Goal: Task Accomplishment & Management: Manage account settings

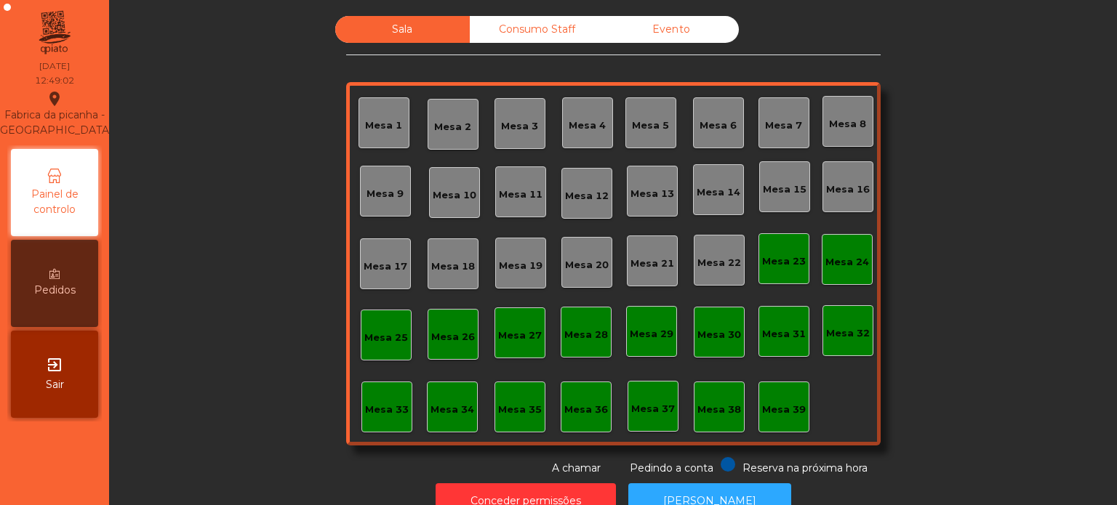
click at [847, 189] on div "Mesa 16" at bounding box center [848, 189] width 44 height 15
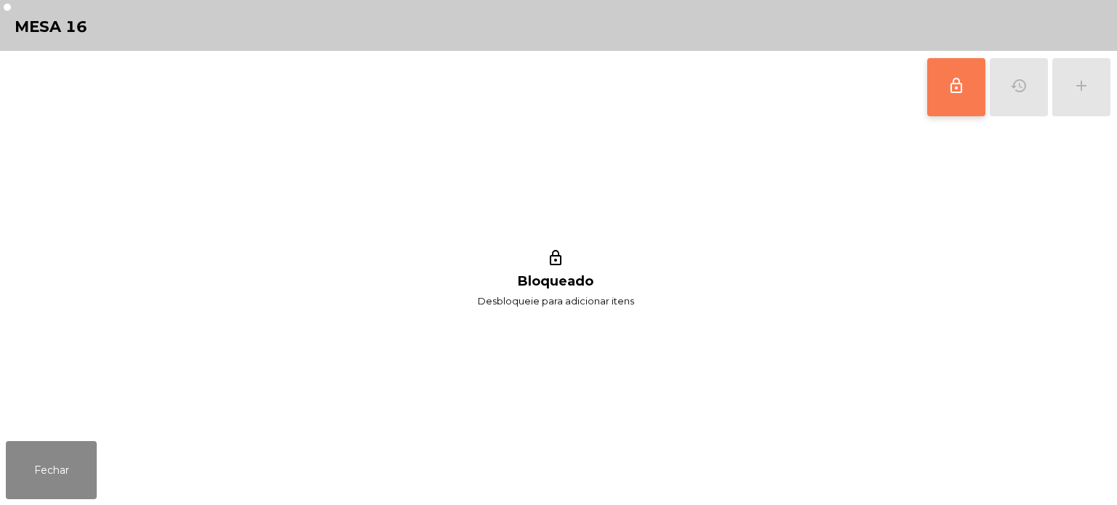
click at [968, 71] on button "lock_outline" at bounding box center [956, 87] width 58 height 58
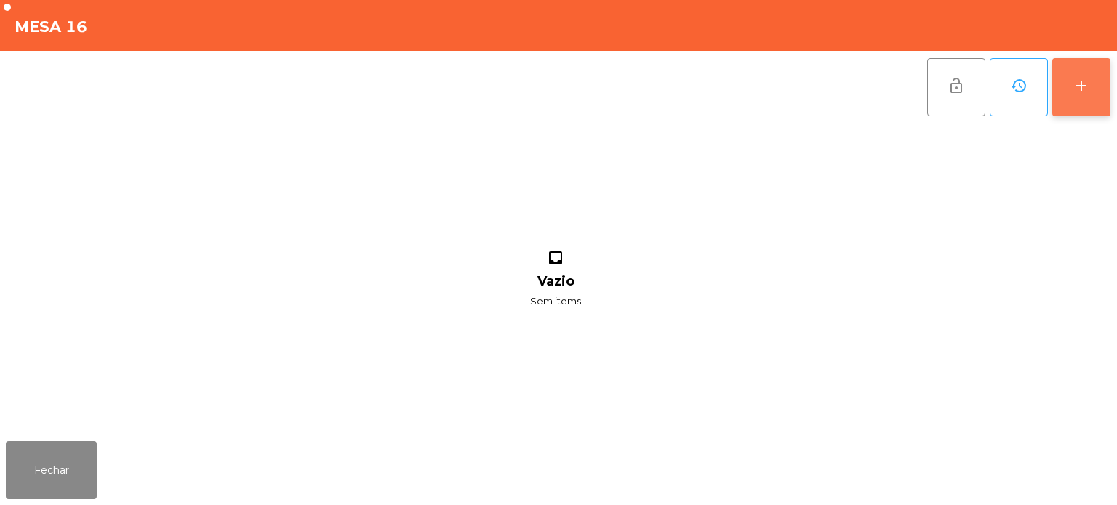
click at [1082, 96] on button "add" at bounding box center [1081, 87] width 58 height 58
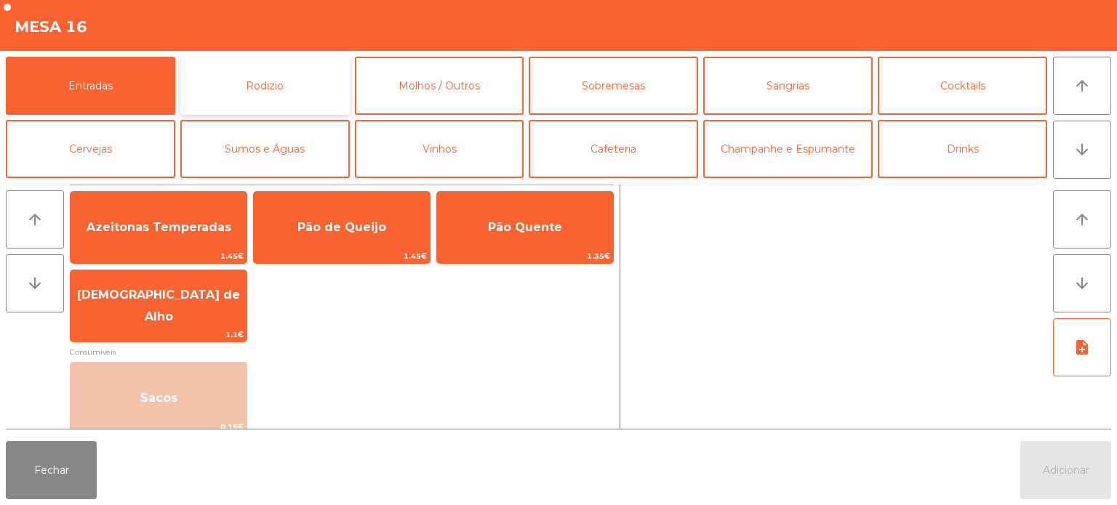
click at [306, 67] on button "Rodizio" at bounding box center [264, 86] width 169 height 58
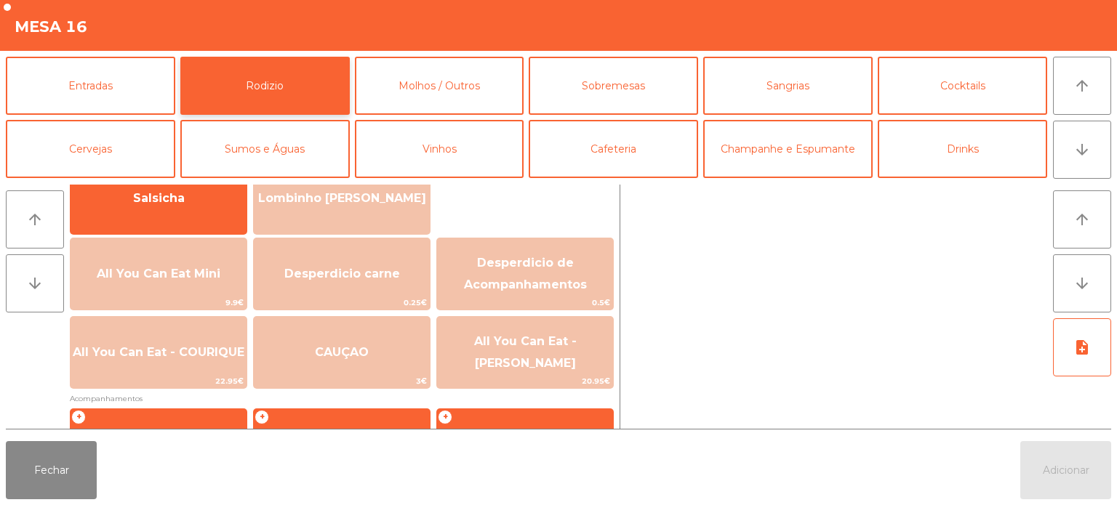
scroll to position [137, 0]
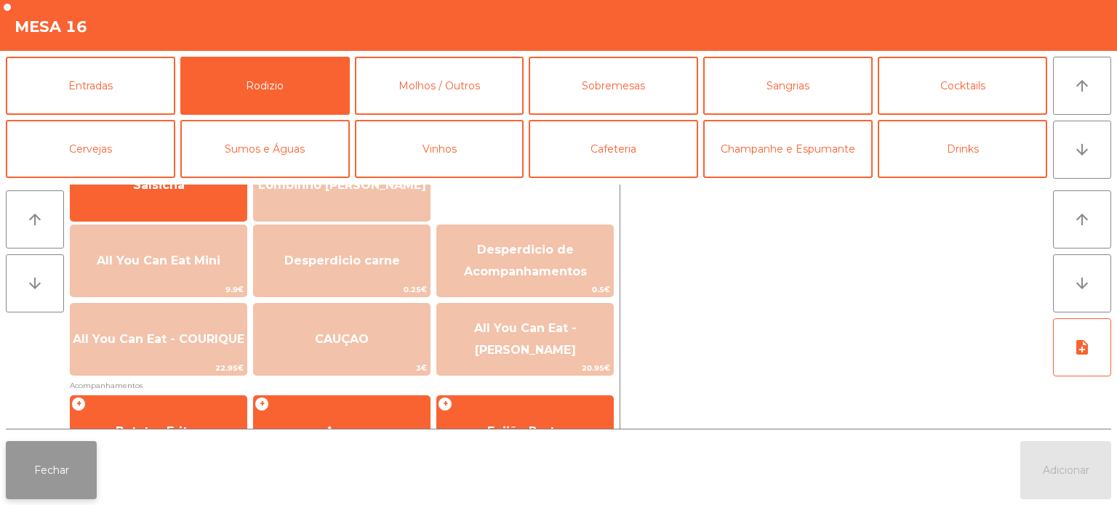
click at [90, 466] on button "Fechar" at bounding box center [51, 470] width 91 height 58
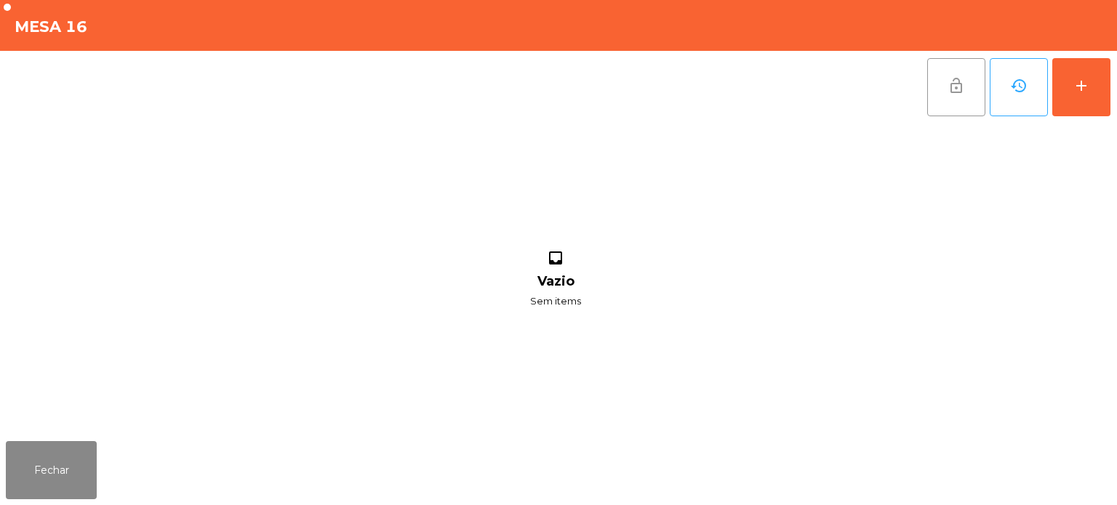
click at [963, 89] on span "lock_open" at bounding box center [955, 85] width 17 height 17
click at [38, 454] on button "Fechar" at bounding box center [51, 470] width 91 height 58
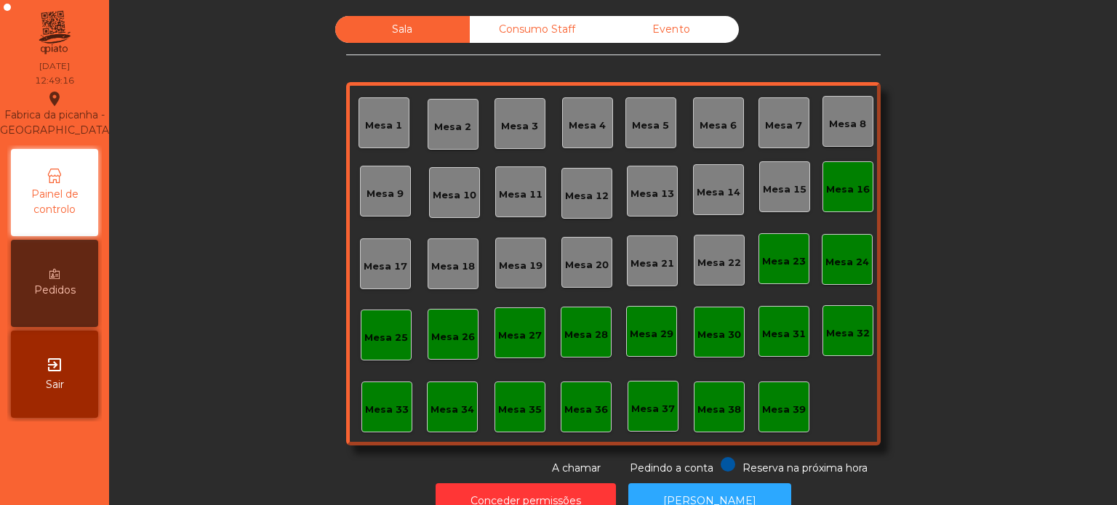
click at [829, 206] on div "Mesa 16" at bounding box center [847, 186] width 51 height 51
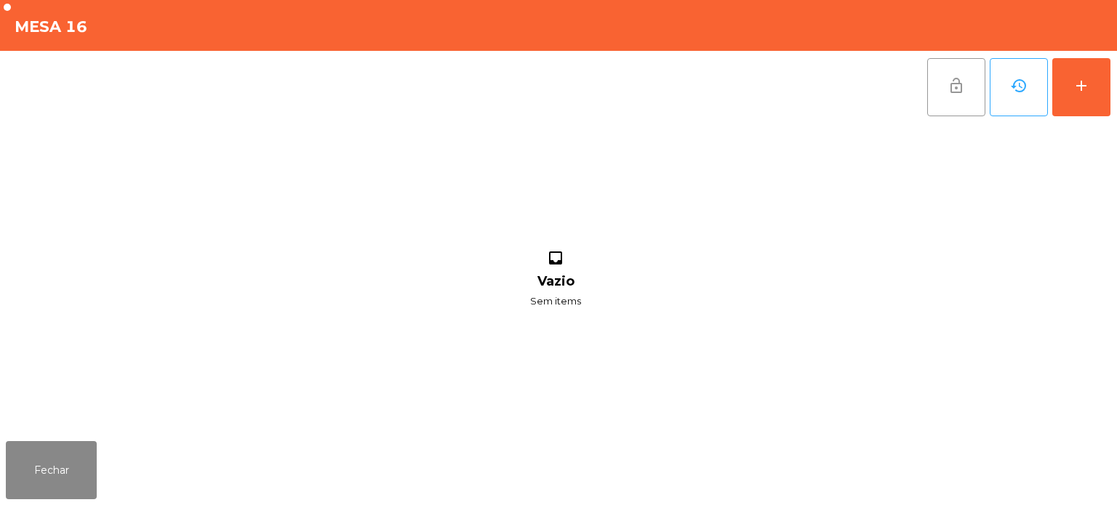
click at [962, 75] on button "lock_open" at bounding box center [956, 87] width 58 height 58
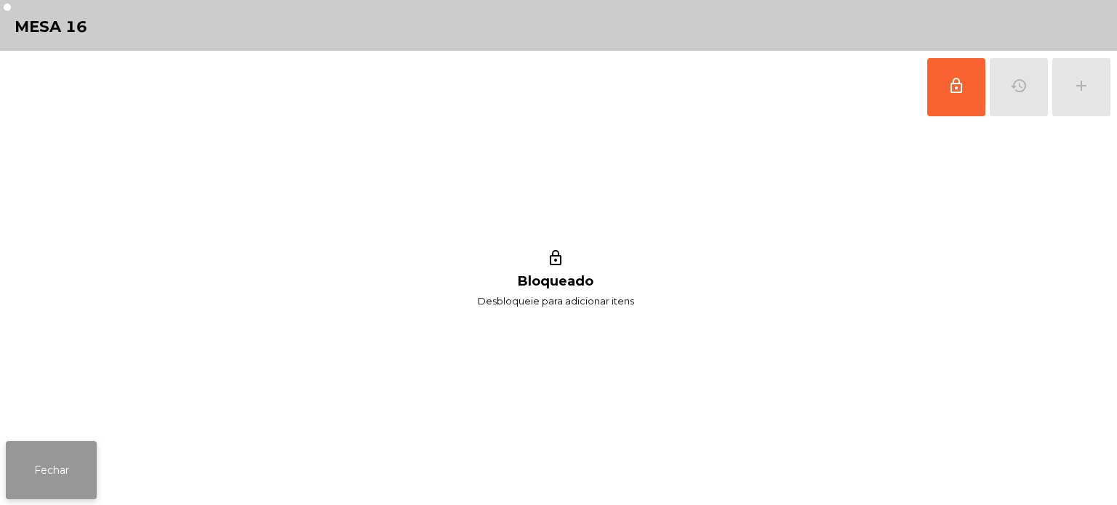
click at [42, 486] on button "Fechar" at bounding box center [51, 470] width 91 height 58
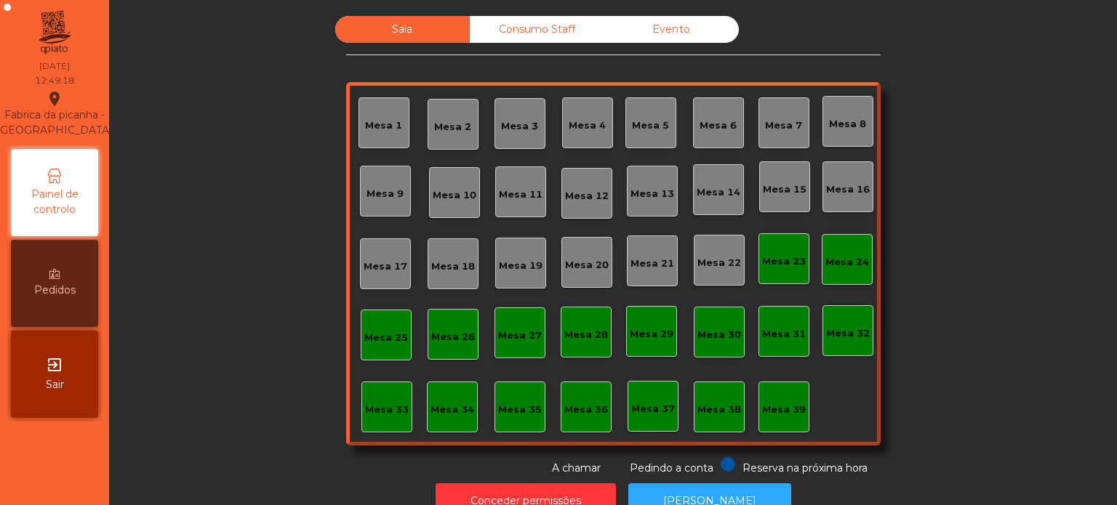
click at [861, 143] on div "Mesa 8" at bounding box center [847, 121] width 51 height 51
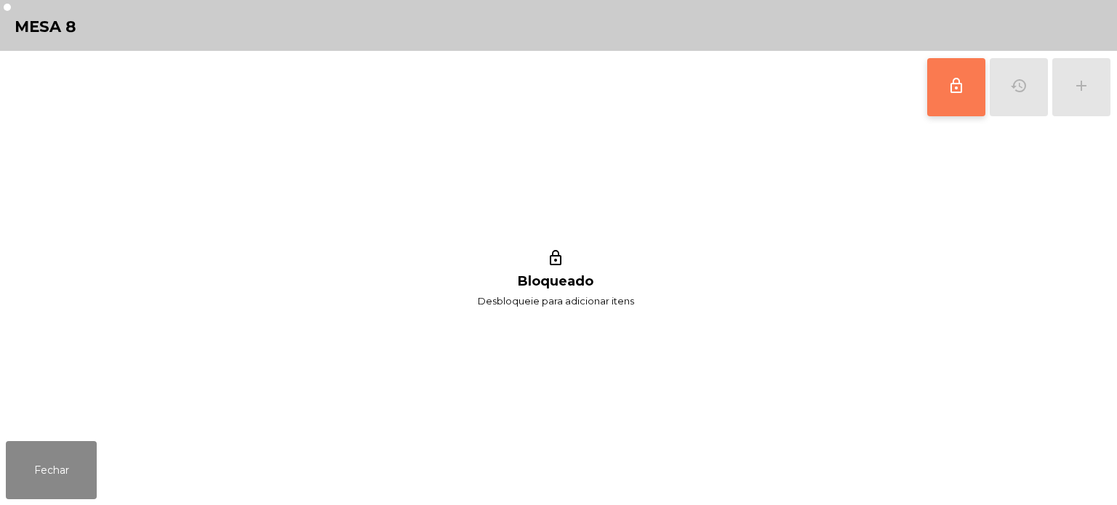
click at [949, 83] on span "lock_outline" at bounding box center [955, 85] width 17 height 17
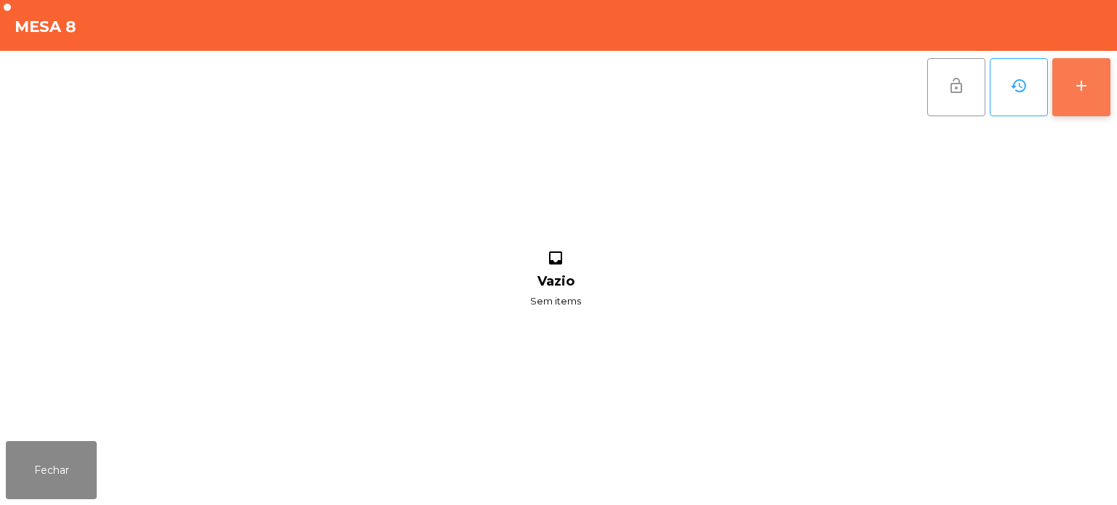
click at [1101, 82] on button "add" at bounding box center [1081, 87] width 58 height 58
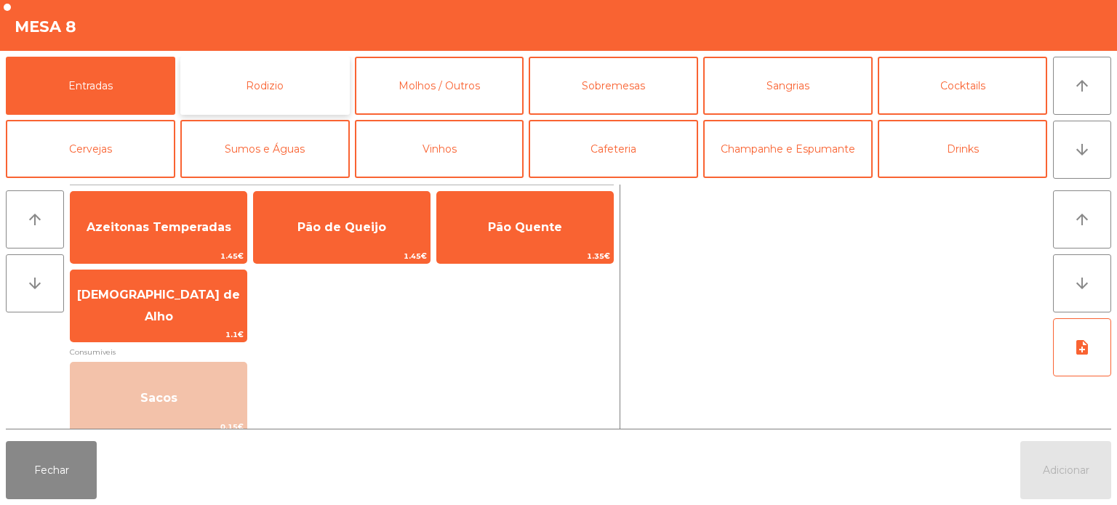
click at [268, 84] on button "Rodizio" at bounding box center [264, 86] width 169 height 58
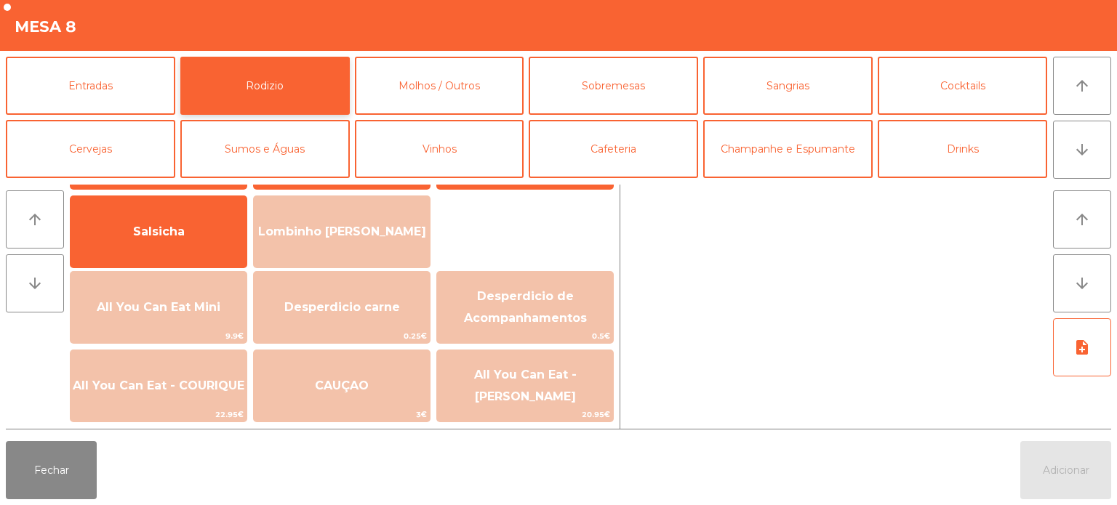
scroll to position [108, 0]
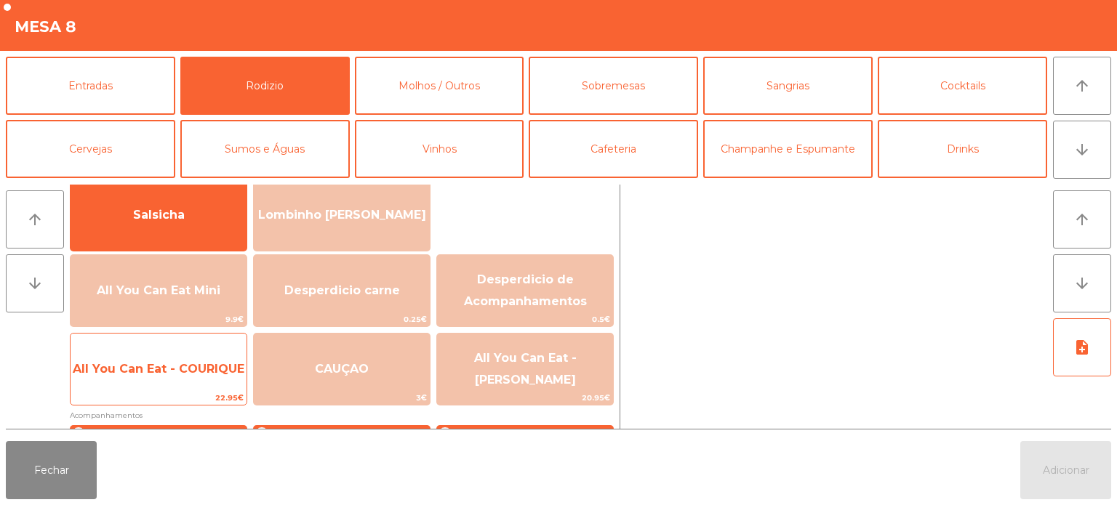
click at [175, 361] on span "All You Can Eat - COURIQUE" at bounding box center [159, 369] width 176 height 39
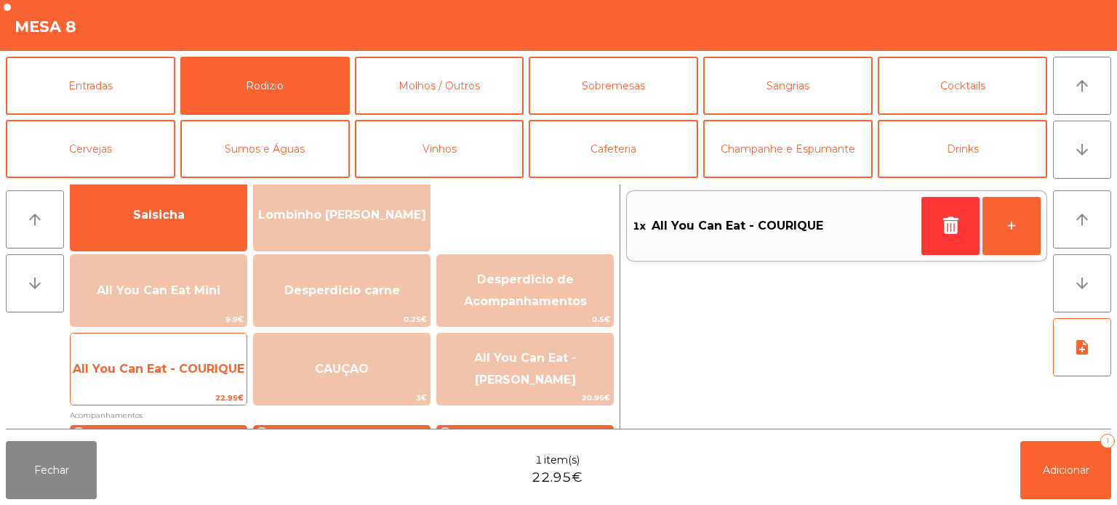
click at [180, 354] on span "All You Can Eat - COURIQUE" at bounding box center [159, 369] width 176 height 39
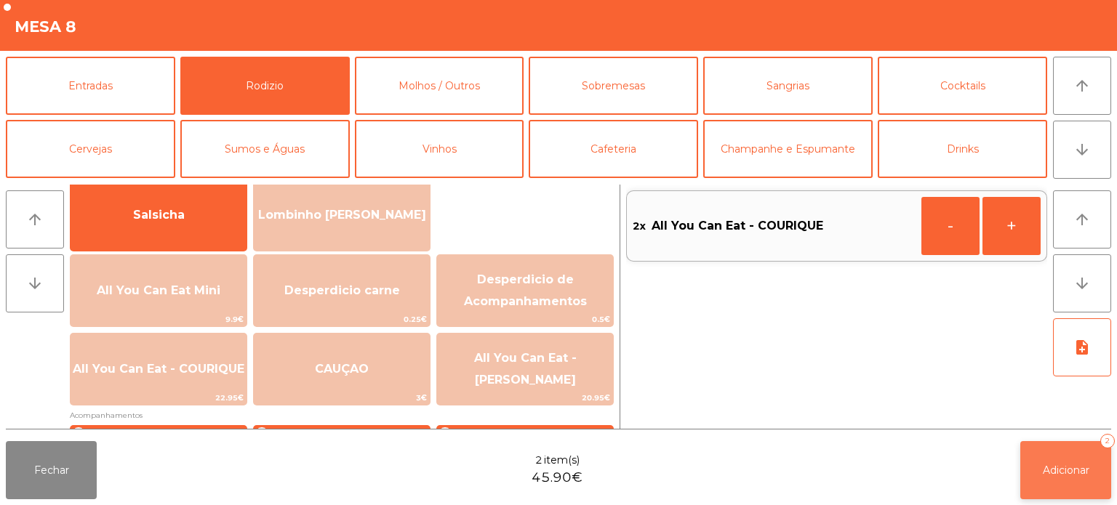
click at [1108, 476] on button "Adicionar 2" at bounding box center [1065, 470] width 91 height 58
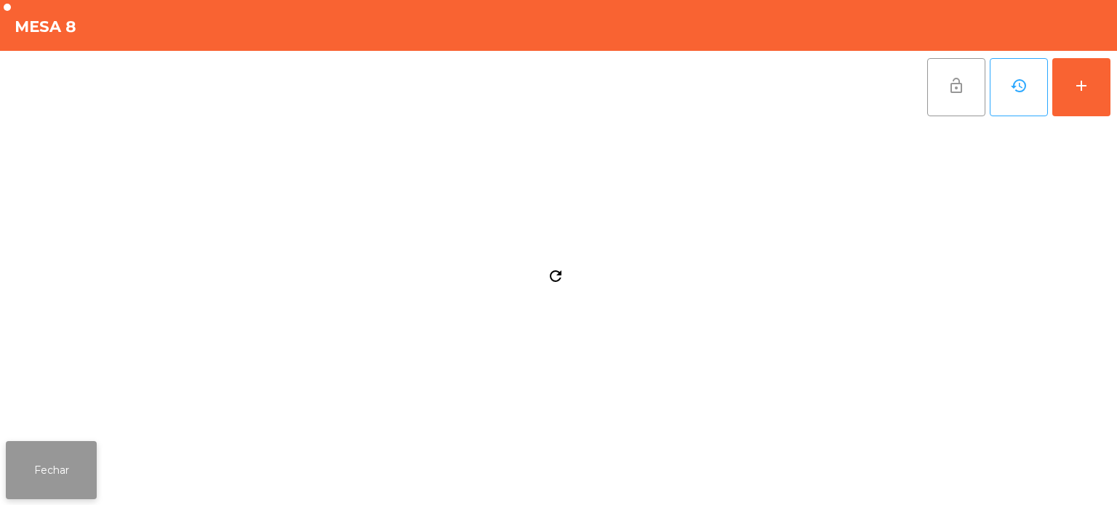
click at [67, 447] on button "Fechar" at bounding box center [51, 470] width 91 height 58
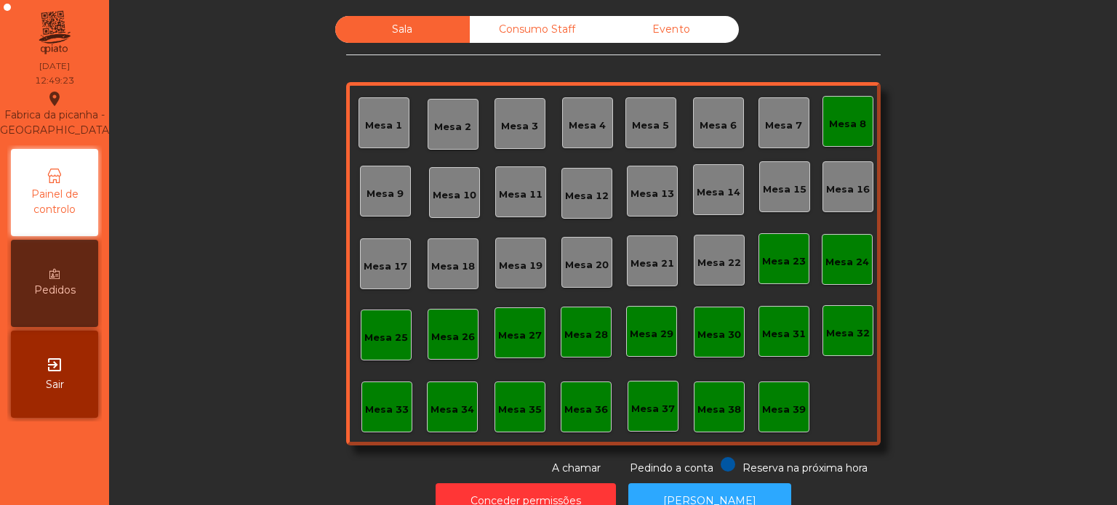
click at [241, 337] on div "Sala Consumo Staff Evento Mesa 1 [GEOGRAPHIC_DATA] 3 Mesa 4 Mesa 5 Mesa 6 [GEOG…" at bounding box center [613, 246] width 968 height 460
click at [721, 281] on div "Mesa 22" at bounding box center [719, 260] width 51 height 51
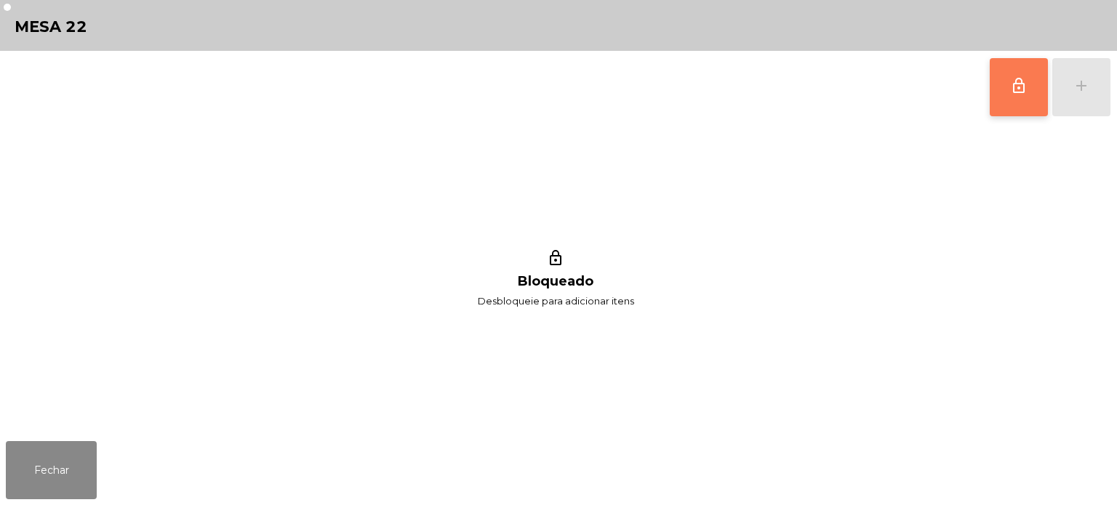
click at [1026, 86] on span "lock_outline" at bounding box center [1018, 85] width 17 height 17
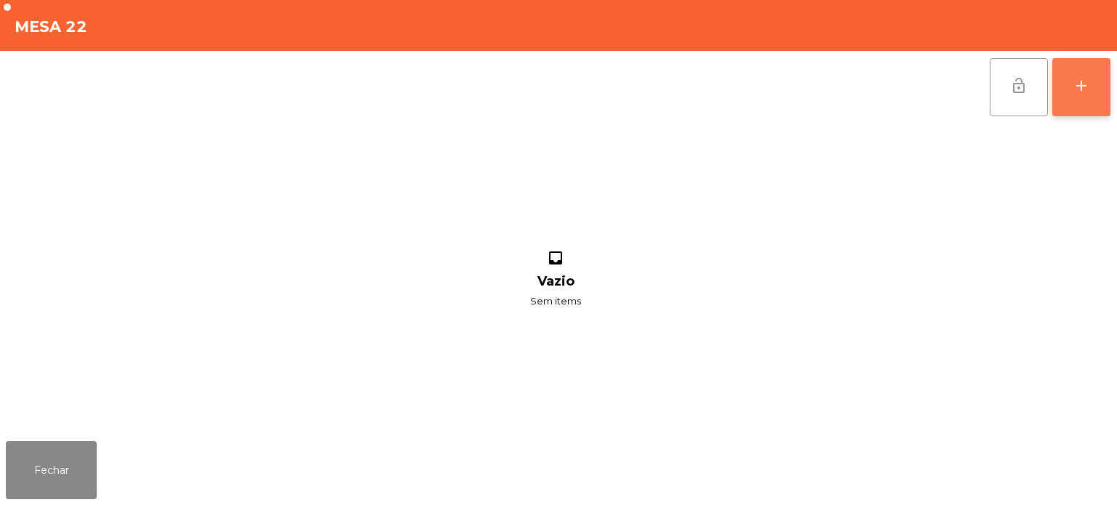
click at [1082, 91] on div "add" at bounding box center [1080, 85] width 17 height 17
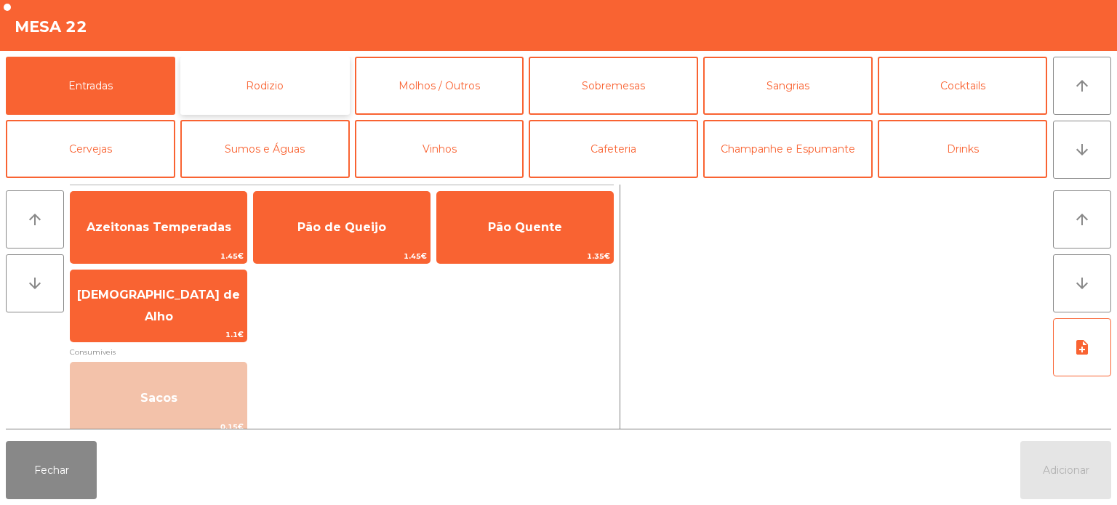
click at [314, 69] on button "Rodizio" at bounding box center [264, 86] width 169 height 58
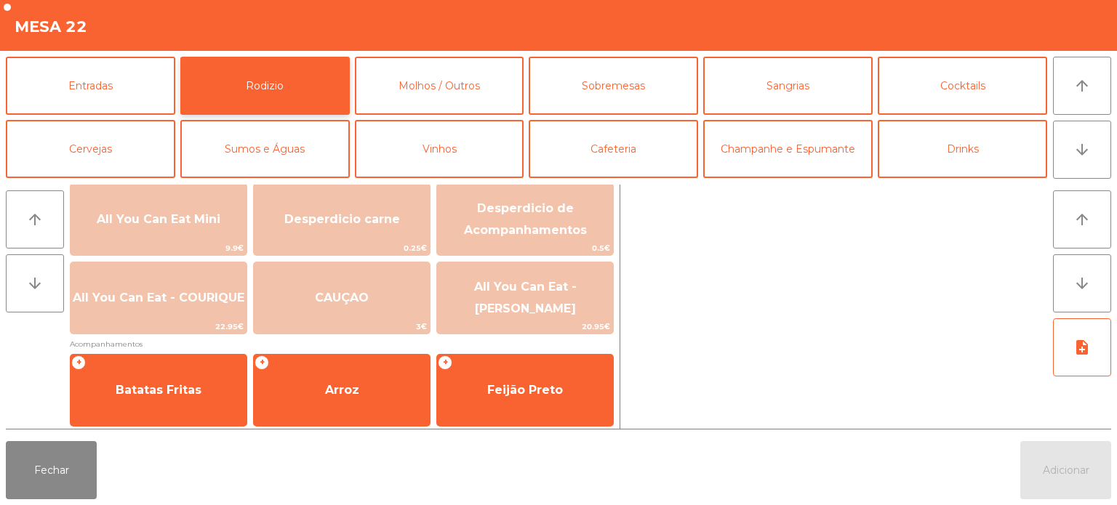
scroll to position [208, 0]
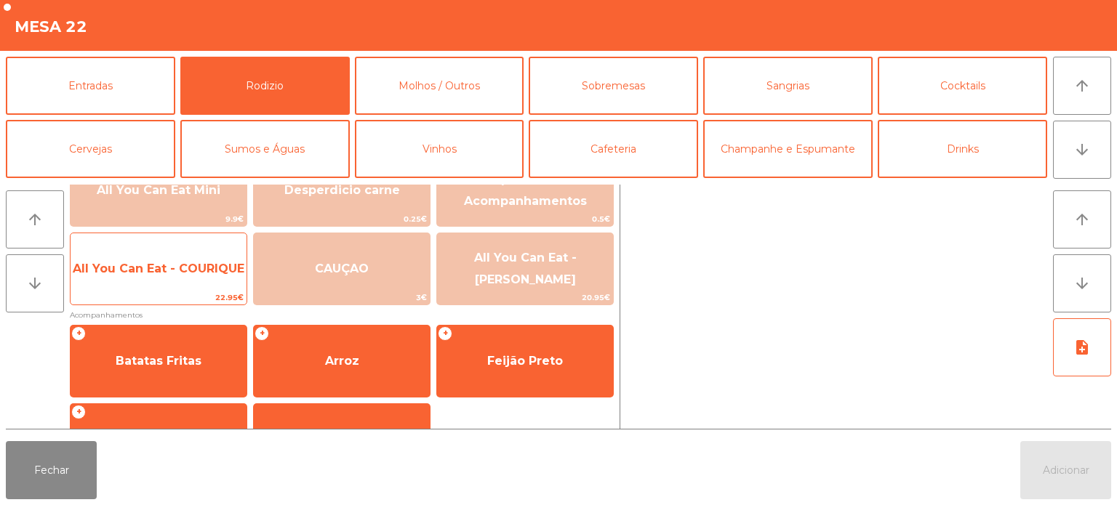
click at [186, 282] on span "All You Can Eat - COURIQUE" at bounding box center [159, 268] width 176 height 39
click at [196, 276] on span "All You Can Eat - COURIQUE" at bounding box center [159, 268] width 176 height 39
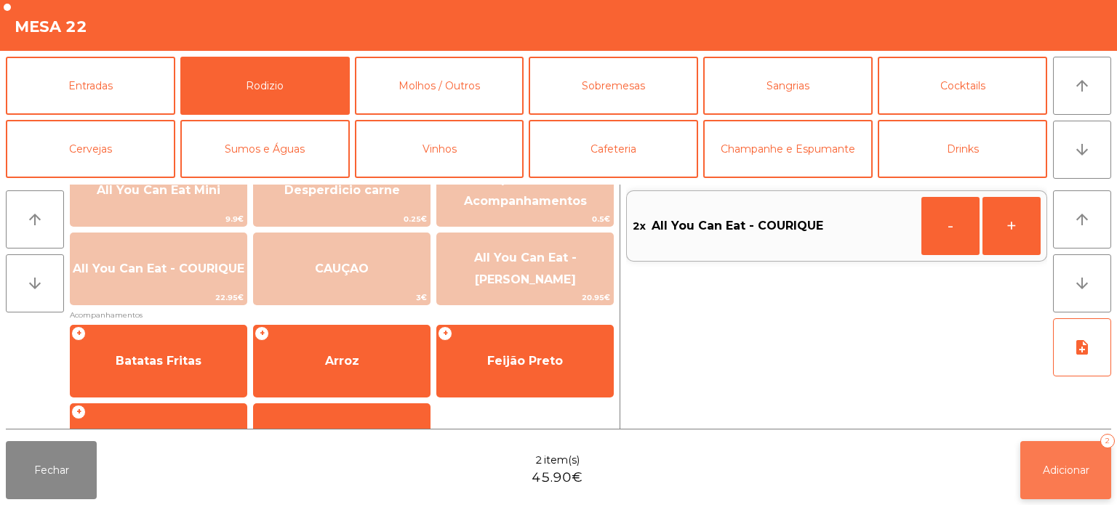
click at [1079, 481] on button "Adicionar 2" at bounding box center [1065, 470] width 91 height 58
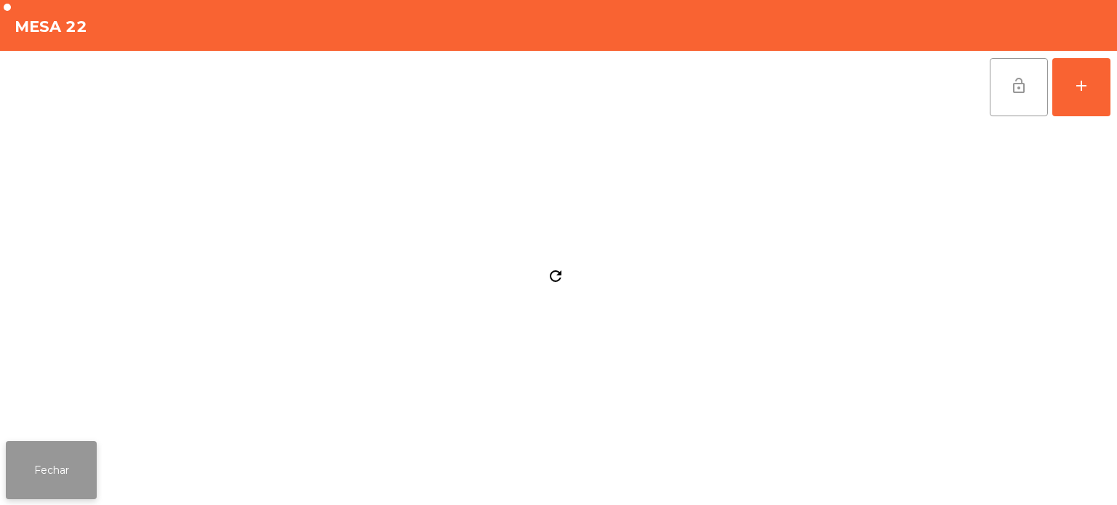
click at [84, 485] on button "Fechar" at bounding box center [51, 470] width 91 height 58
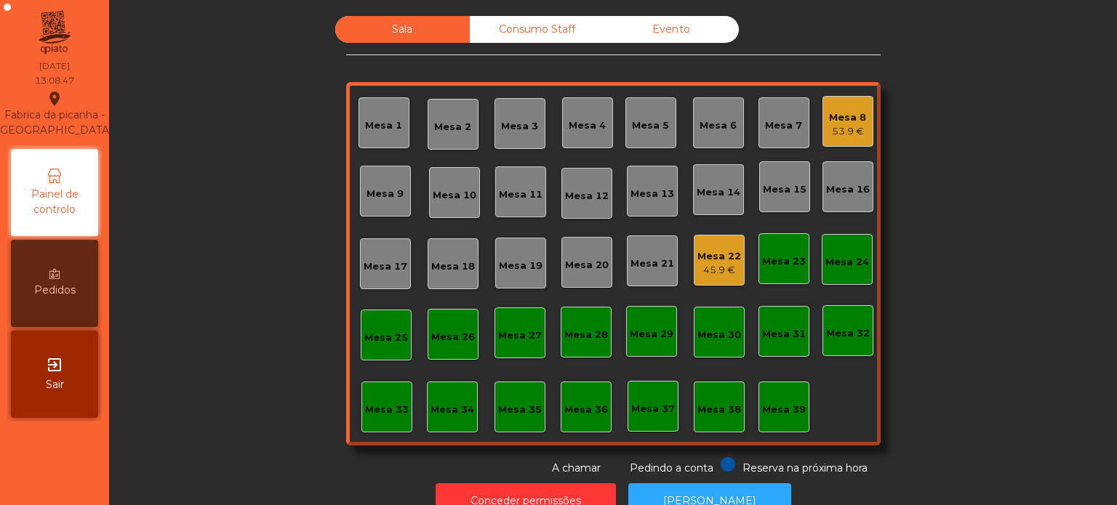
click at [717, 273] on div "45.9 €" at bounding box center [719, 270] width 44 height 15
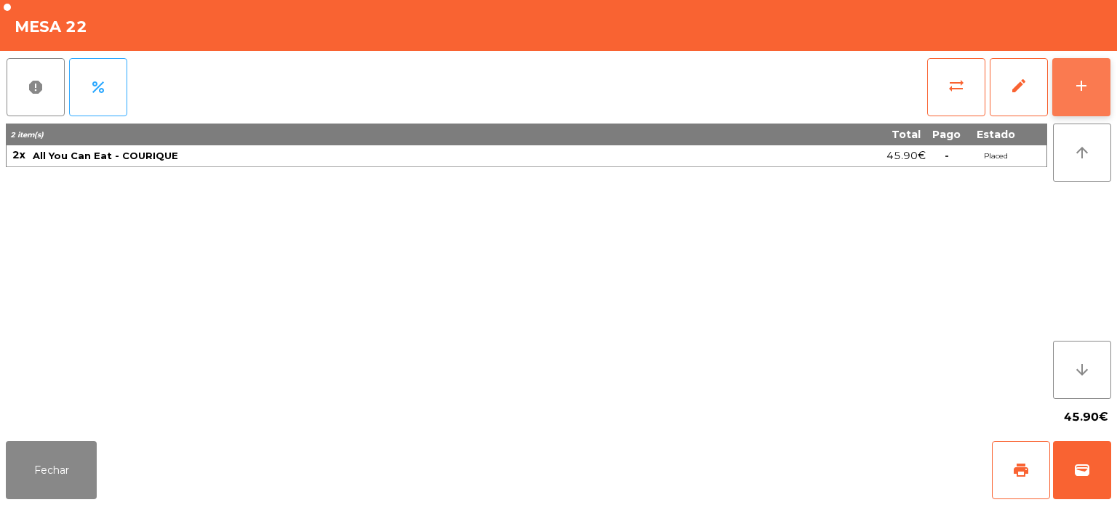
click at [1086, 70] on button "add" at bounding box center [1081, 87] width 58 height 58
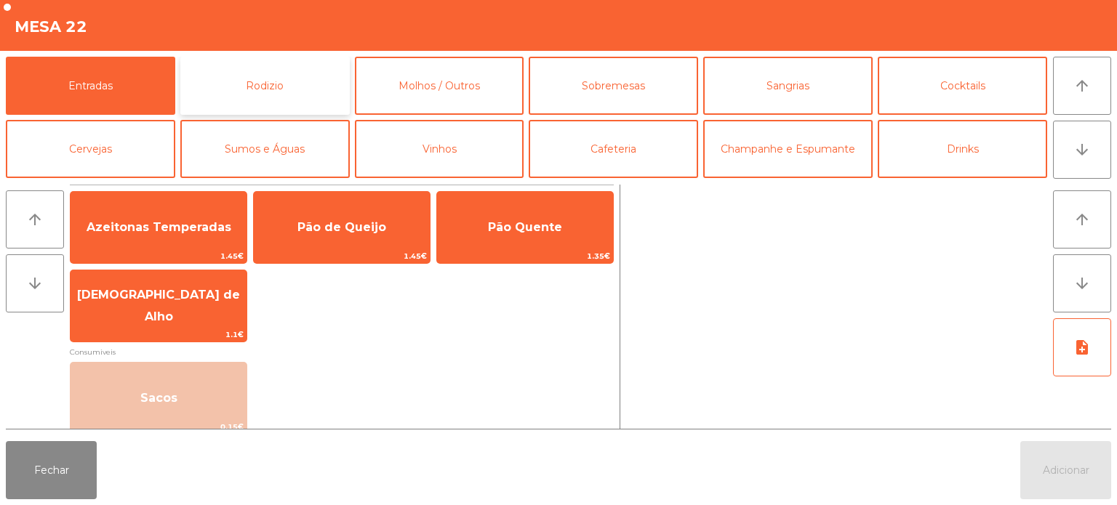
click at [257, 64] on button "Rodizio" at bounding box center [264, 86] width 169 height 58
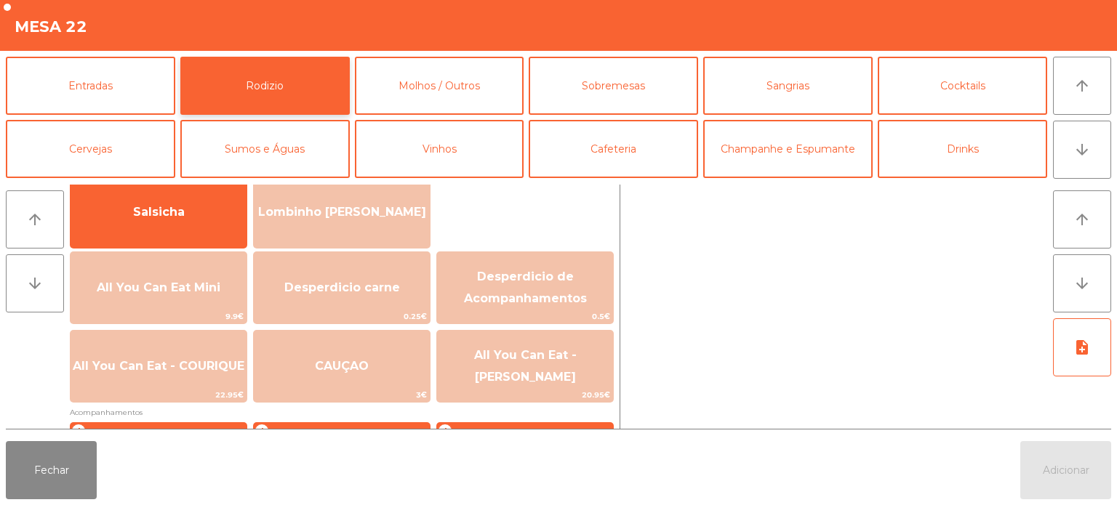
scroll to position [88, 0]
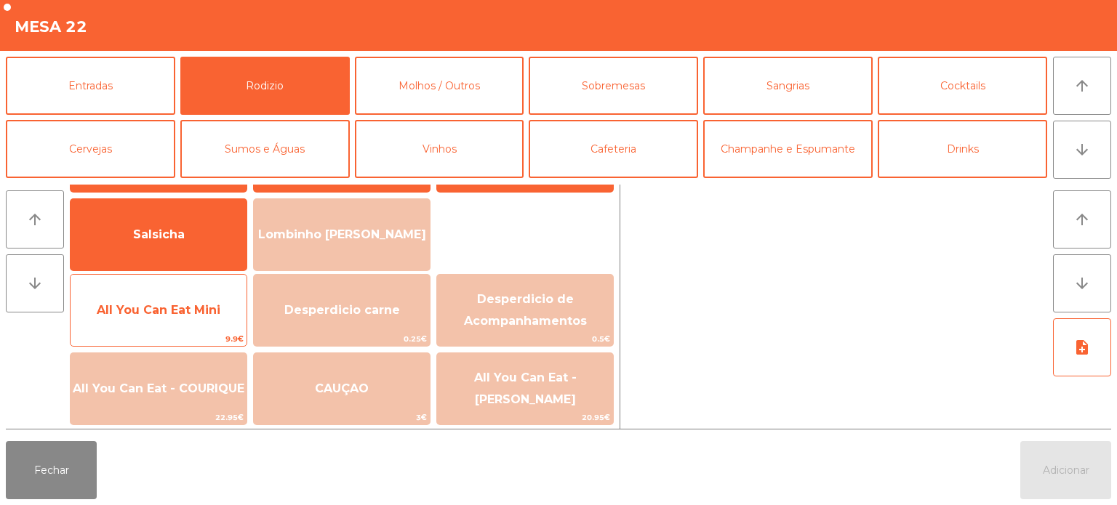
click at [204, 328] on span "All You Can Eat Mini" at bounding box center [159, 310] width 176 height 39
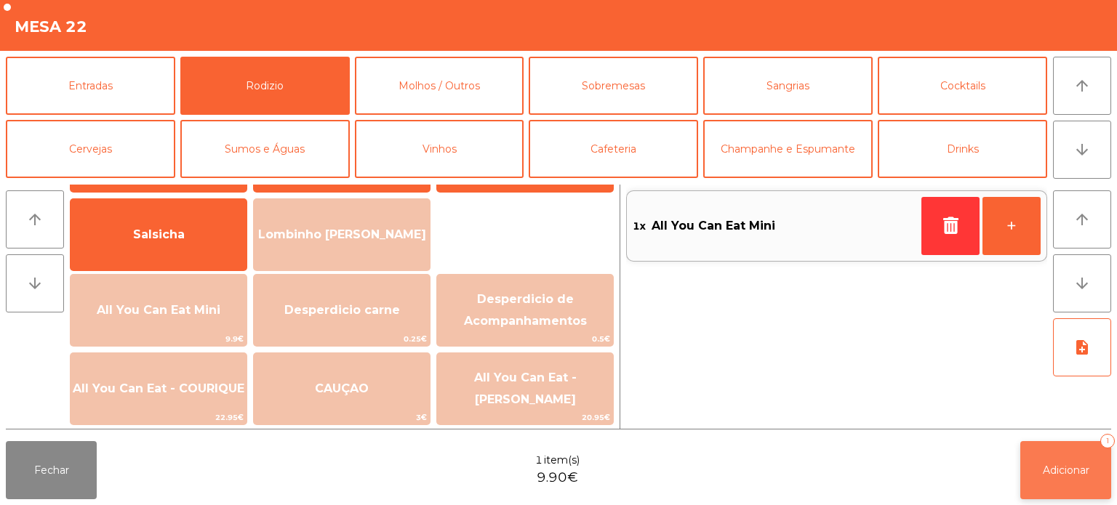
click at [1083, 473] on span "Adicionar" at bounding box center [1066, 470] width 47 height 13
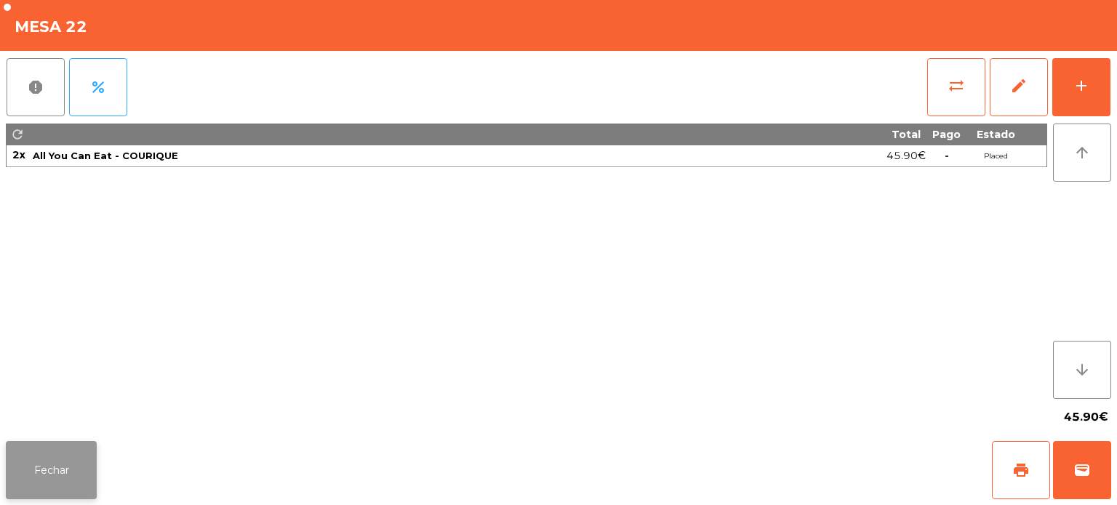
click at [92, 469] on button "Fechar" at bounding box center [51, 470] width 91 height 58
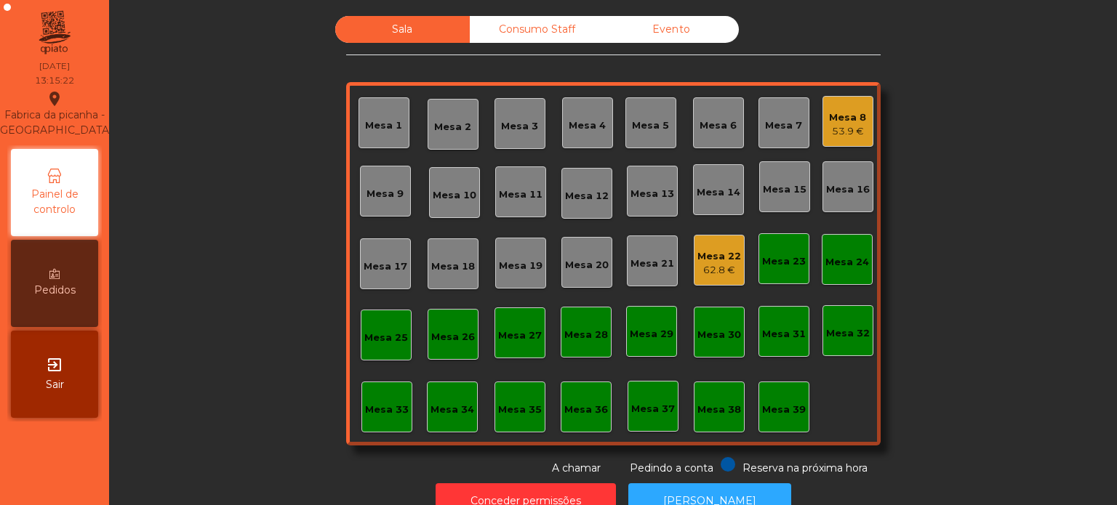
click at [396, 422] on div "Mesa 33" at bounding box center [386, 407] width 51 height 51
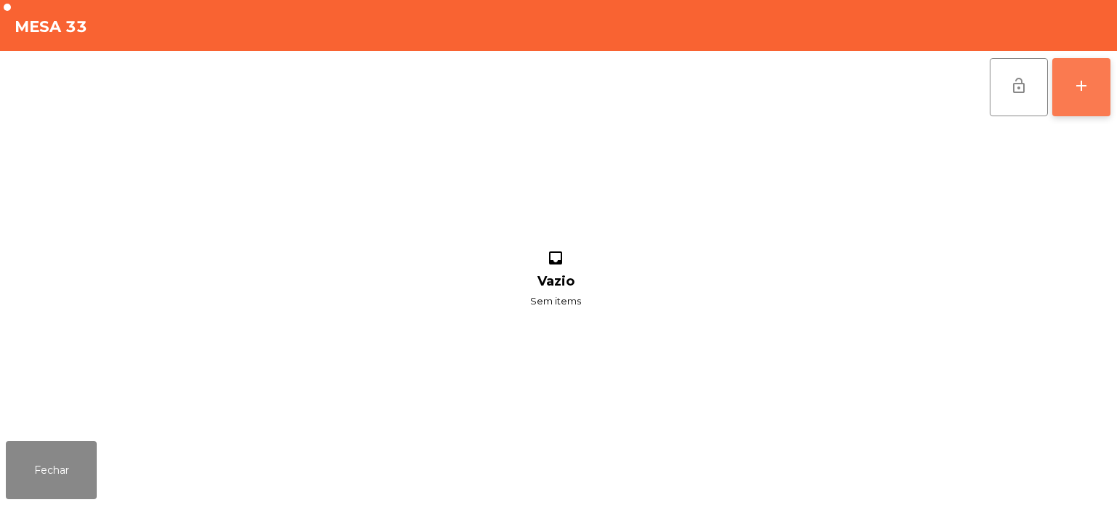
click at [1107, 90] on button "add" at bounding box center [1081, 87] width 58 height 58
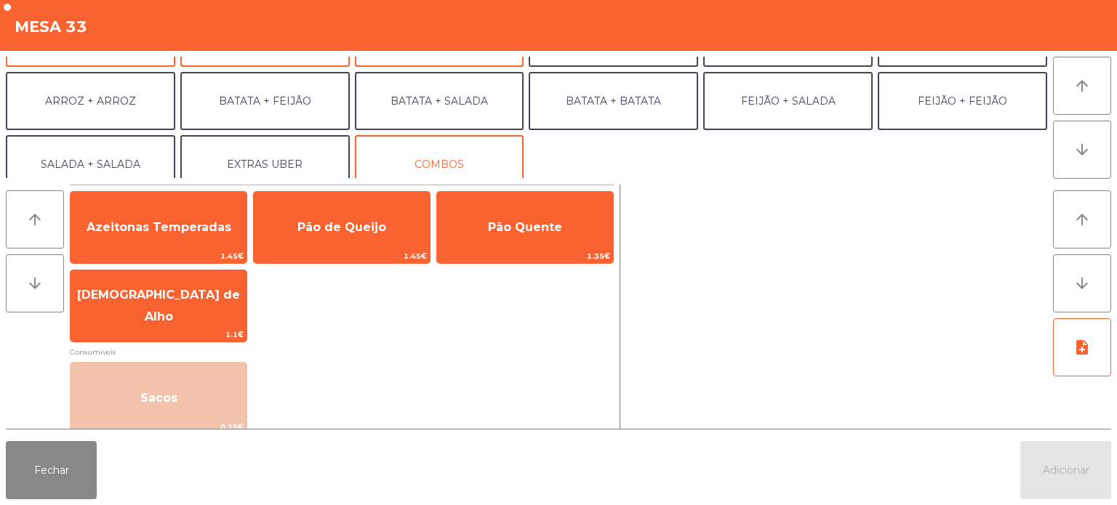
scroll to position [177, 0]
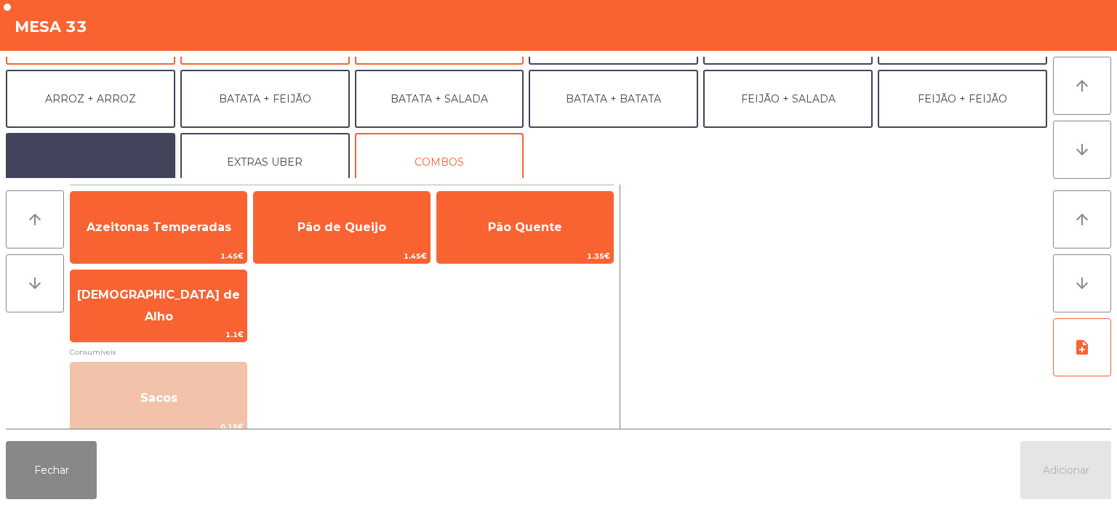
click at [129, 158] on button "SALADA + SALADA" at bounding box center [90, 162] width 169 height 58
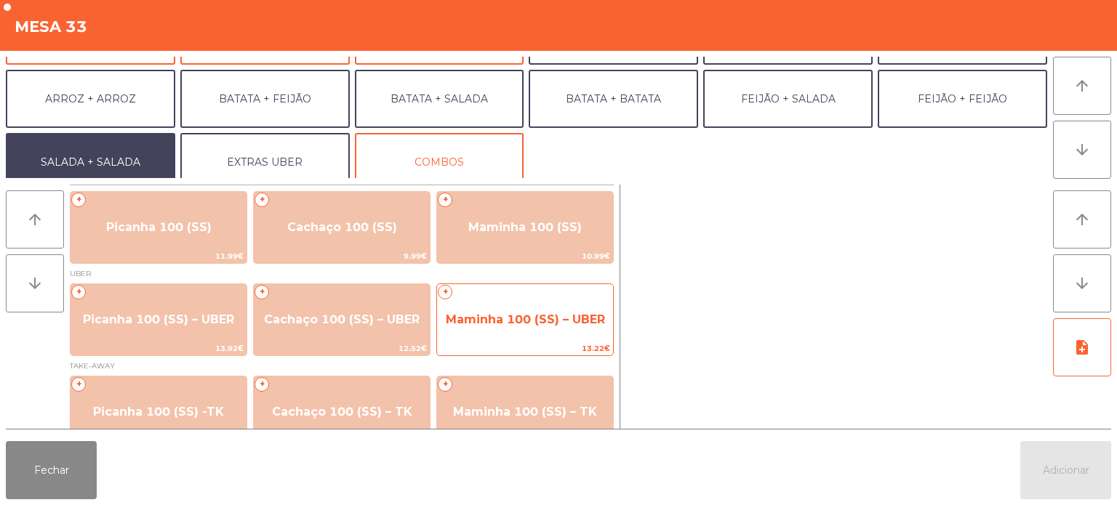
click at [501, 320] on span "Maminha 100 (SS) – UBER" at bounding box center [525, 320] width 159 height 14
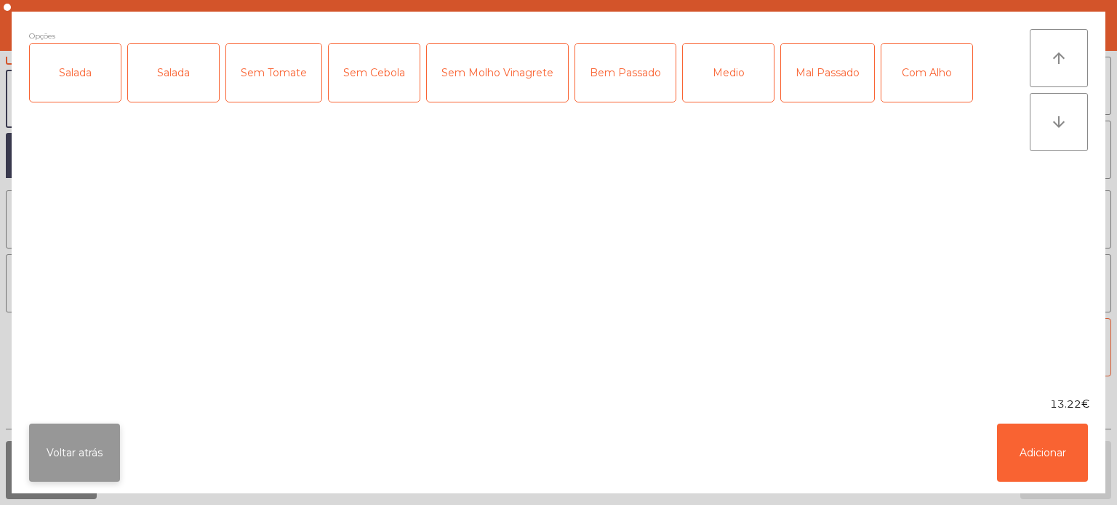
click at [73, 462] on button "Voltar atrás" at bounding box center [74, 453] width 91 height 58
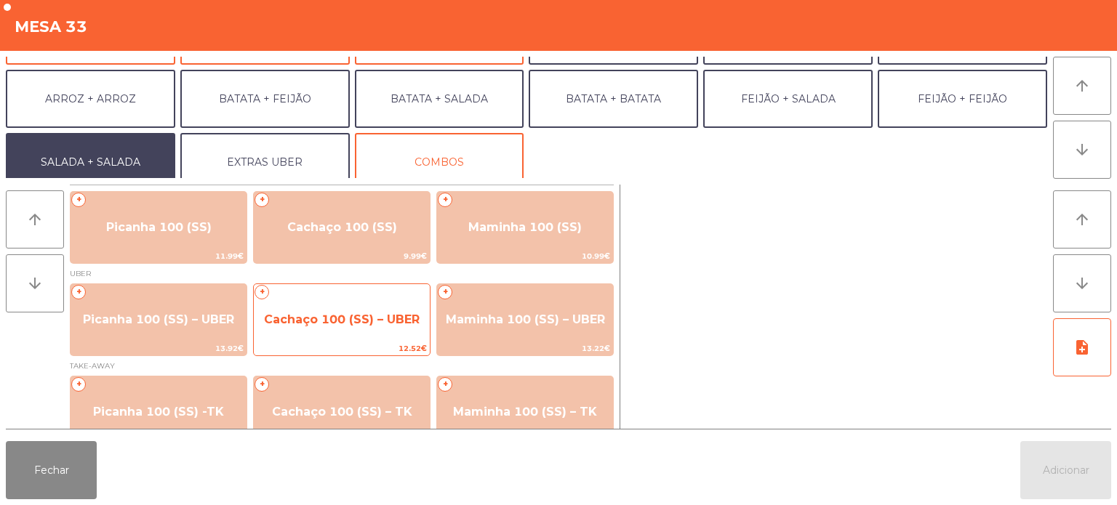
click at [330, 334] on span "Cachaço 100 (SS) – UBER" at bounding box center [342, 319] width 176 height 39
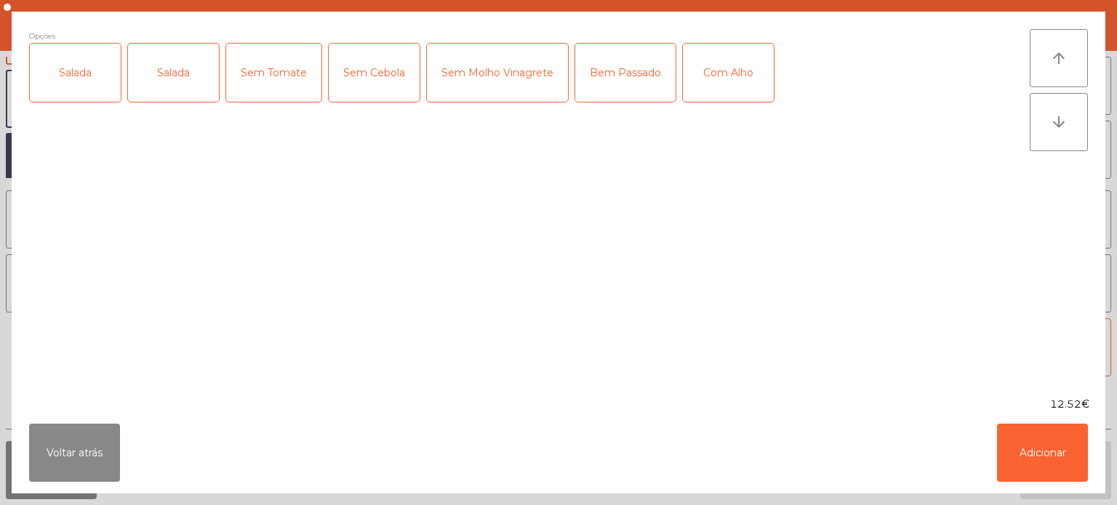
click at [93, 76] on div "Salada" at bounding box center [75, 73] width 91 height 58
click at [997, 447] on button "Adicionar" at bounding box center [1042, 453] width 91 height 58
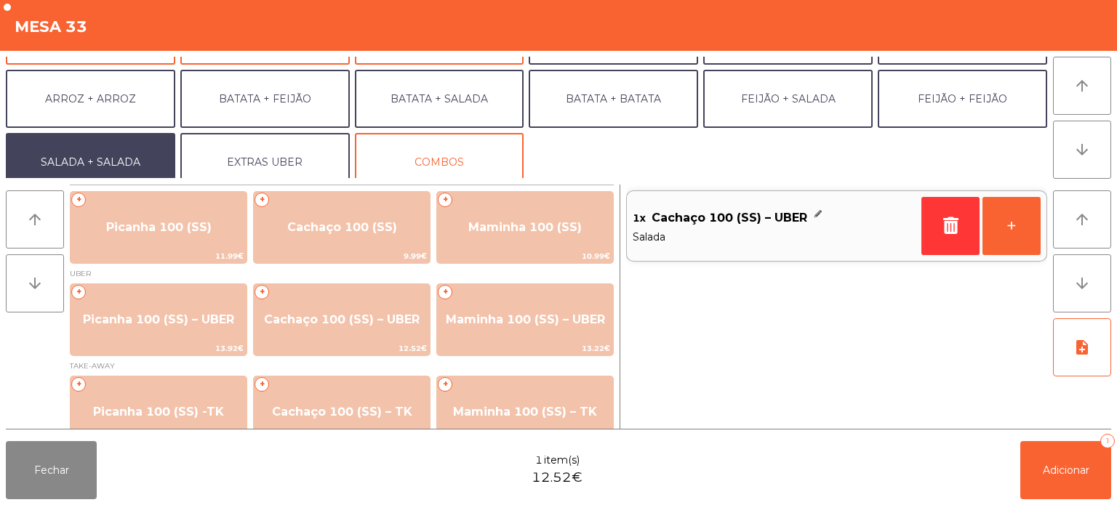
scroll to position [189, 0]
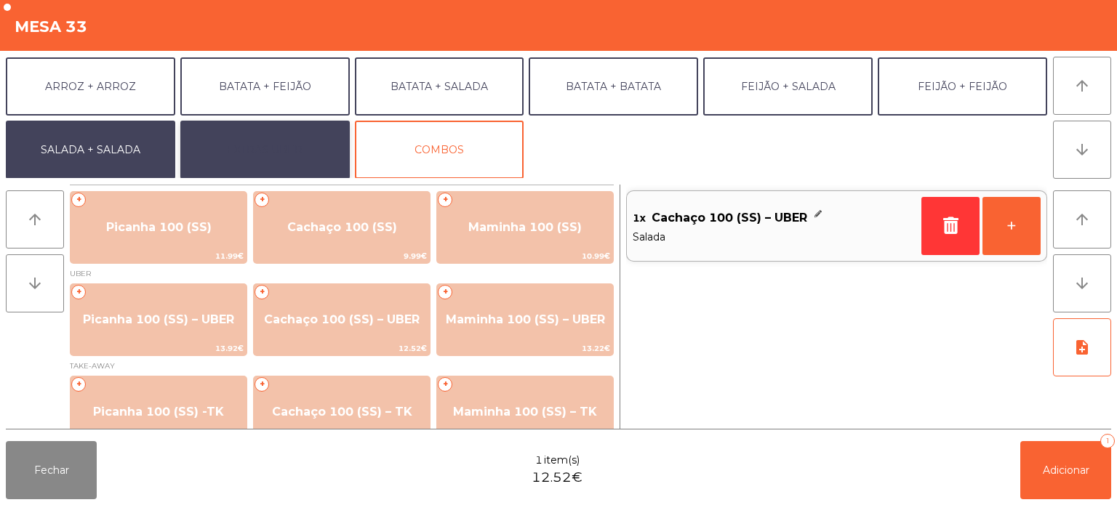
click at [263, 144] on button "EXTRAS UBER" at bounding box center [264, 150] width 169 height 58
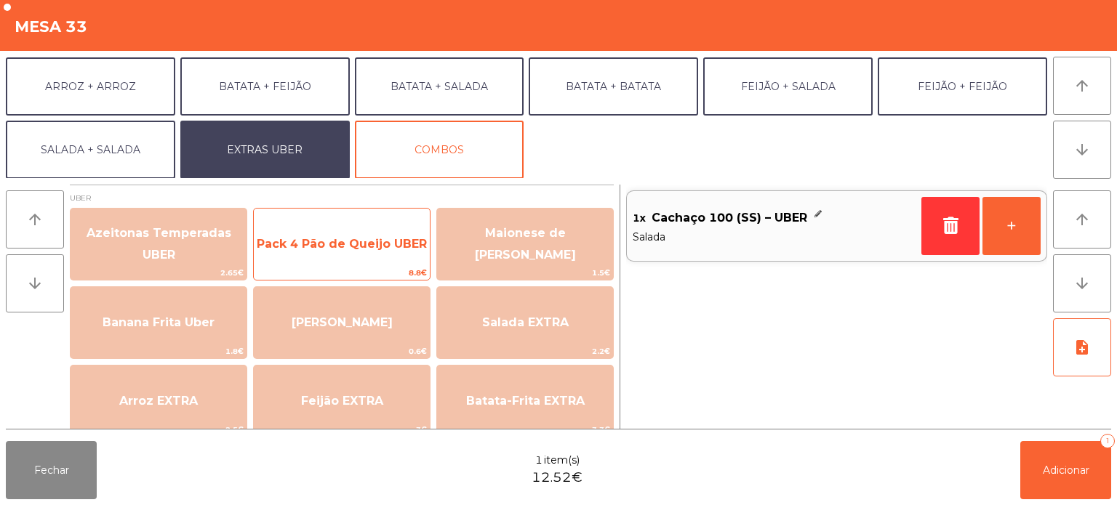
click at [378, 276] on span "8.8€" at bounding box center [342, 273] width 176 height 14
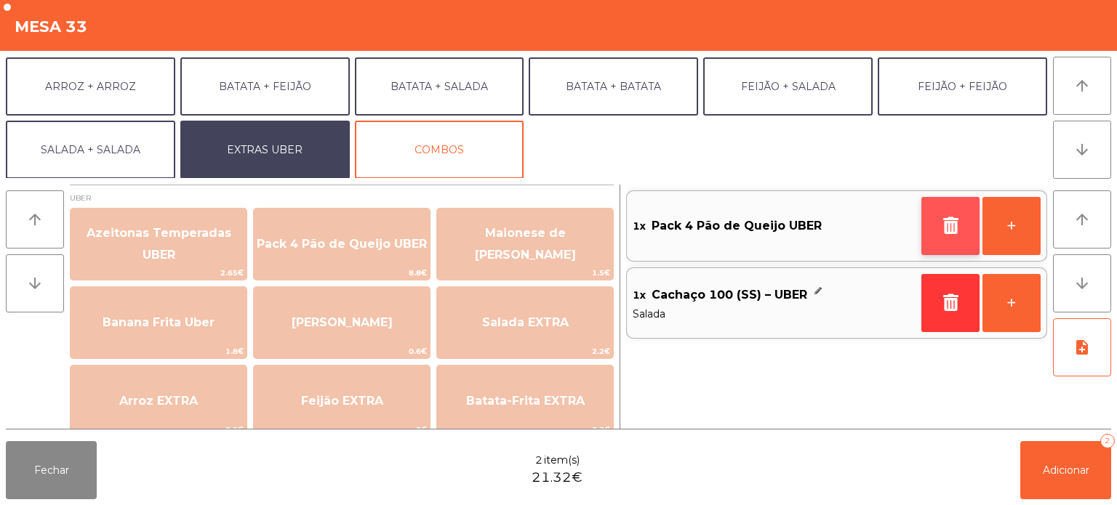
click at [934, 218] on button "button" at bounding box center [950, 226] width 58 height 58
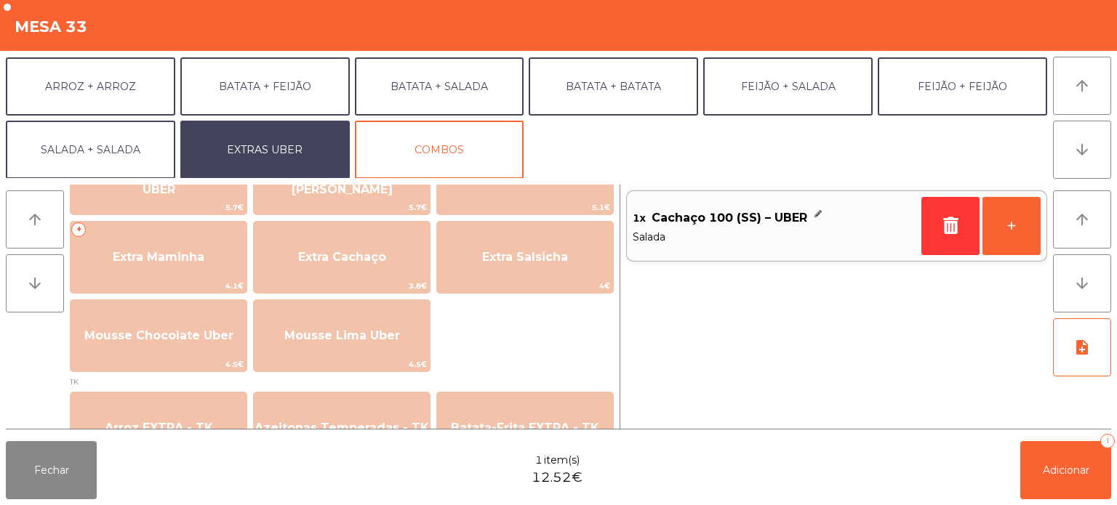
scroll to position [391, 0]
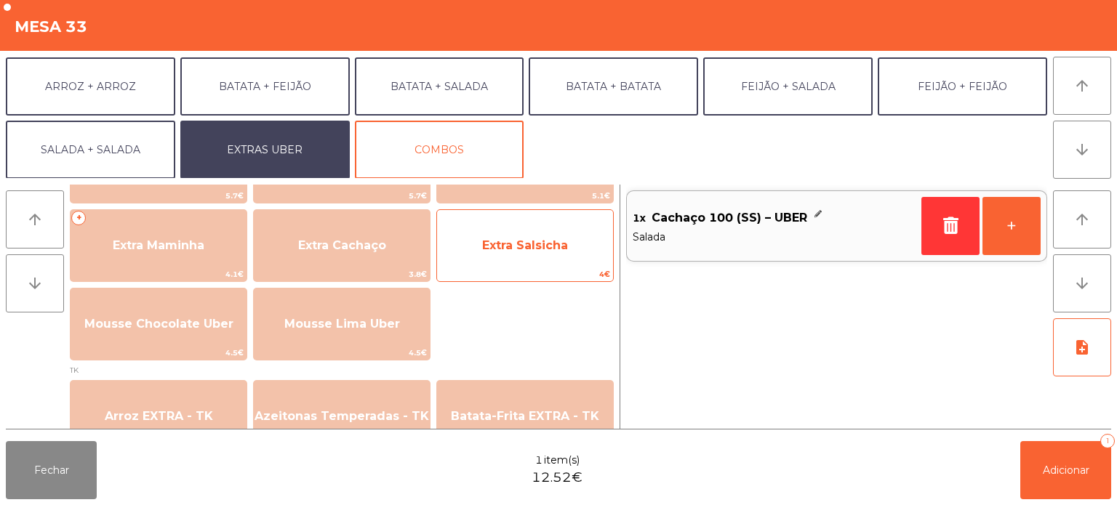
click at [556, 247] on span "Extra Salsicha" at bounding box center [525, 245] width 86 height 14
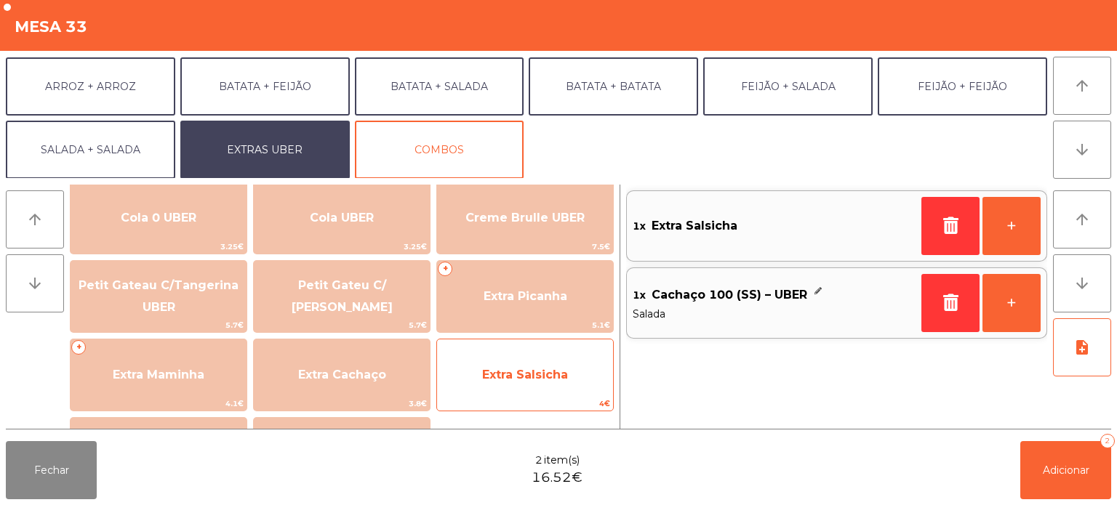
scroll to position [230, 0]
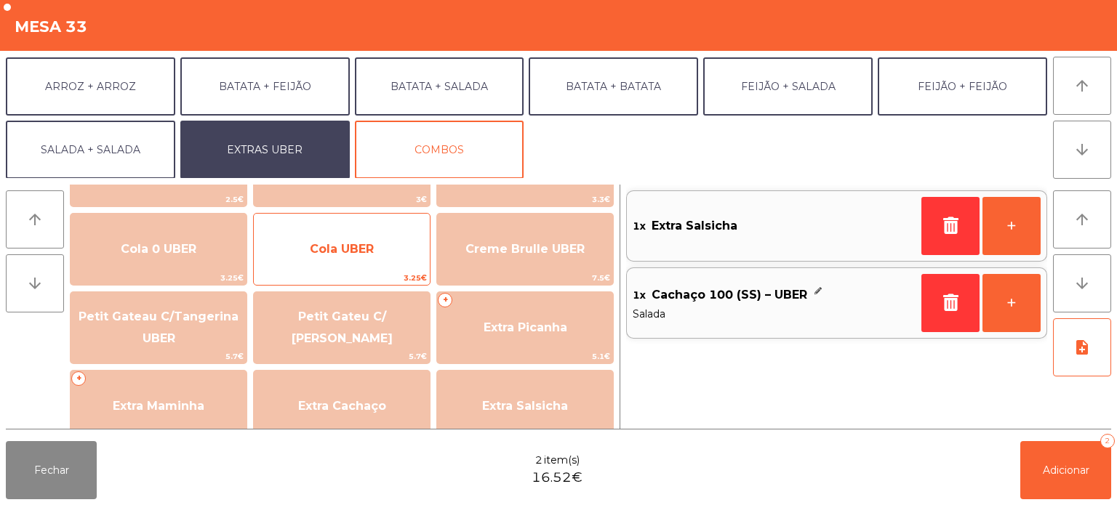
click at [364, 249] on span "Cola UBER" at bounding box center [342, 249] width 64 height 14
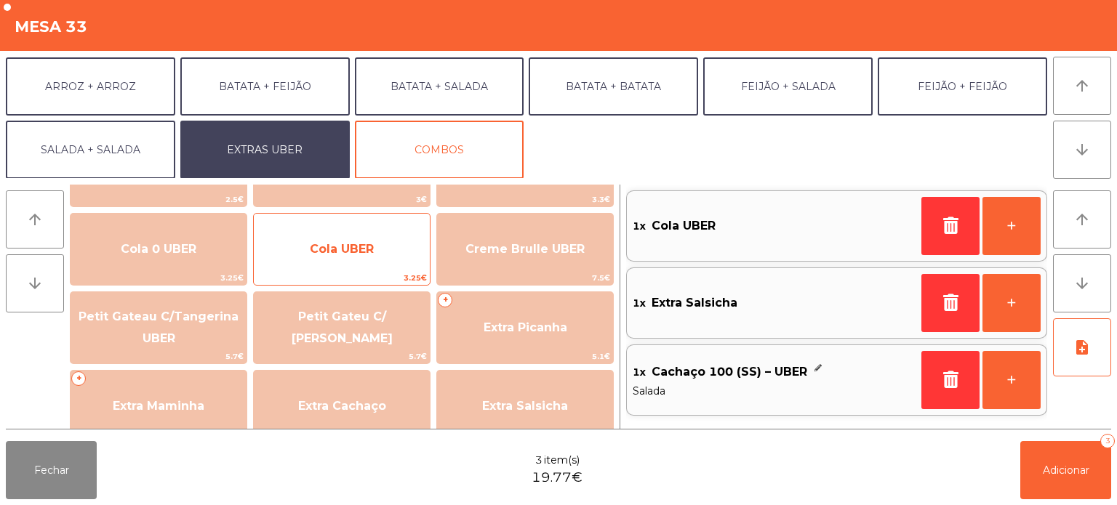
click at [358, 259] on span "Cola UBER" at bounding box center [342, 249] width 176 height 39
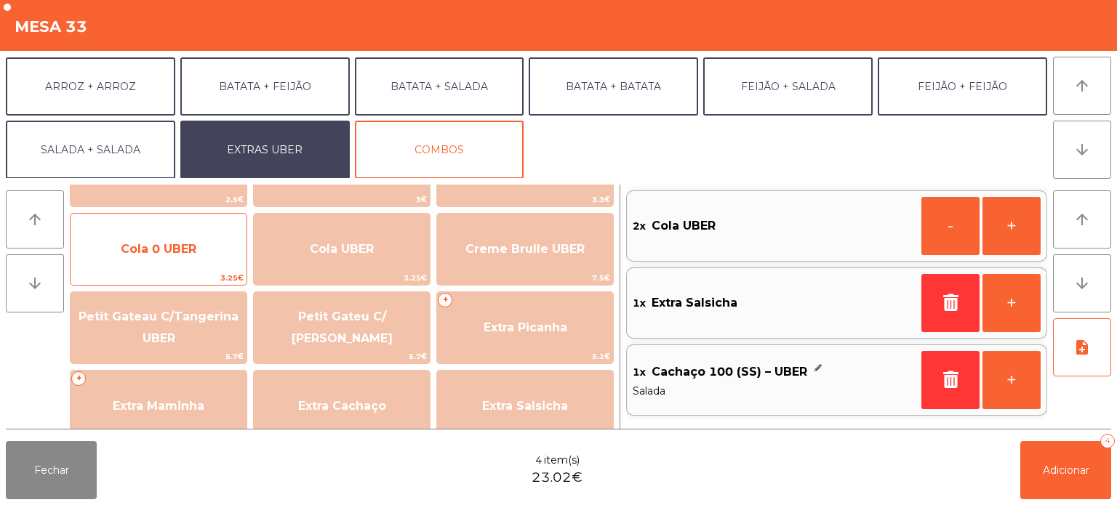
click at [180, 244] on span "Cola 0 UBER" at bounding box center [159, 249] width 76 height 14
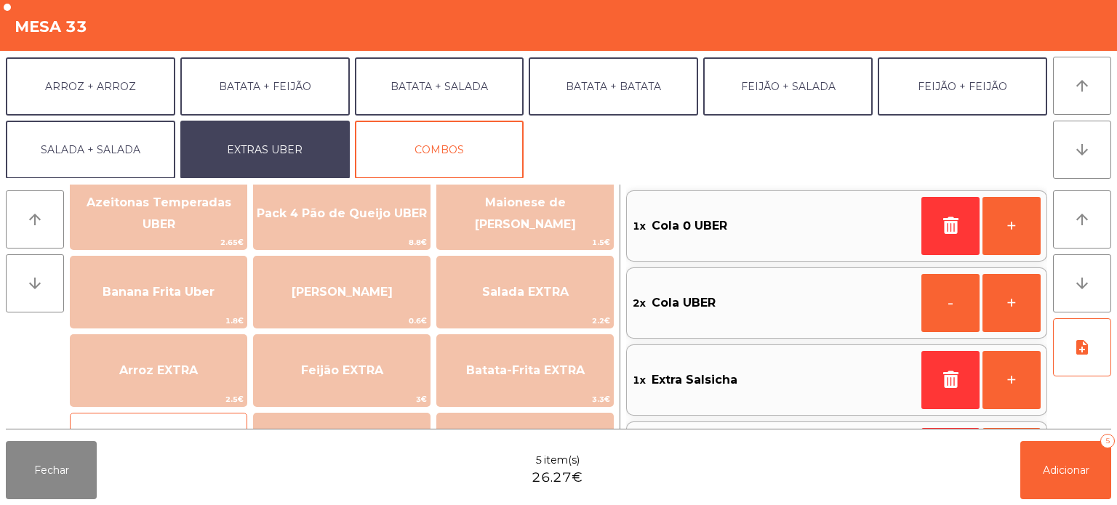
scroll to position [30, 0]
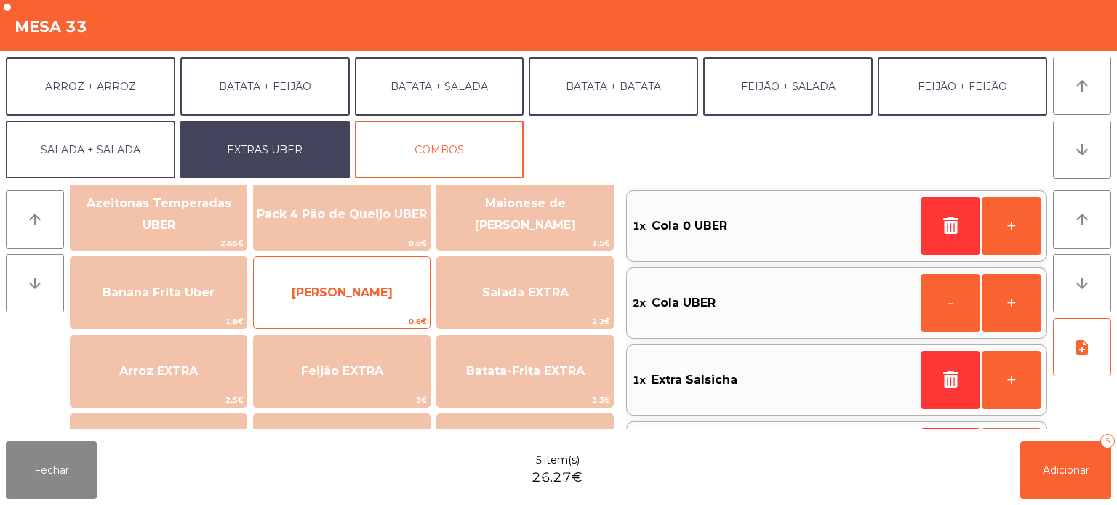
click at [363, 294] on span "[PERSON_NAME]" at bounding box center [342, 293] width 101 height 14
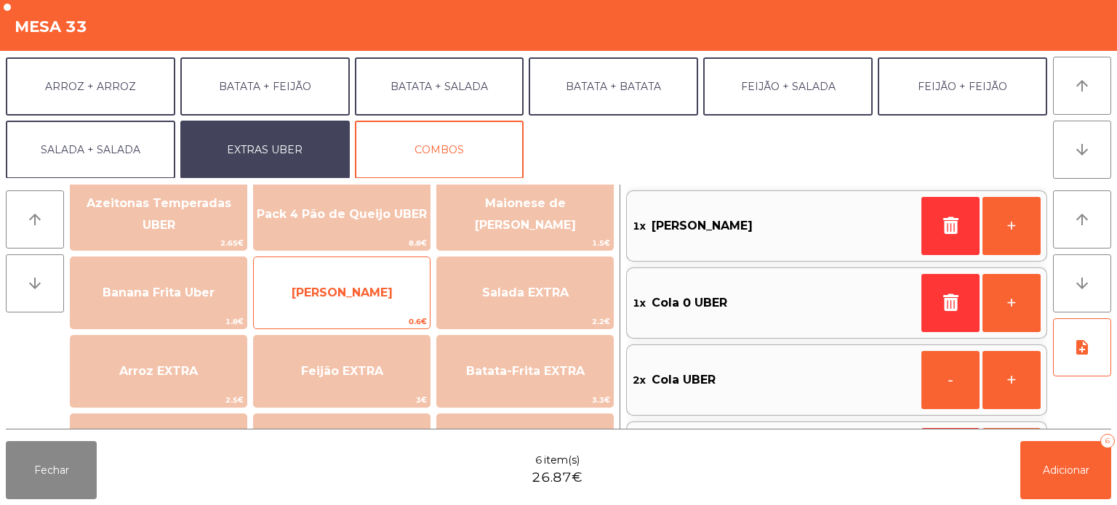
scroll to position [6, 0]
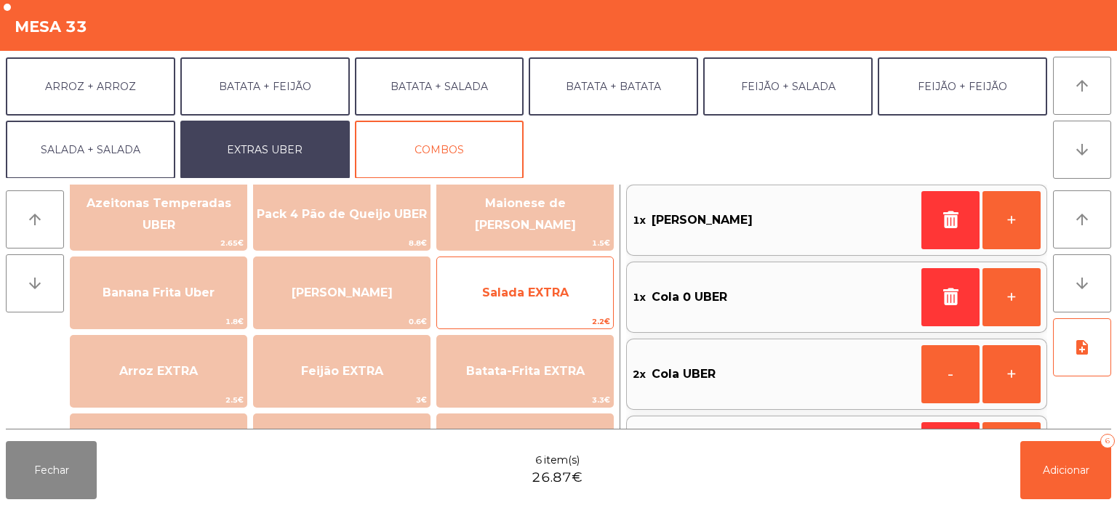
click at [538, 257] on div "Salada EXTRA 2.2€" at bounding box center [524, 293] width 177 height 73
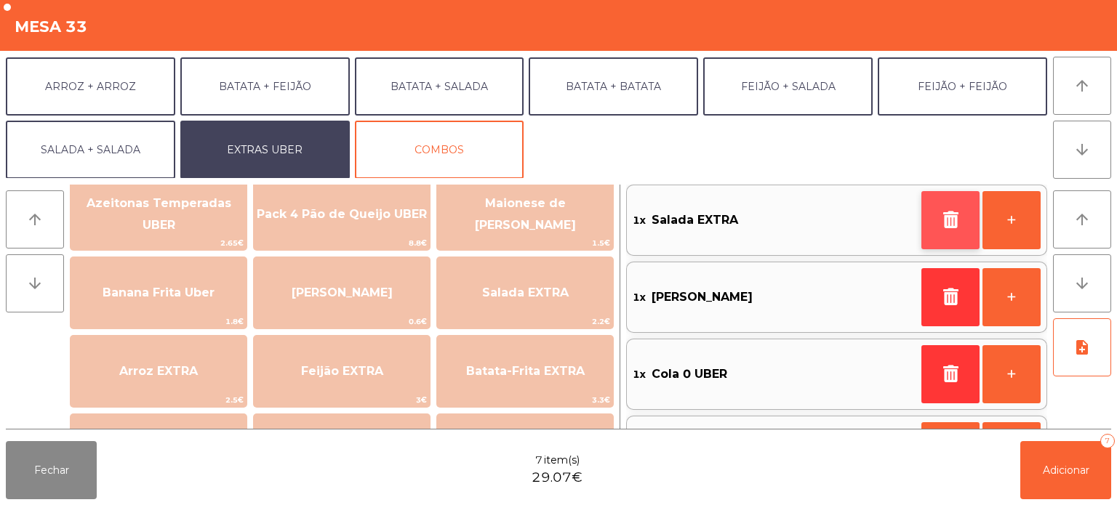
click at [957, 215] on icon "button" at bounding box center [950, 219] width 22 height 17
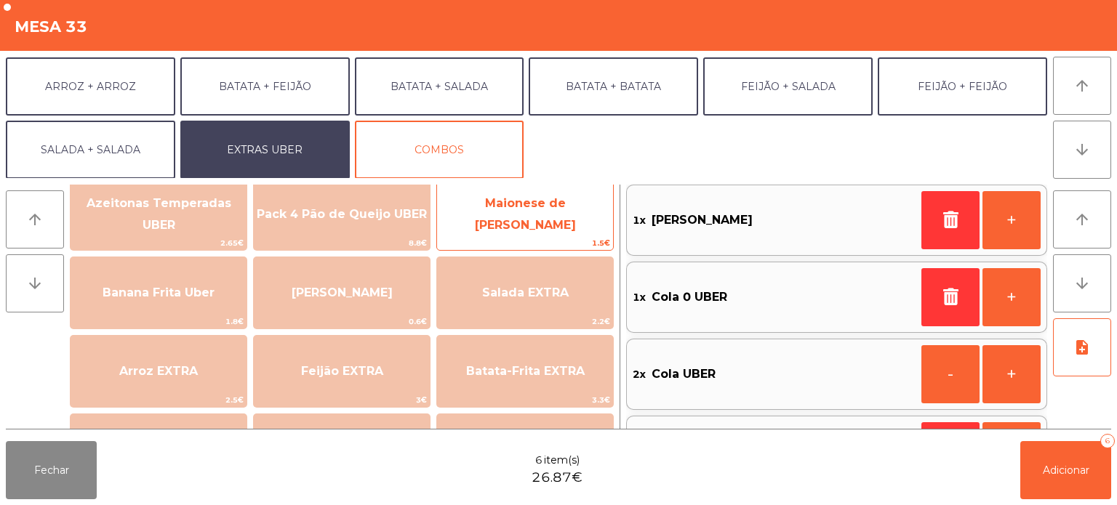
click at [561, 210] on span "Maionese de [PERSON_NAME]" at bounding box center [525, 214] width 101 height 36
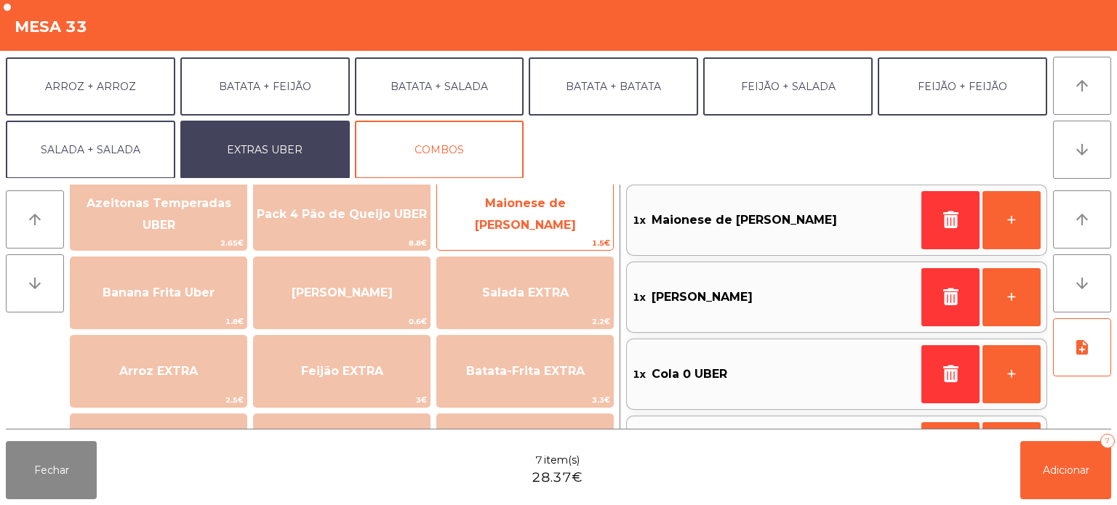
scroll to position [87, 0]
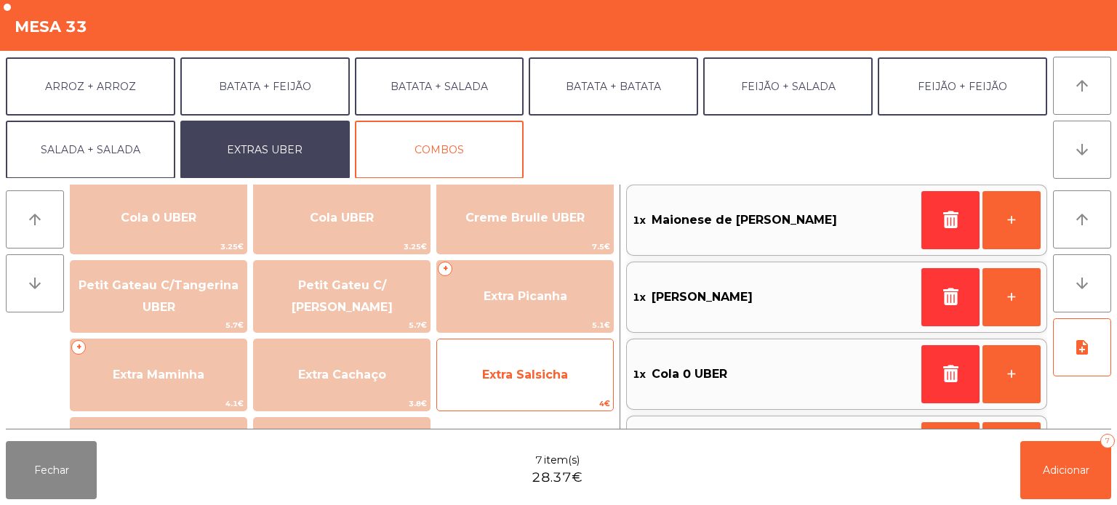
click at [499, 366] on span "Extra Salsicha" at bounding box center [525, 375] width 176 height 39
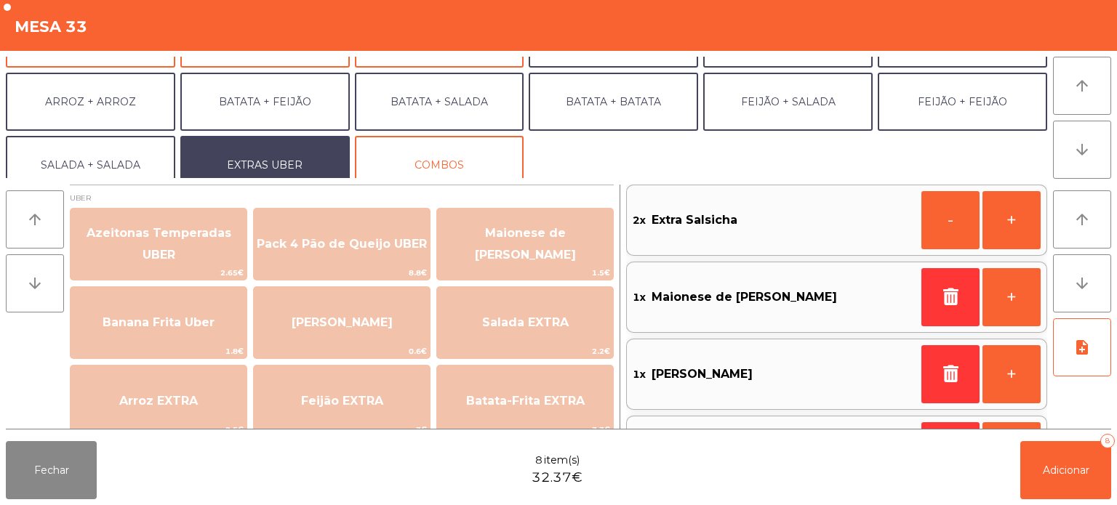
scroll to position [177, 0]
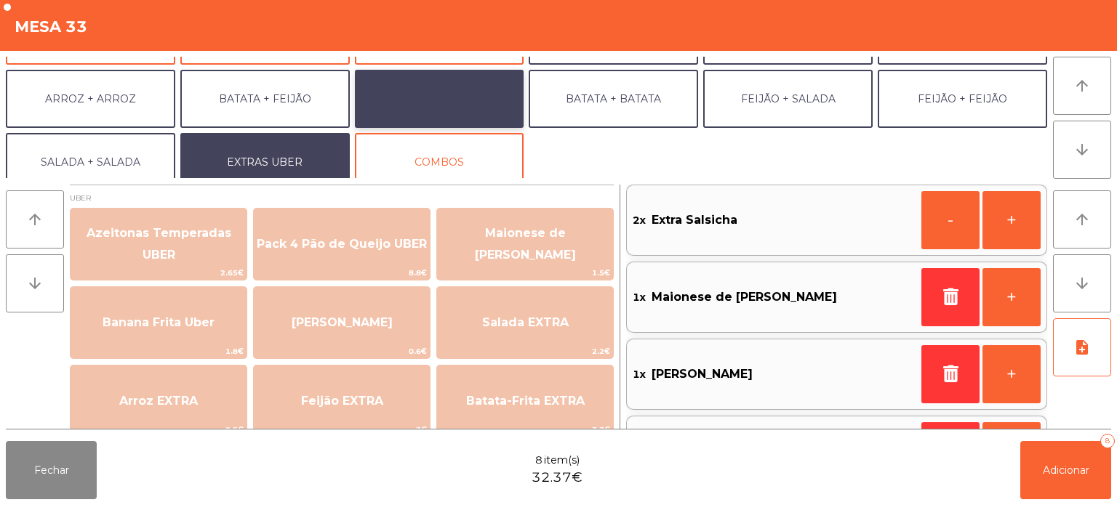
click at [457, 94] on button "BATATA + SALADA" at bounding box center [439, 99] width 169 height 58
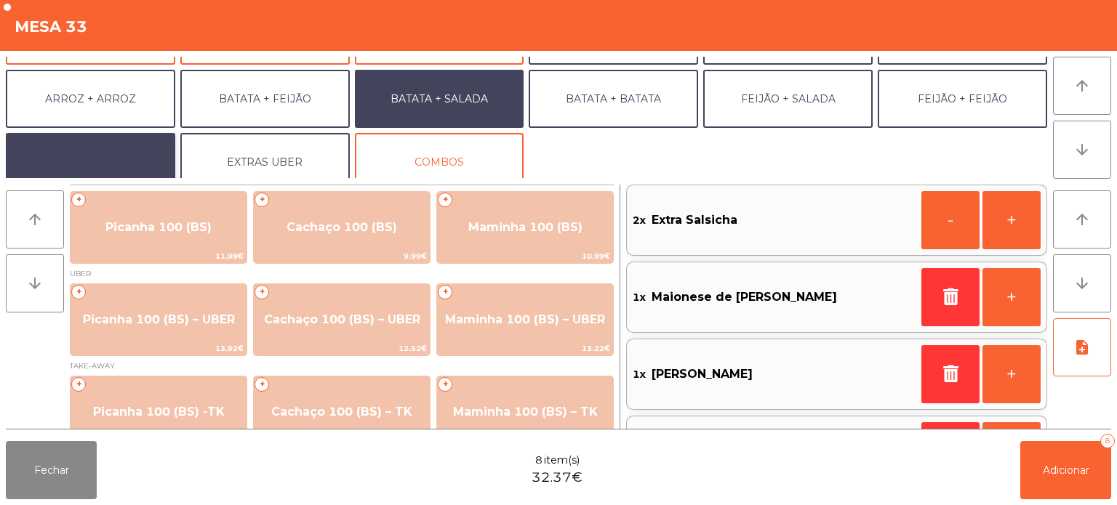
click at [121, 141] on button "SALADA + SALADA" at bounding box center [90, 162] width 169 height 58
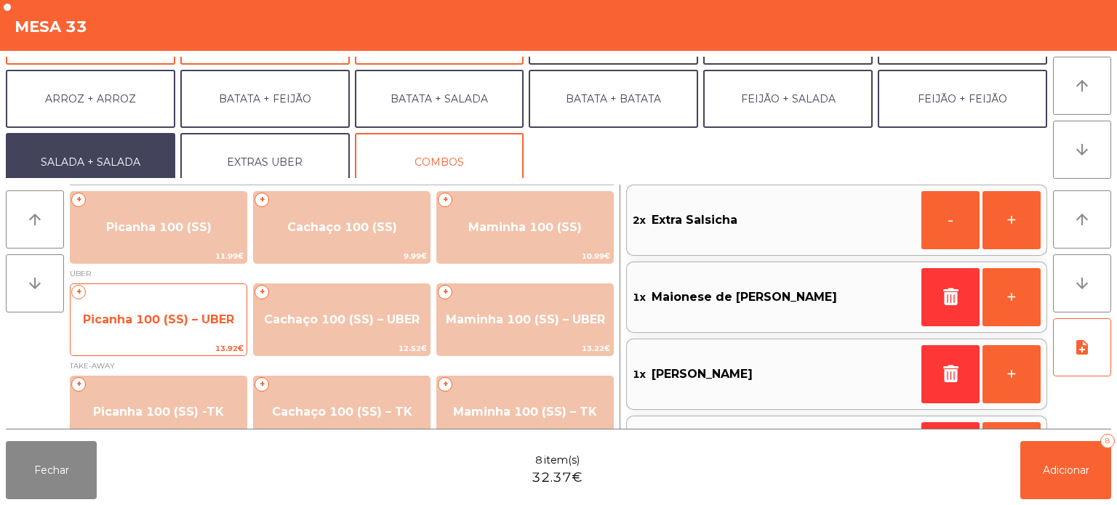
click at [135, 317] on span "Picanha 100 (SS) – UBER" at bounding box center [158, 320] width 151 height 14
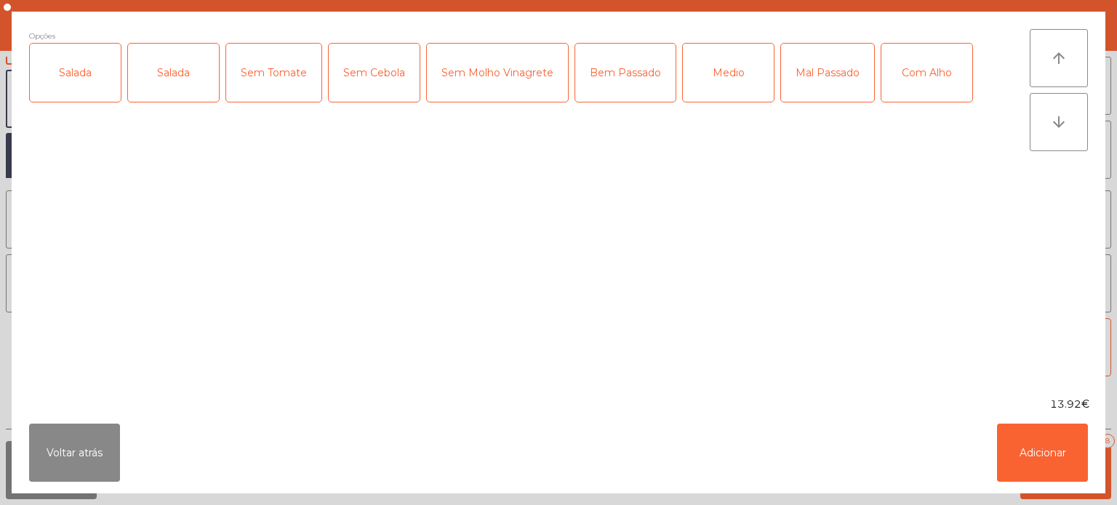
click at [111, 70] on div "Salada" at bounding box center [75, 73] width 91 height 58
click at [717, 64] on div "Medio" at bounding box center [728, 73] width 91 height 58
click at [1056, 457] on button "Adicionar" at bounding box center [1042, 453] width 91 height 58
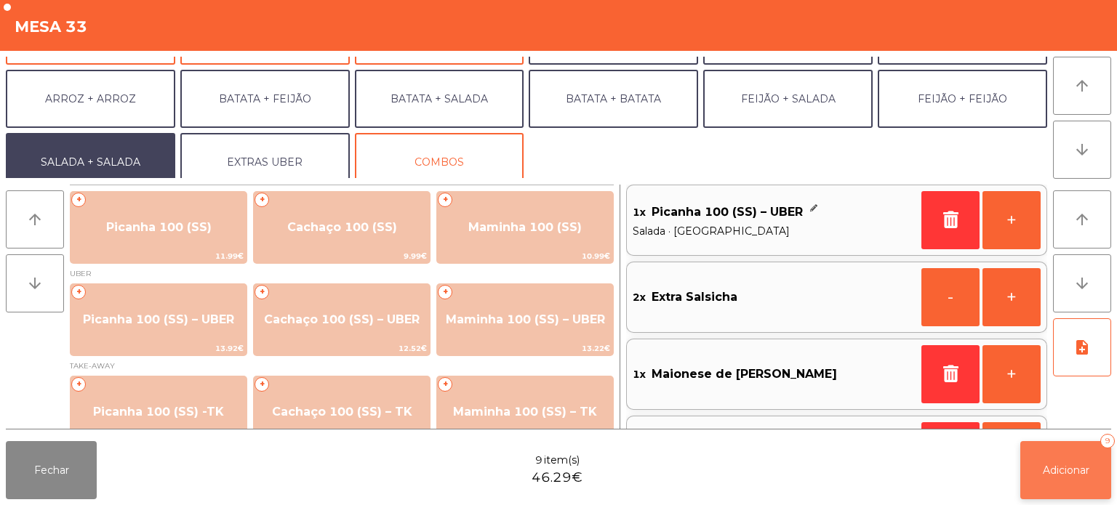
click at [1026, 477] on button "Adicionar 9" at bounding box center [1065, 470] width 91 height 58
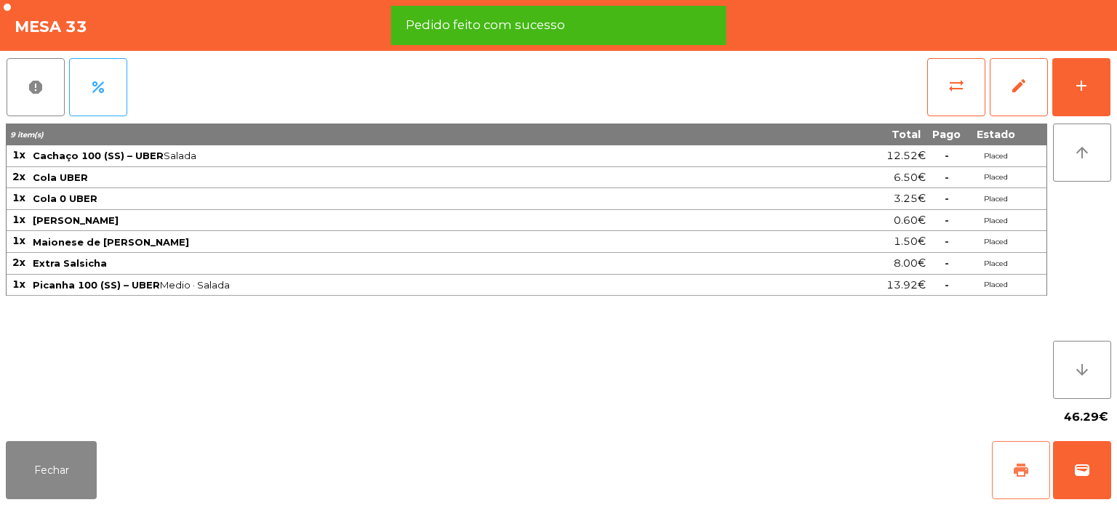
click at [1010, 463] on button "print" at bounding box center [1021, 470] width 58 height 58
click at [1102, 456] on button "wallet" at bounding box center [1082, 470] width 58 height 58
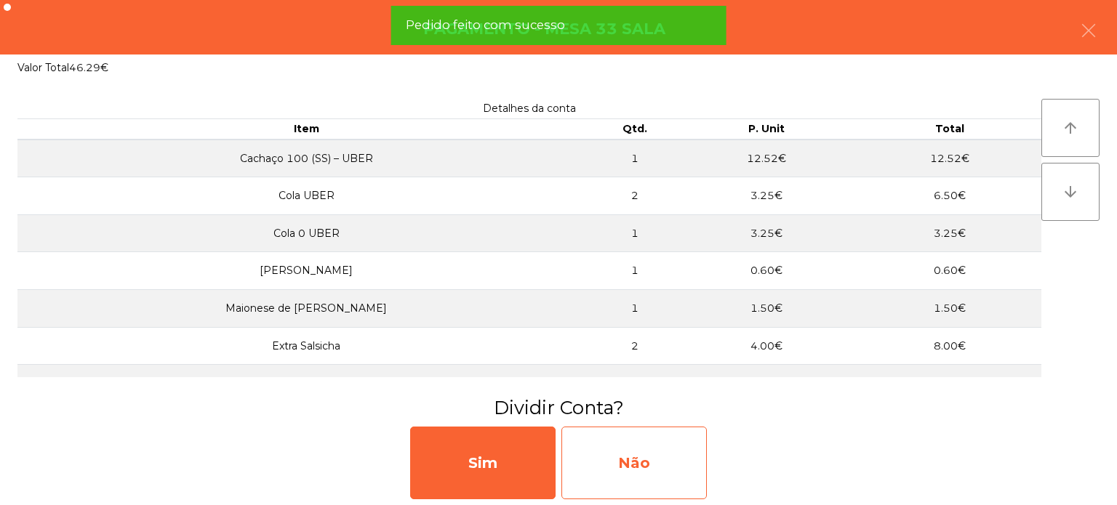
click at [680, 470] on div "Não" at bounding box center [633, 463] width 145 height 73
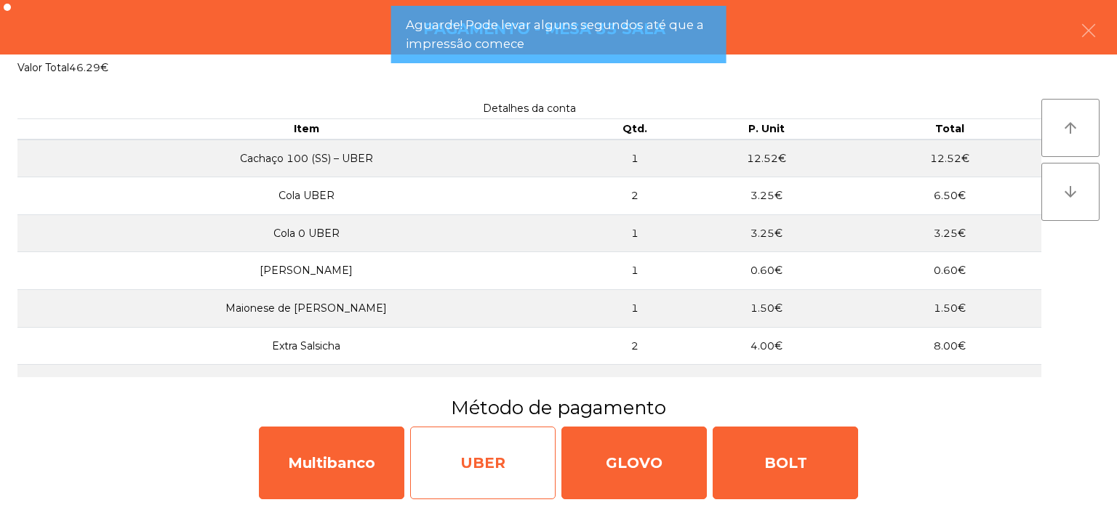
click at [529, 452] on div "UBER" at bounding box center [482, 463] width 145 height 73
select select "**"
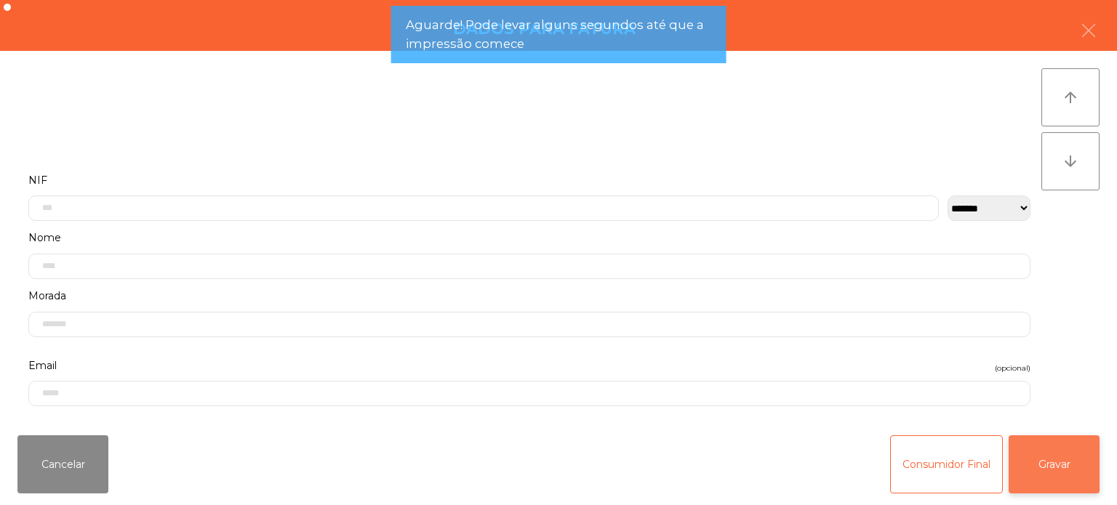
click at [1054, 470] on button "Gravar" at bounding box center [1053, 465] width 91 height 58
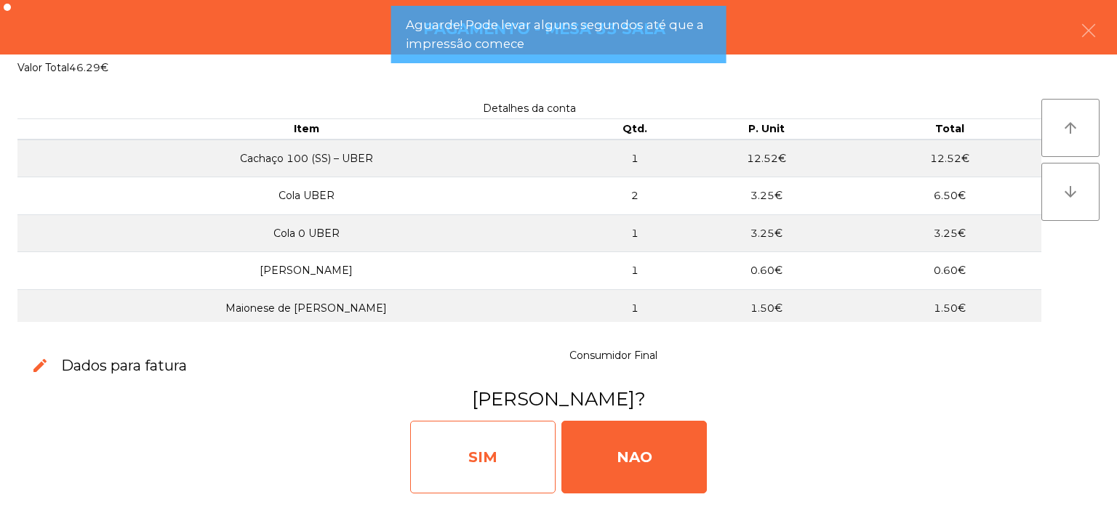
click at [454, 446] on div "SIM" at bounding box center [482, 457] width 145 height 73
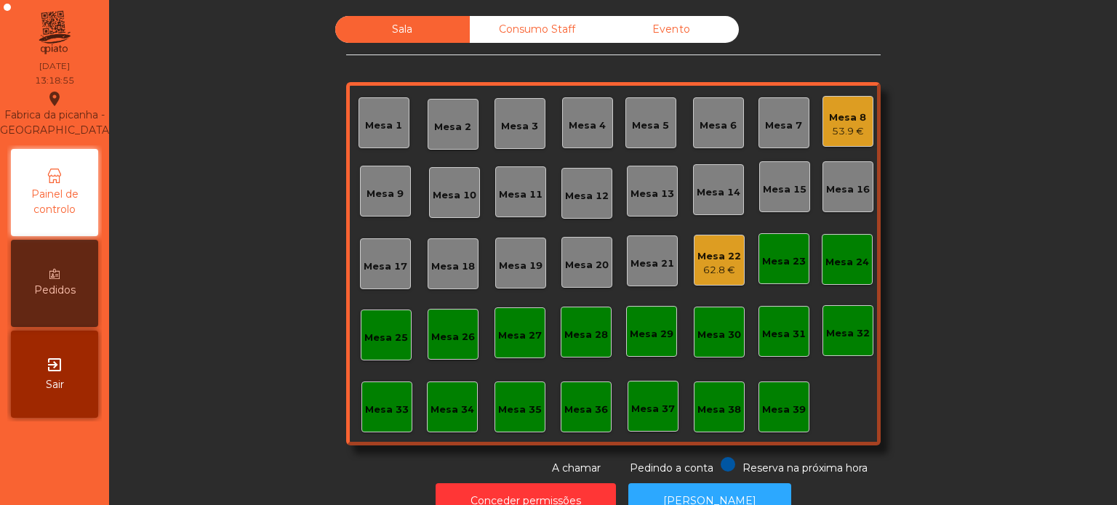
click at [641, 188] on div "Mesa 13" at bounding box center [652, 194] width 44 height 15
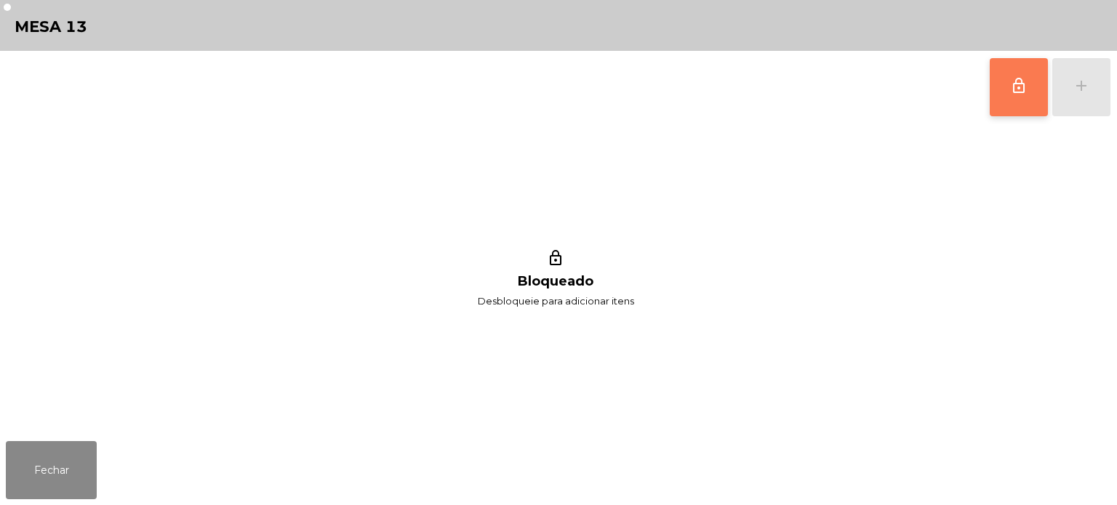
click at [1000, 73] on button "lock_outline" at bounding box center [1019, 87] width 58 height 58
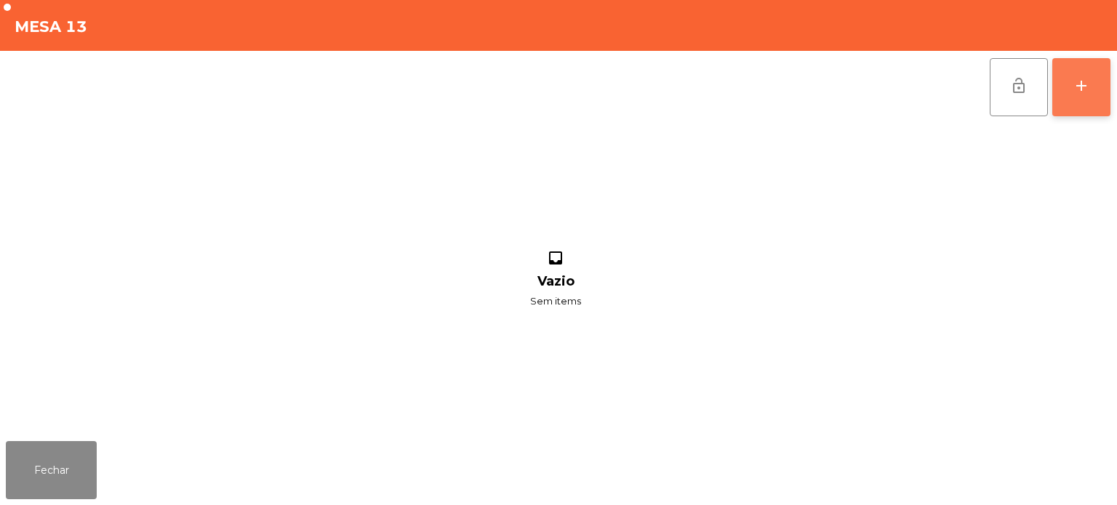
click at [1078, 84] on div "add" at bounding box center [1080, 85] width 17 height 17
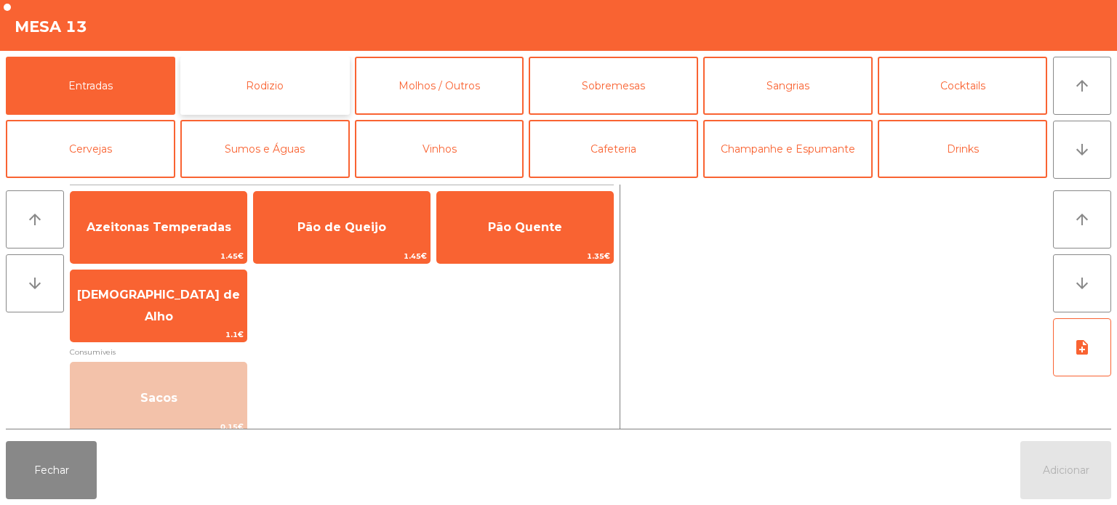
click at [249, 97] on button "Rodizio" at bounding box center [264, 86] width 169 height 58
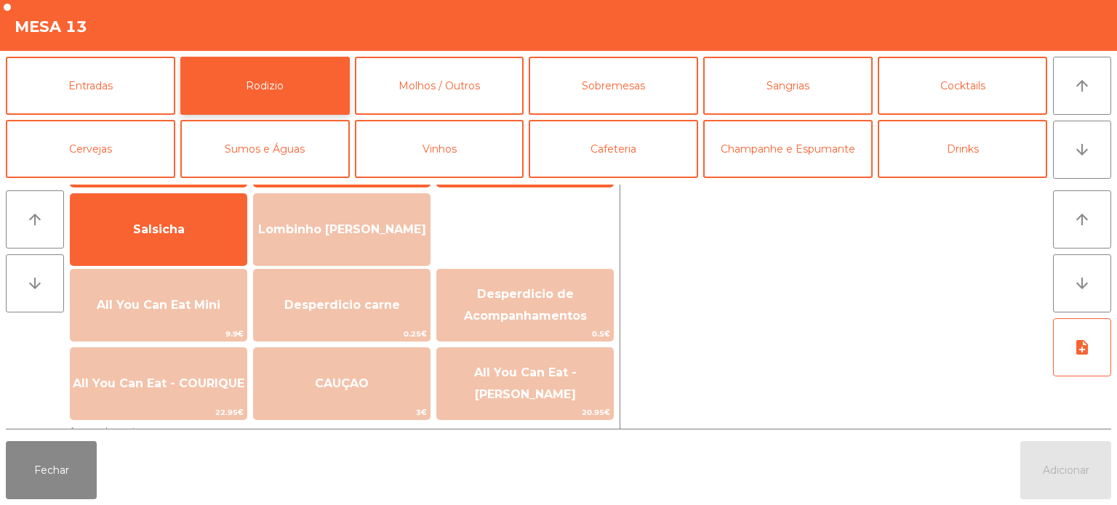
scroll to position [105, 0]
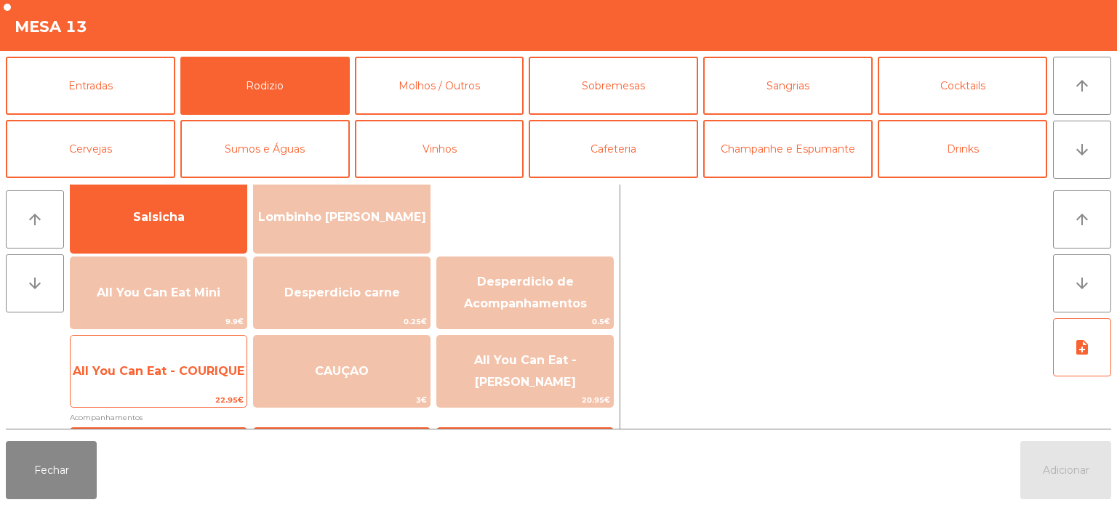
click at [175, 376] on span "All You Can Eat - COURIQUE" at bounding box center [159, 371] width 172 height 14
click at [174, 368] on span "All You Can Eat - COURIQUE" at bounding box center [159, 371] width 172 height 14
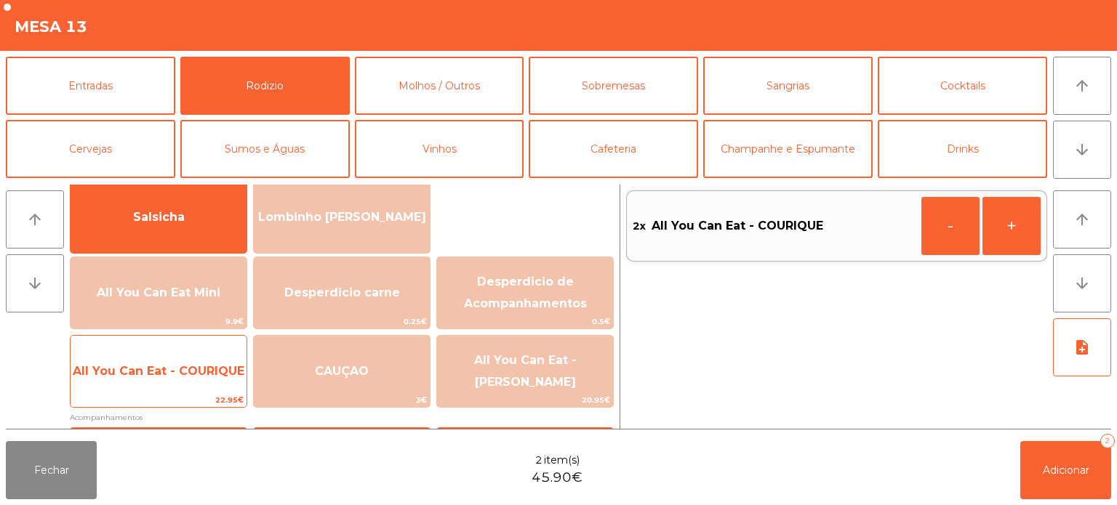
click at [165, 389] on span "All You Can Eat - COURIQUE" at bounding box center [159, 371] width 176 height 39
click at [173, 386] on span "All You Can Eat - COURIQUE" at bounding box center [159, 371] width 176 height 39
click at [177, 372] on span "All You Can Eat - COURIQUE" at bounding box center [159, 371] width 172 height 14
click at [182, 371] on span "All You Can Eat - COURIQUE" at bounding box center [159, 371] width 172 height 14
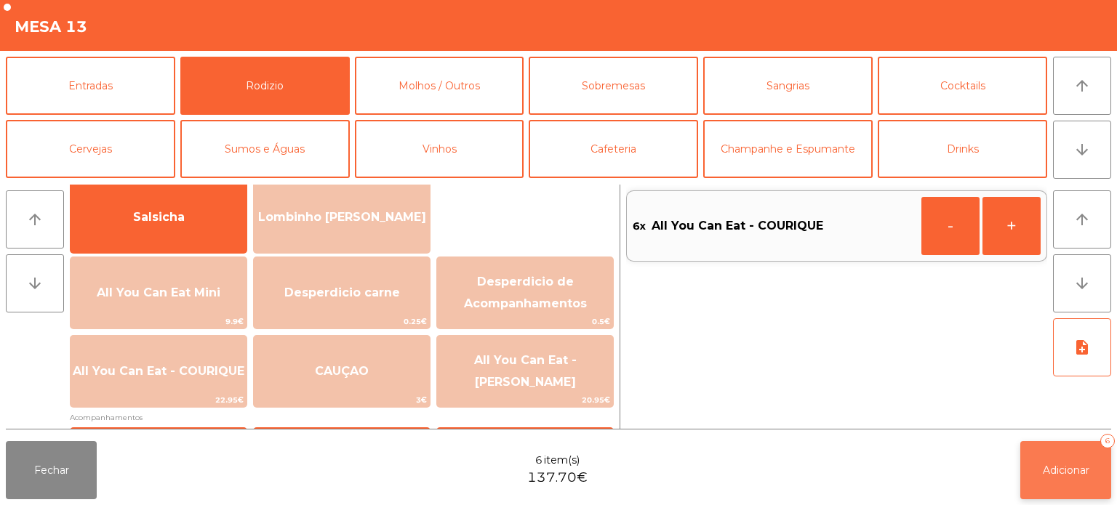
click at [1050, 450] on button "Adicionar 6" at bounding box center [1065, 470] width 91 height 58
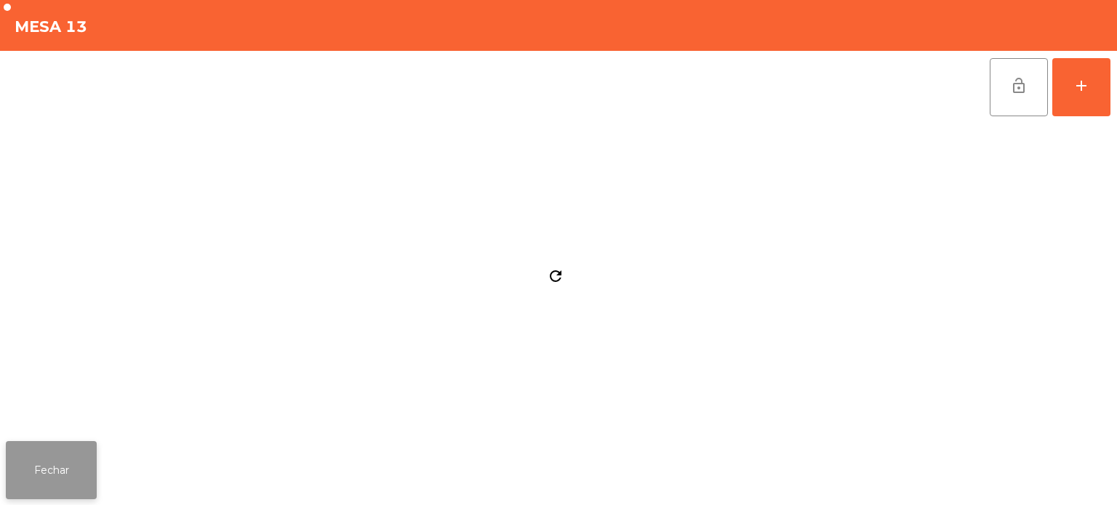
click at [60, 468] on button "Fechar" at bounding box center [51, 470] width 91 height 58
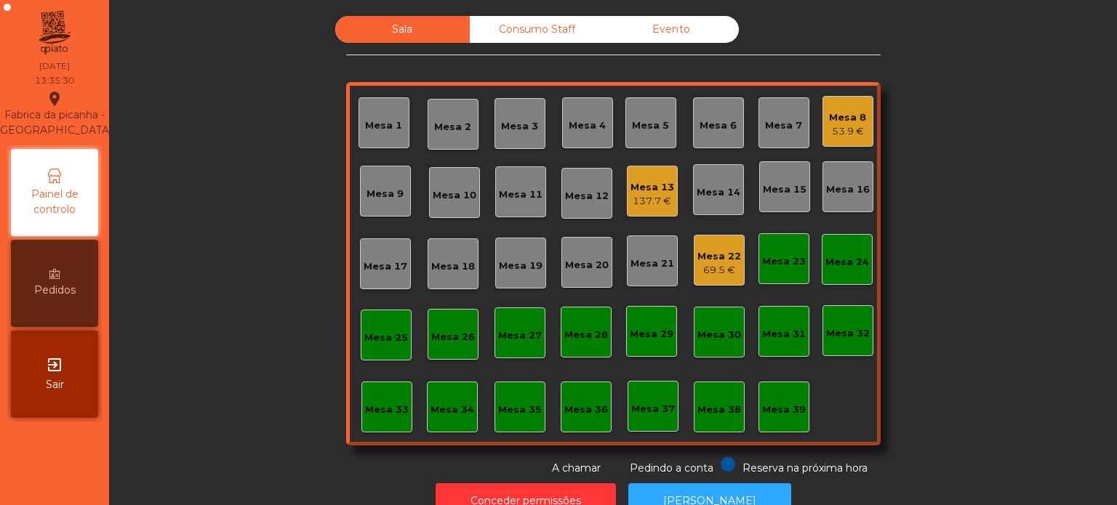
click at [639, 204] on div "137.7 €" at bounding box center [652, 201] width 44 height 15
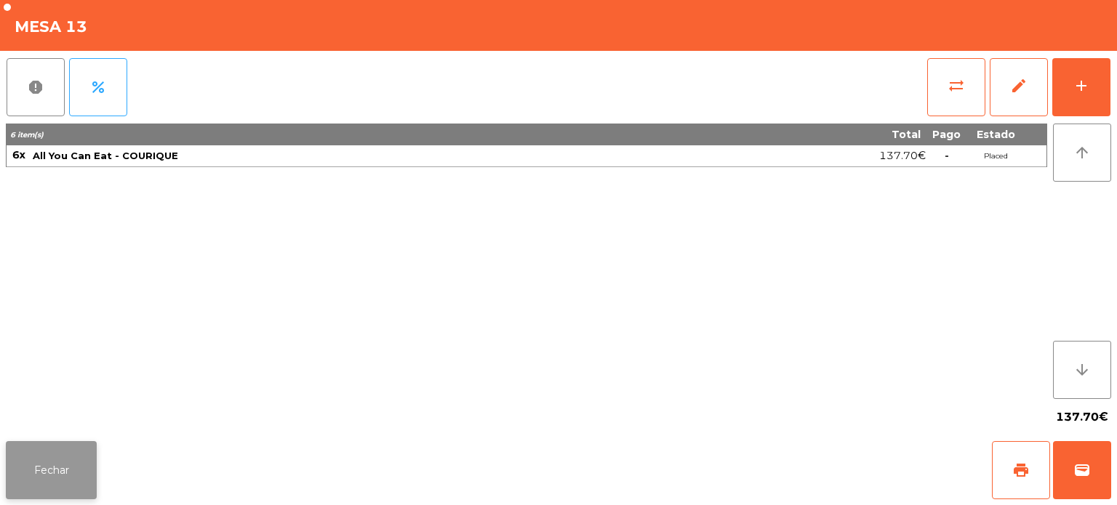
click at [63, 448] on button "Fechar" at bounding box center [51, 470] width 91 height 58
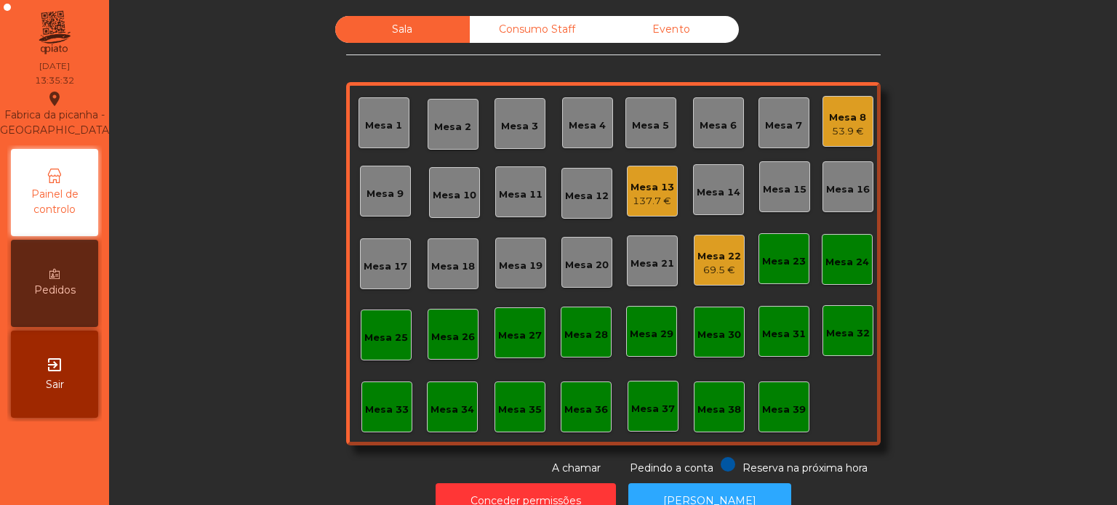
click at [706, 212] on div "Mesa 14" at bounding box center [718, 189] width 51 height 51
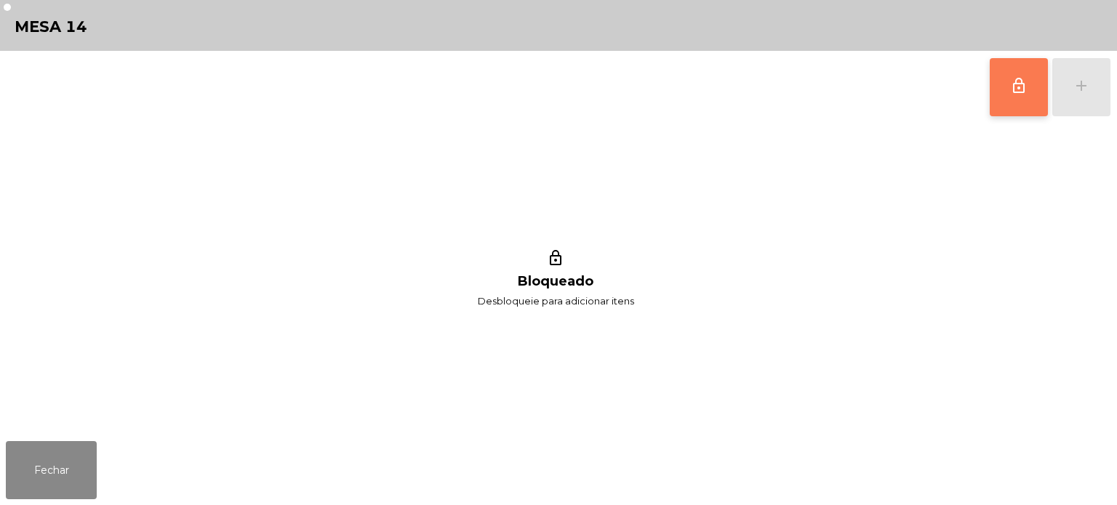
click at [1019, 92] on span "lock_outline" at bounding box center [1018, 85] width 17 height 17
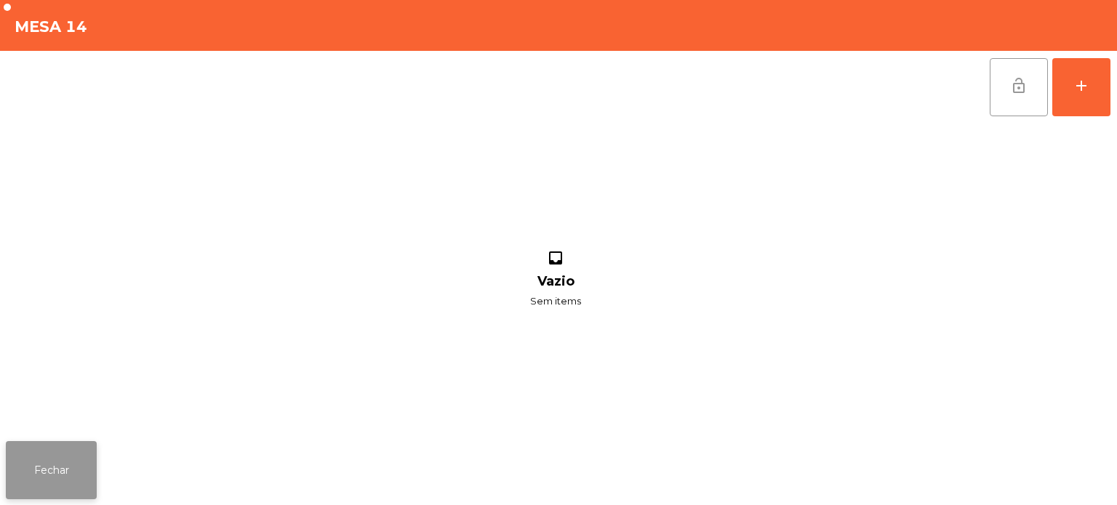
click at [65, 477] on button "Fechar" at bounding box center [51, 470] width 91 height 58
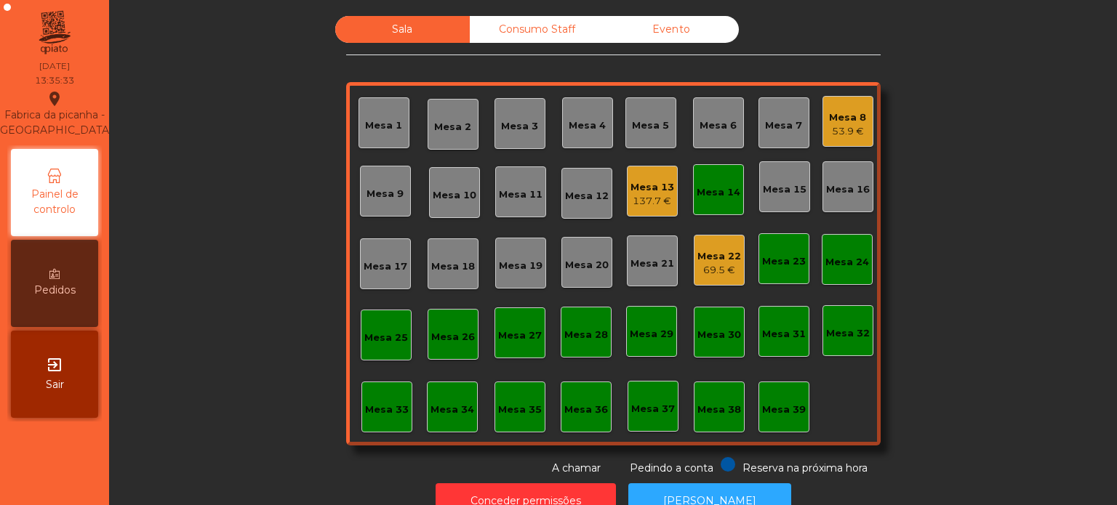
click at [646, 198] on div "137.7 €" at bounding box center [652, 201] width 44 height 15
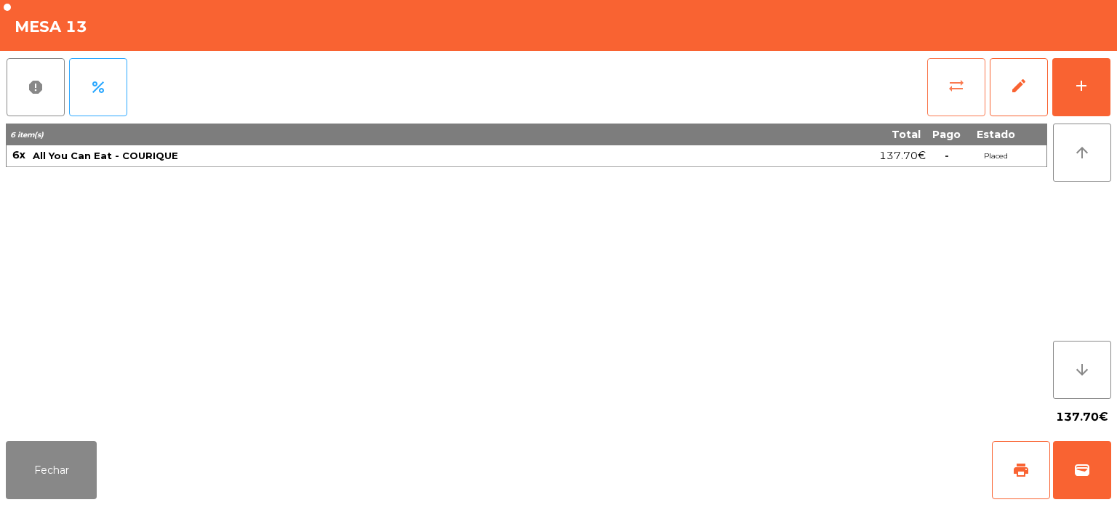
click at [966, 87] on button "sync_alt" at bounding box center [956, 87] width 58 height 58
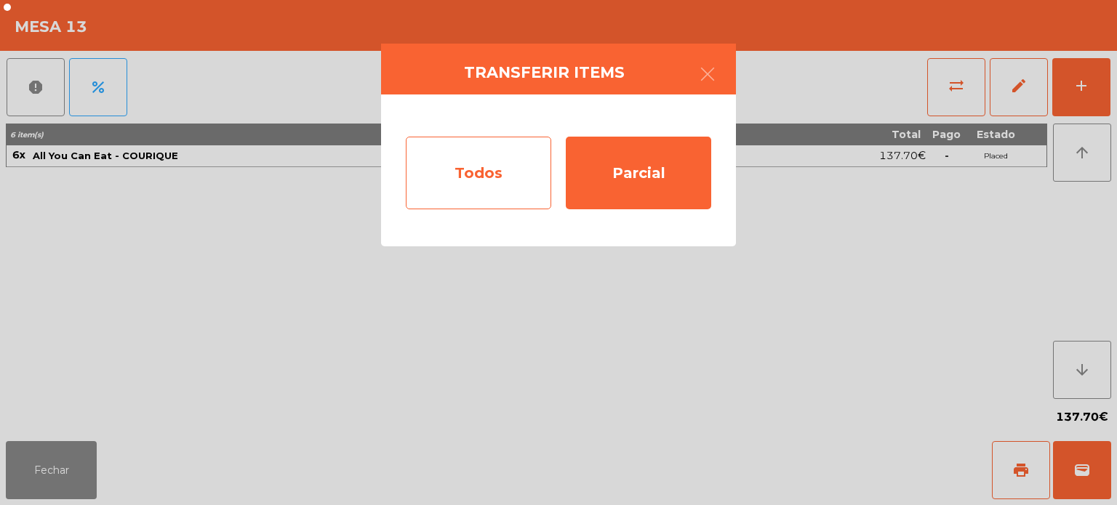
click at [486, 199] on div "Todos" at bounding box center [478, 173] width 145 height 73
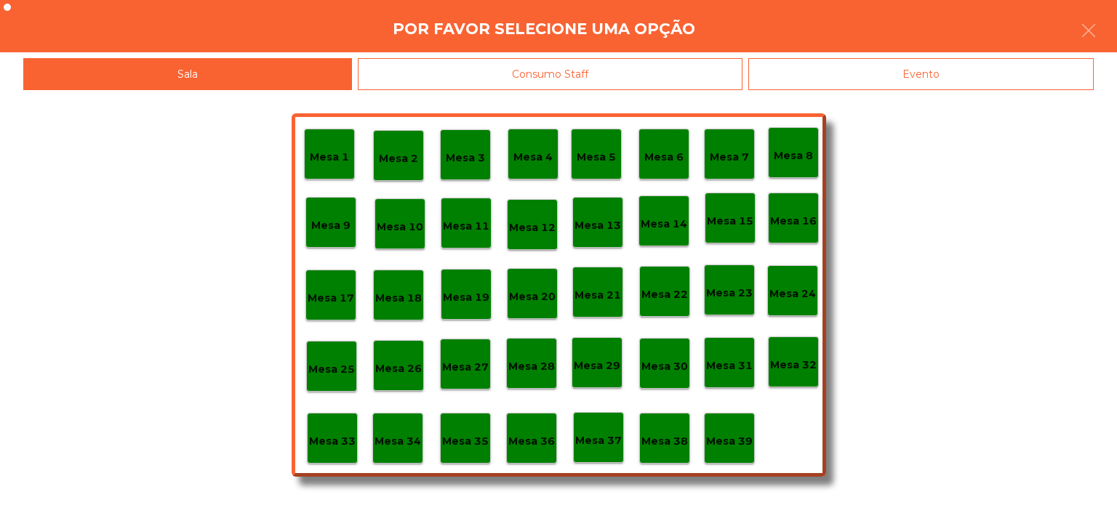
click at [662, 233] on div "Mesa 14" at bounding box center [663, 221] width 51 height 51
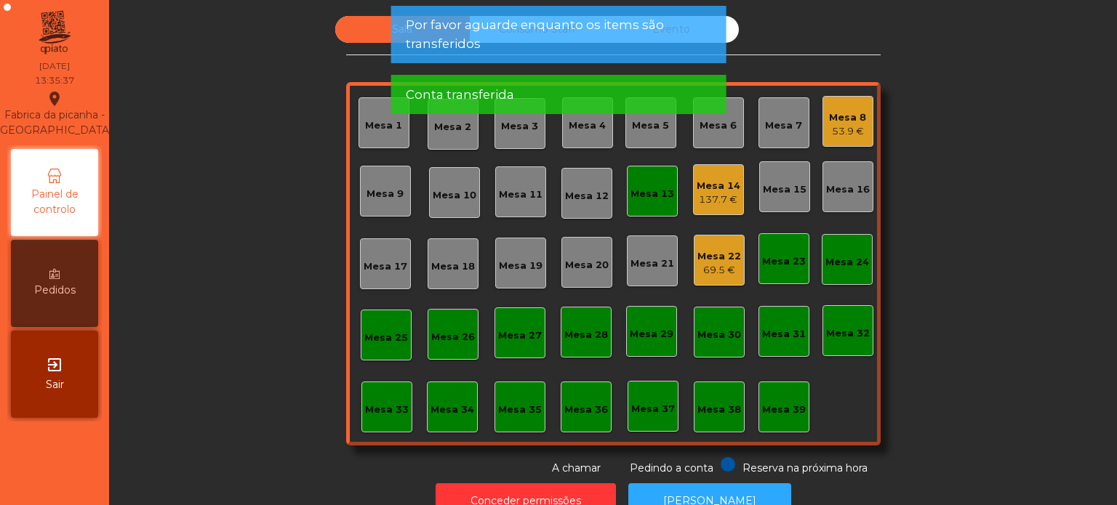
click at [644, 206] on div "Mesa 13" at bounding box center [652, 191] width 51 height 51
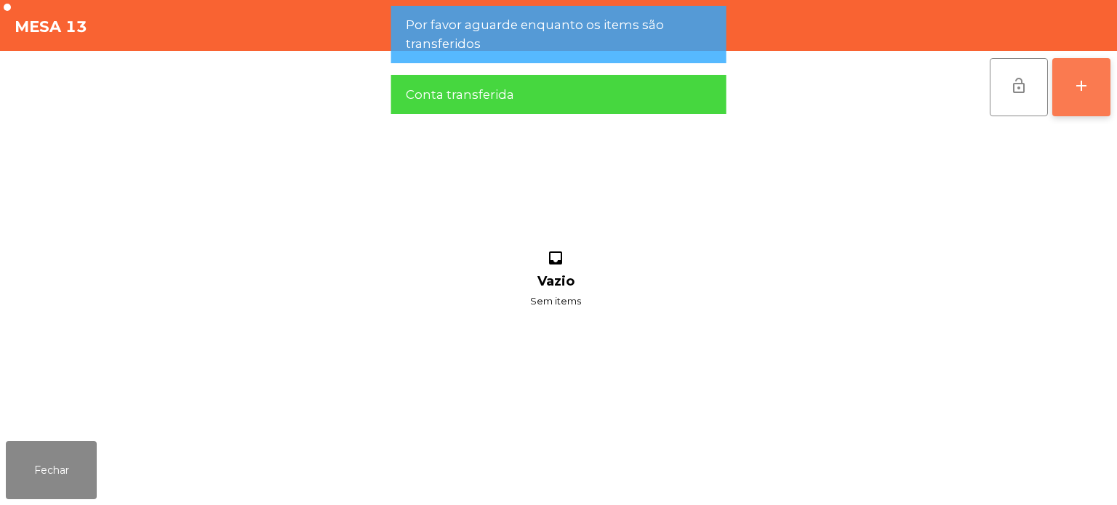
click at [1079, 97] on button "add" at bounding box center [1081, 87] width 58 height 58
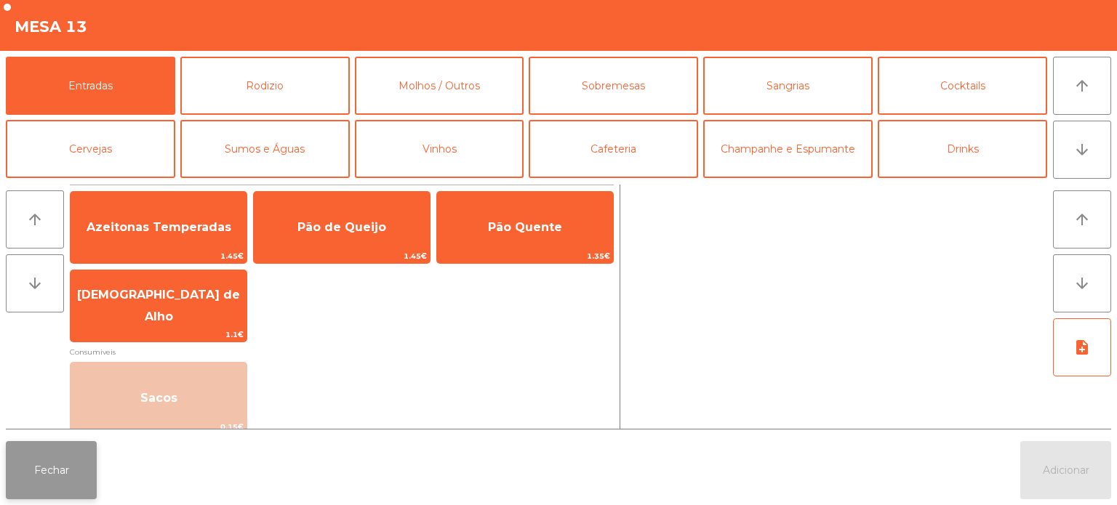
click at [70, 488] on button "Fechar" at bounding box center [51, 470] width 91 height 58
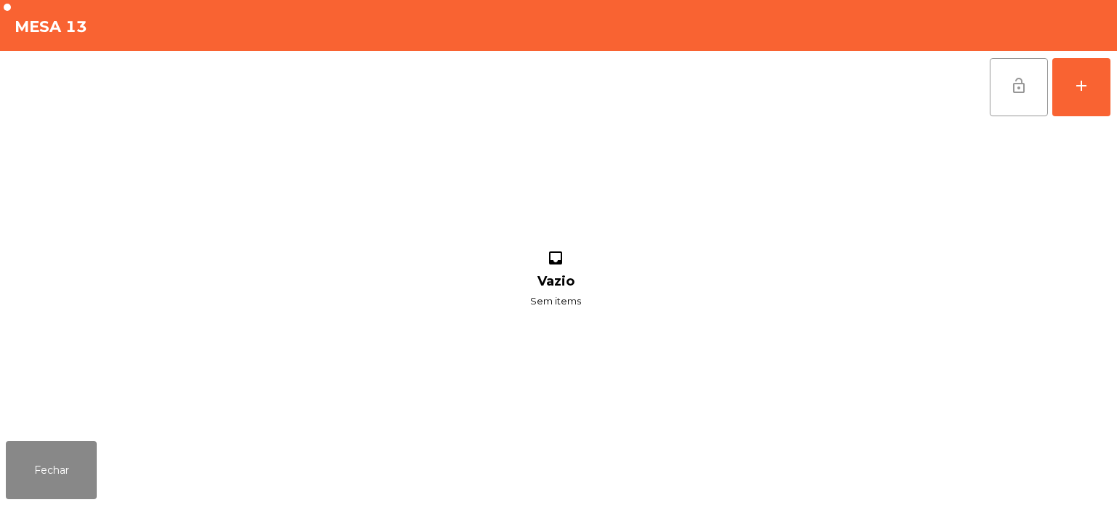
click at [1006, 87] on button "lock_open" at bounding box center [1019, 87] width 58 height 58
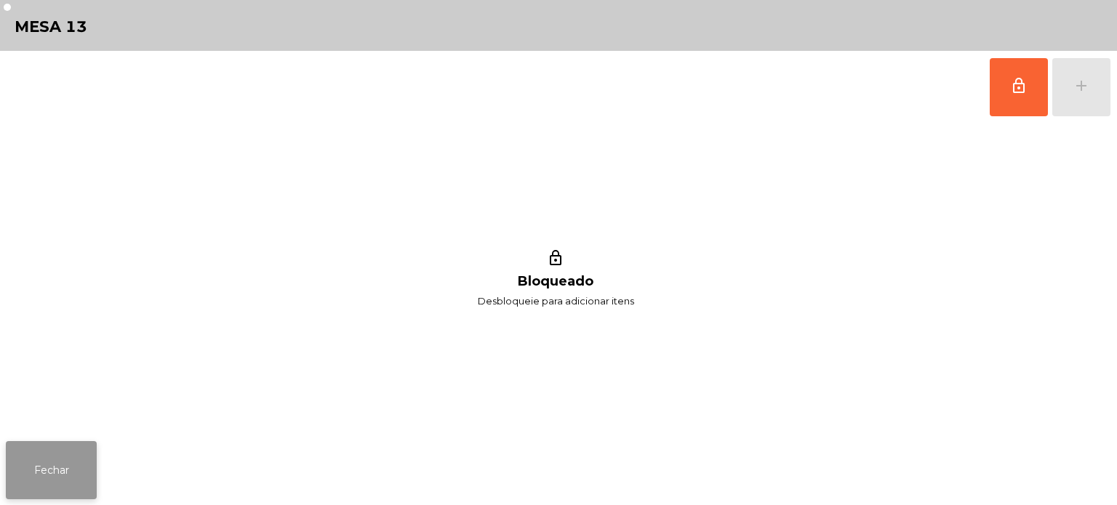
click at [92, 465] on button "Fechar" at bounding box center [51, 470] width 91 height 58
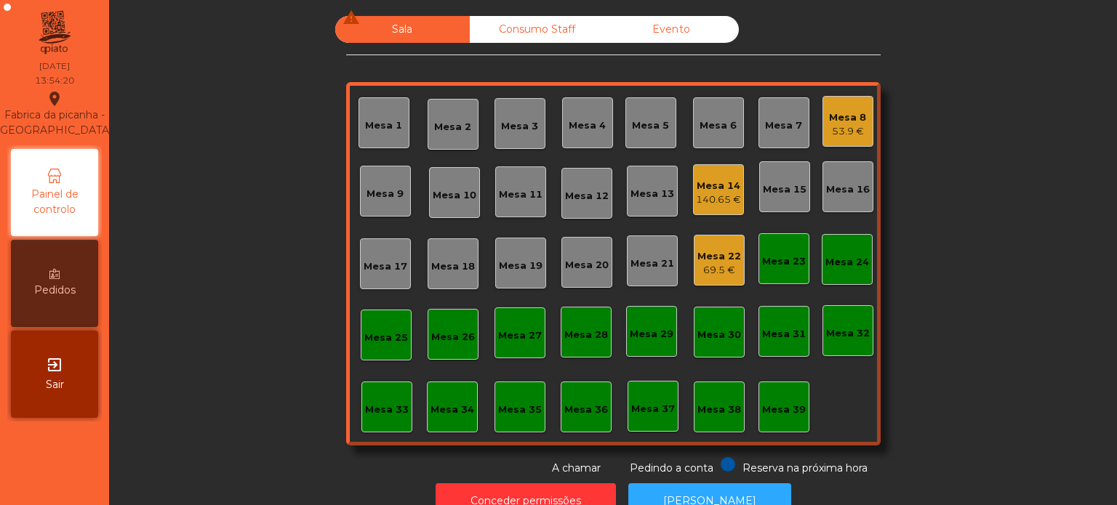
click at [704, 244] on div "Mesa 22 69.5 €" at bounding box center [719, 261] width 44 height 34
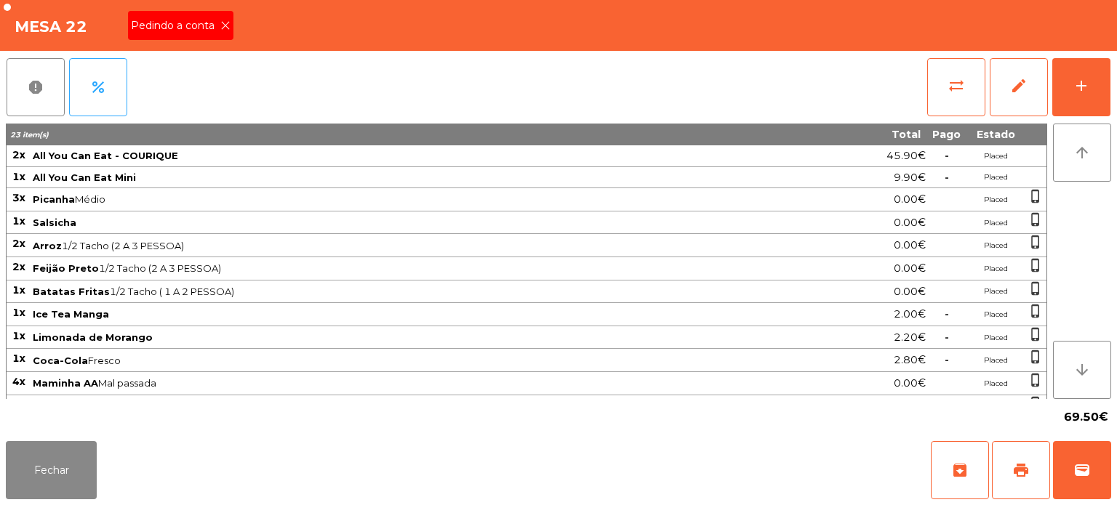
click at [204, 24] on span "Pedindo a conta" at bounding box center [175, 25] width 89 height 15
click at [1032, 477] on button "print" at bounding box center [1021, 470] width 58 height 58
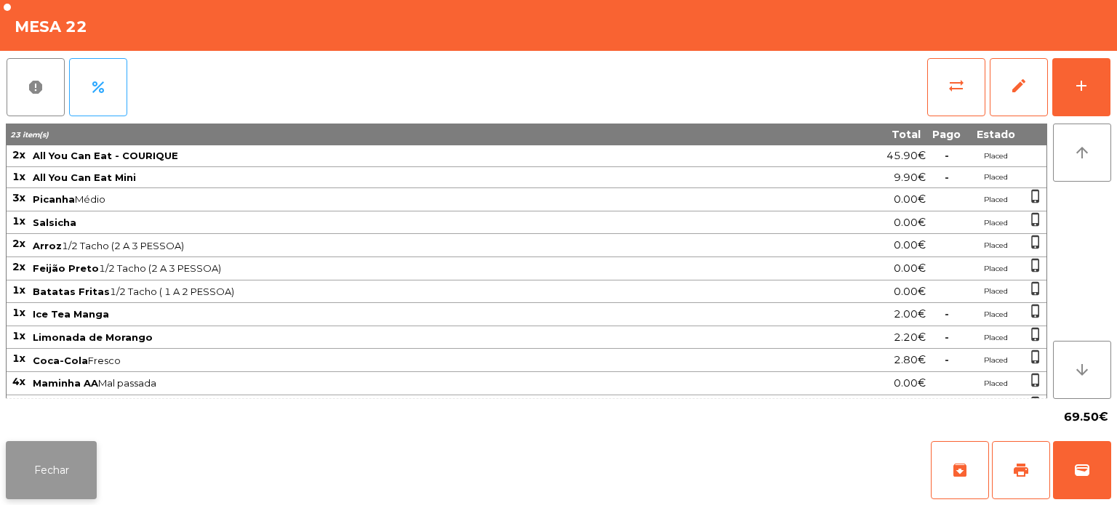
click at [69, 449] on button "Fechar" at bounding box center [51, 470] width 91 height 58
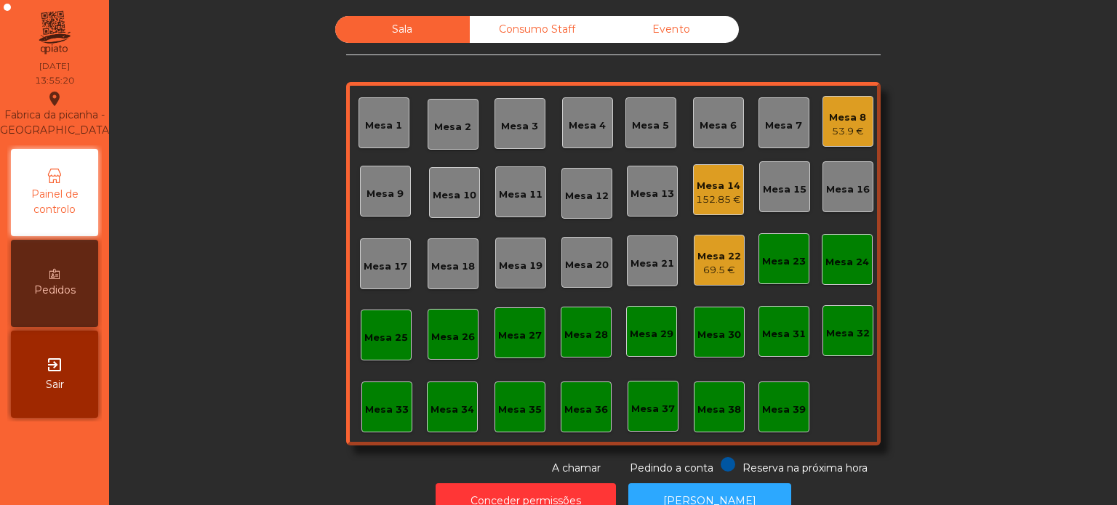
click at [849, 143] on div "Mesa 8 53.9 €" at bounding box center [847, 121] width 51 height 51
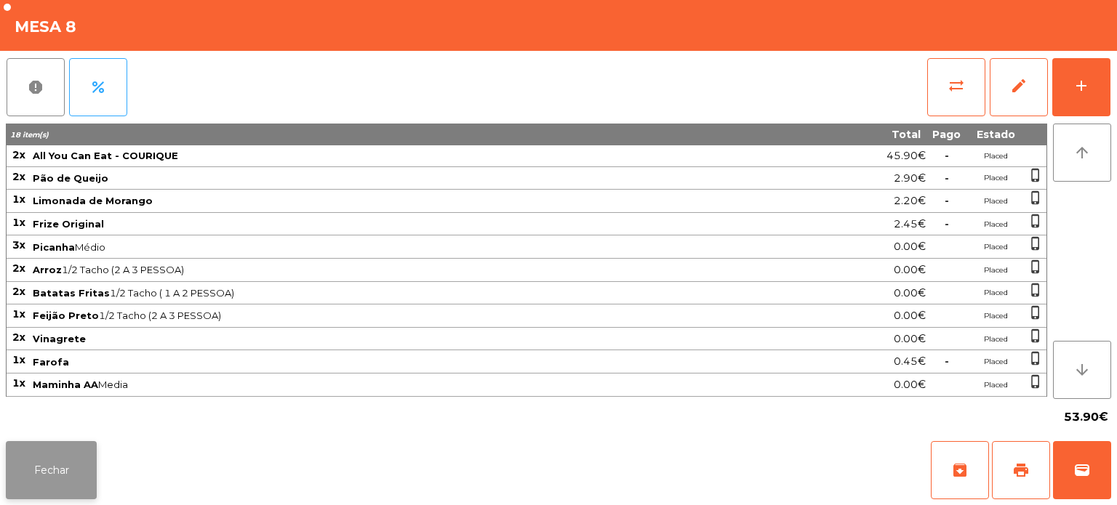
click at [61, 471] on button "Fechar" at bounding box center [51, 470] width 91 height 58
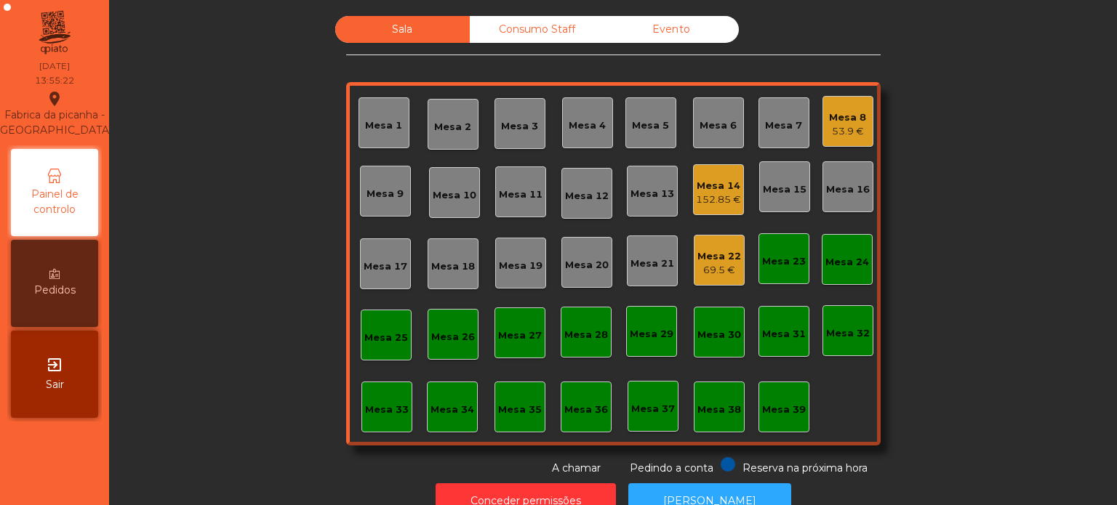
click at [706, 180] on div "Mesa 14" at bounding box center [718, 186] width 45 height 15
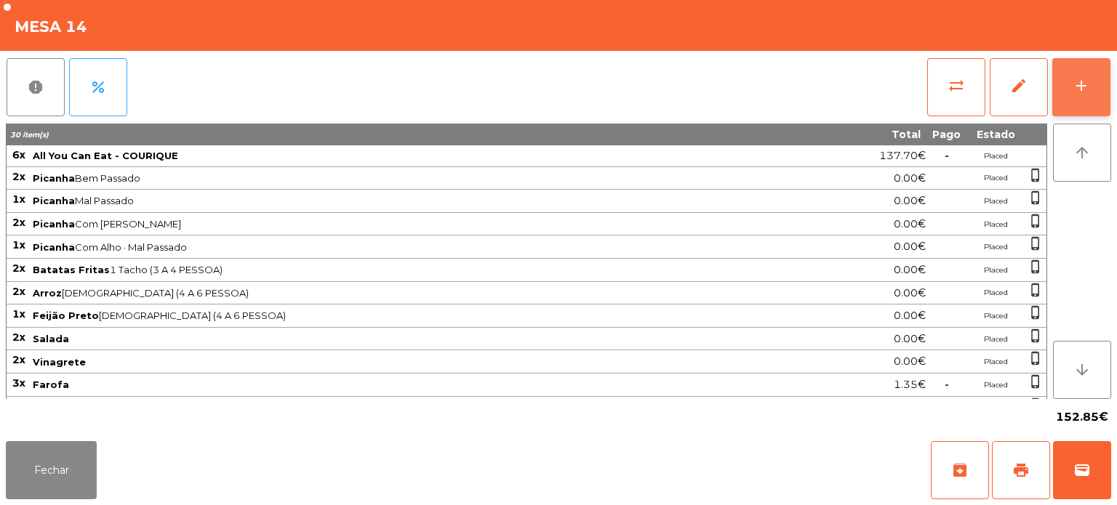
click at [1085, 83] on div "add" at bounding box center [1080, 85] width 17 height 17
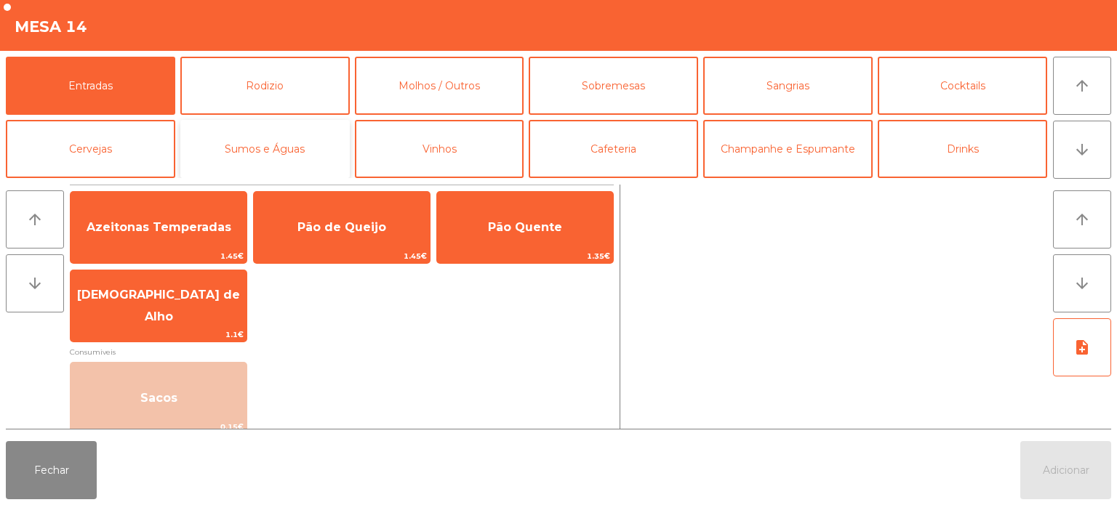
click at [285, 148] on button "Sumos e Águas" at bounding box center [264, 149] width 169 height 58
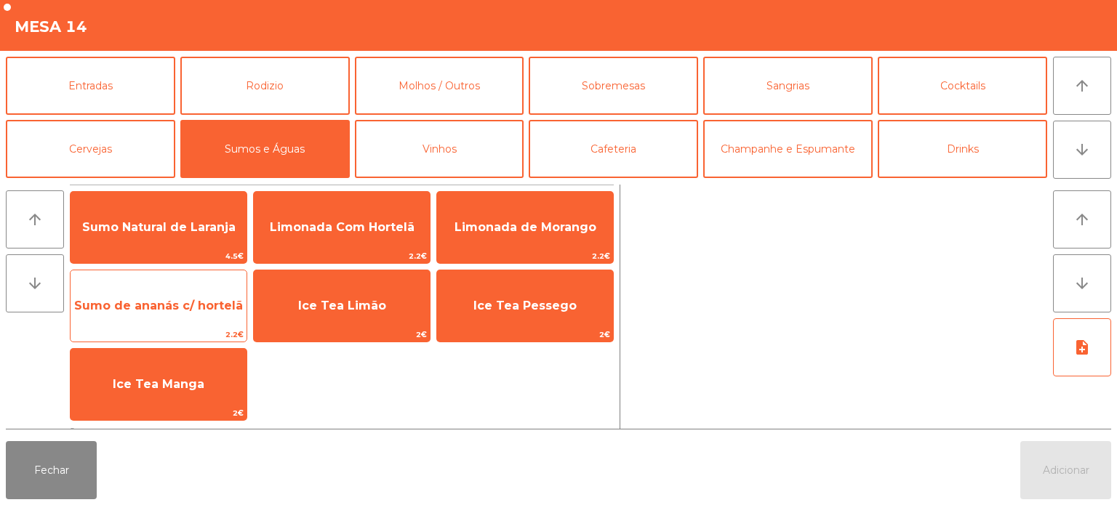
click at [202, 295] on span "Sumo de ananás c/ hortelã" at bounding box center [159, 305] width 176 height 39
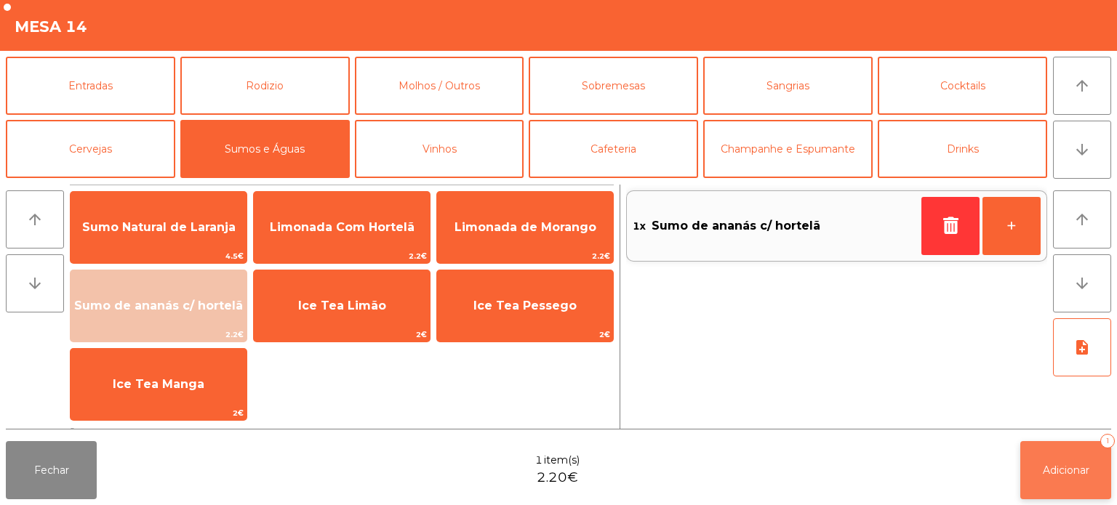
click at [1033, 450] on button "Adicionar 1" at bounding box center [1065, 470] width 91 height 58
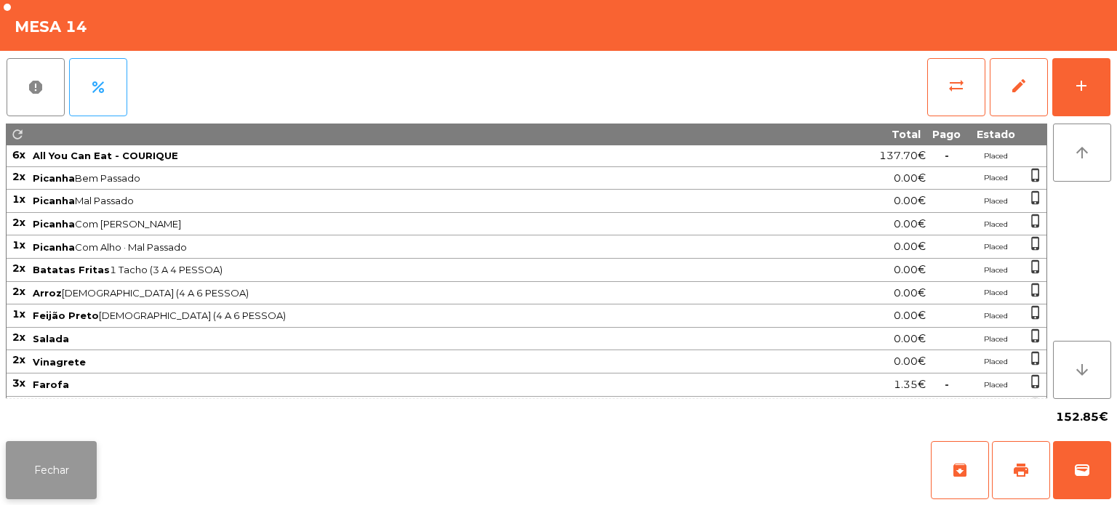
click at [60, 494] on button "Fechar" at bounding box center [51, 470] width 91 height 58
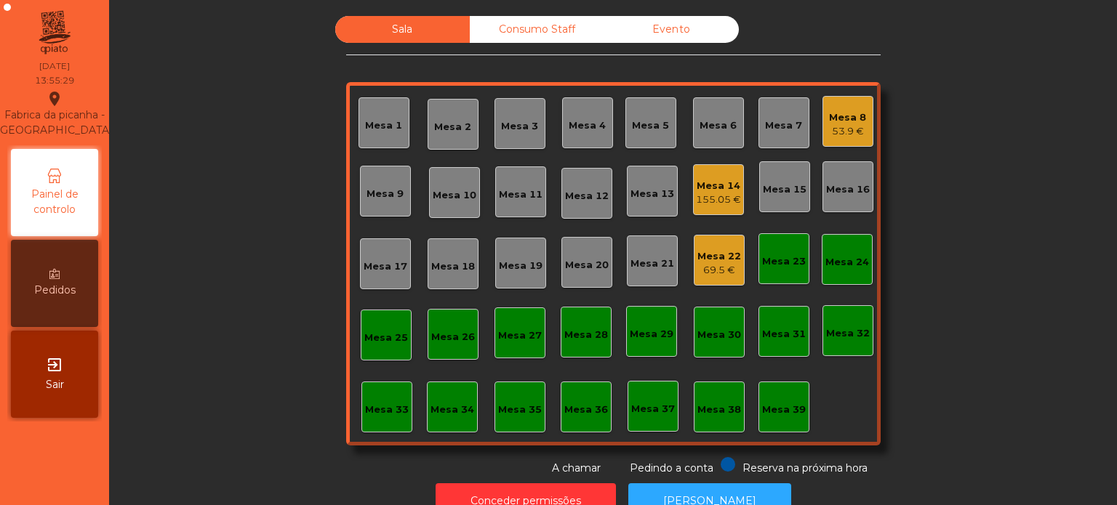
scroll to position [40, 0]
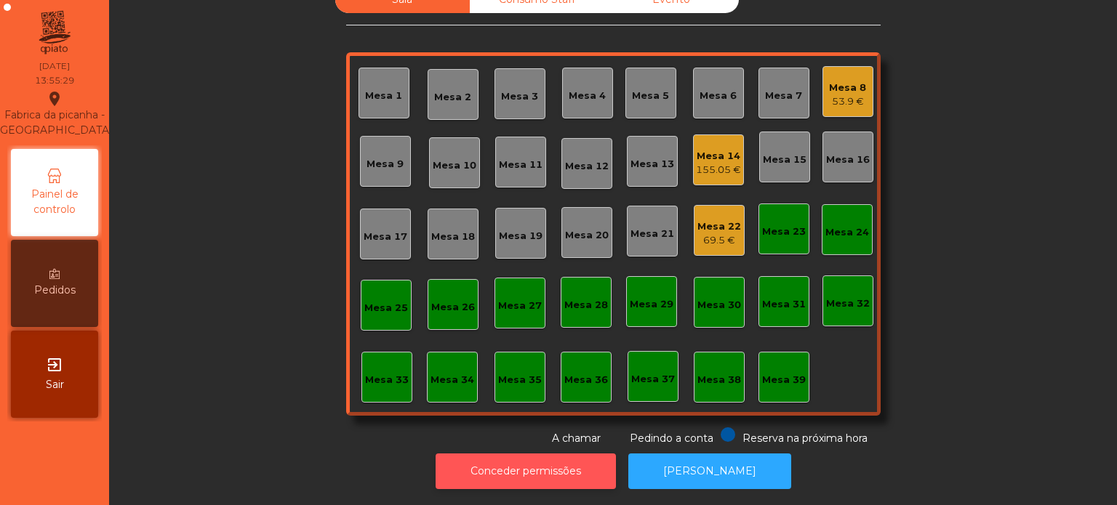
click at [535, 471] on button "Conceder permissões" at bounding box center [526, 472] width 180 height 36
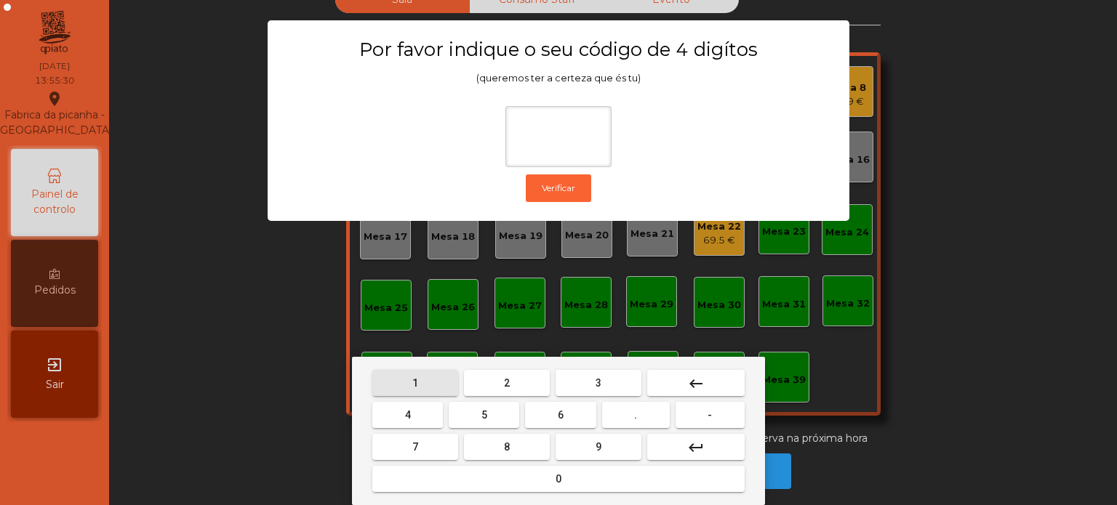
click at [422, 380] on button "1" at bounding box center [415, 383] width 86 height 26
click at [587, 390] on button "3" at bounding box center [598, 383] width 86 height 26
click at [483, 413] on span "5" at bounding box center [484, 415] width 6 height 12
click at [535, 480] on button "0" at bounding box center [558, 479] width 372 height 26
type input "****"
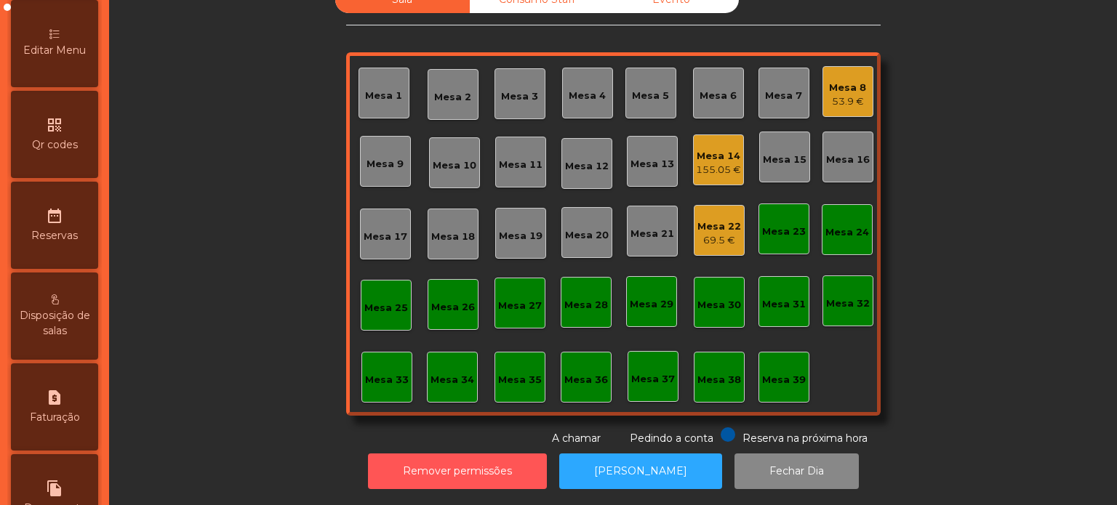
scroll to position [350, 0]
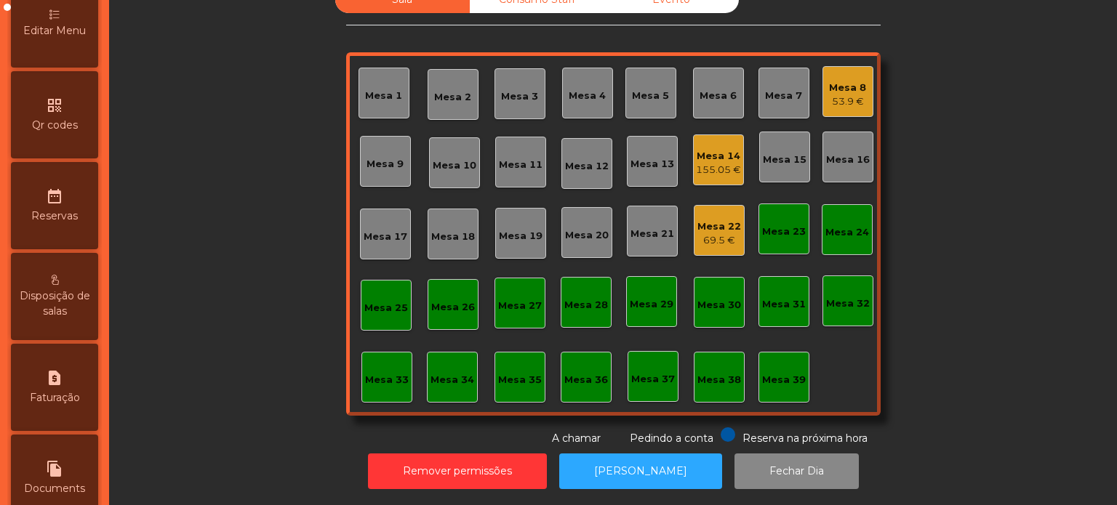
click at [81, 39] on span "Editar Menu" at bounding box center [54, 30] width 63 height 15
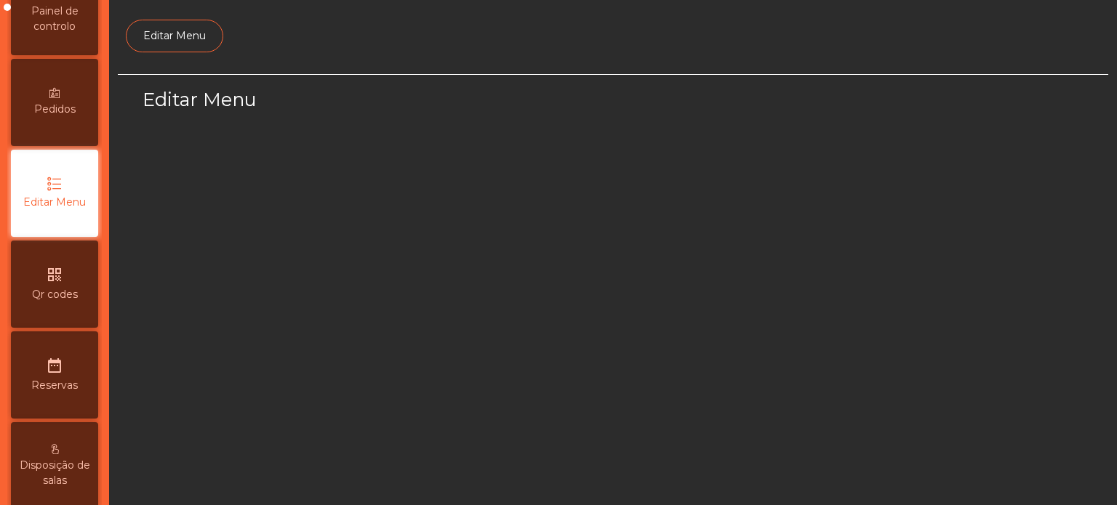
select select "*"
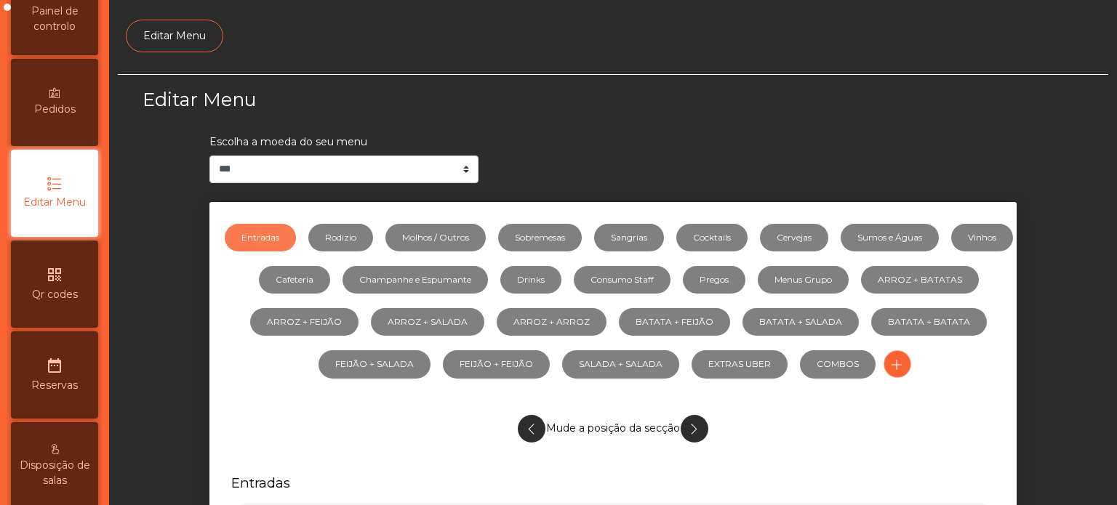
scroll to position [137, 0]
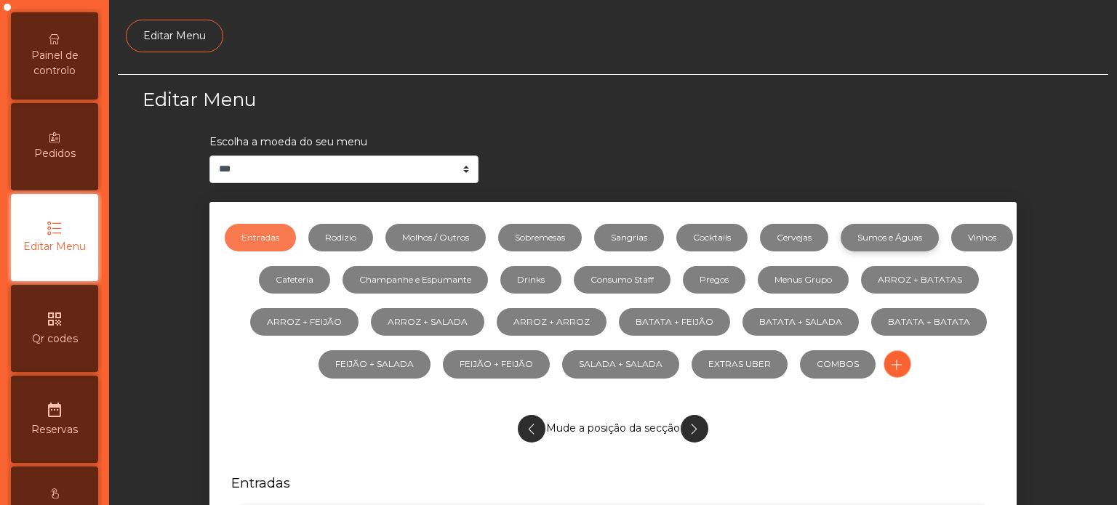
click at [923, 227] on link "Sumos e Águas" at bounding box center [889, 238] width 98 height 28
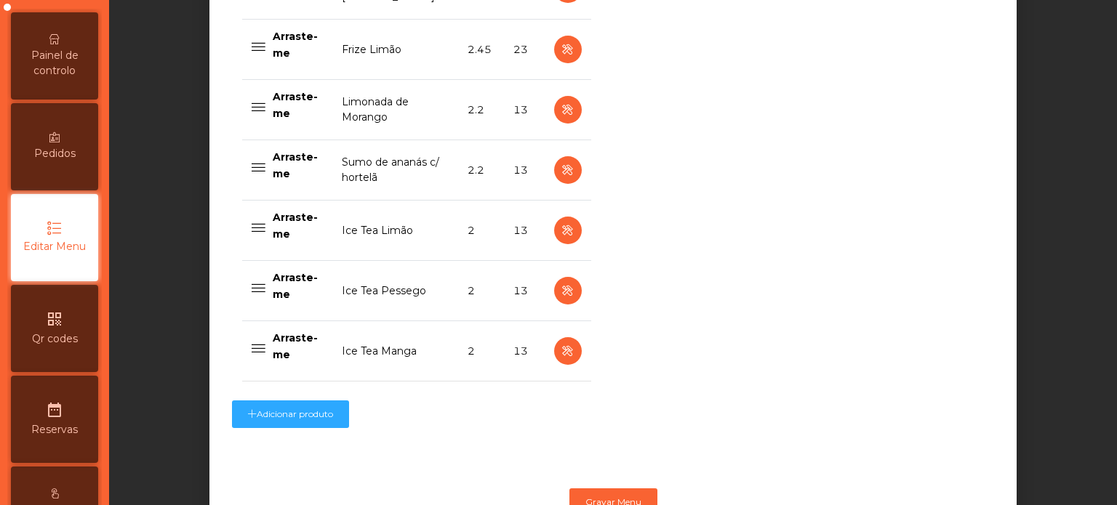
scroll to position [1479, 0]
click at [561, 165] on icon "button" at bounding box center [567, 169] width 17 height 18
select select "***"
select select "**"
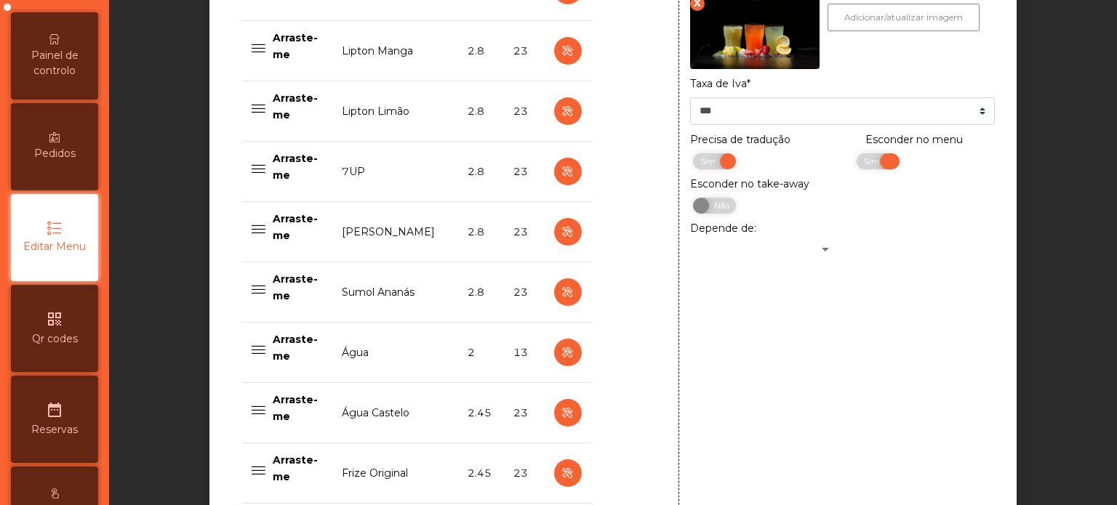
click at [855, 163] on span "Sim" at bounding box center [873, 161] width 36 height 16
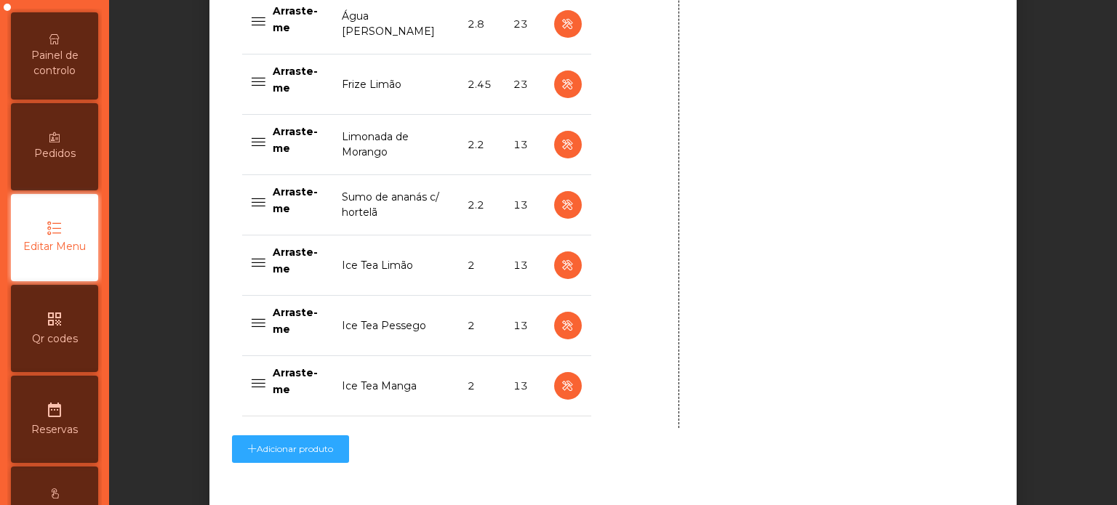
scroll to position [1532, 0]
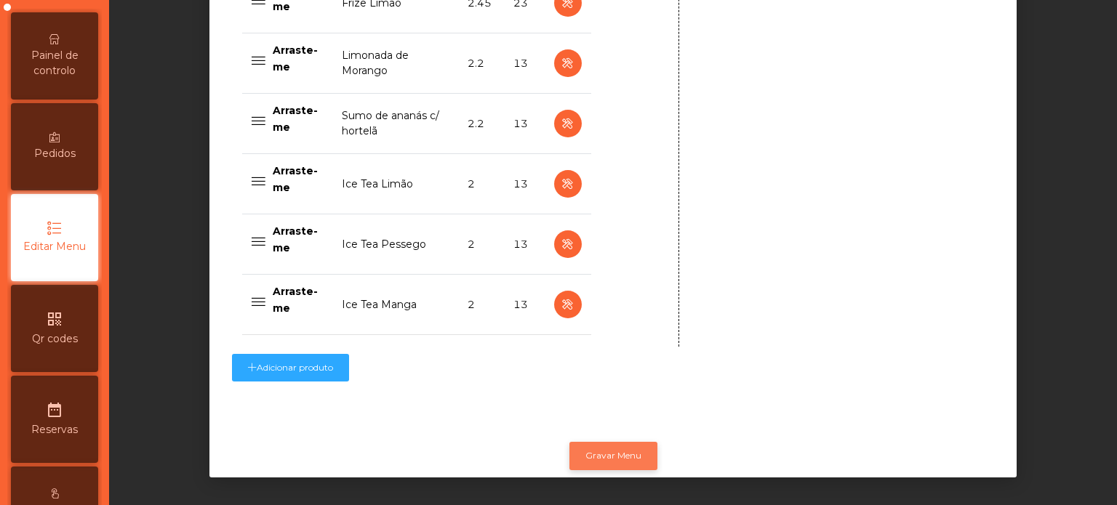
click at [627, 443] on button "Gravar Menu" at bounding box center [613, 456] width 88 height 28
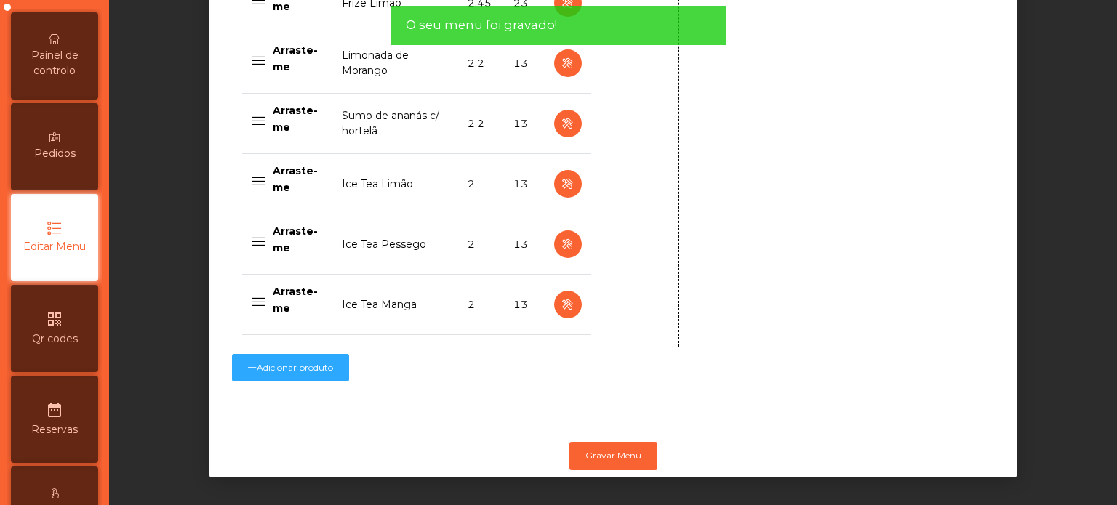
click at [70, 74] on span "Painel de controlo" at bounding box center [55, 63] width 80 height 31
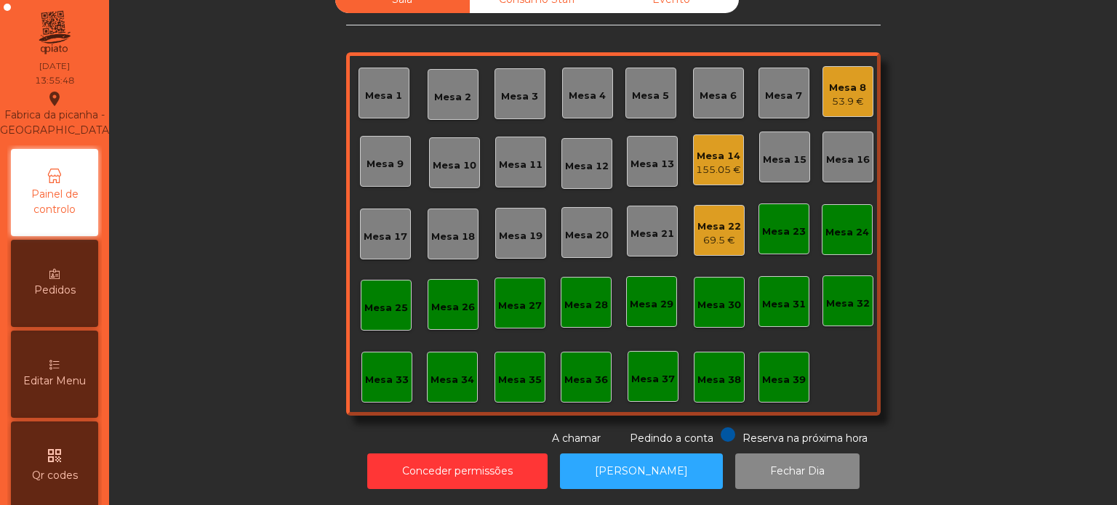
click at [185, 156] on div "Sala Consumo Staff Evento Mesa 1 [GEOGRAPHIC_DATA] 3 Mesa 4 Mesa 5 Mesa 6 Mesa …" at bounding box center [613, 216] width 968 height 460
click at [702, 233] on div "69.5 €" at bounding box center [719, 240] width 44 height 15
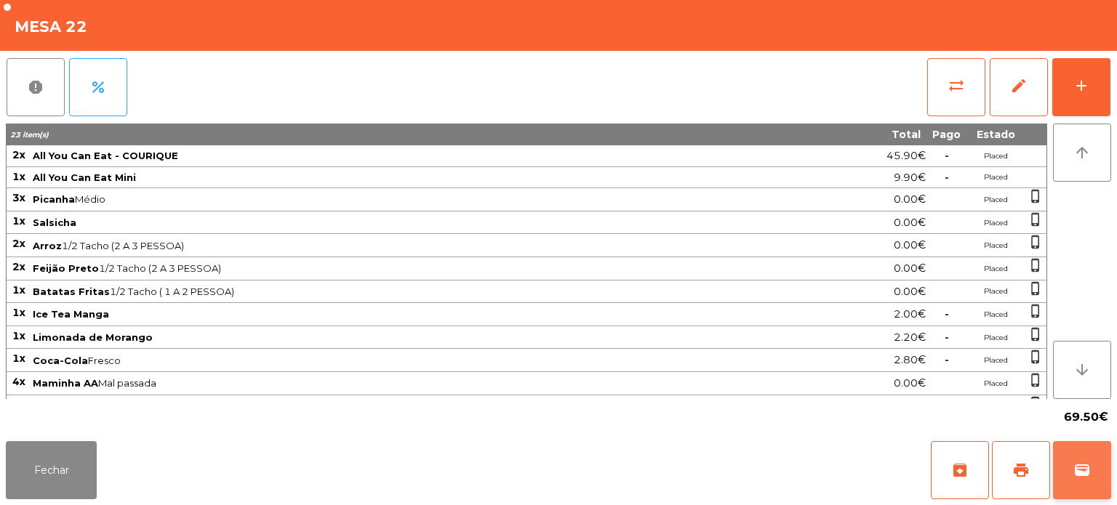
click at [1075, 483] on button "wallet" at bounding box center [1082, 470] width 58 height 58
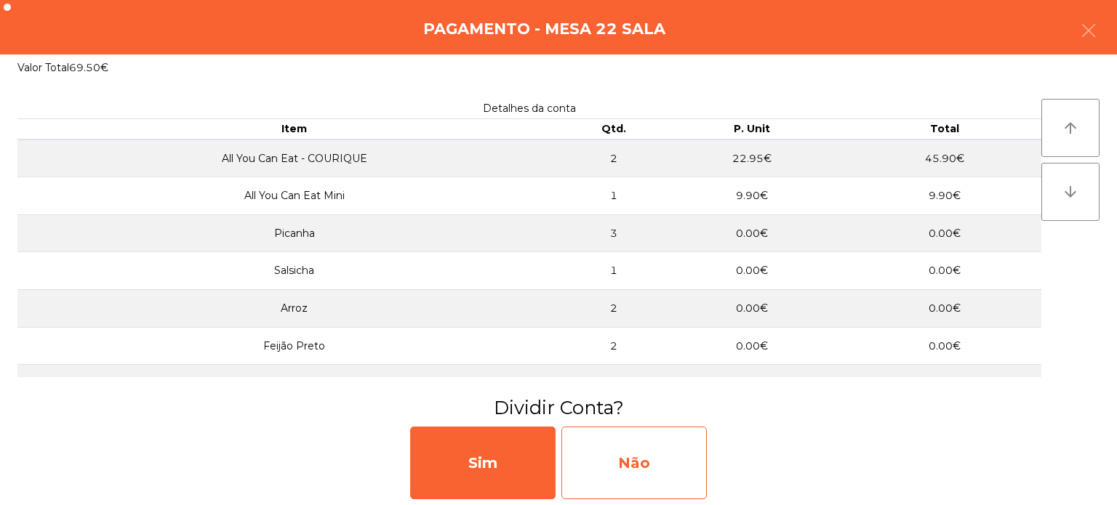
click at [601, 470] on div "Não" at bounding box center [633, 463] width 145 height 73
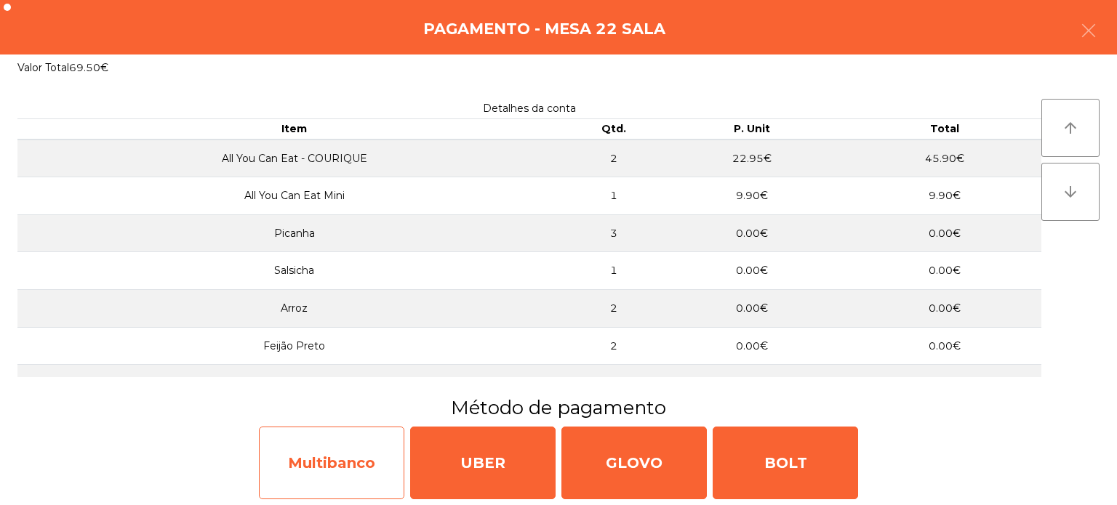
click at [324, 455] on div "Multibanco" at bounding box center [331, 463] width 145 height 73
select select "**"
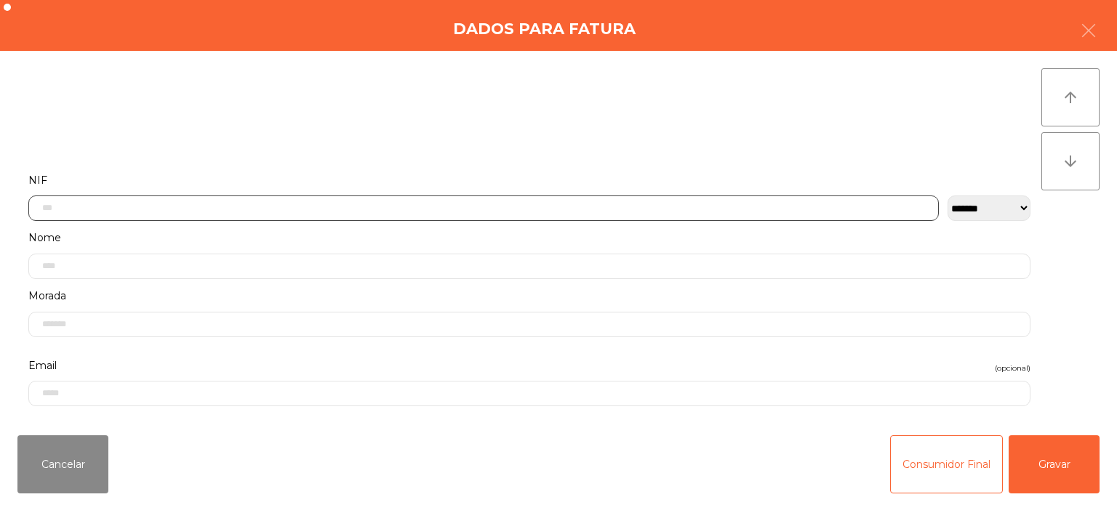
click at [737, 204] on input "text" at bounding box center [483, 208] width 910 height 25
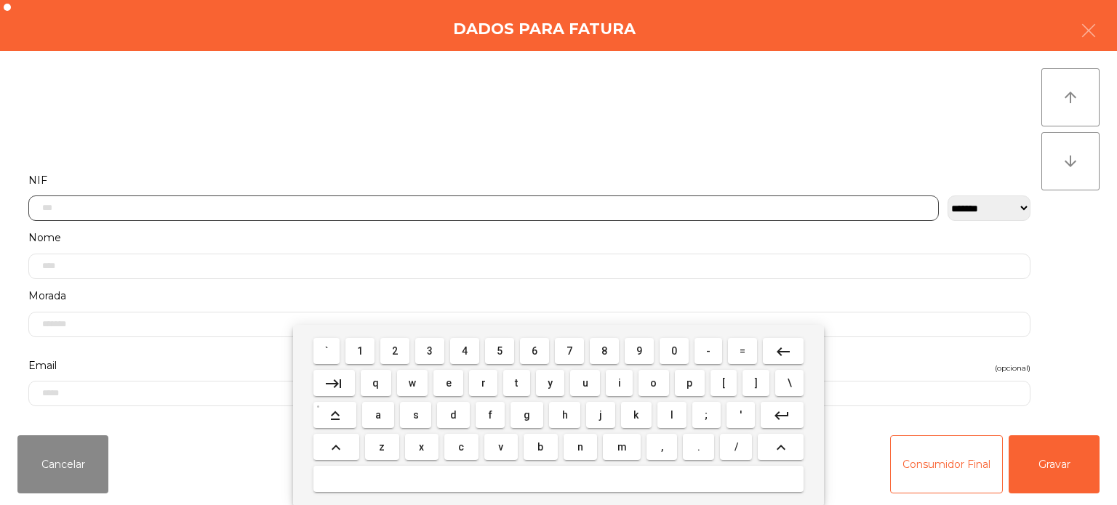
scroll to position [101, 0]
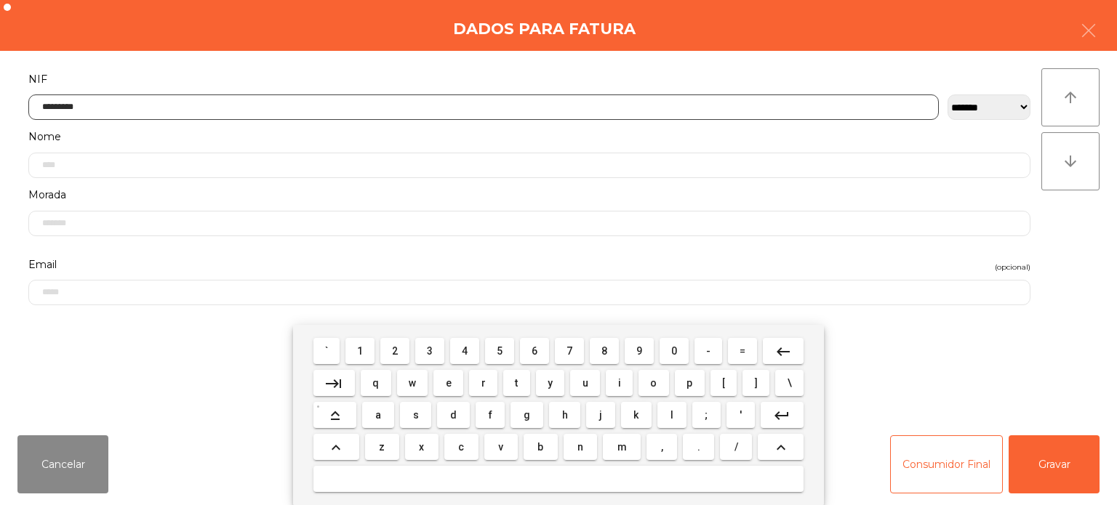
type input "*********"
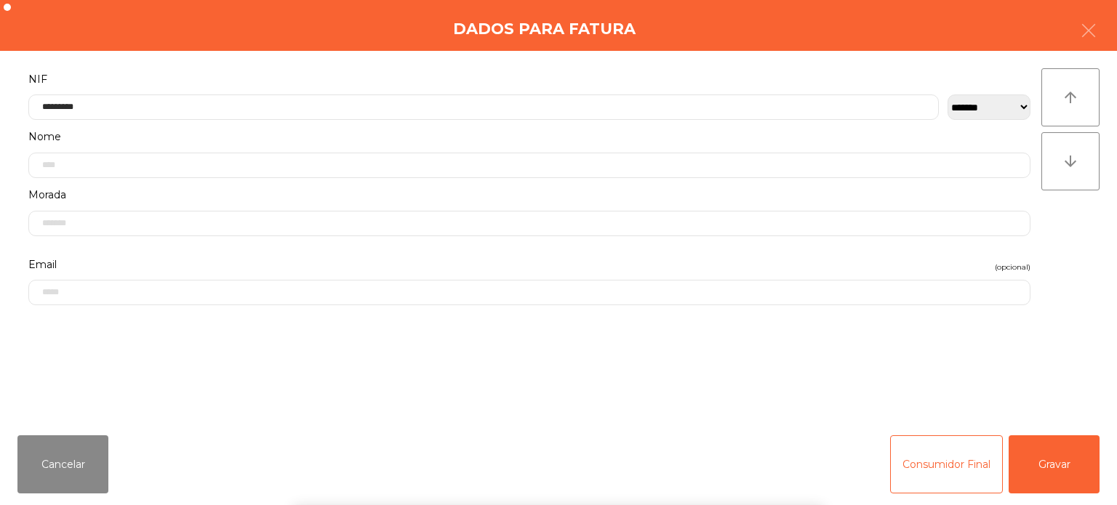
click at [1072, 471] on div "` 1 2 3 4 5 6 7 8 9 0 - = keyboard_backspace keyboard_tab q w e r t y u i o p […" at bounding box center [558, 415] width 1117 height 180
click at [1006, 447] on div "` 1 2 3 4 5 6 7 8 9 0 - = keyboard_backspace keyboard_tab q w e r t y u i o p […" at bounding box center [558, 415] width 1117 height 180
click at [1023, 442] on button "Gravar" at bounding box center [1053, 465] width 91 height 58
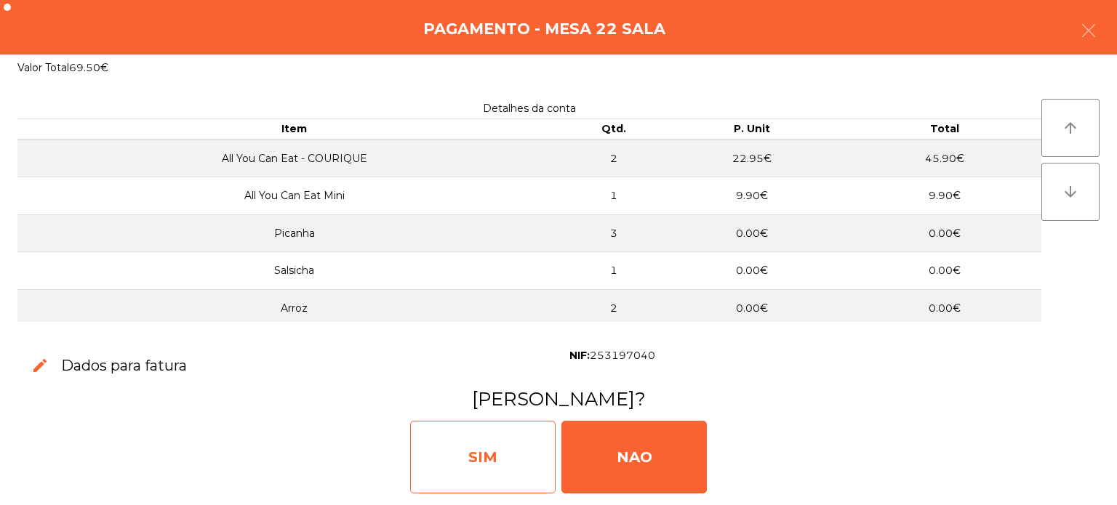
click at [507, 457] on div "SIM" at bounding box center [482, 457] width 145 height 73
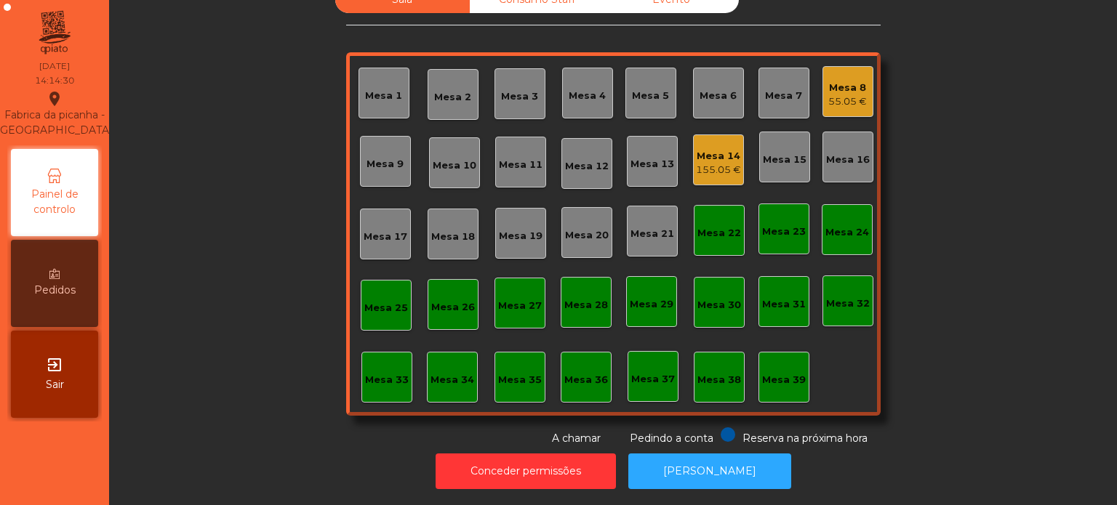
click at [393, 352] on div "Mesa 33" at bounding box center [386, 377] width 51 height 51
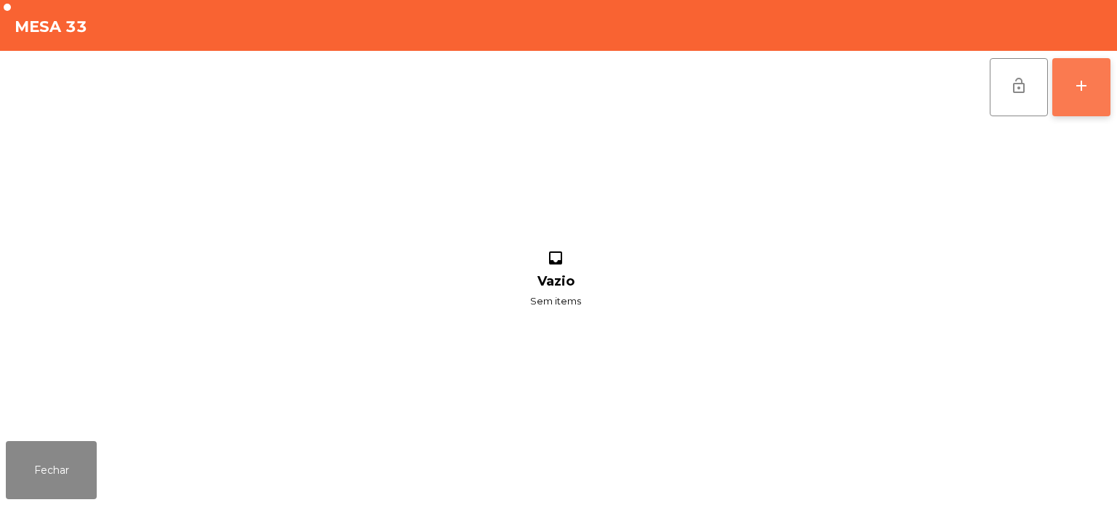
click at [1067, 73] on button "add" at bounding box center [1081, 87] width 58 height 58
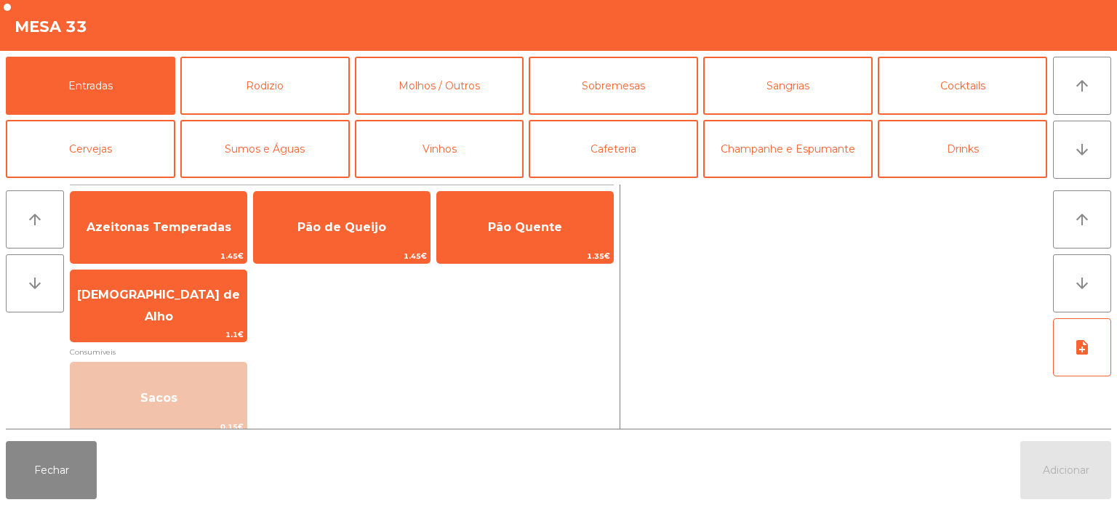
click at [720, 227] on div at bounding box center [836, 307] width 421 height 244
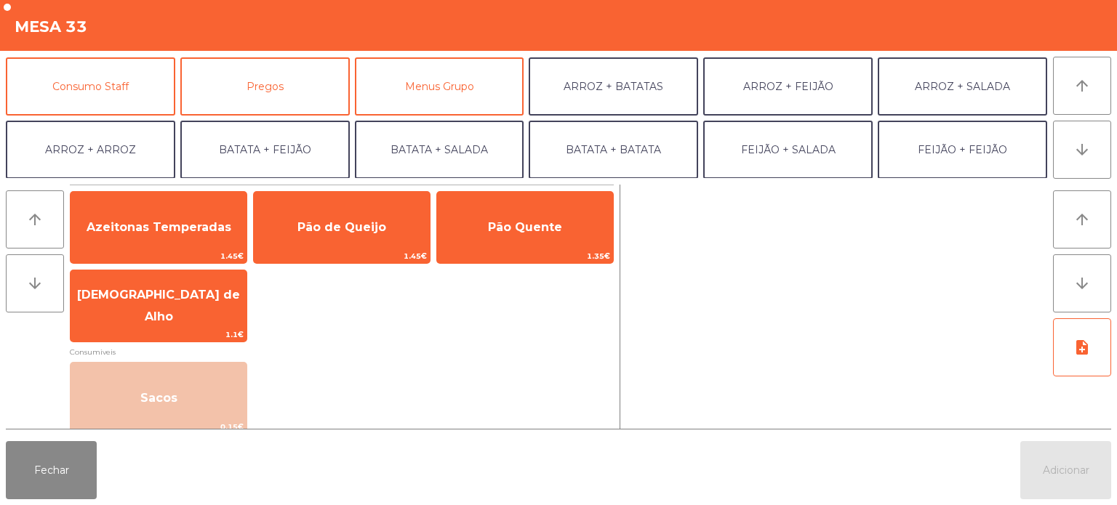
scroll to position [120, 0]
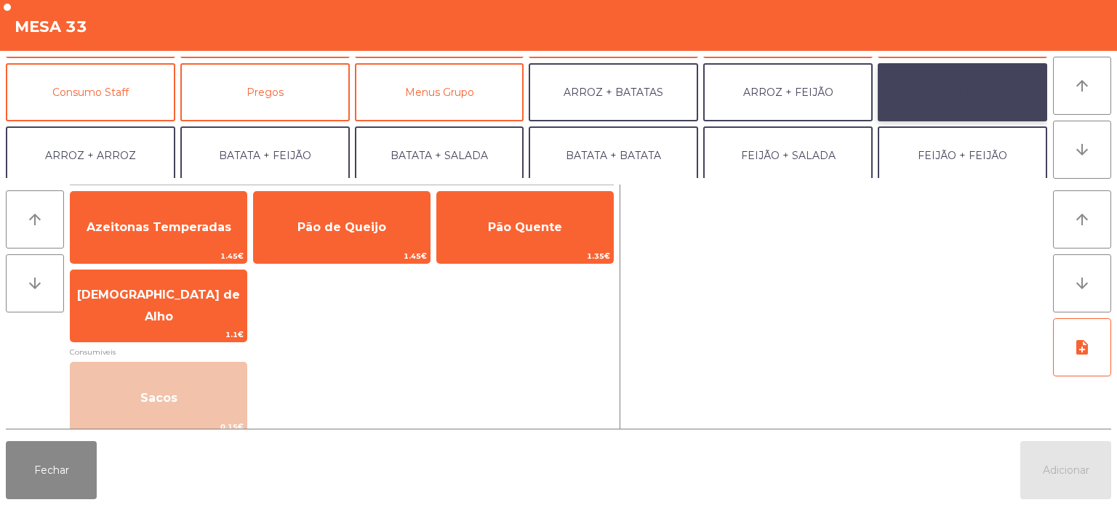
click at [961, 100] on button "ARROZ + SALADA" at bounding box center [962, 92] width 169 height 58
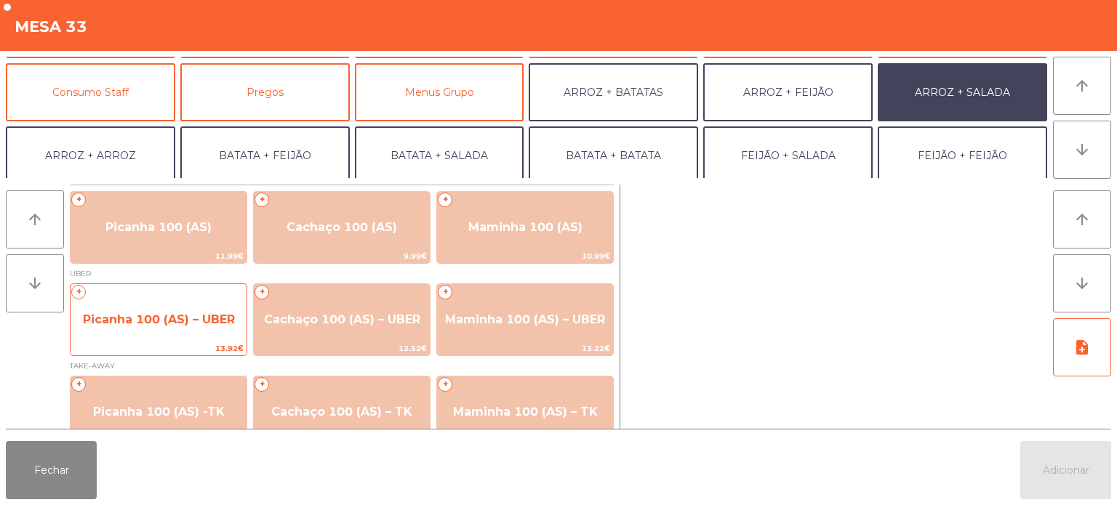
click at [206, 289] on div "+ Picanha 100 (AS) – UBER 13.92€" at bounding box center [158, 320] width 177 height 73
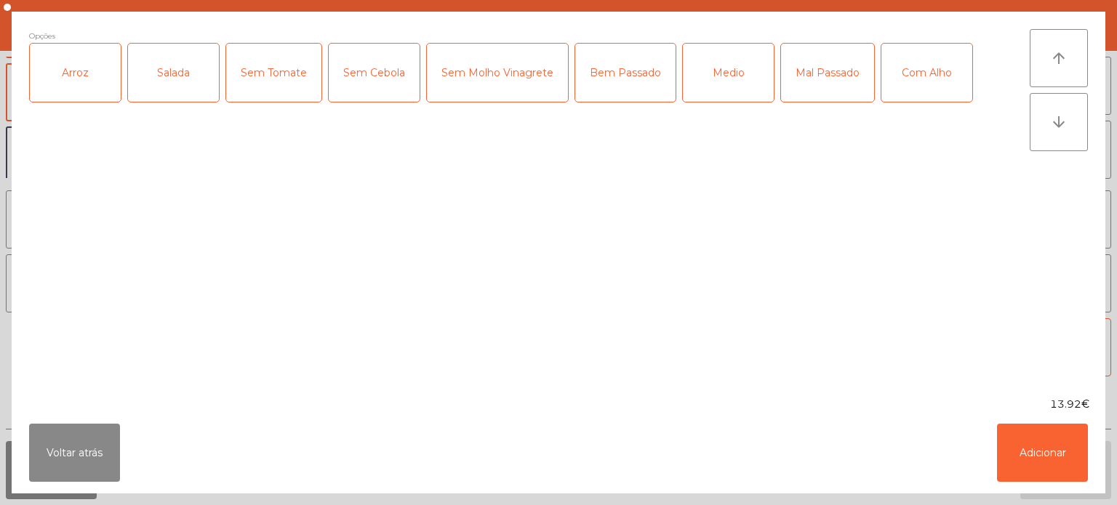
click at [81, 55] on div "Arroz" at bounding box center [75, 73] width 91 height 58
click at [135, 43] on label "Salada" at bounding box center [173, 73] width 92 height 60
click at [707, 93] on div "Medio" at bounding box center [728, 73] width 91 height 58
click at [1033, 431] on button "Adicionar" at bounding box center [1042, 453] width 91 height 58
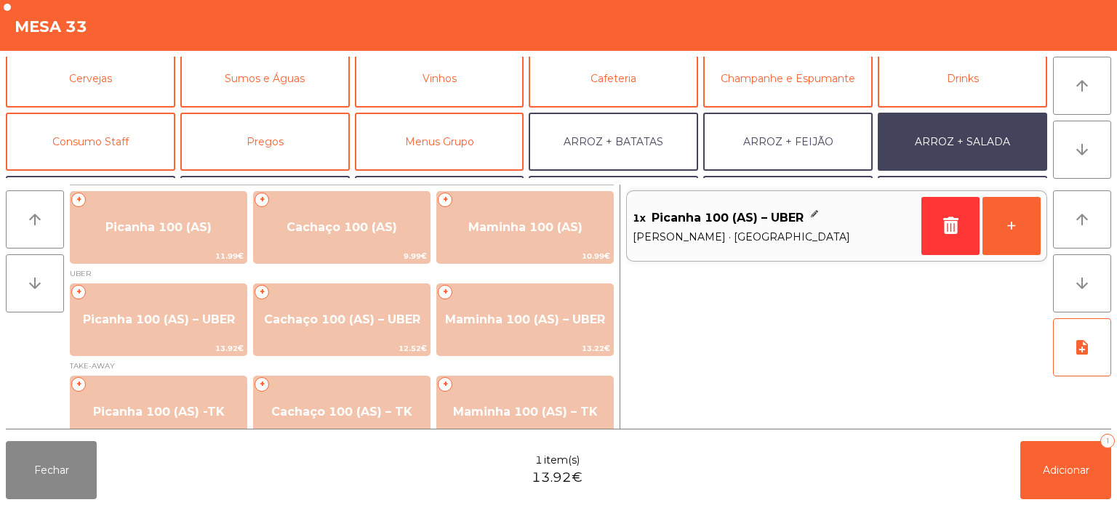
scroll to position [189, 0]
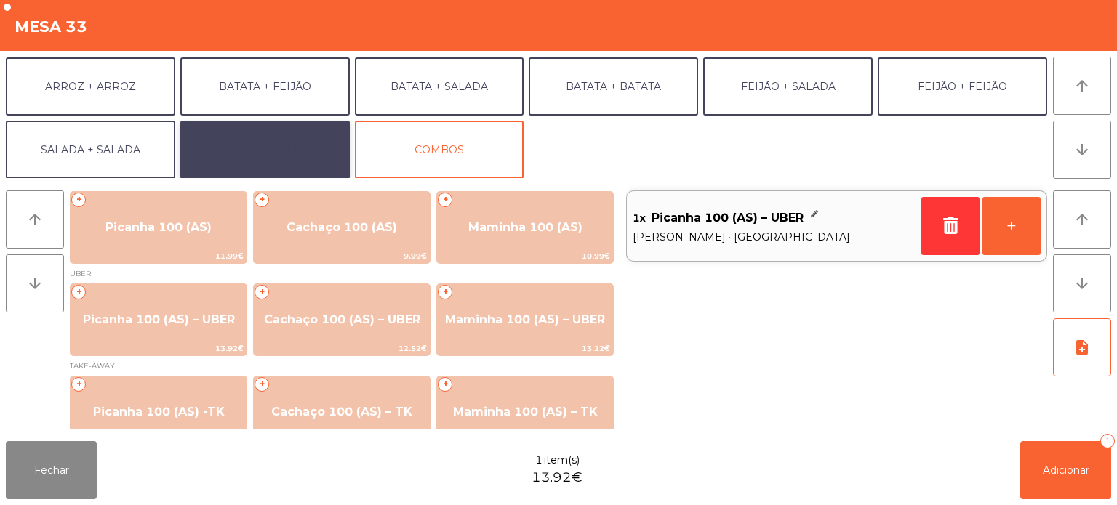
click at [308, 163] on button "EXTRAS UBER" at bounding box center [264, 150] width 169 height 58
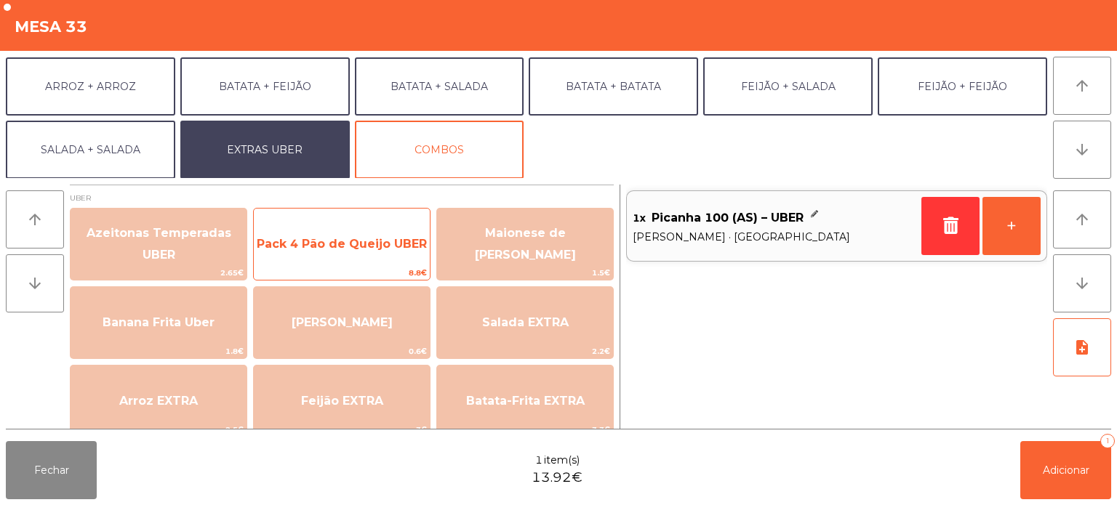
click at [390, 233] on span "Pack 4 Pão de Queijo UBER" at bounding box center [342, 244] width 176 height 39
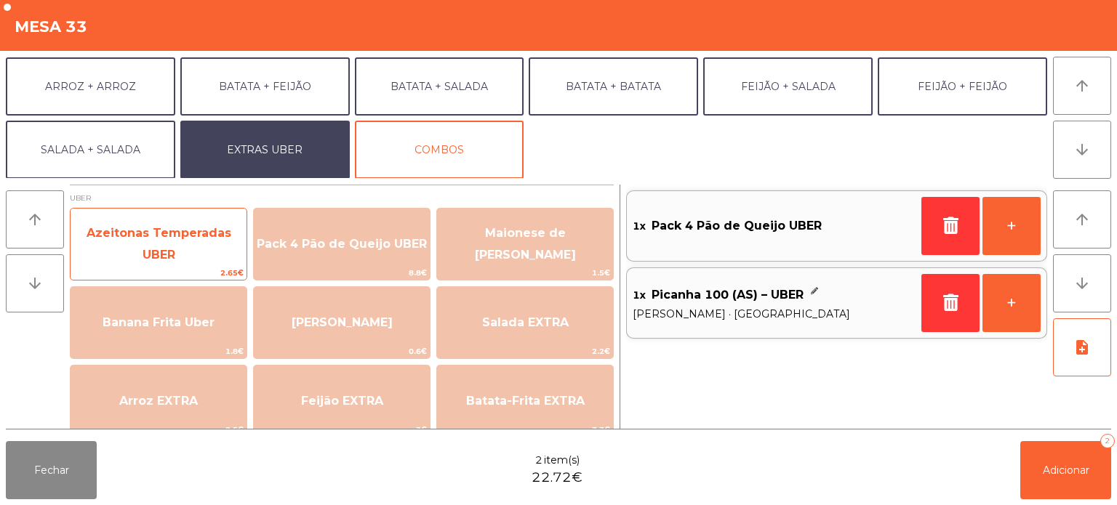
click at [186, 233] on span "Azeitonas Temperadas UBER" at bounding box center [159, 245] width 176 height 62
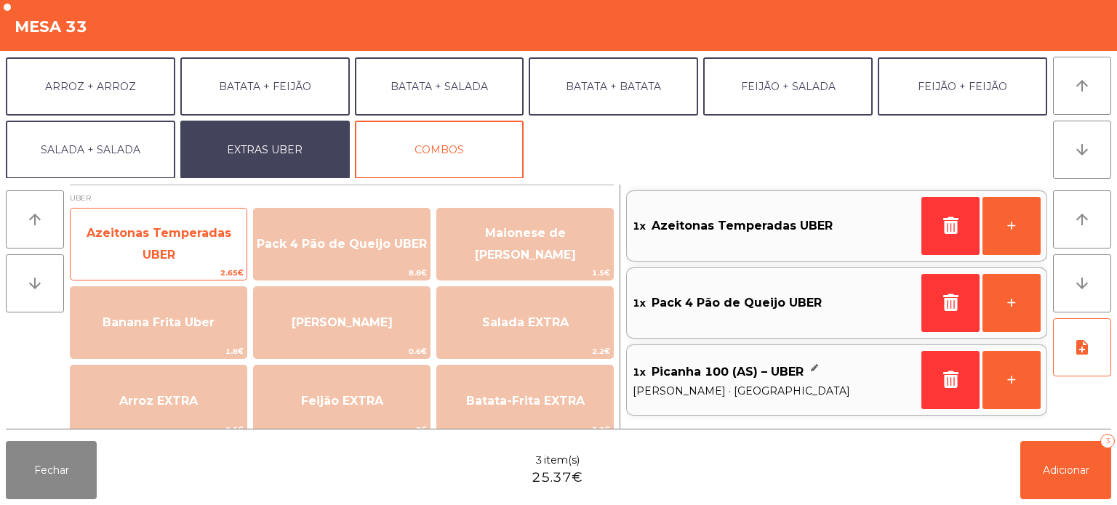
click at [191, 235] on span "Azeitonas Temperadas UBER" at bounding box center [159, 245] width 176 height 62
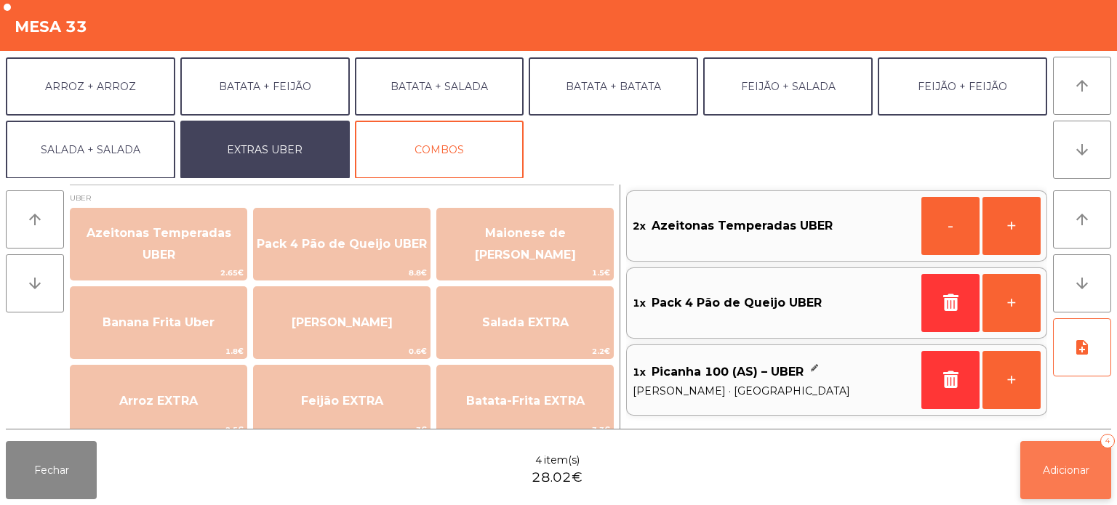
click at [1043, 476] on span "Adicionar" at bounding box center [1066, 470] width 47 height 13
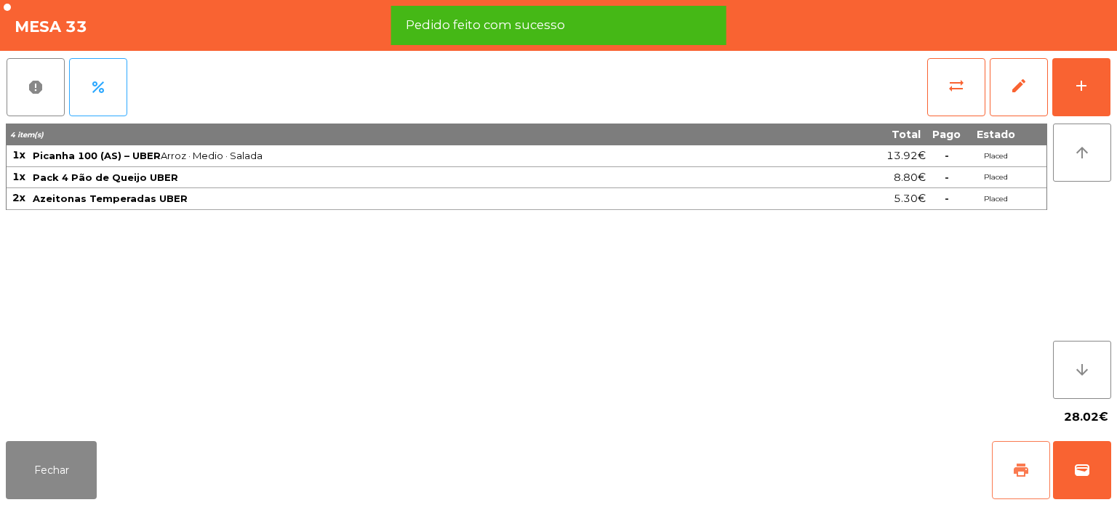
click at [1028, 478] on span "print" at bounding box center [1020, 470] width 17 height 17
click at [1075, 448] on button "wallet" at bounding box center [1082, 470] width 58 height 58
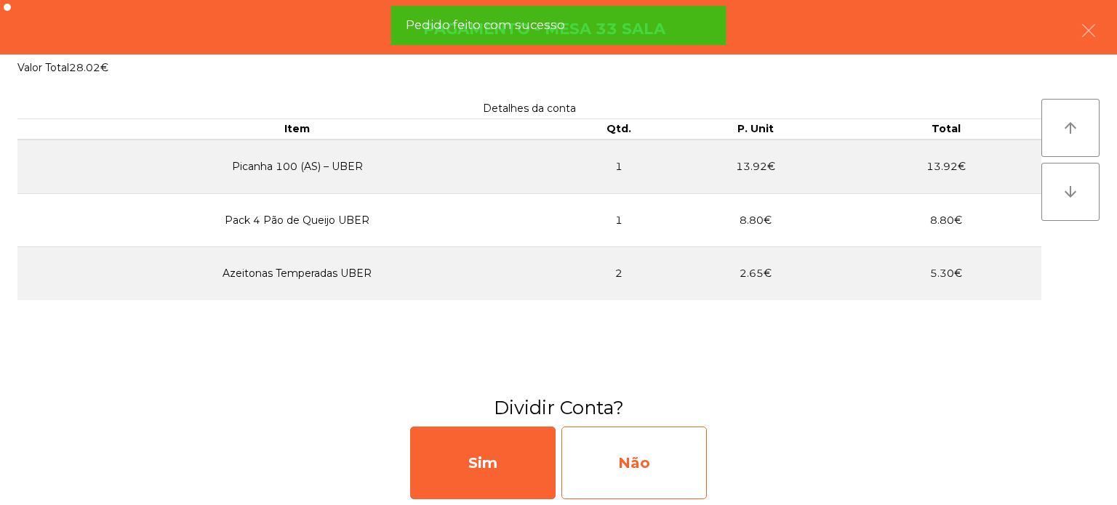
click at [638, 436] on div "Não" at bounding box center [633, 463] width 145 height 73
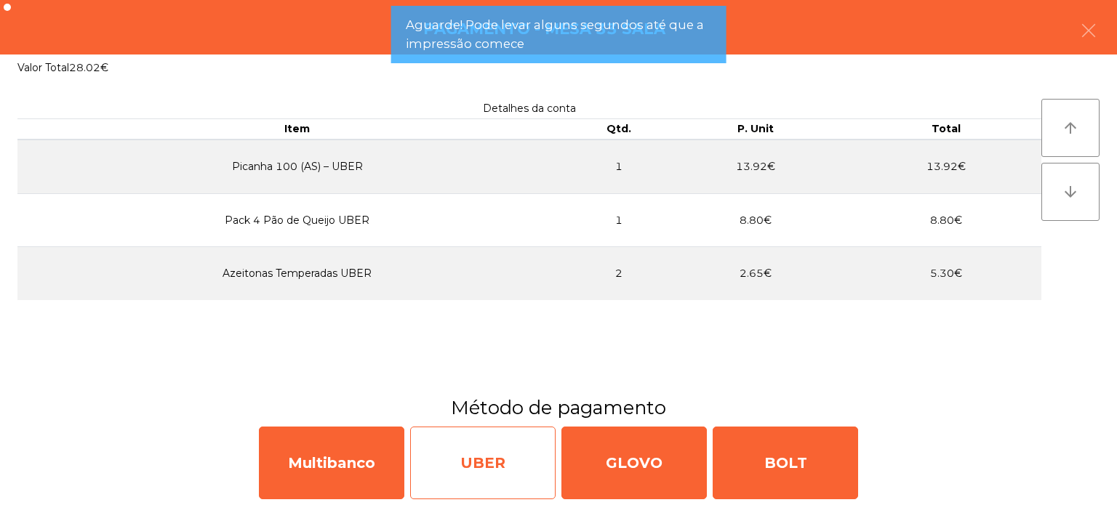
click at [504, 447] on div "UBER" at bounding box center [482, 463] width 145 height 73
select select "**"
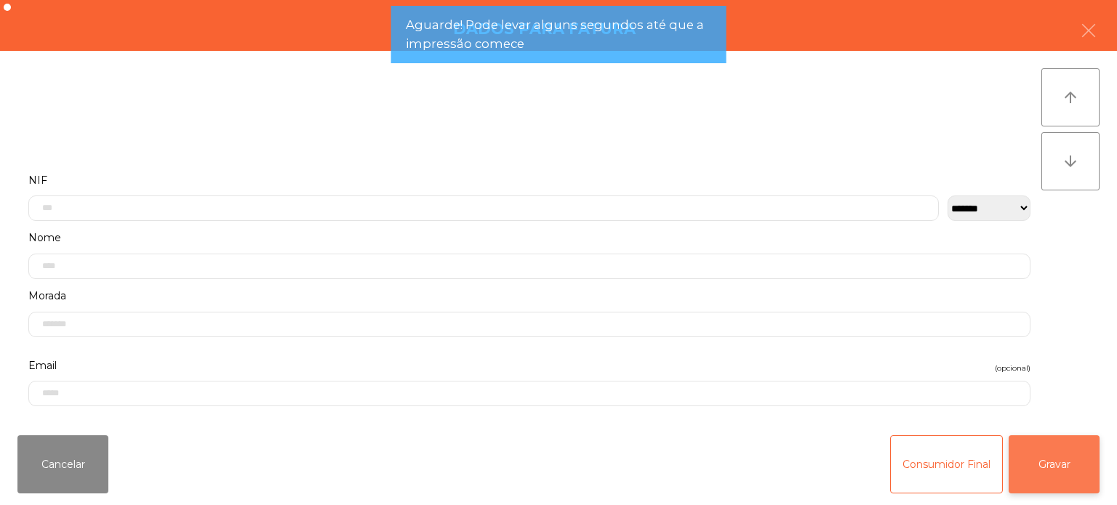
click at [1050, 459] on button "Gravar" at bounding box center [1053, 465] width 91 height 58
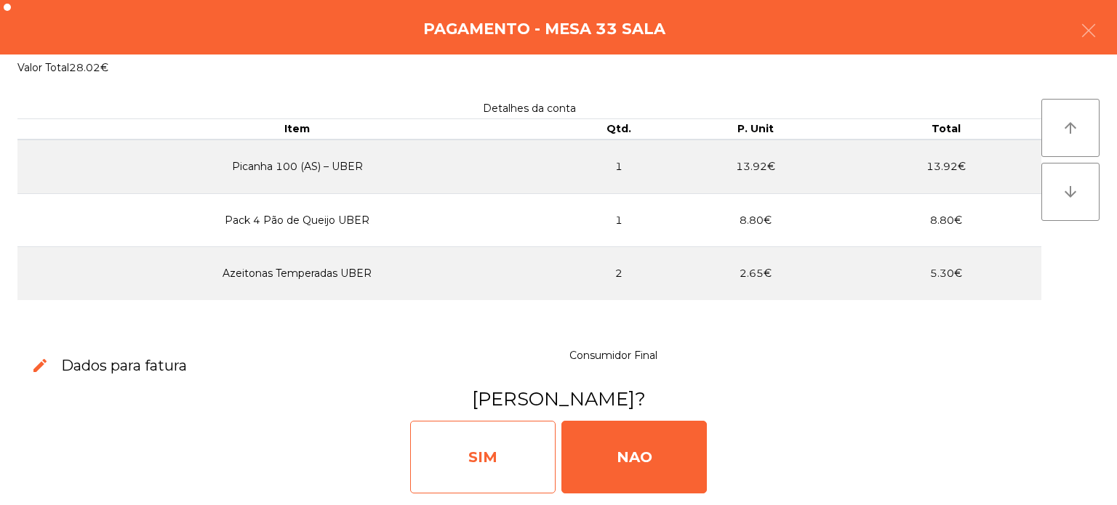
click at [497, 466] on div "SIM" at bounding box center [482, 457] width 145 height 73
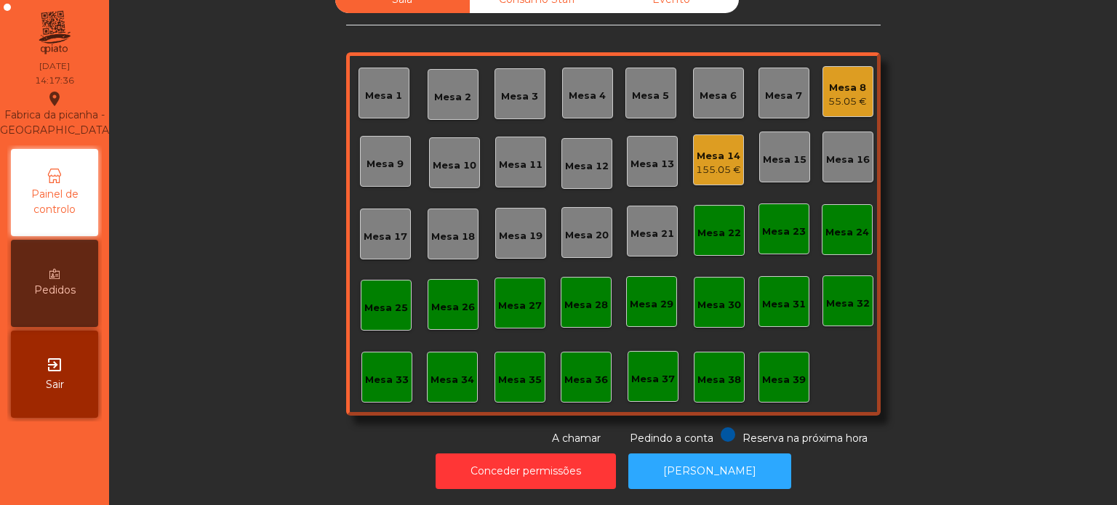
click at [693, 138] on div "Mesa 14 155.05 €" at bounding box center [718, 160] width 51 height 51
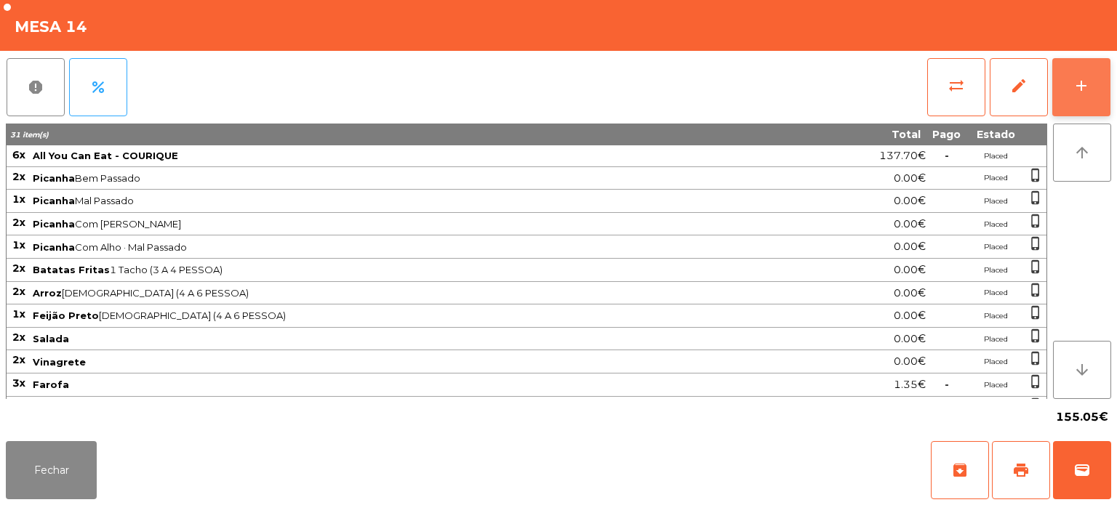
click at [1060, 76] on button "add" at bounding box center [1081, 87] width 58 height 58
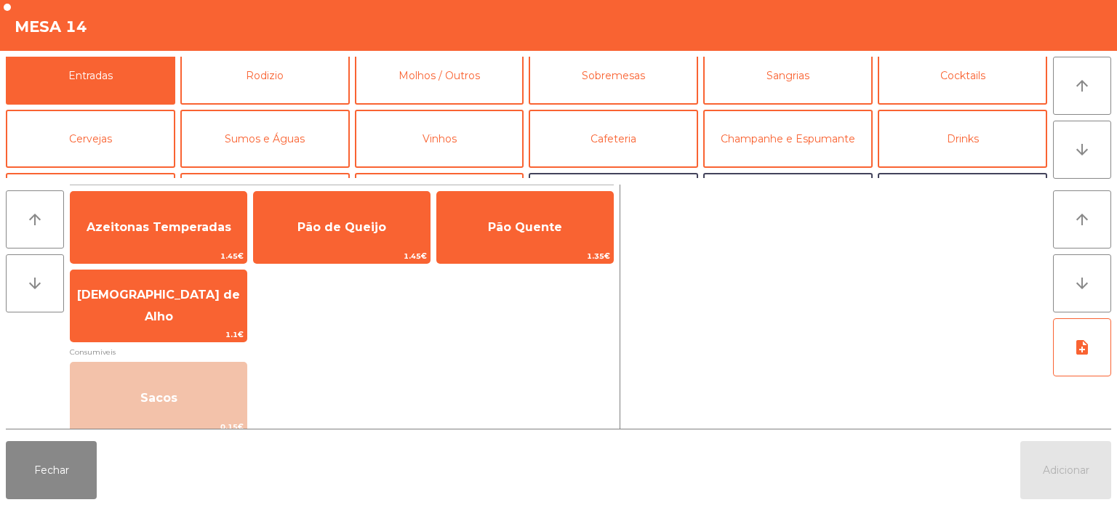
scroll to position [7, 0]
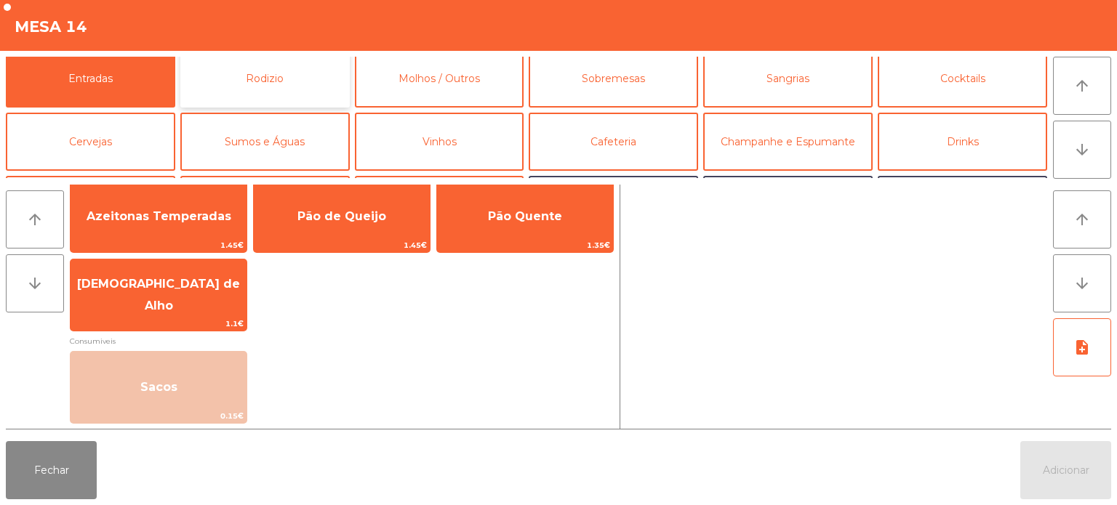
click at [303, 68] on button "Rodizio" at bounding box center [264, 78] width 169 height 58
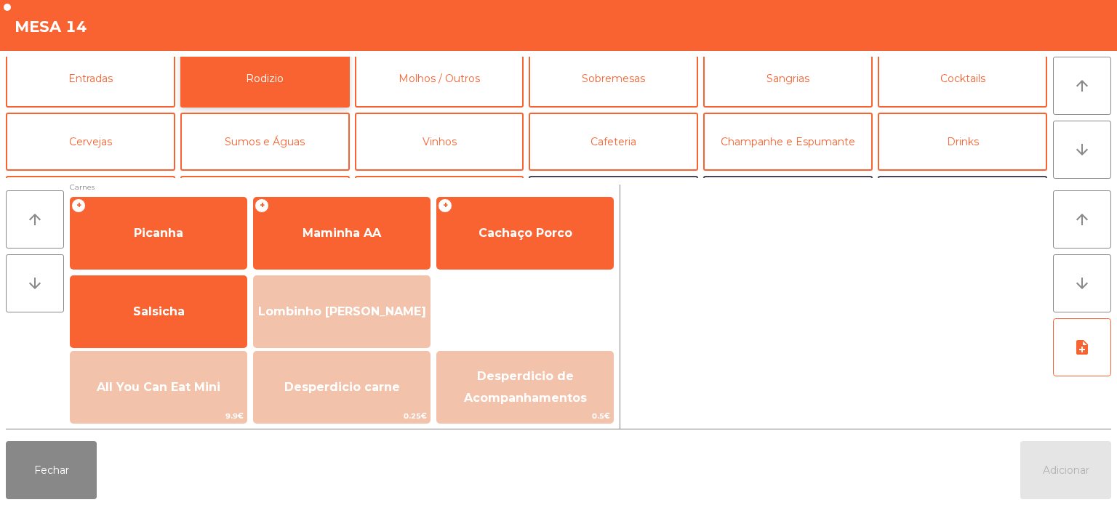
scroll to position [182, 0]
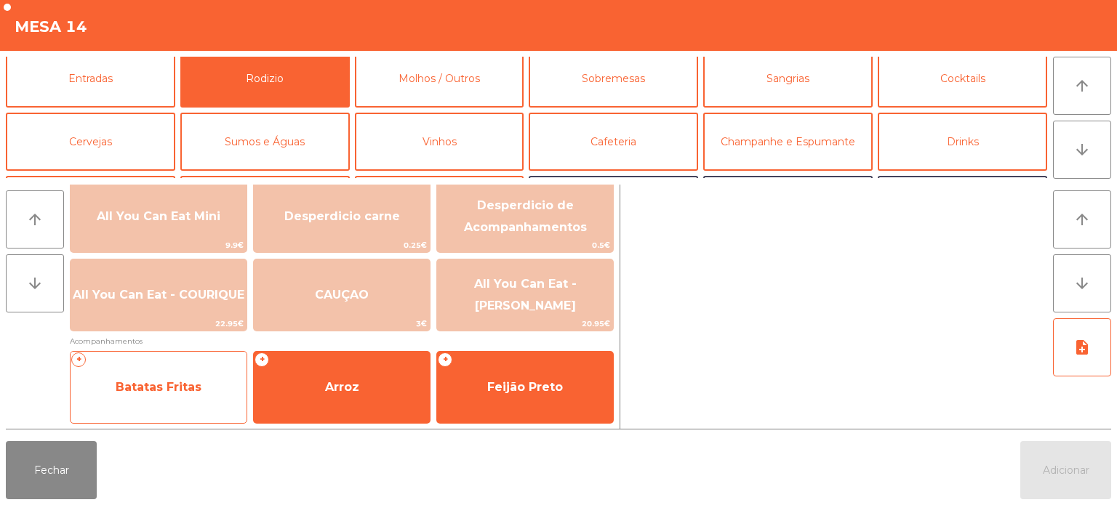
click at [201, 417] on div "+ Batatas Fritas" at bounding box center [158, 387] width 177 height 73
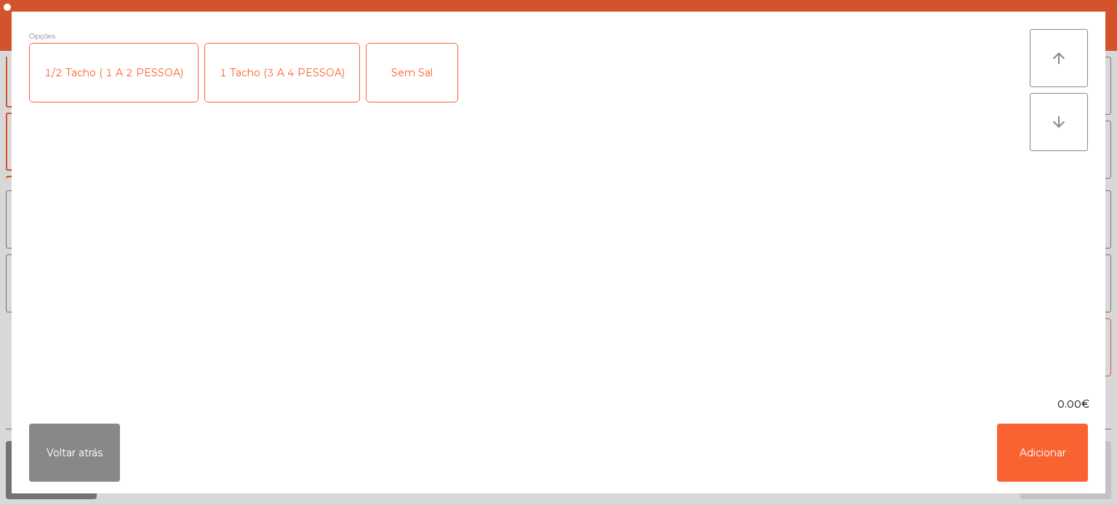
click at [270, 96] on div "1 Tacho (3 A 4 PESSOA)" at bounding box center [282, 73] width 154 height 58
click at [1050, 442] on button "Adicionar" at bounding box center [1042, 453] width 91 height 58
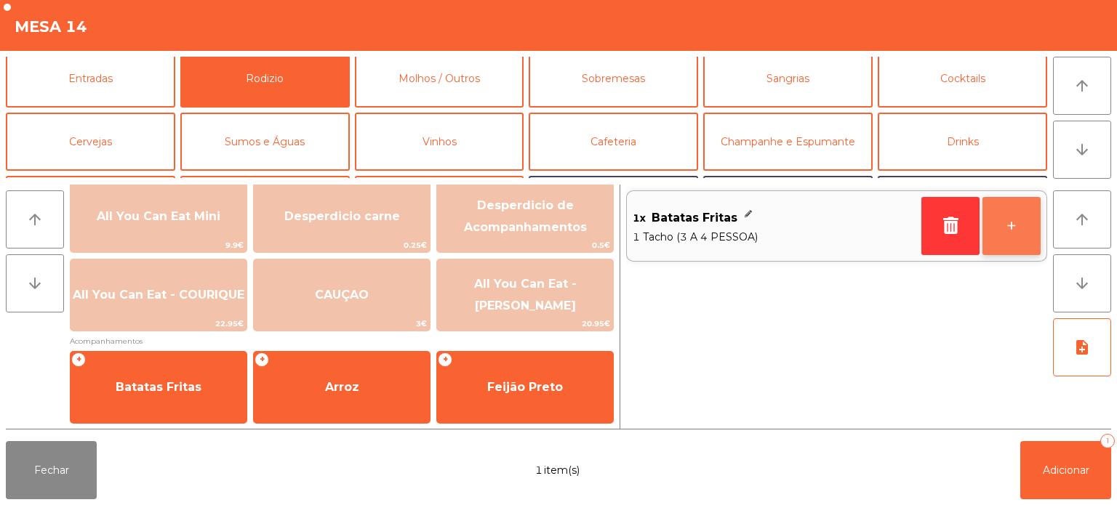
click at [1029, 223] on button "+" at bounding box center [1011, 226] width 58 height 58
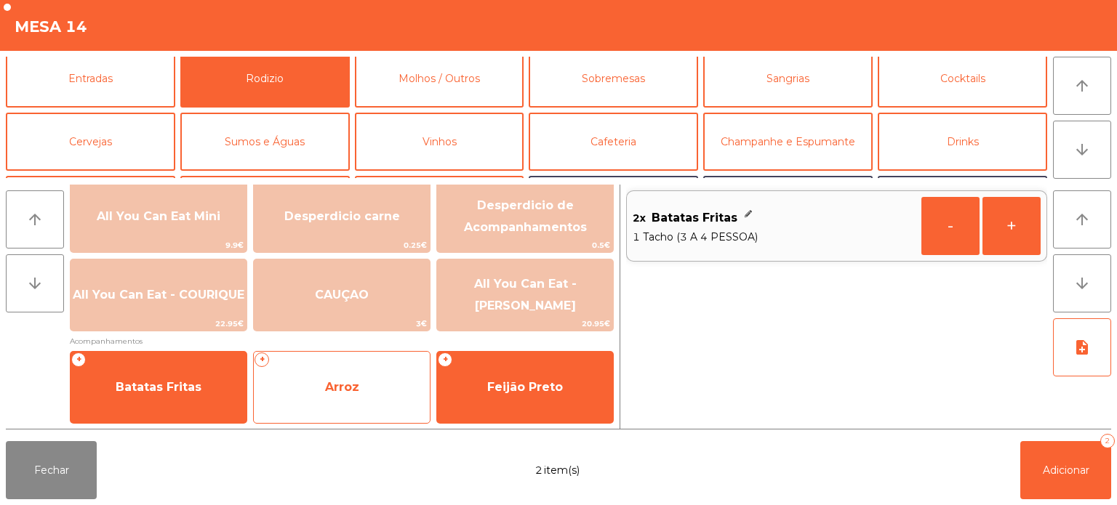
click at [372, 387] on span "Arroz" at bounding box center [342, 387] width 176 height 39
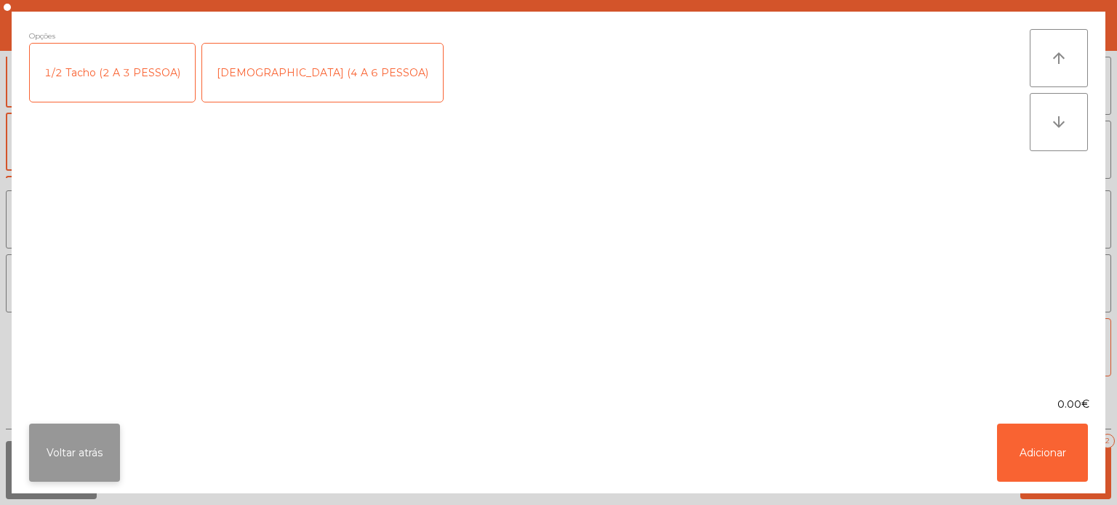
click at [115, 432] on button "Voltar atrás" at bounding box center [74, 453] width 91 height 58
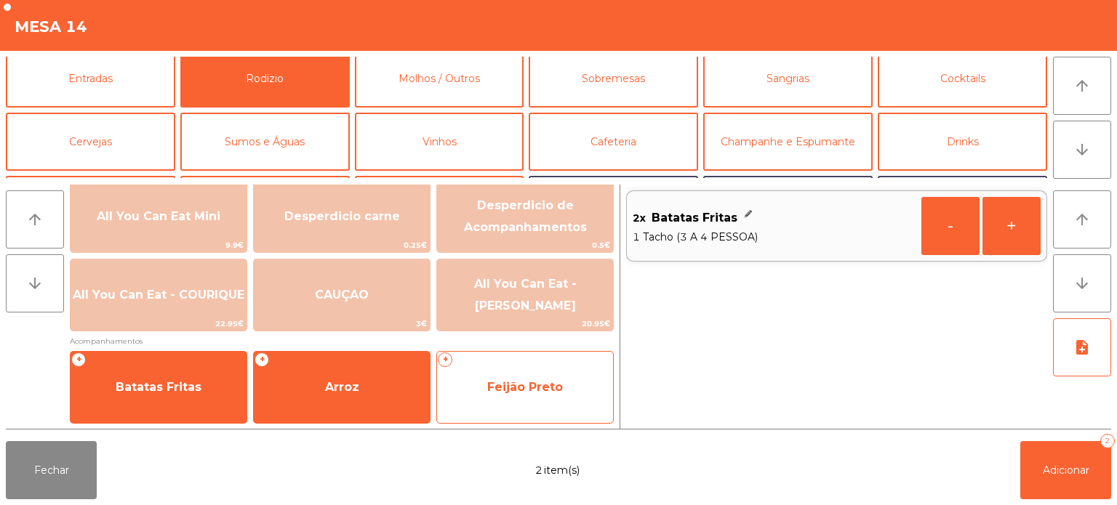
click at [563, 366] on div "+ Feijão Preto" at bounding box center [524, 387] width 177 height 73
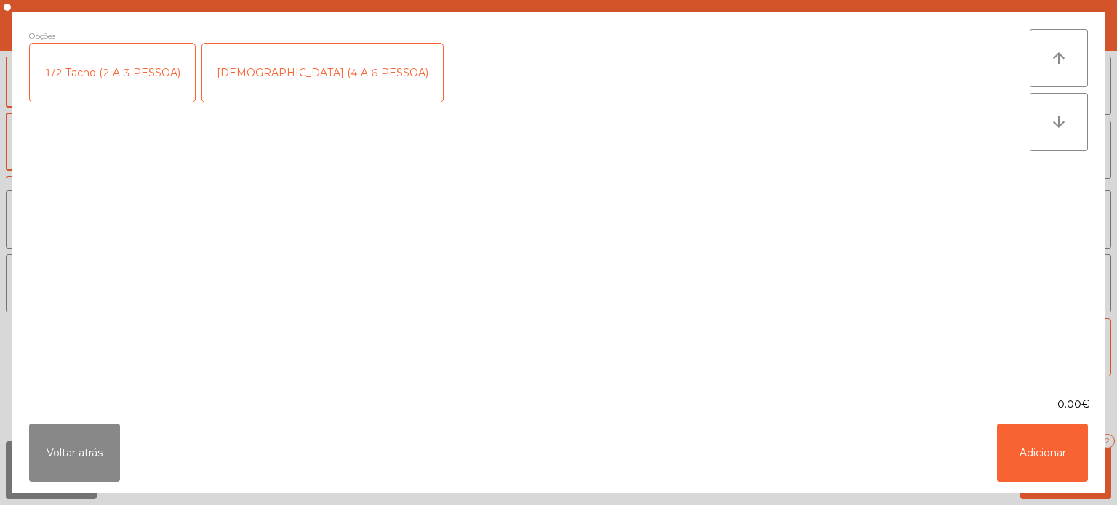
click at [286, 71] on div "[DEMOGRAPHIC_DATA] (4 A 6 PESSOA)" at bounding box center [322, 73] width 241 height 58
click at [1035, 439] on button "Adicionar" at bounding box center [1042, 453] width 91 height 58
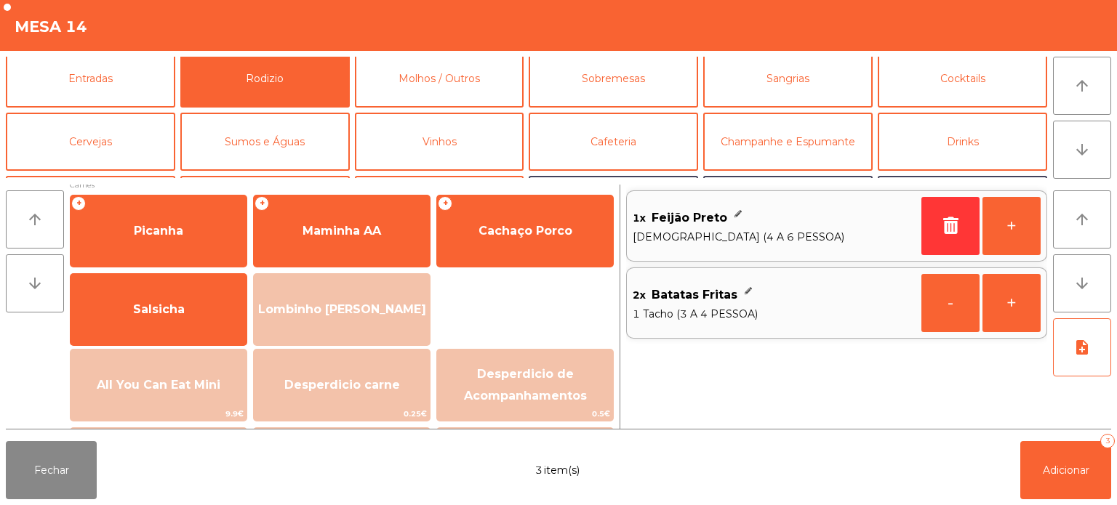
scroll to position [0, 0]
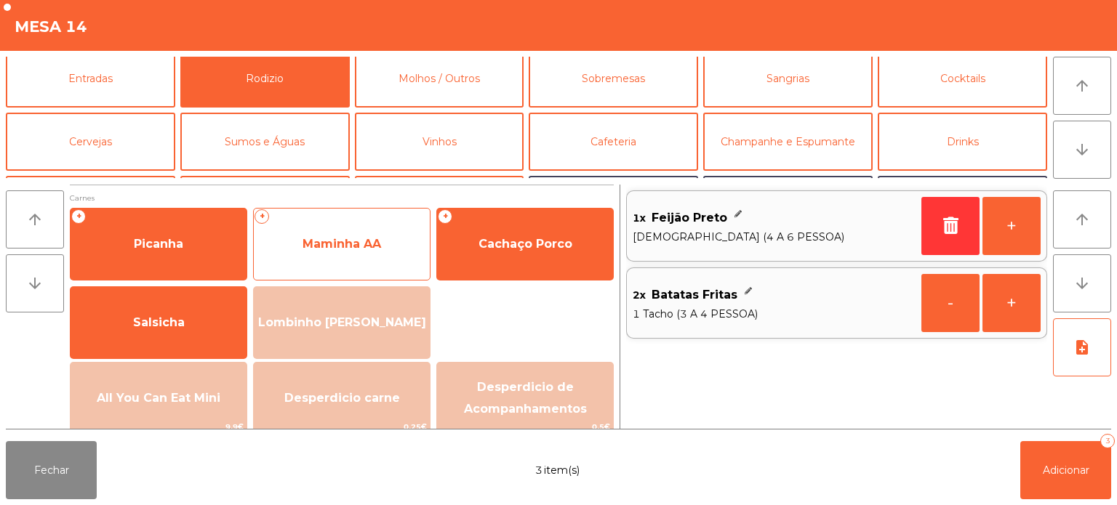
click at [378, 244] on span "Maminha AA" at bounding box center [341, 244] width 79 height 14
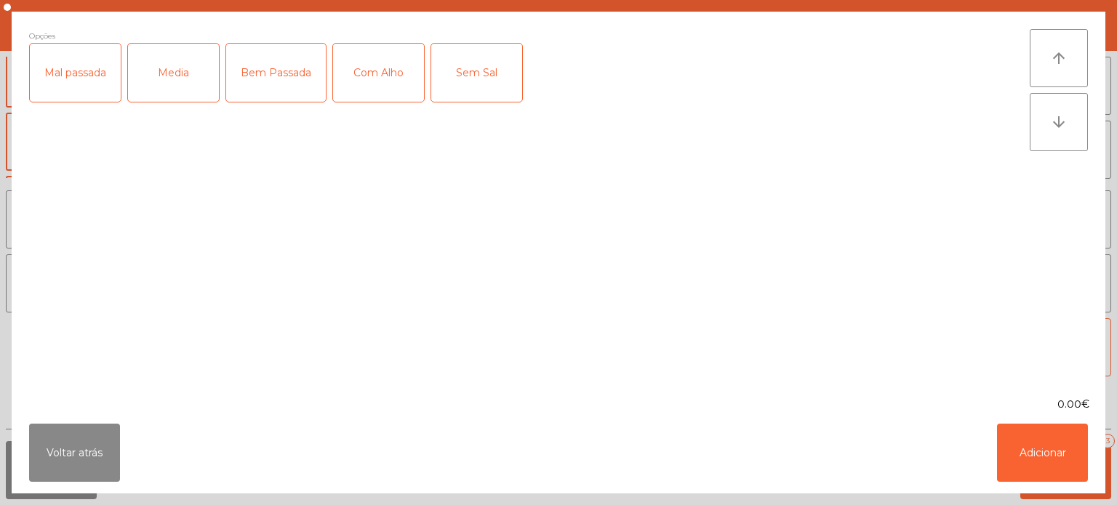
click at [291, 65] on div "Bem Passada" at bounding box center [276, 73] width 100 height 58
click at [1048, 461] on button "Adicionar" at bounding box center [1042, 453] width 91 height 58
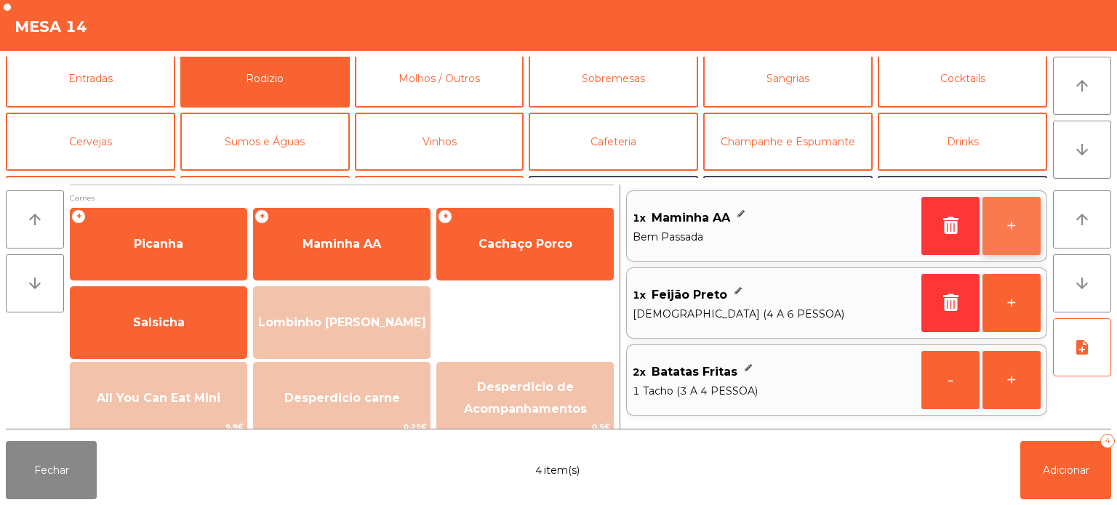
click at [1008, 217] on button "+" at bounding box center [1011, 226] width 58 height 58
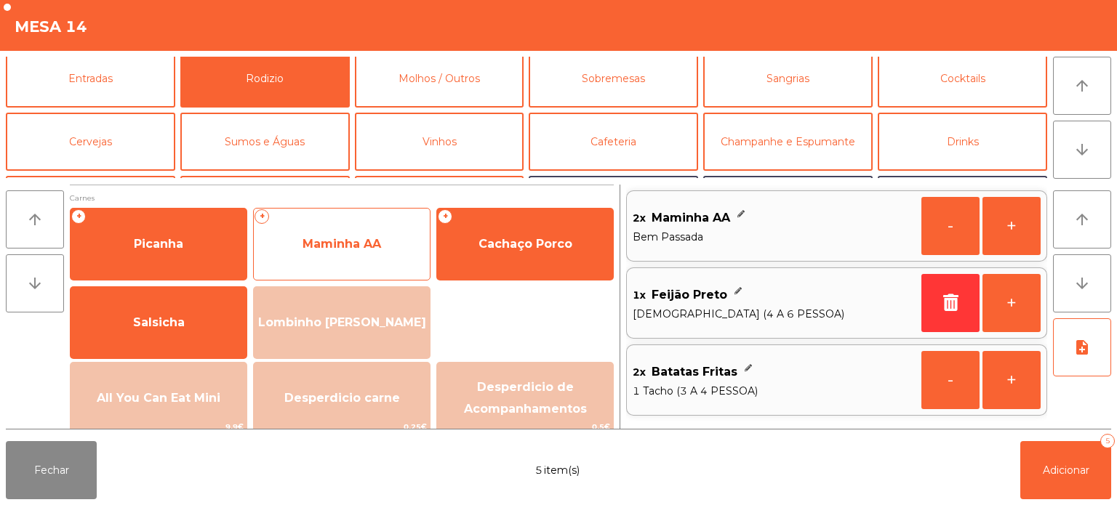
click at [393, 246] on span "Maminha AA" at bounding box center [342, 244] width 176 height 39
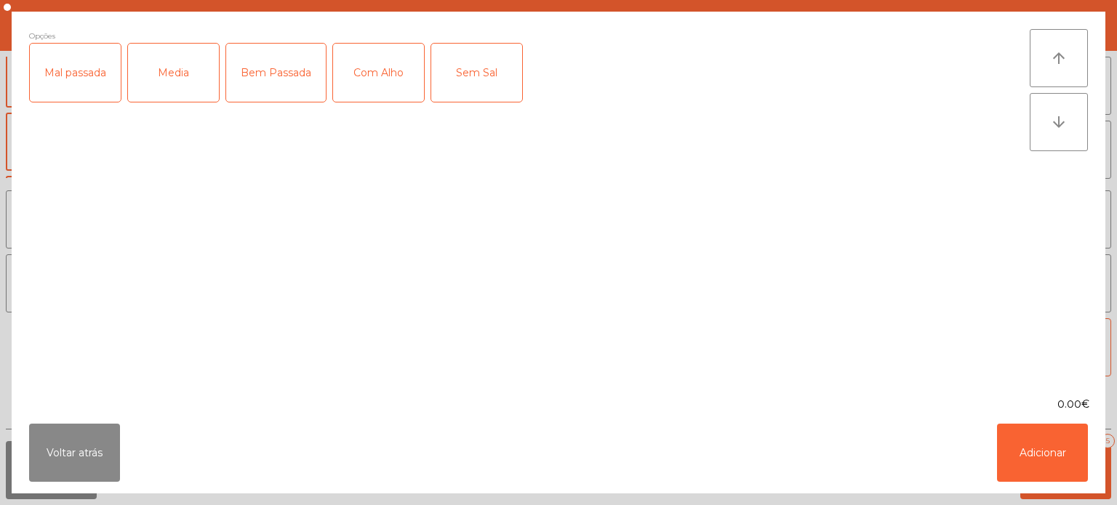
click at [94, 75] on div "Mal passada" at bounding box center [75, 73] width 91 height 58
click at [1062, 464] on button "Adicionar" at bounding box center [1042, 453] width 91 height 58
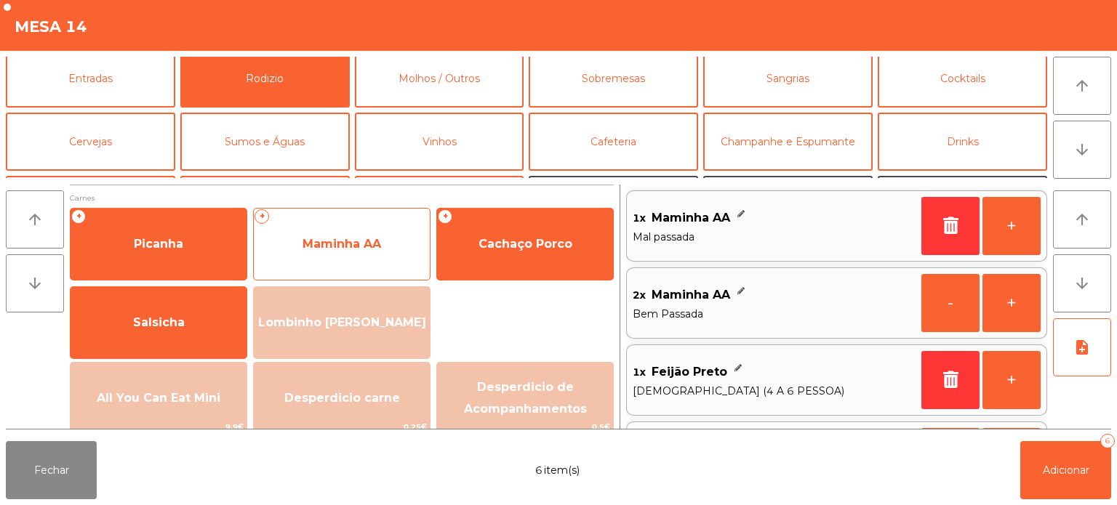
click at [360, 225] on span "Maminha AA" at bounding box center [342, 244] width 176 height 39
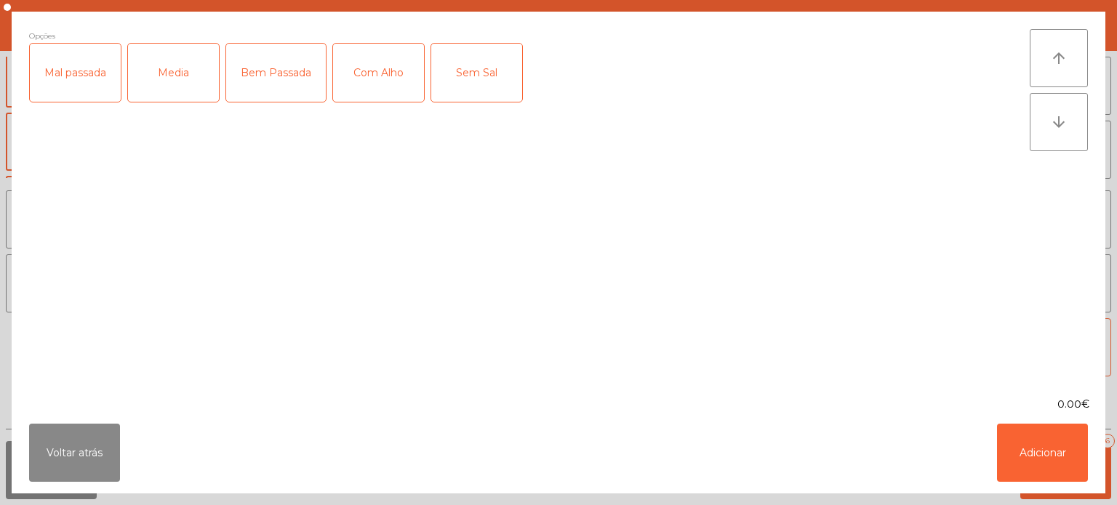
click at [182, 64] on div "Media" at bounding box center [173, 73] width 91 height 58
click at [365, 80] on div "Com Alho" at bounding box center [378, 73] width 91 height 58
click at [1043, 468] on button "Adicionar" at bounding box center [1042, 453] width 91 height 58
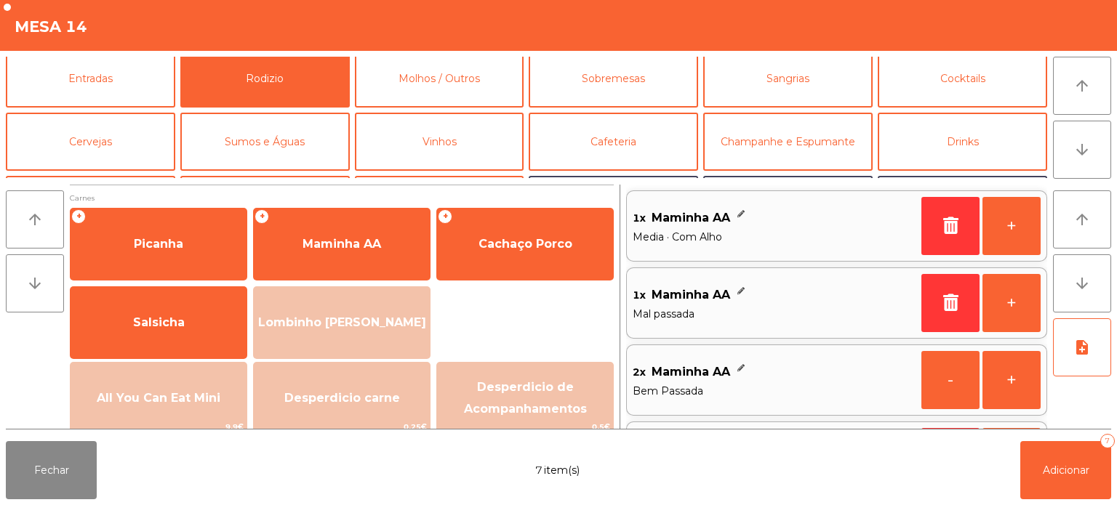
scroll to position [6, 0]
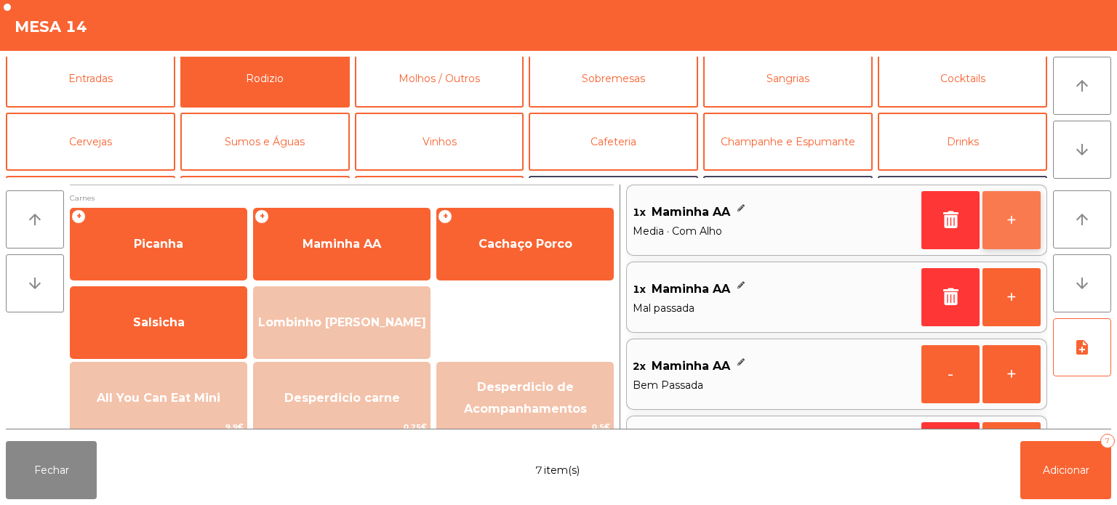
click at [1024, 233] on button "+" at bounding box center [1011, 220] width 58 height 58
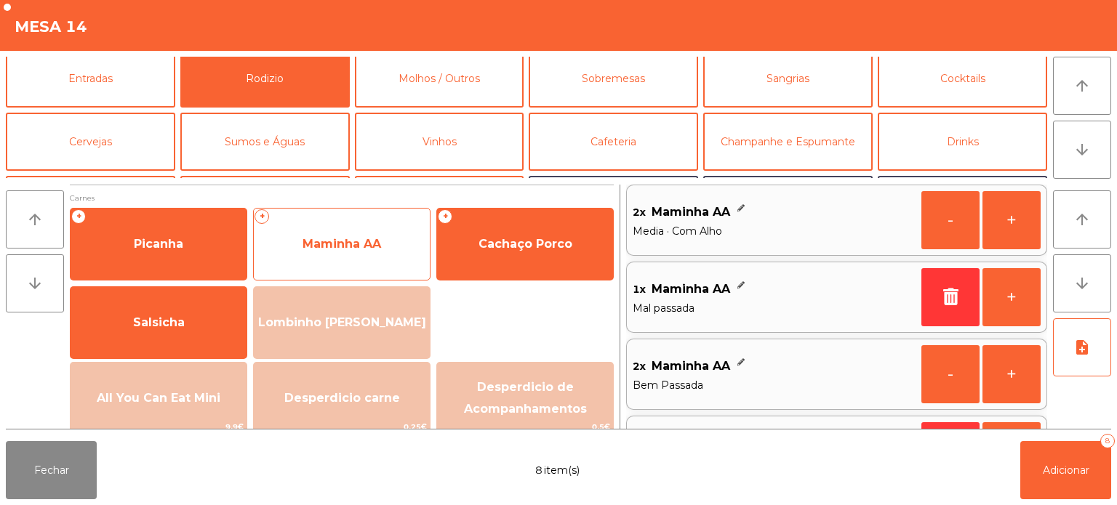
click at [343, 228] on span "Maminha AA" at bounding box center [342, 244] width 176 height 39
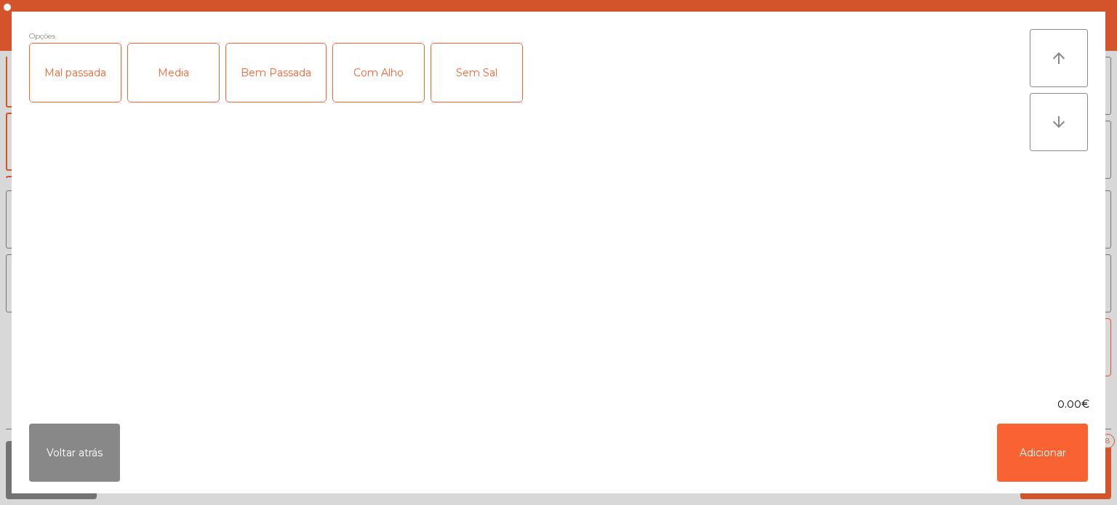
click at [90, 65] on div "Mal passada" at bounding box center [75, 73] width 91 height 58
click at [393, 62] on div "Com Alho" at bounding box center [378, 73] width 91 height 58
click at [1032, 468] on button "Adicionar" at bounding box center [1042, 453] width 91 height 58
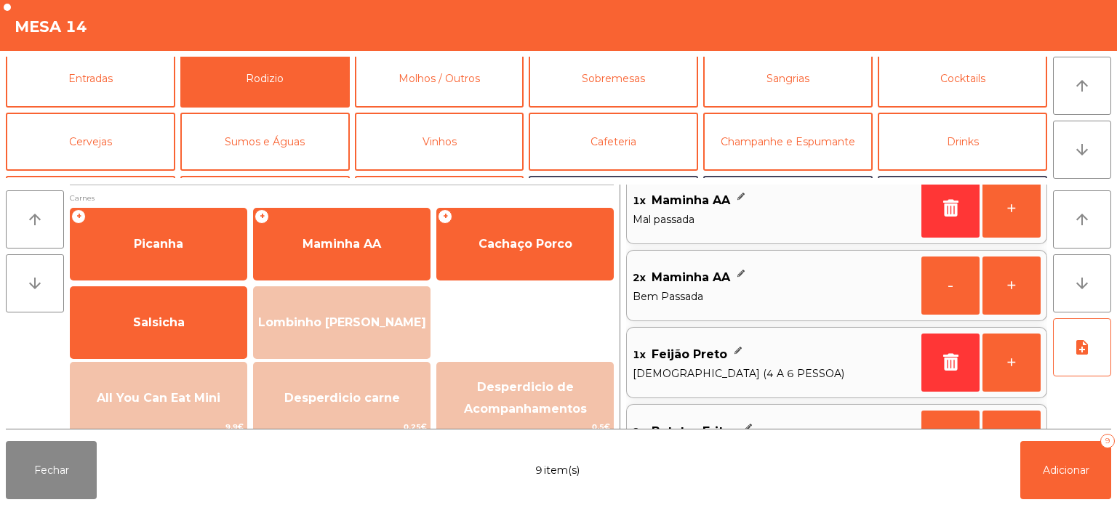
scroll to position [221, 0]
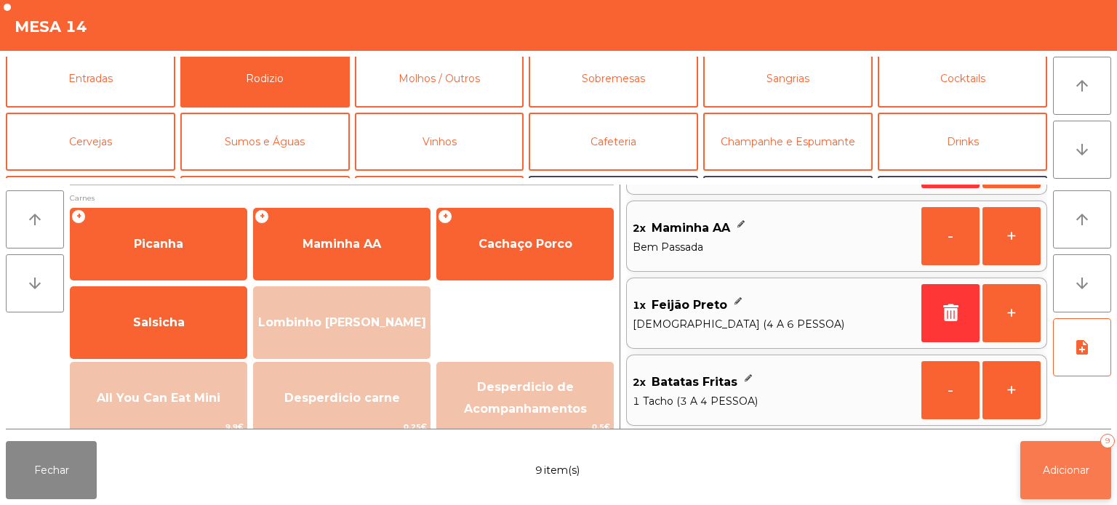
click at [1095, 478] on button "Adicionar 9" at bounding box center [1065, 470] width 91 height 58
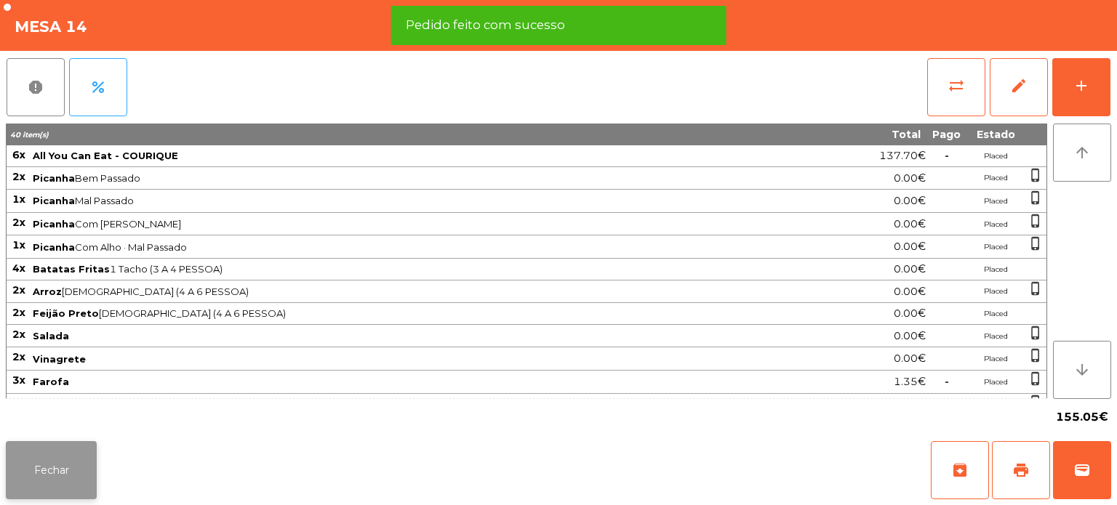
click at [67, 467] on button "Fechar" at bounding box center [51, 470] width 91 height 58
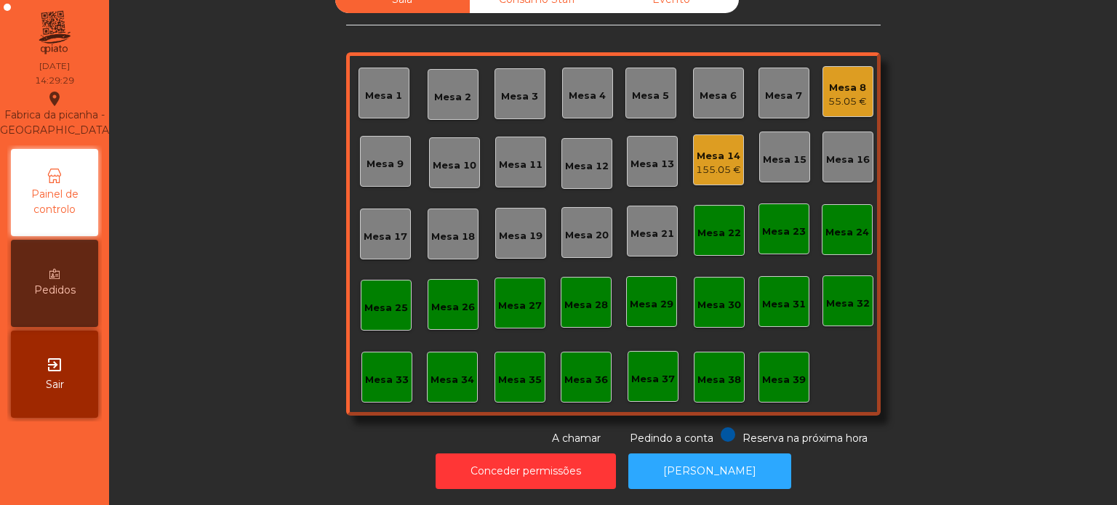
click at [843, 95] on div "55.05 €" at bounding box center [847, 102] width 39 height 15
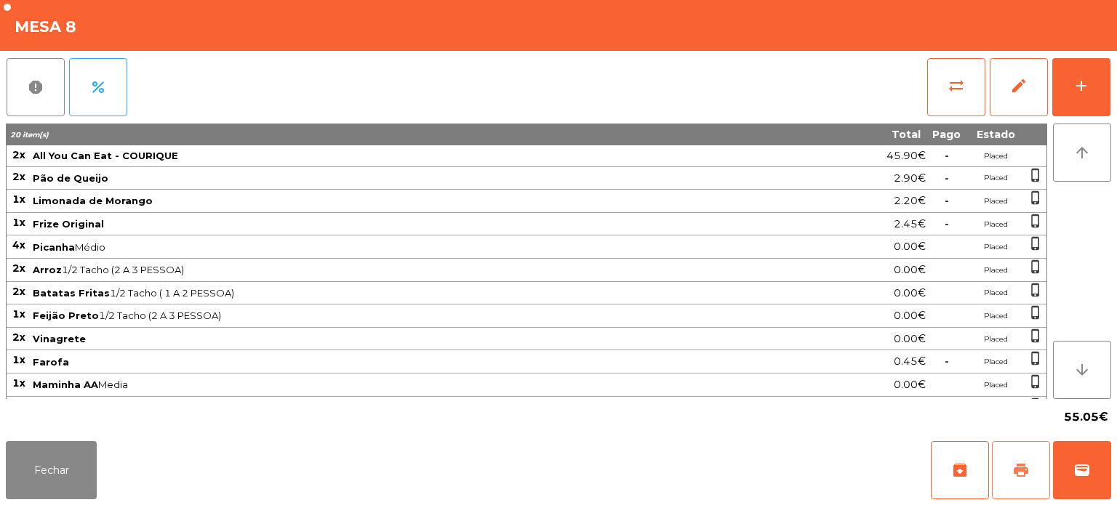
click at [1014, 470] on span "print" at bounding box center [1020, 470] width 17 height 17
click at [63, 457] on button "Fechar" at bounding box center [51, 470] width 91 height 58
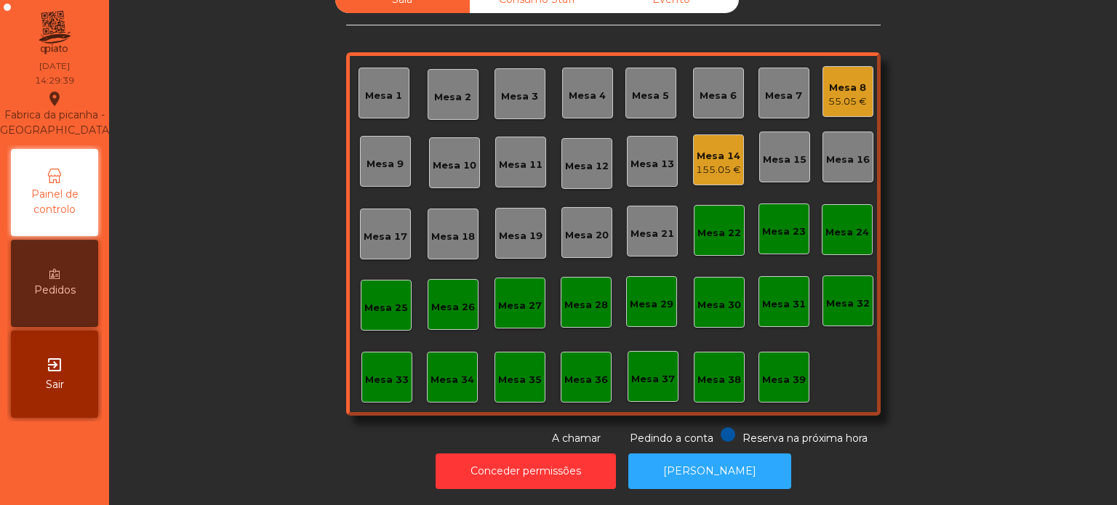
click at [225, 282] on div "Sala Consumo Staff Evento Mesa 1 [GEOGRAPHIC_DATA] 3 Mesa 4 Mesa 5 Mesa 6 Mesa …" at bounding box center [613, 216] width 968 height 460
click at [835, 95] on div "55.05 €" at bounding box center [847, 102] width 39 height 15
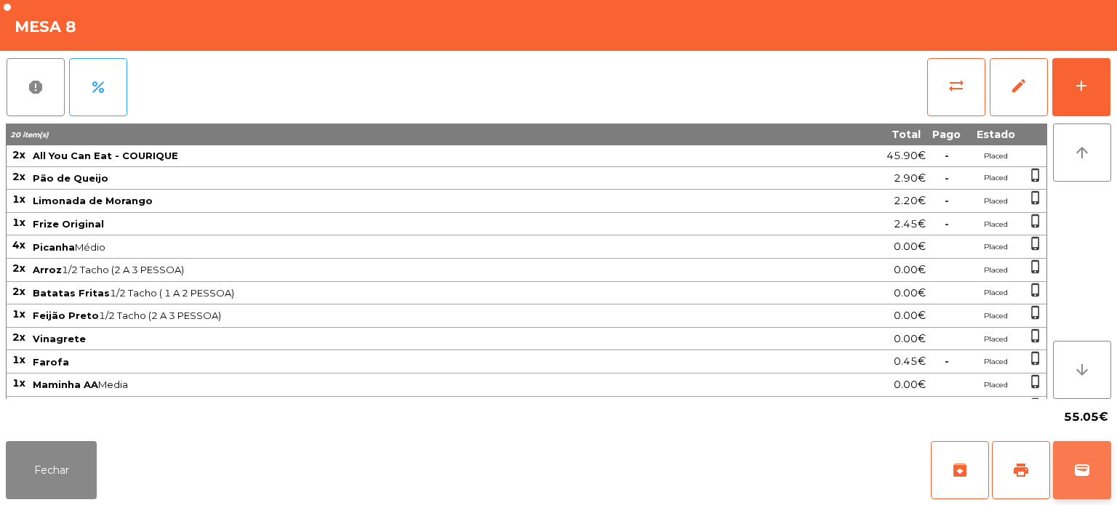
click at [1085, 471] on span "wallet" at bounding box center [1081, 470] width 17 height 17
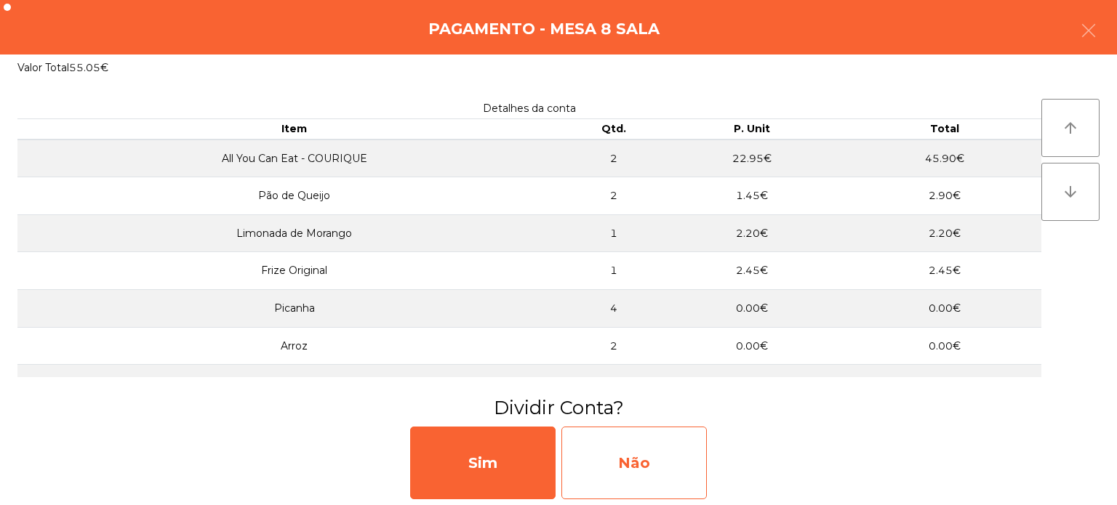
click at [638, 449] on div "Não" at bounding box center [633, 463] width 145 height 73
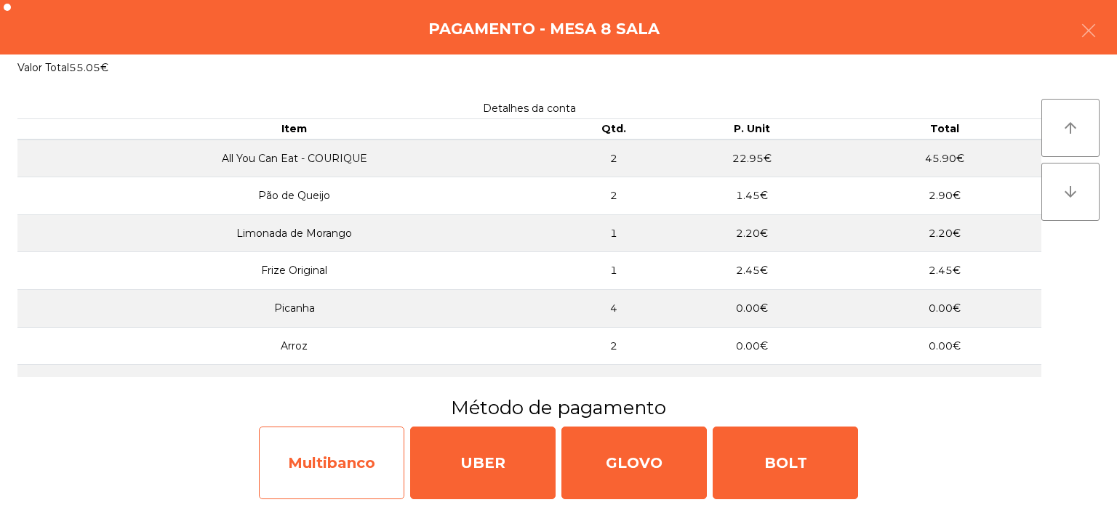
click at [351, 462] on div "Multibanco" at bounding box center [331, 463] width 145 height 73
select select "**"
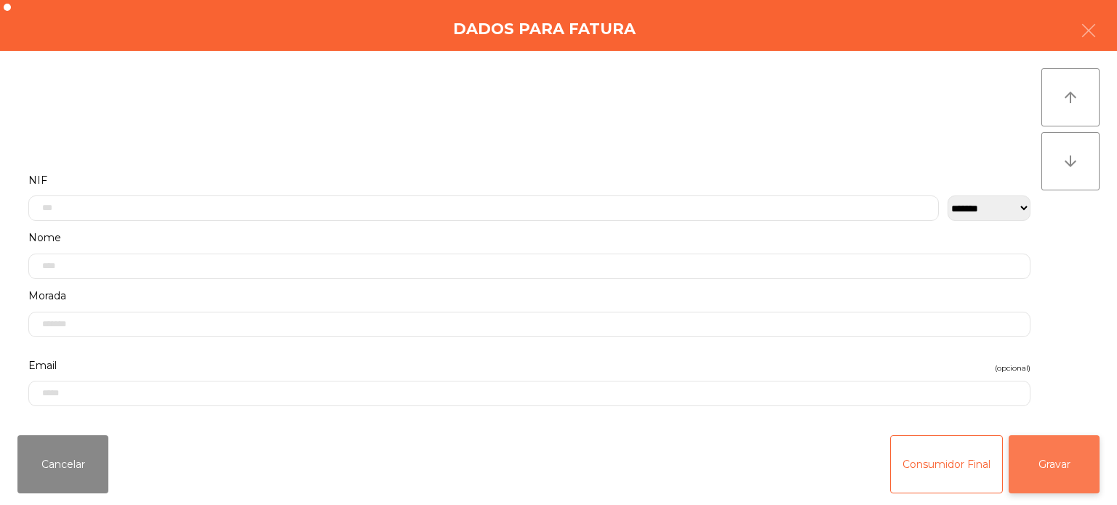
click at [1077, 473] on button "Gravar" at bounding box center [1053, 465] width 91 height 58
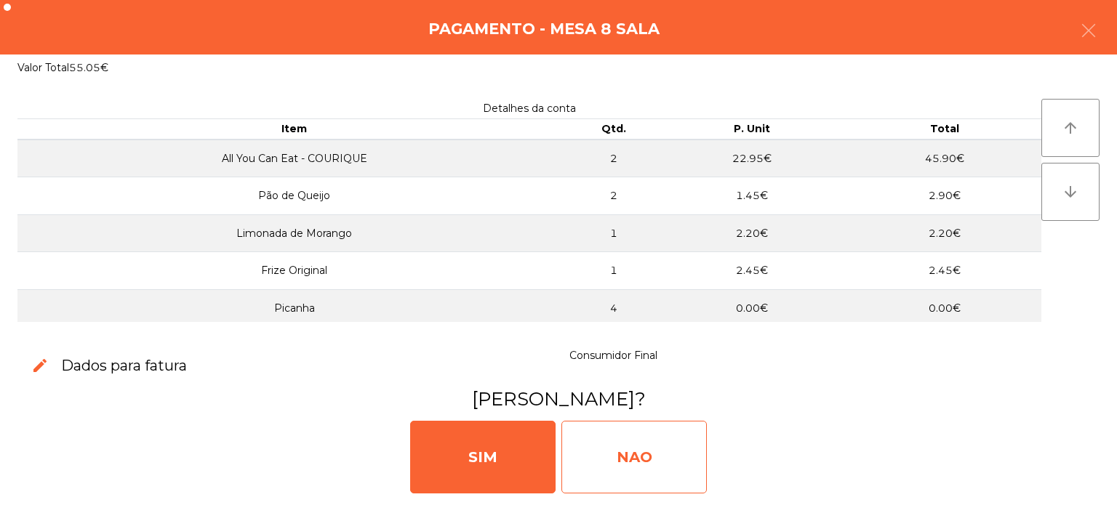
click at [642, 443] on div "NAO" at bounding box center [633, 457] width 145 height 73
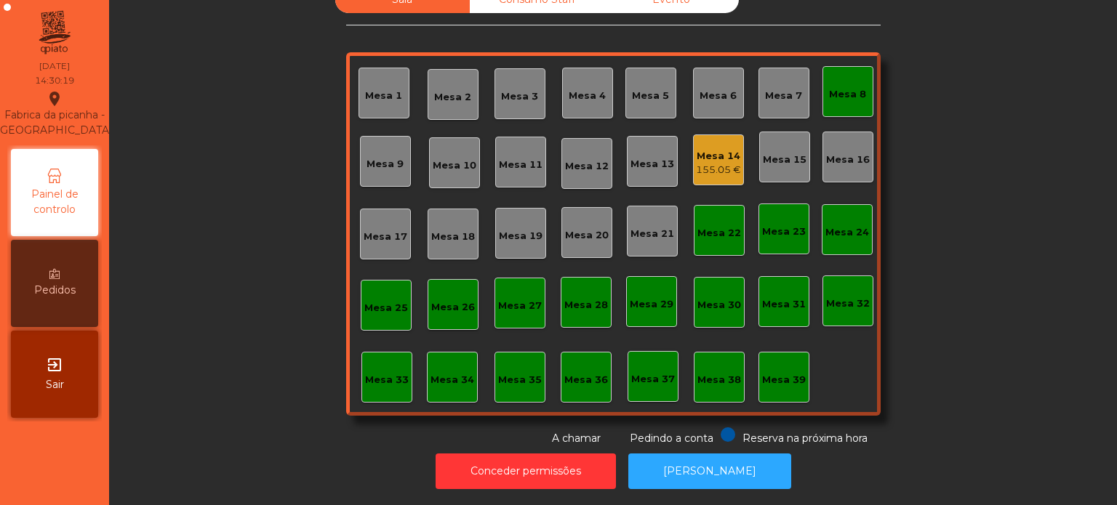
click at [861, 93] on div "Mesa 8" at bounding box center [847, 91] width 51 height 51
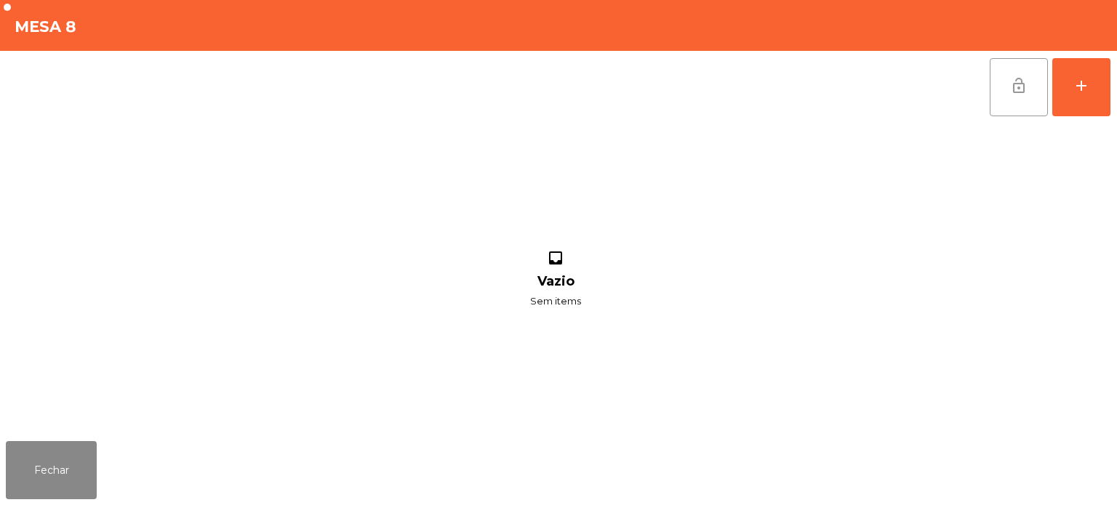
click at [1002, 81] on button "lock_open" at bounding box center [1019, 87] width 58 height 58
click at [98, 407] on div "inbox Vazio Sem items" at bounding box center [555, 280] width 1099 height 312
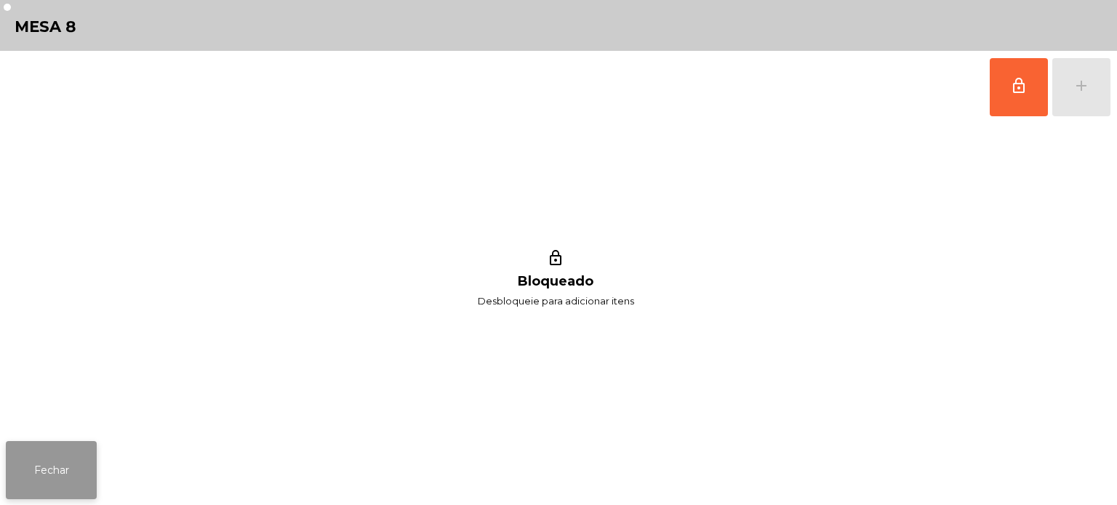
click at [84, 451] on button "Fechar" at bounding box center [51, 470] width 91 height 58
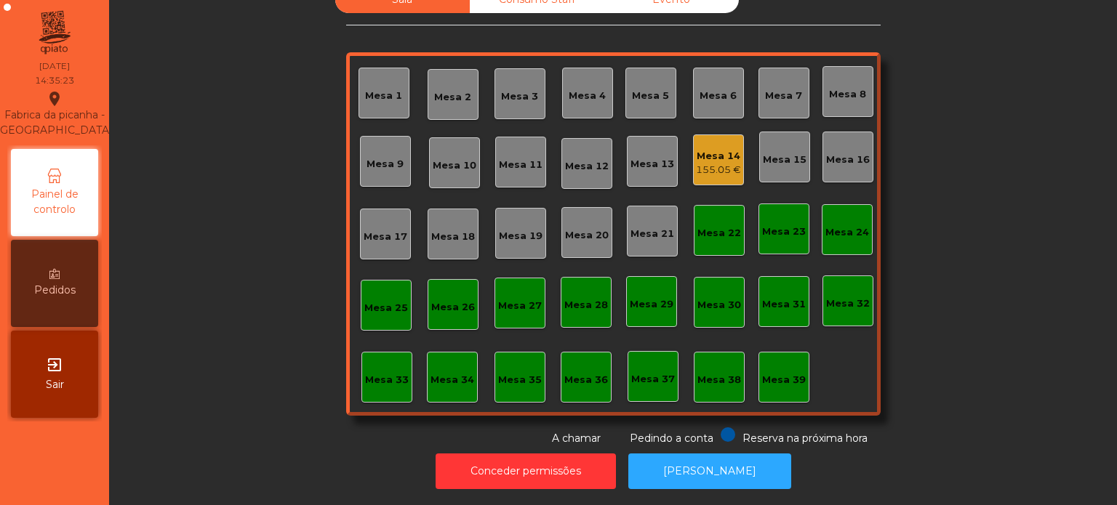
click at [718, 149] on div "Mesa 14" at bounding box center [718, 156] width 45 height 15
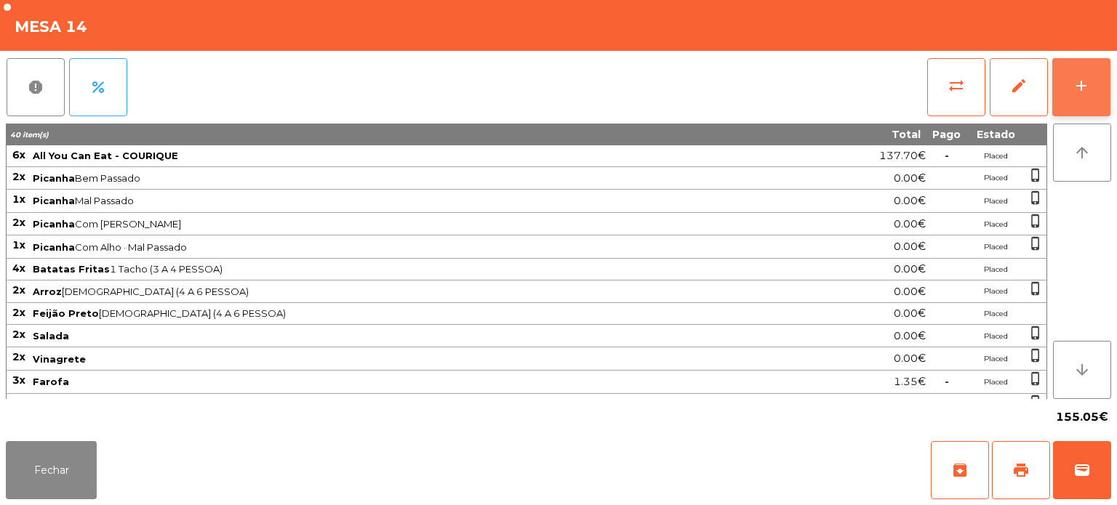
click at [1091, 101] on button "add" at bounding box center [1081, 87] width 58 height 58
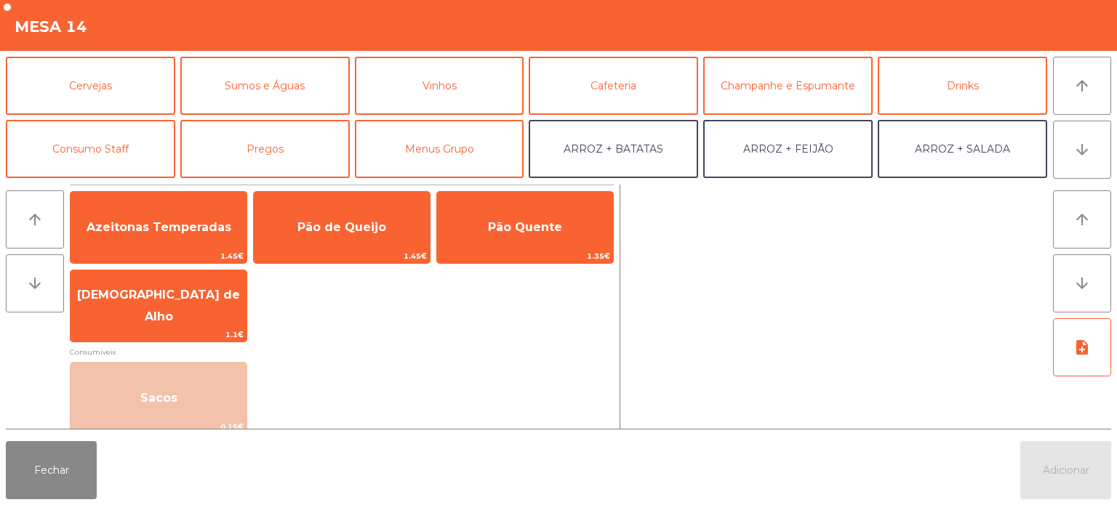
scroll to position [0, 0]
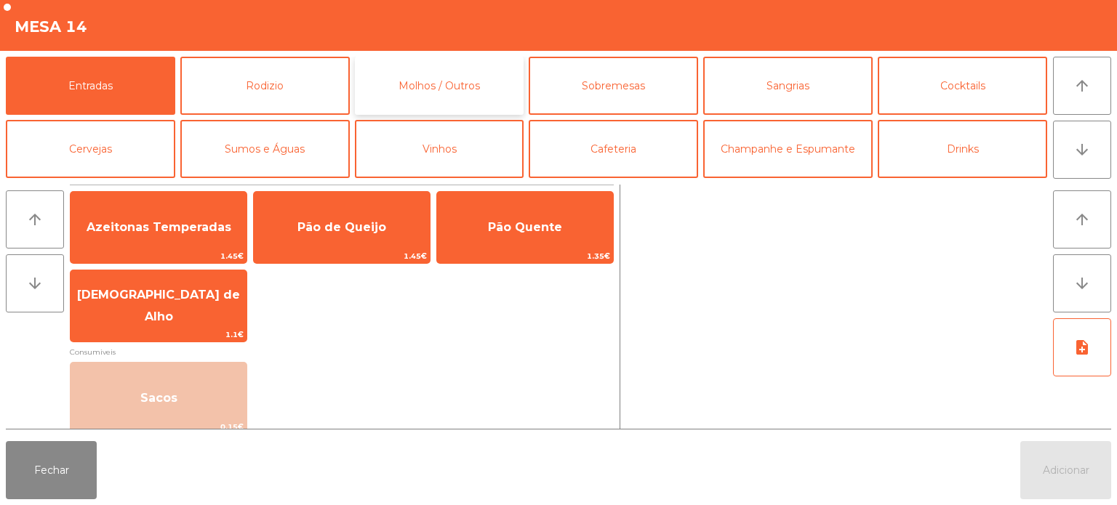
click at [478, 101] on button "Molhos / Outros" at bounding box center [439, 86] width 169 height 58
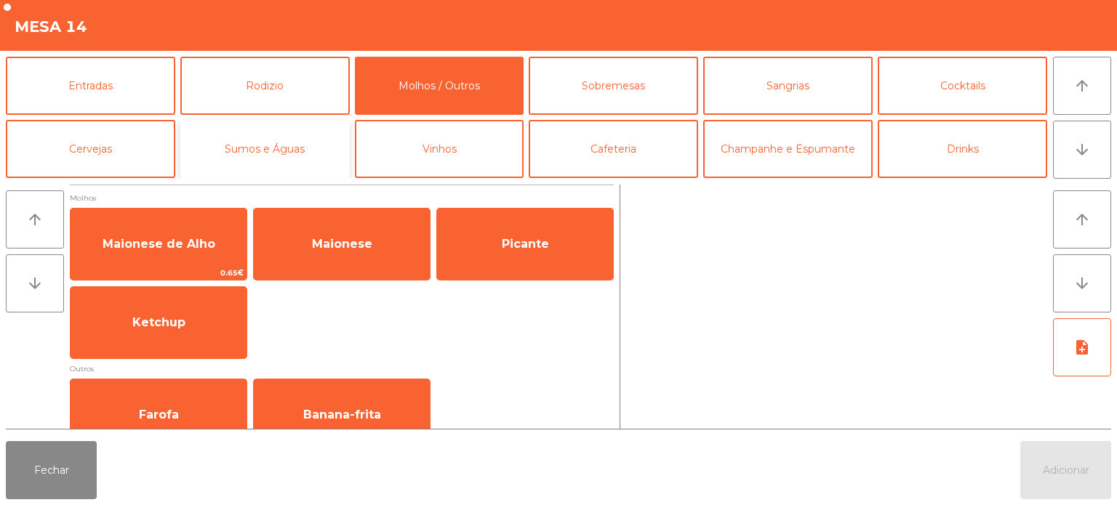
click at [302, 158] on button "Sumos e Águas" at bounding box center [264, 149] width 169 height 58
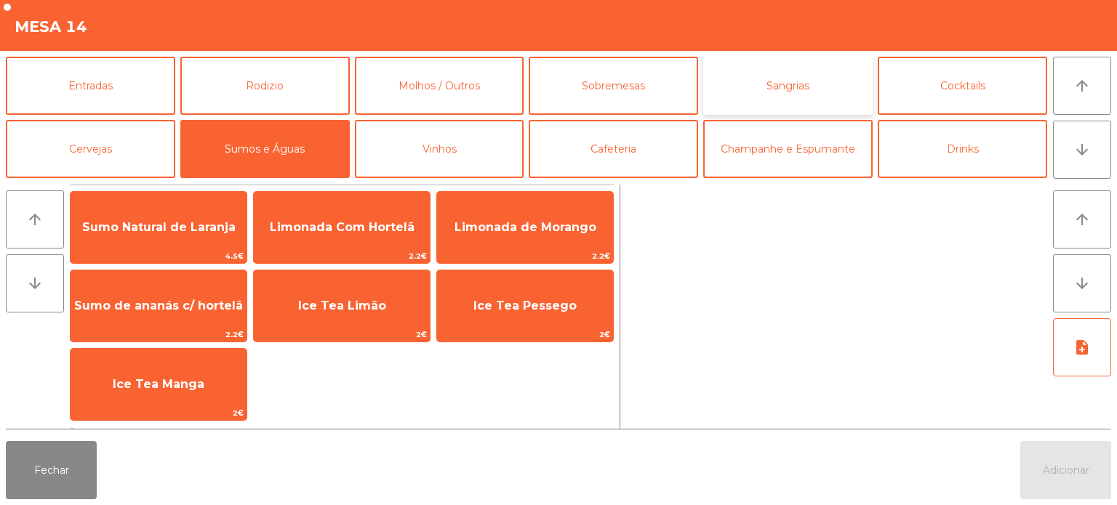
click at [826, 69] on button "Sangrias" at bounding box center [787, 86] width 169 height 58
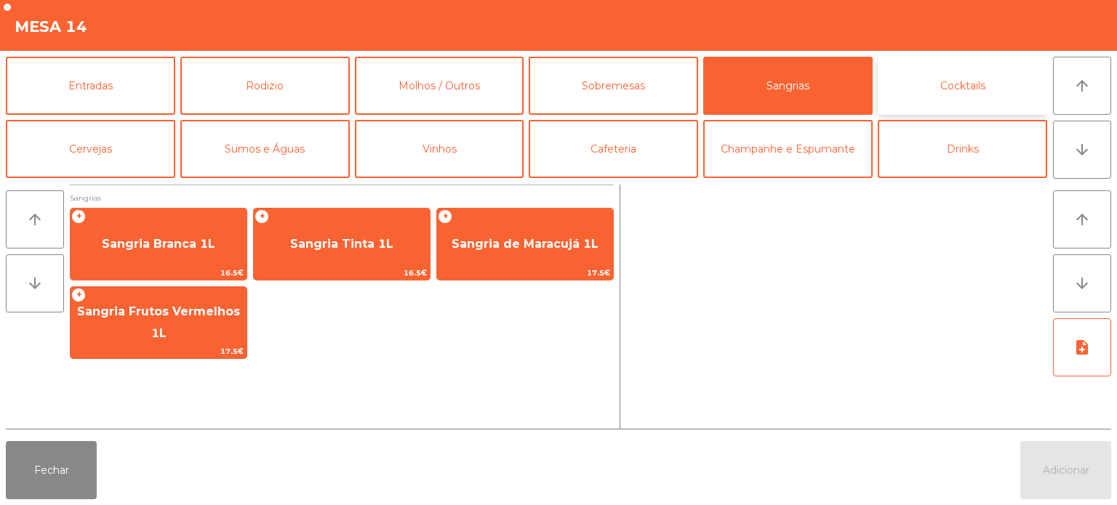
click at [967, 81] on button "Cocktails" at bounding box center [962, 86] width 169 height 58
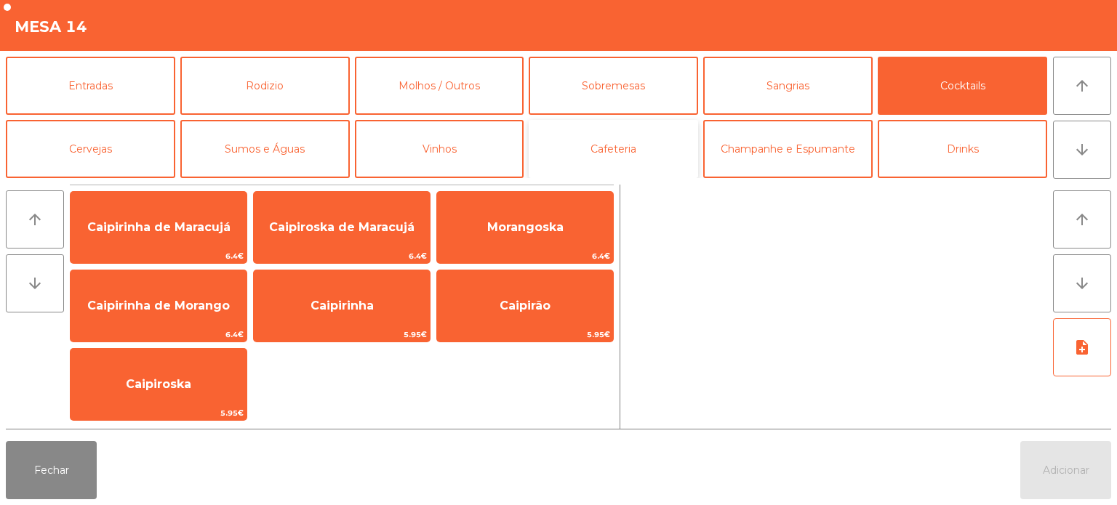
click at [614, 162] on button "Cafeteria" at bounding box center [613, 149] width 169 height 58
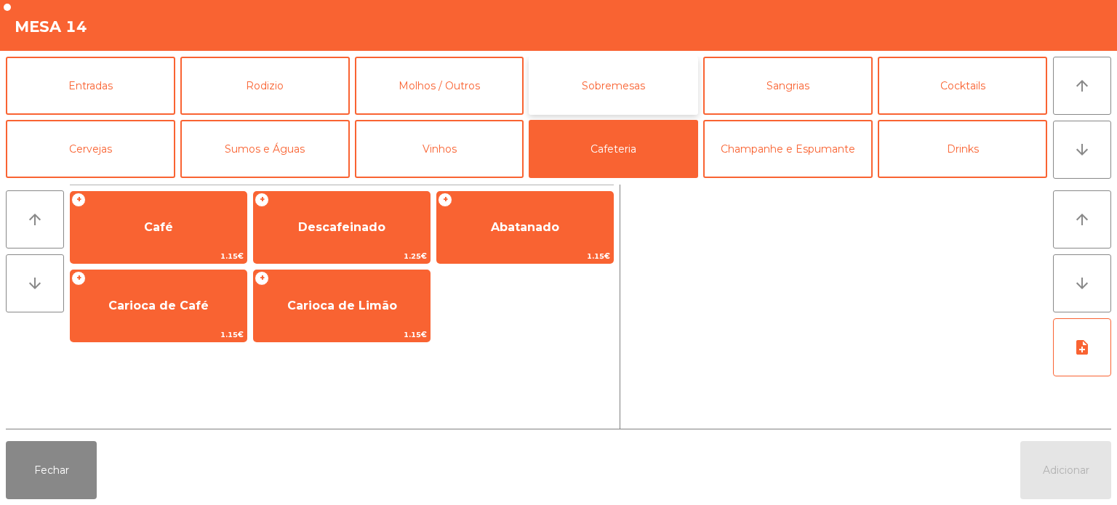
click at [638, 82] on button "Sobremesas" at bounding box center [613, 86] width 169 height 58
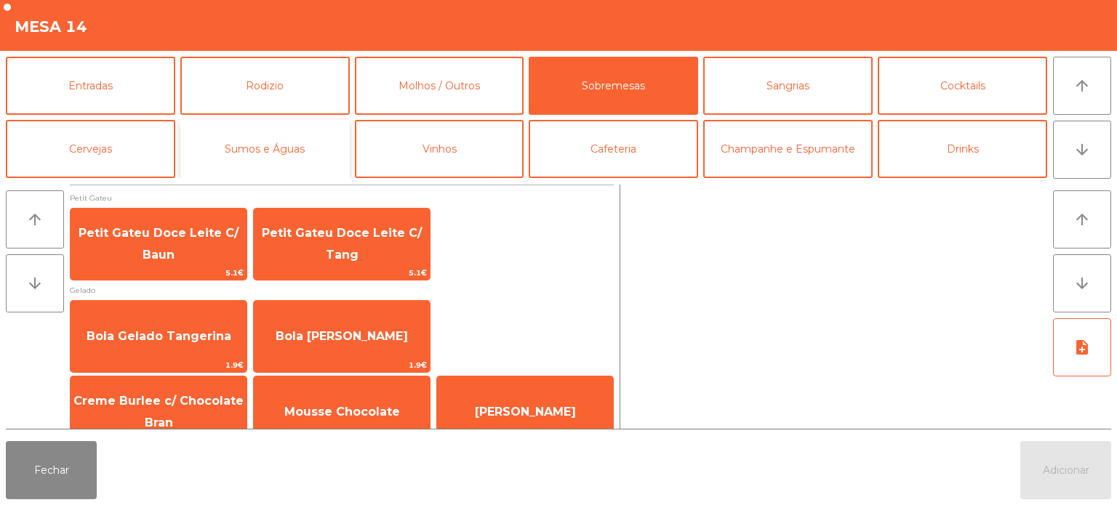
click at [293, 156] on button "Sumos e Águas" at bounding box center [264, 149] width 169 height 58
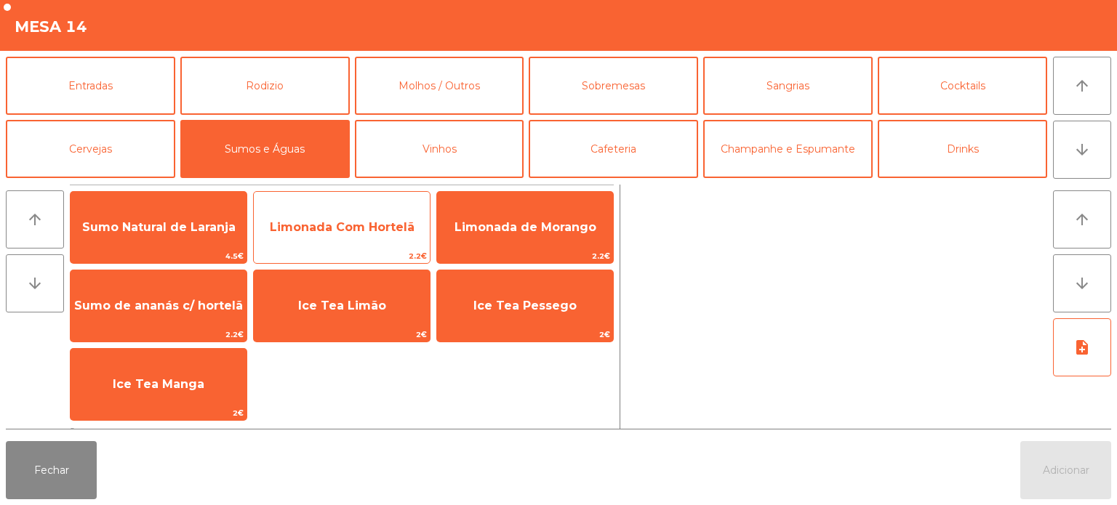
click at [366, 243] on span "Limonada Com Hortelã" at bounding box center [342, 227] width 176 height 39
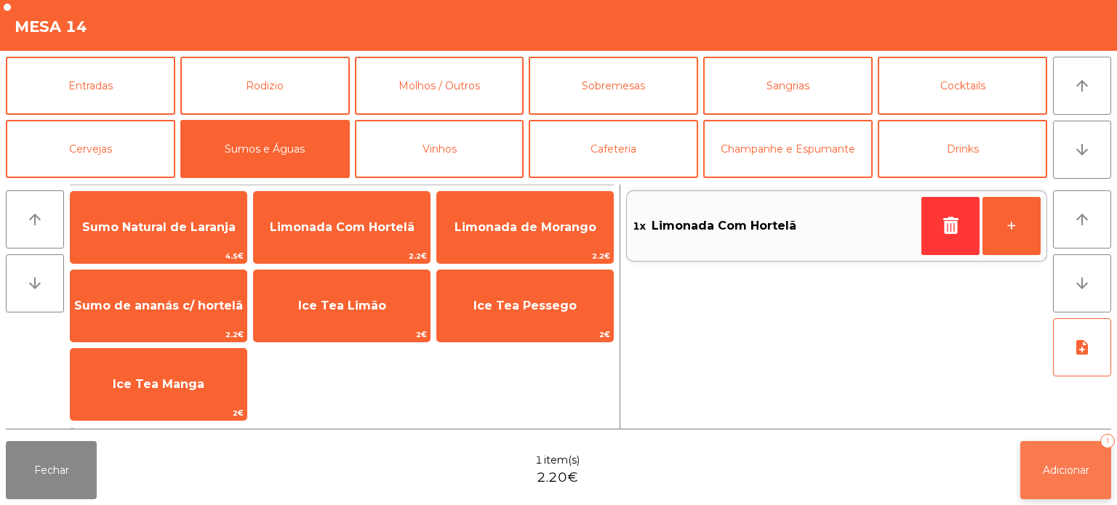
click at [1056, 483] on button "Adicionar 1" at bounding box center [1065, 470] width 91 height 58
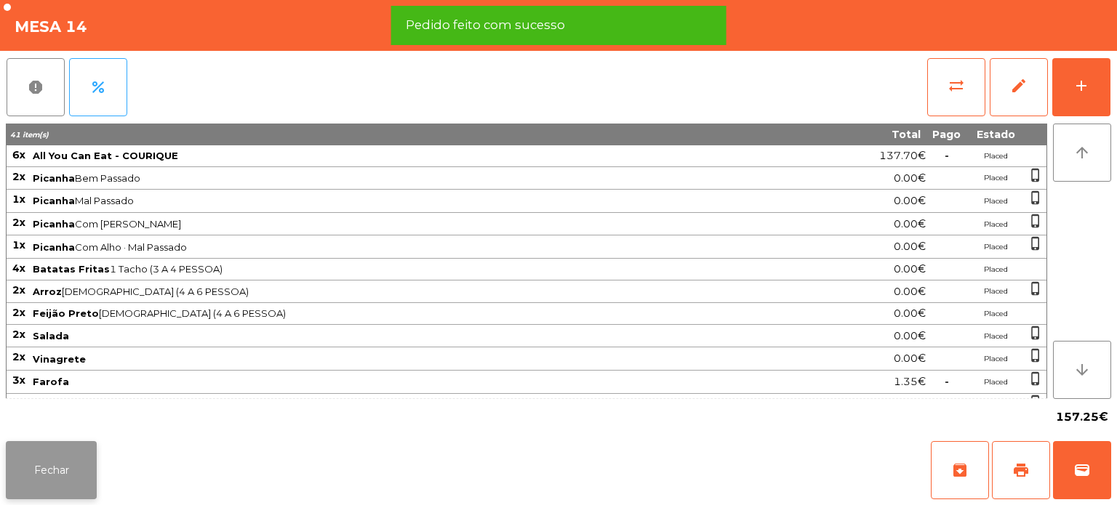
click at [75, 475] on button "Fechar" at bounding box center [51, 470] width 91 height 58
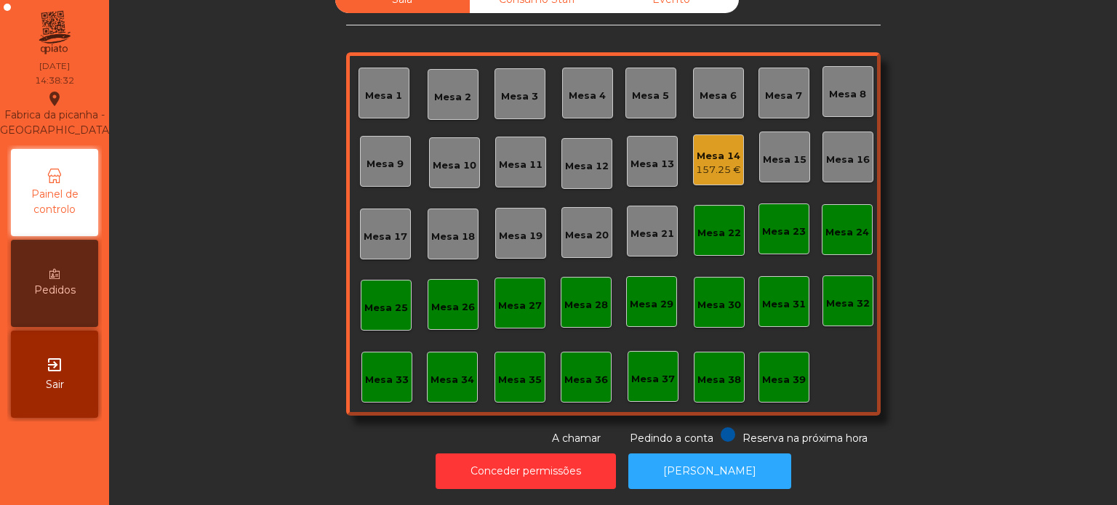
click at [700, 172] on div "Mesa 14 157.25 €" at bounding box center [718, 160] width 51 height 51
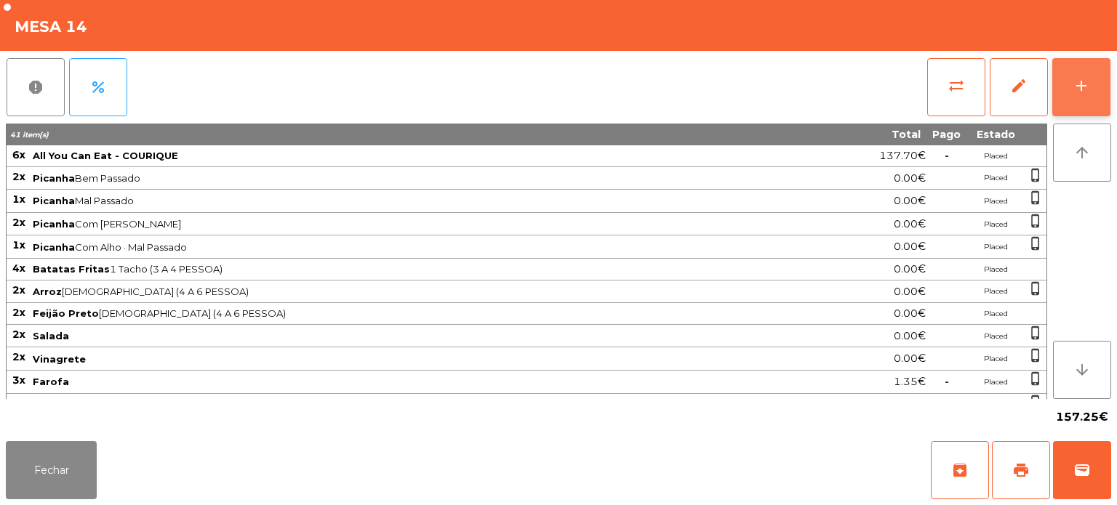
click at [1057, 79] on button "add" at bounding box center [1081, 87] width 58 height 58
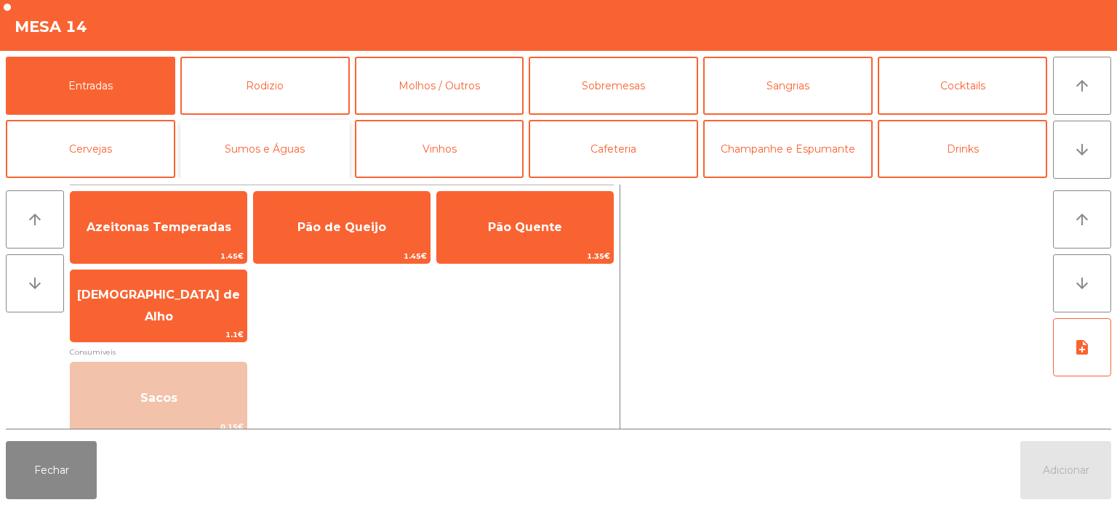
click at [307, 140] on button "Sumos e Águas" at bounding box center [264, 149] width 169 height 58
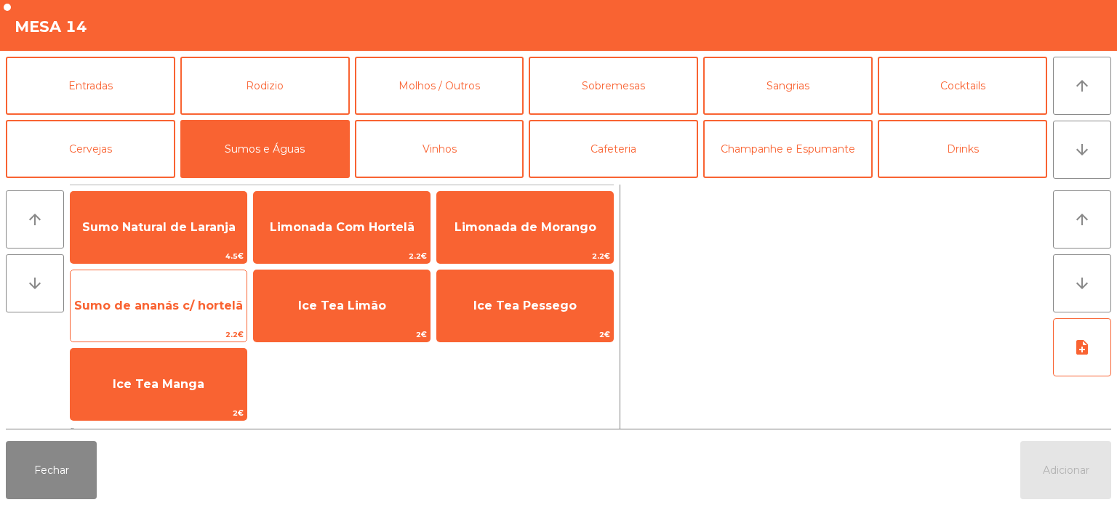
click at [215, 313] on span "Sumo de ananás c/ hortelã" at bounding box center [159, 305] width 176 height 39
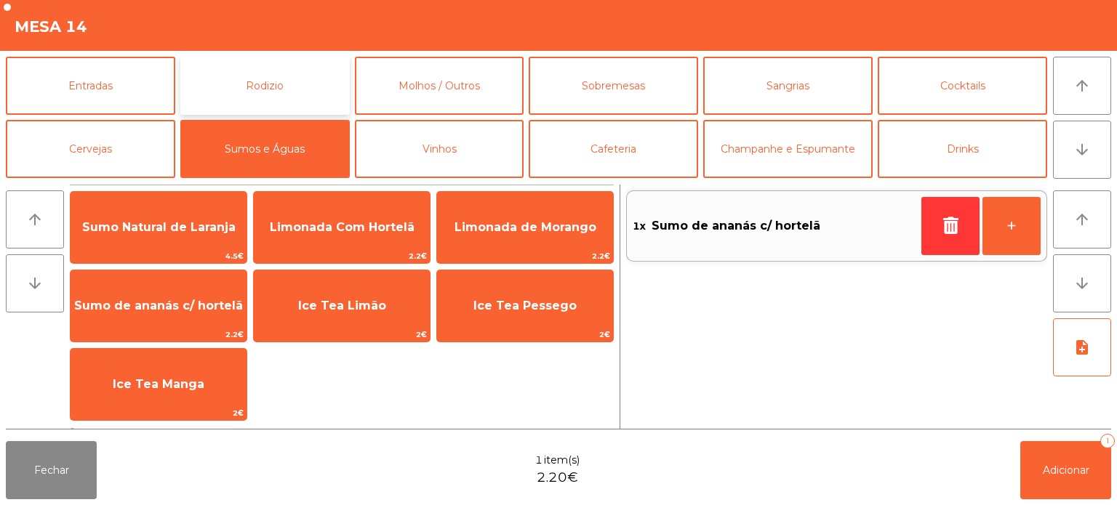
click at [270, 87] on button "Rodizio" at bounding box center [264, 86] width 169 height 58
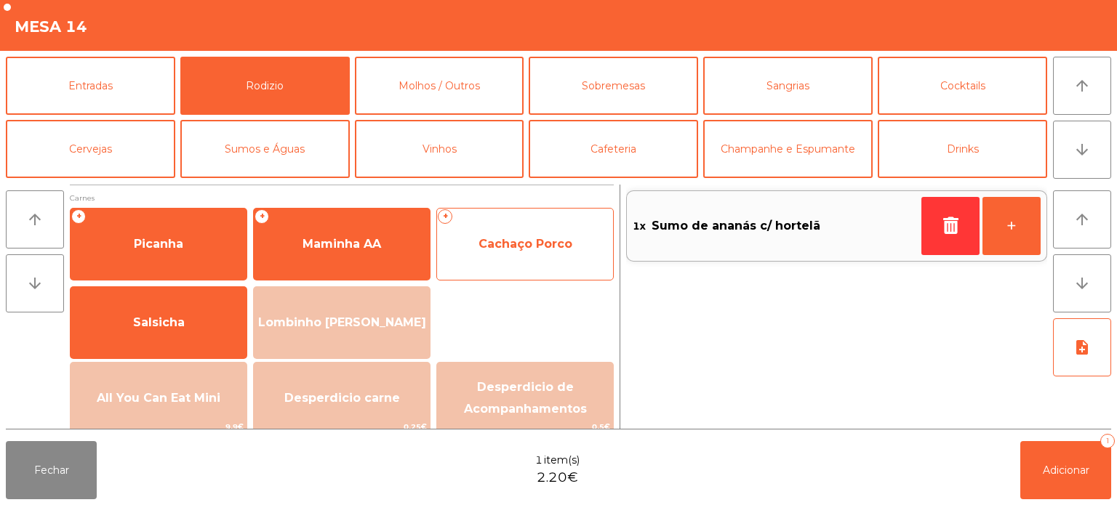
click at [505, 256] on span "Cachaço Porco" at bounding box center [525, 244] width 176 height 39
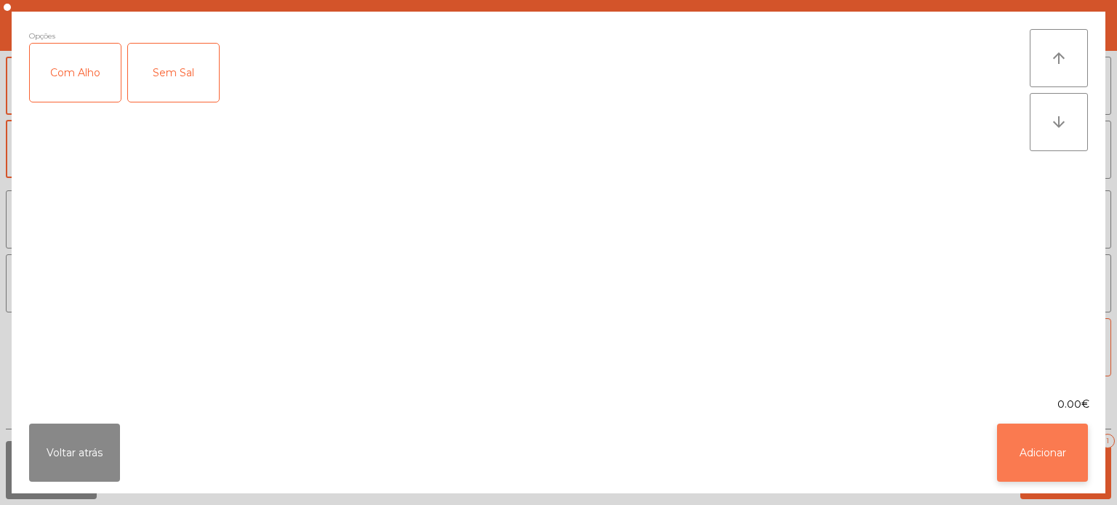
click at [1077, 449] on button "Adicionar" at bounding box center [1042, 453] width 91 height 58
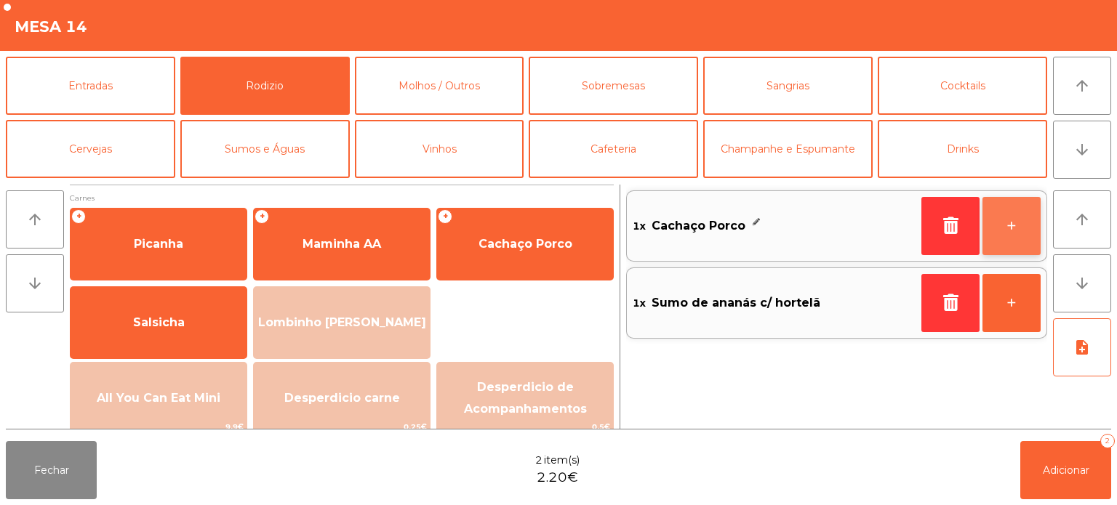
click at [1014, 234] on button "+" at bounding box center [1011, 226] width 58 height 58
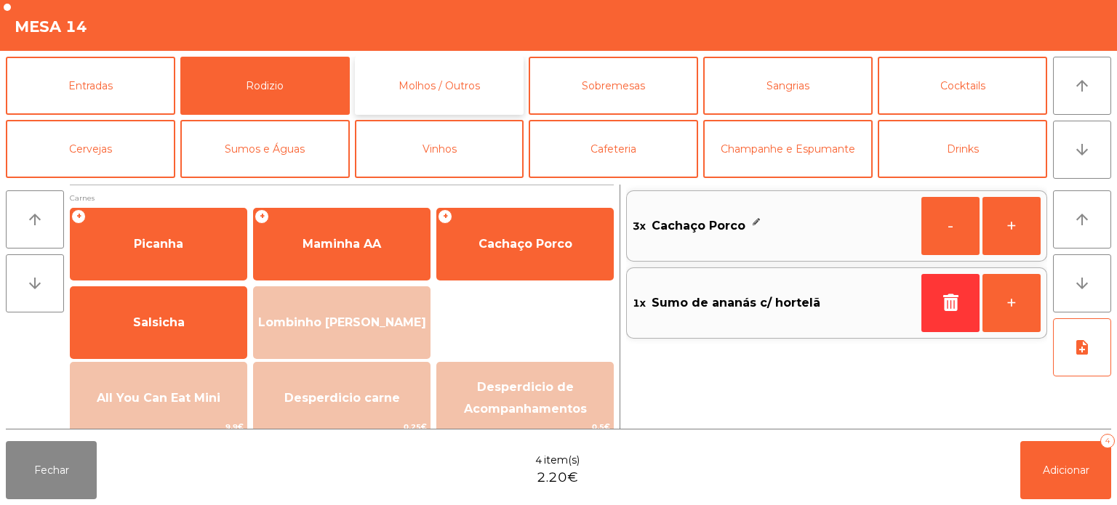
click at [474, 100] on button "Molhos / Outros" at bounding box center [439, 86] width 169 height 58
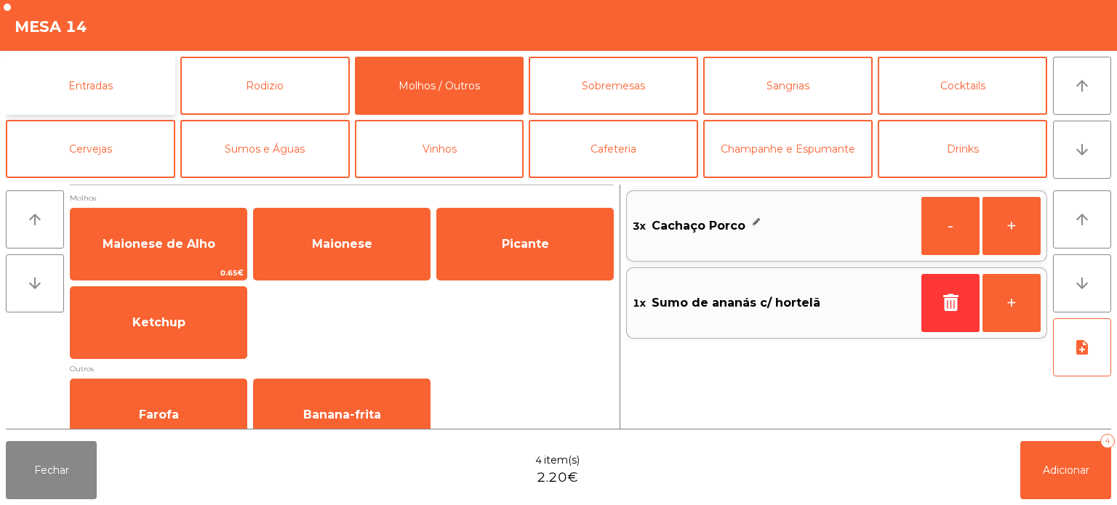
click at [140, 96] on button "Entradas" at bounding box center [90, 86] width 169 height 58
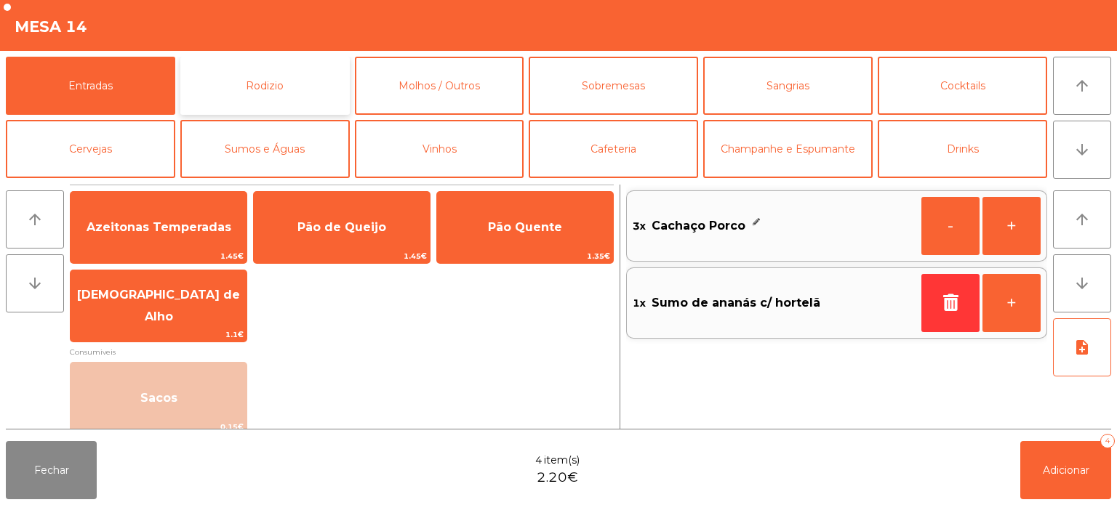
click at [313, 101] on button "Rodizio" at bounding box center [264, 86] width 169 height 58
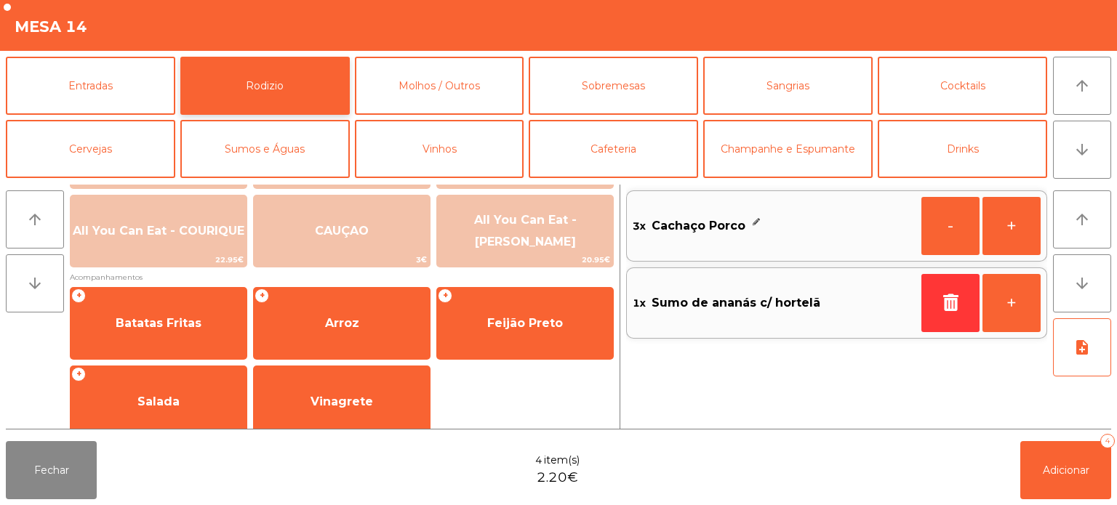
scroll to position [260, 0]
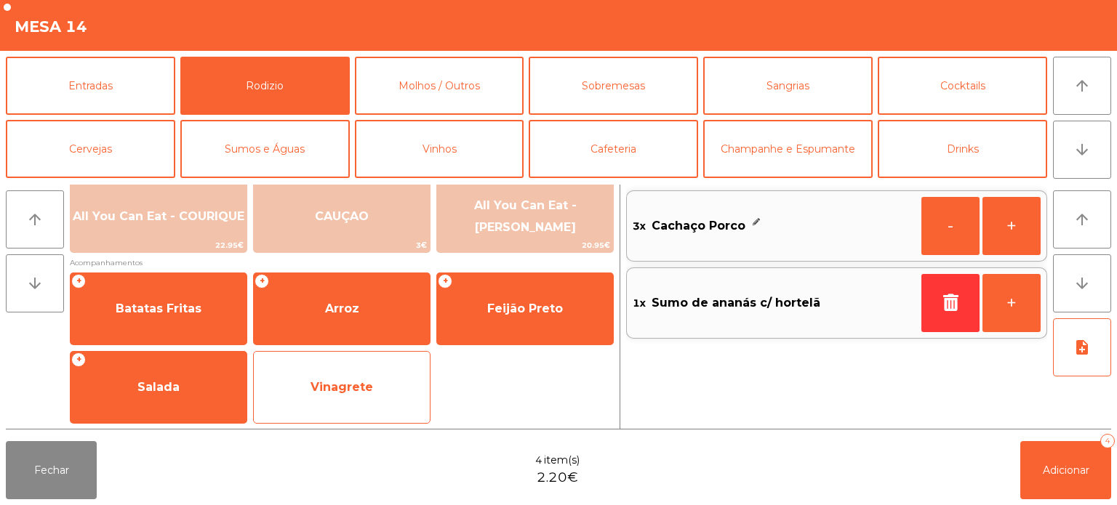
click at [337, 390] on span "Vinagrete" at bounding box center [341, 387] width 63 height 14
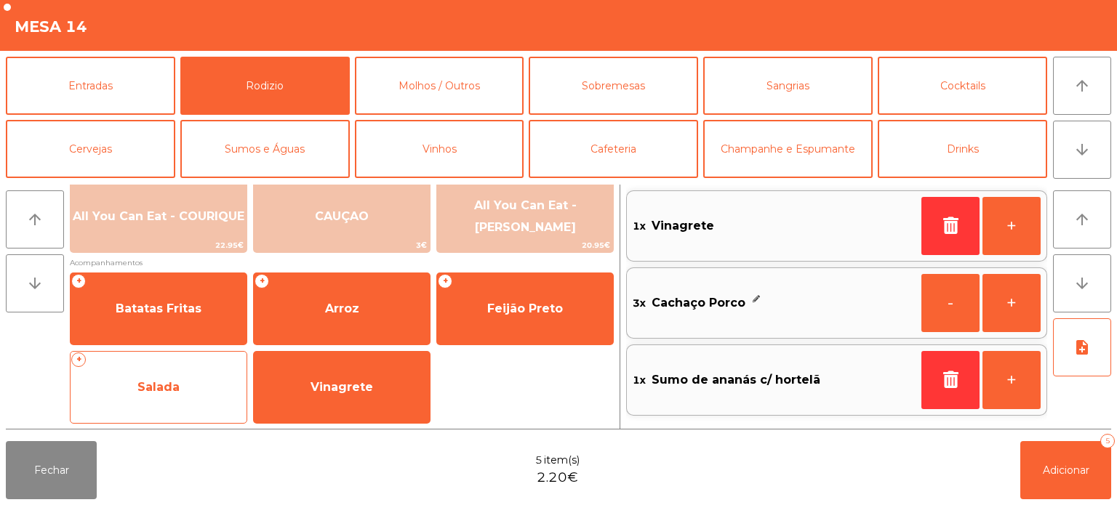
click at [196, 393] on span "Salada" at bounding box center [159, 387] width 176 height 39
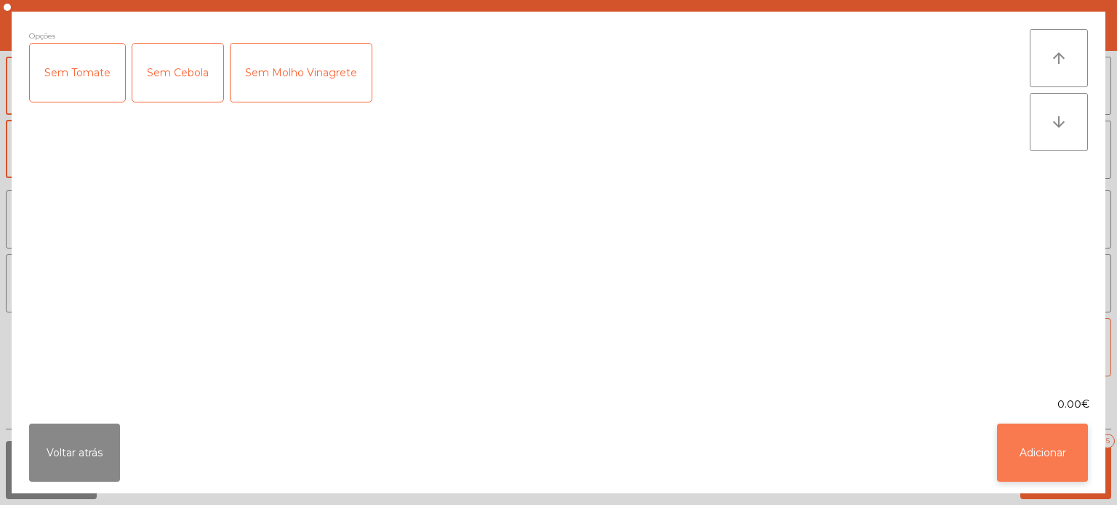
click at [1029, 454] on button "Adicionar" at bounding box center [1042, 453] width 91 height 58
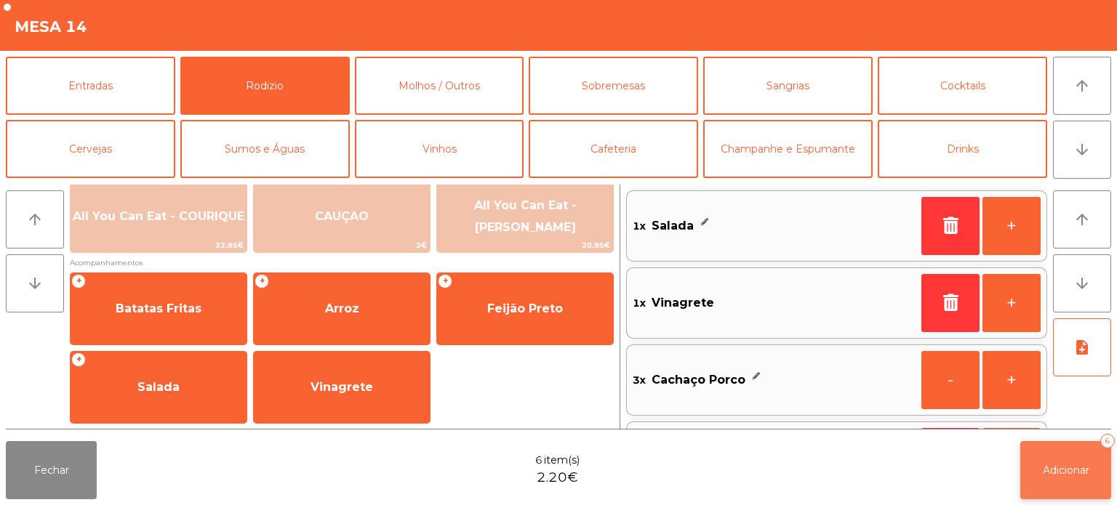
click at [1073, 482] on button "Adicionar 6" at bounding box center [1065, 470] width 91 height 58
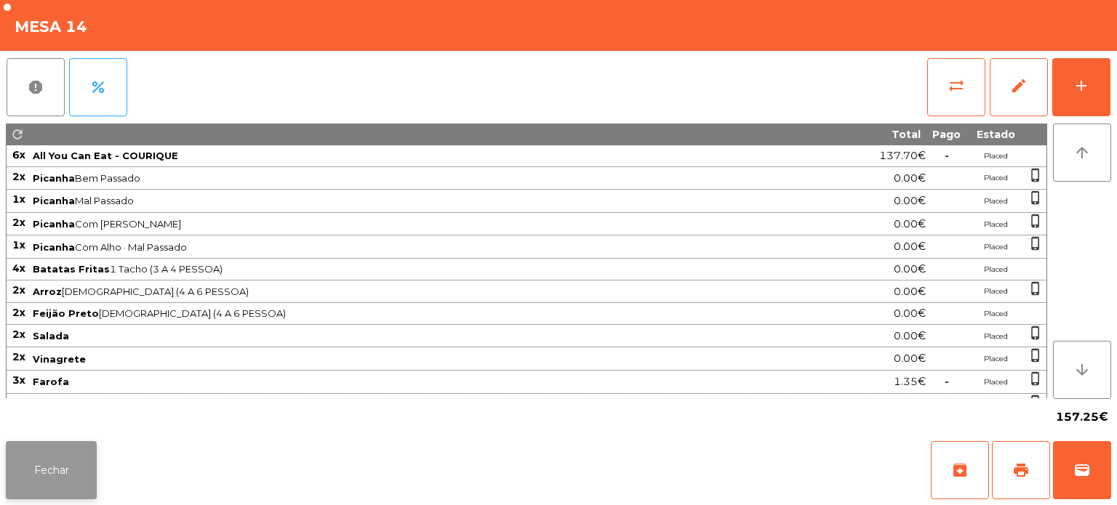
click at [72, 469] on button "Fechar" at bounding box center [51, 470] width 91 height 58
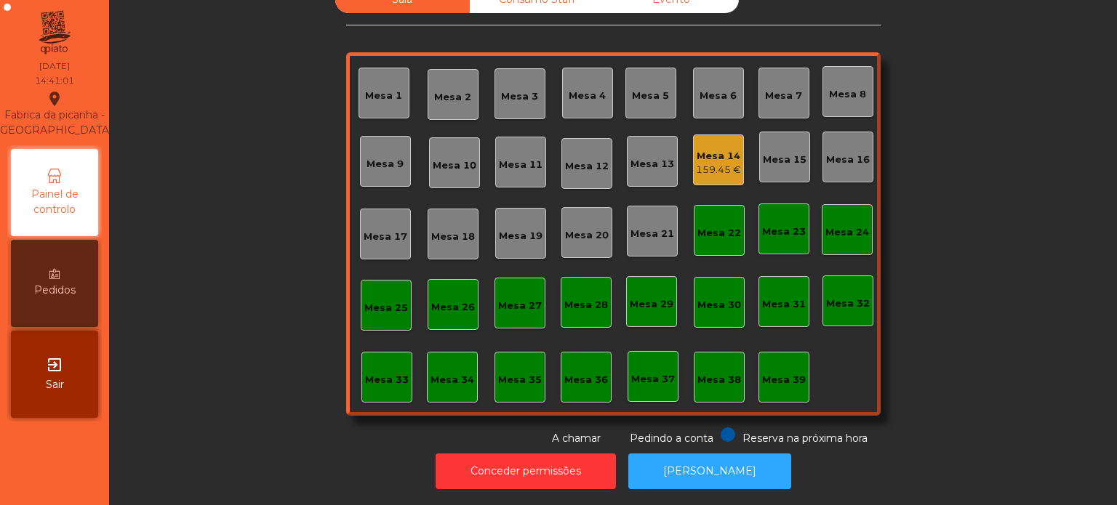
click at [521, 68] on div "Mesa 3" at bounding box center [519, 93] width 51 height 51
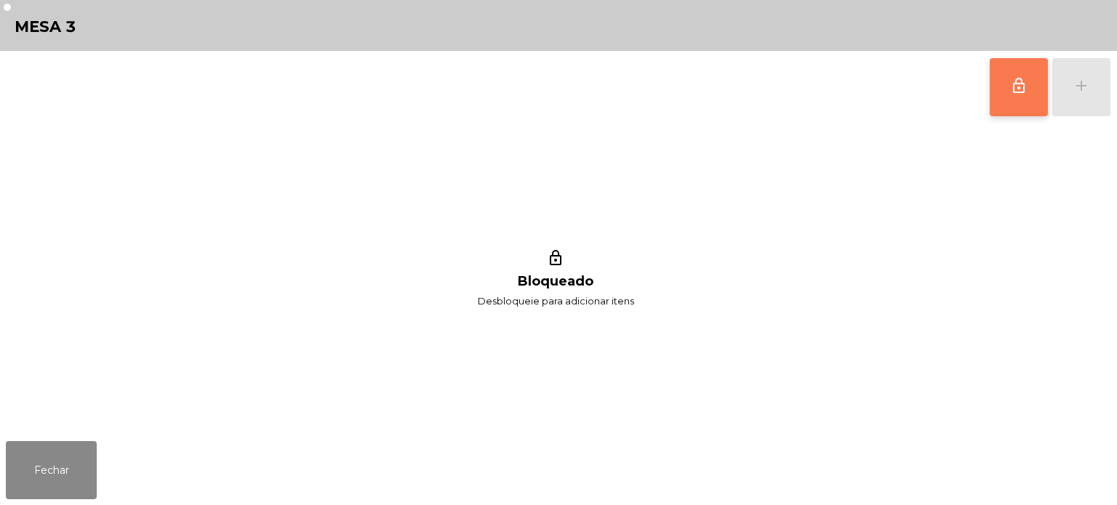
click at [1022, 95] on button "lock_outline" at bounding box center [1019, 87] width 58 height 58
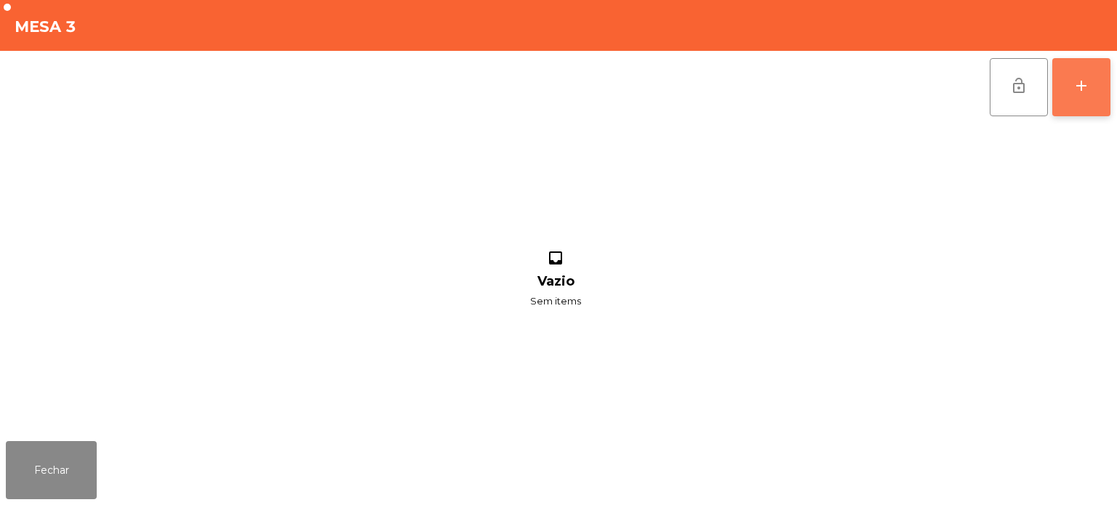
click at [1079, 88] on div "add" at bounding box center [1080, 85] width 17 height 17
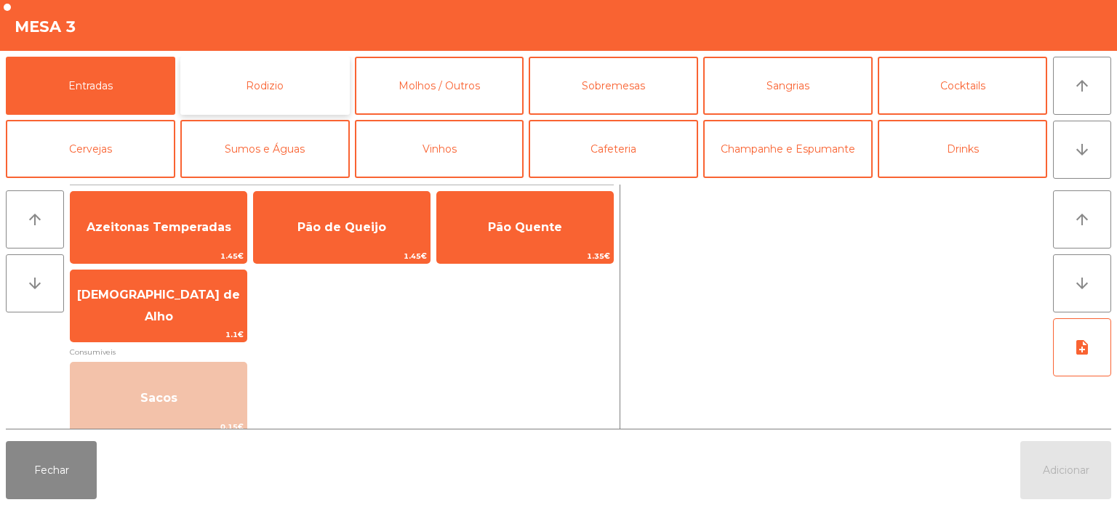
click at [289, 105] on button "Rodizio" at bounding box center [264, 86] width 169 height 58
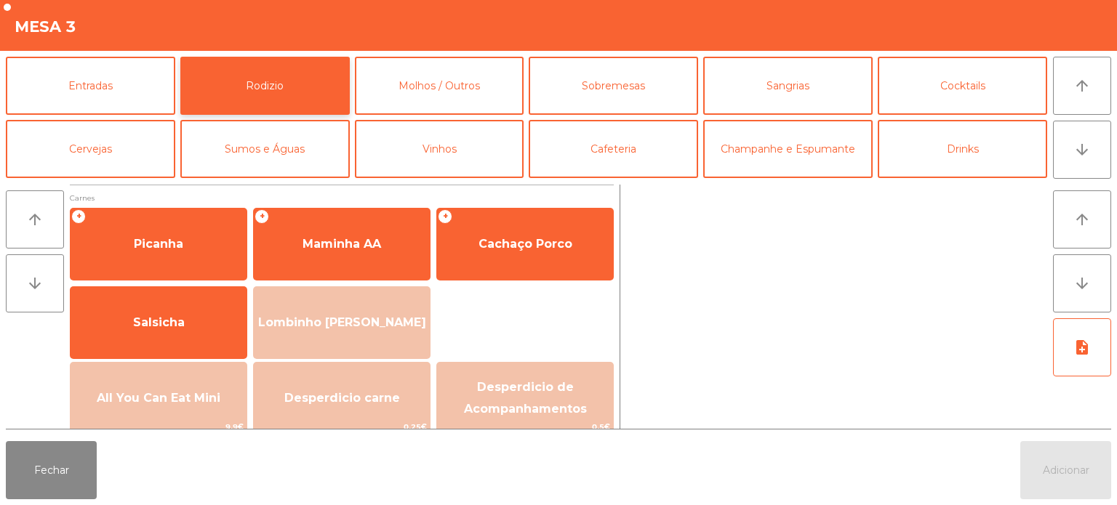
scroll to position [79, 0]
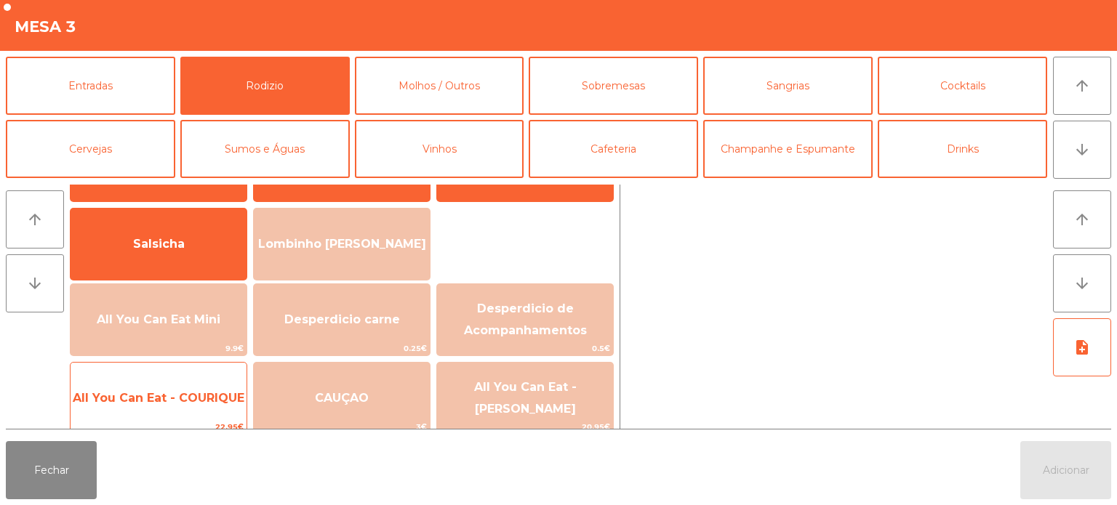
click at [186, 393] on span "All You Can Eat - COURIQUE" at bounding box center [159, 398] width 172 height 14
click at [183, 393] on span "All You Can Eat - COURIQUE" at bounding box center [159, 398] width 172 height 14
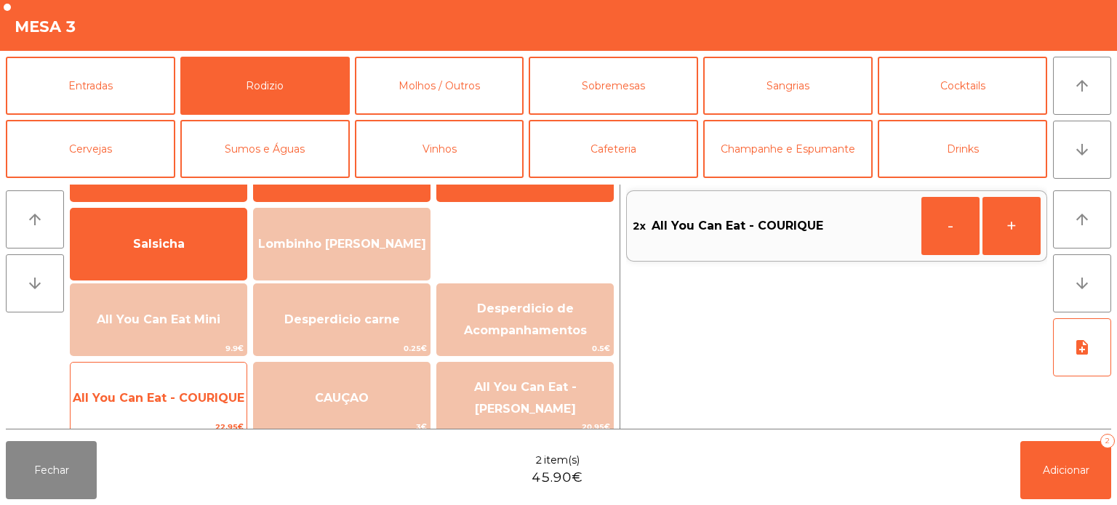
click at [191, 393] on span "All You Can Eat - COURIQUE" at bounding box center [159, 398] width 172 height 14
click at [190, 398] on span "All You Can Eat - COURIQUE" at bounding box center [159, 398] width 172 height 14
click at [193, 406] on span "All You Can Eat - COURIQUE" at bounding box center [159, 398] width 176 height 39
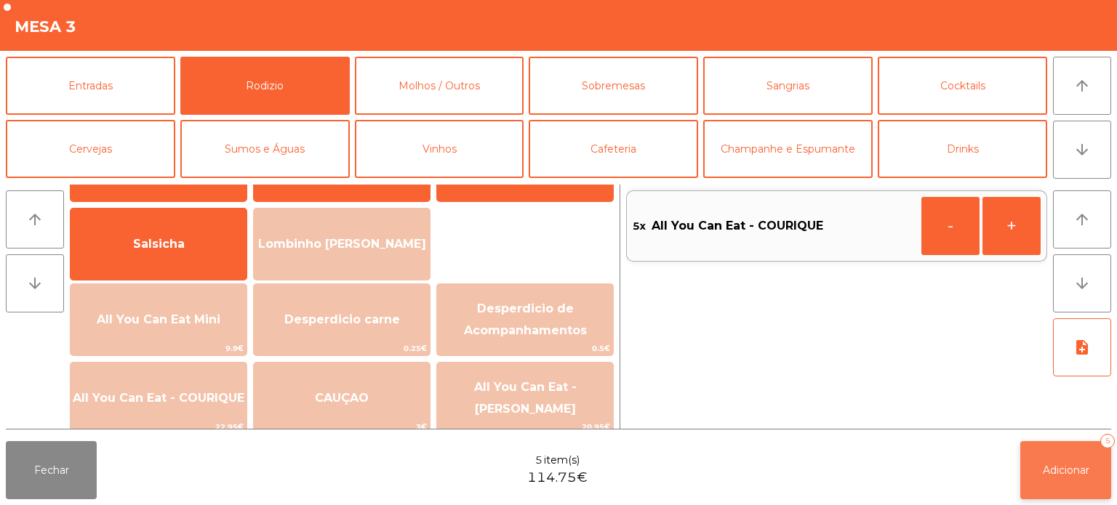
click at [1051, 442] on button "Adicionar 5" at bounding box center [1065, 470] width 91 height 58
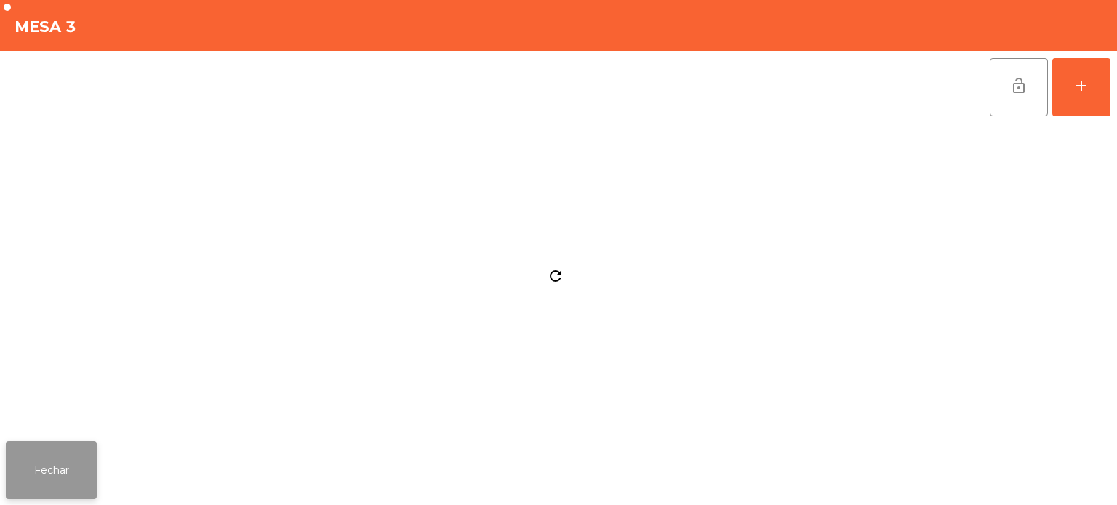
click at [56, 449] on button "Fechar" at bounding box center [51, 470] width 91 height 58
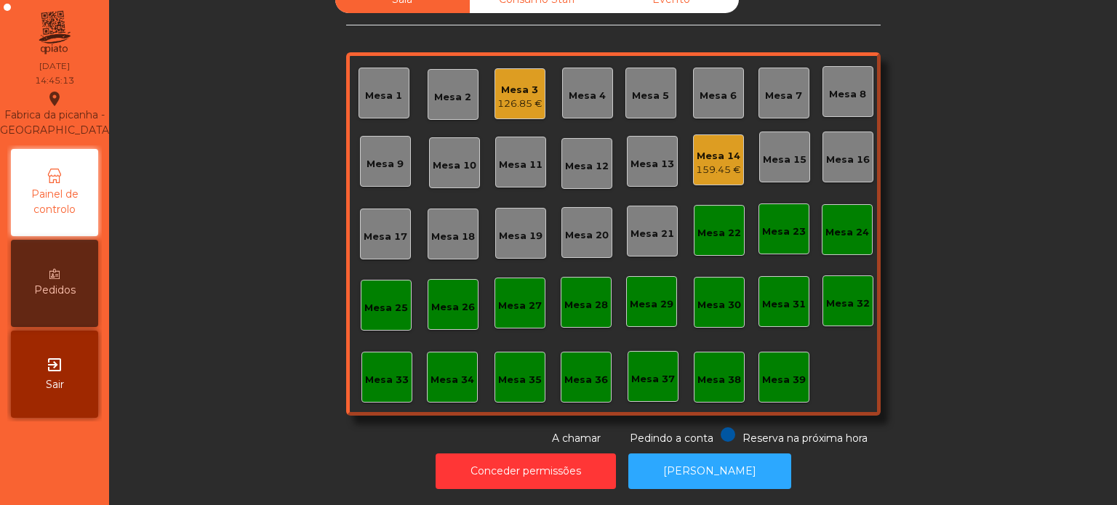
click at [505, 108] on div "Mesa 3 126.85 €" at bounding box center [519, 93] width 51 height 51
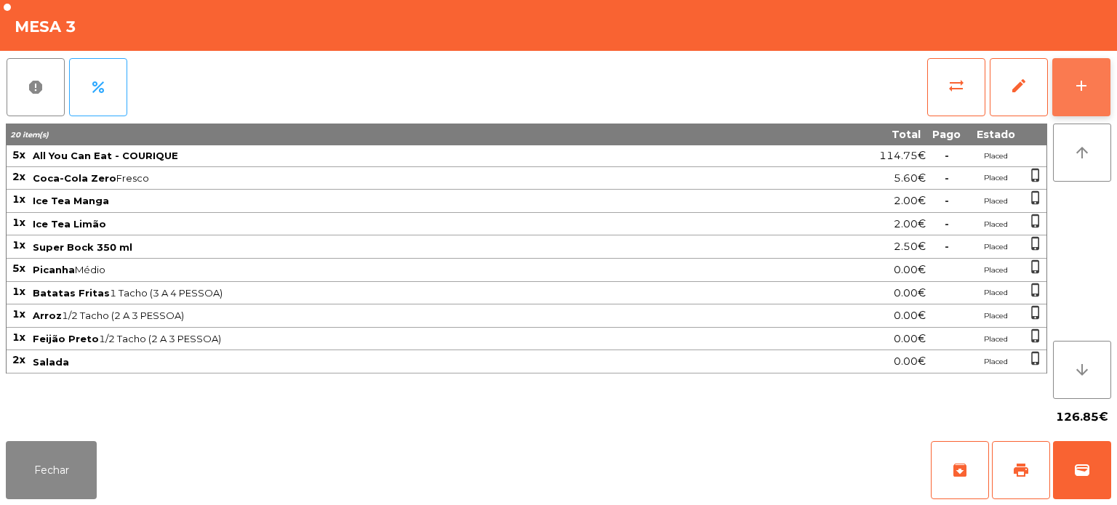
click at [1082, 99] on button "add" at bounding box center [1081, 87] width 58 height 58
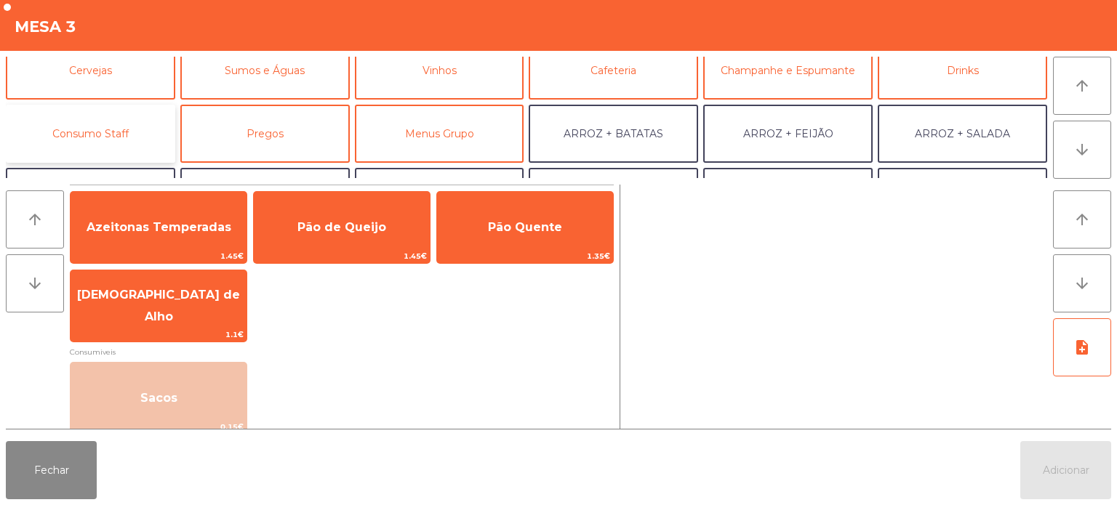
click at [121, 115] on button "Consumo Staff" at bounding box center [90, 134] width 169 height 58
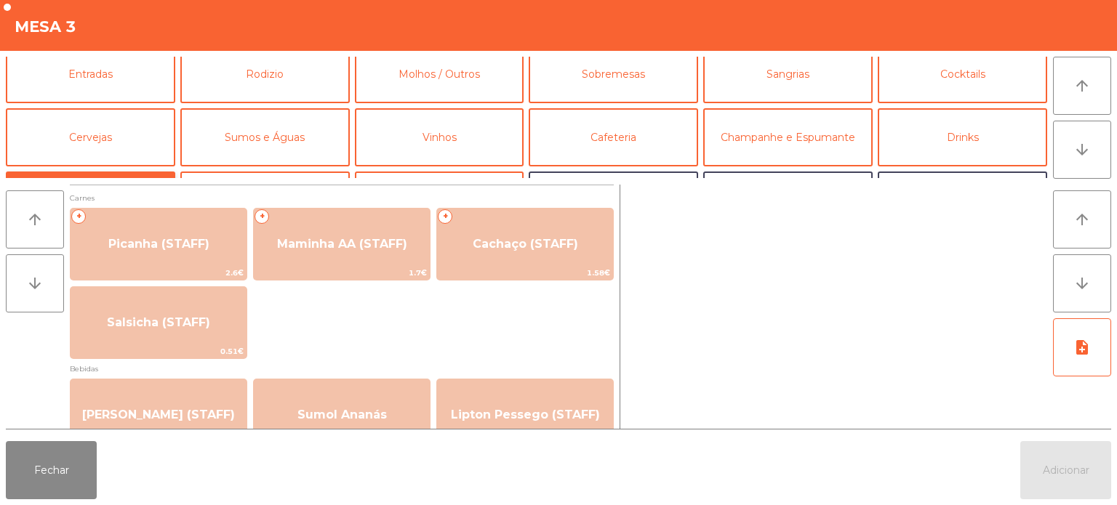
scroll to position [0, 0]
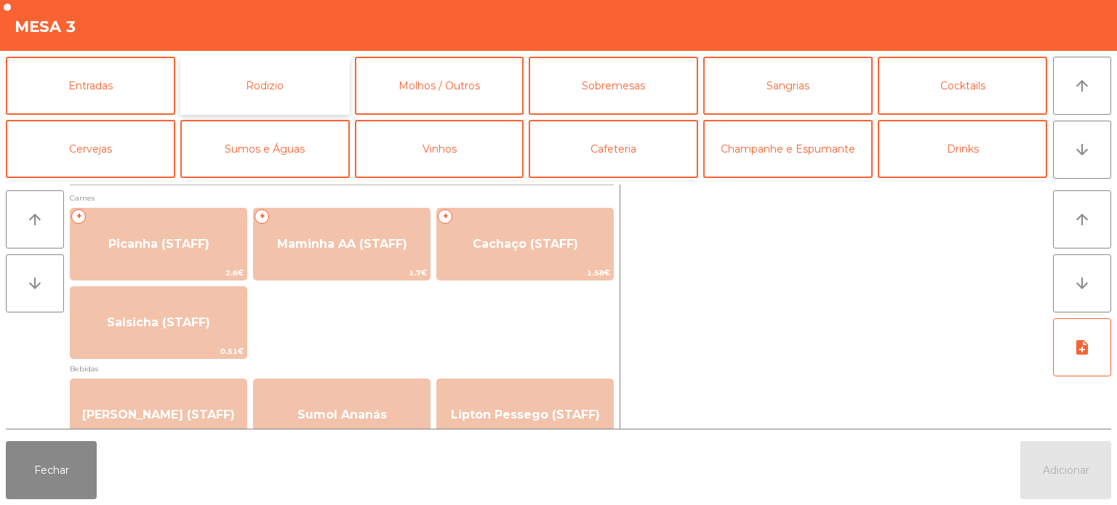
click at [291, 95] on button "Rodizio" at bounding box center [264, 86] width 169 height 58
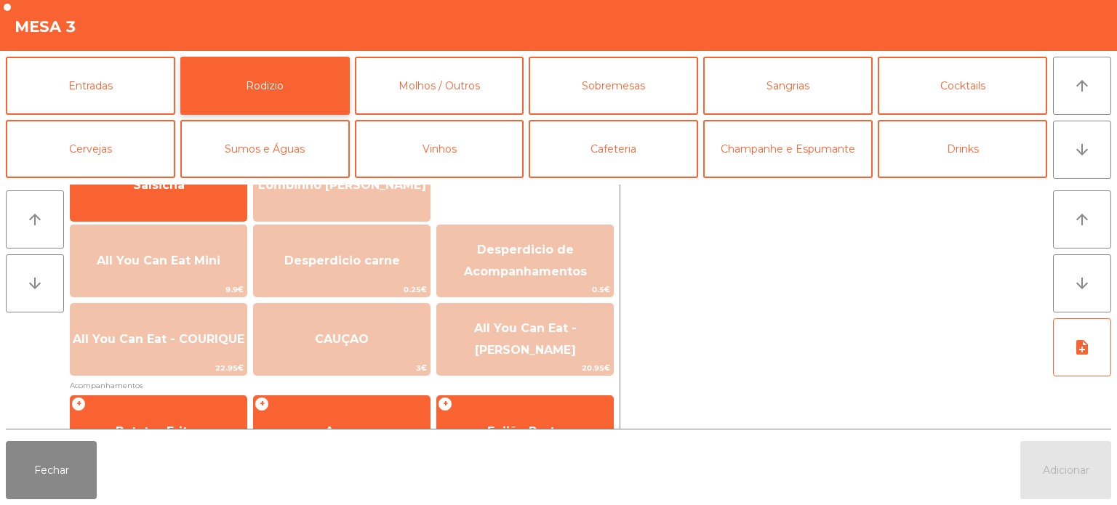
scroll to position [222, 0]
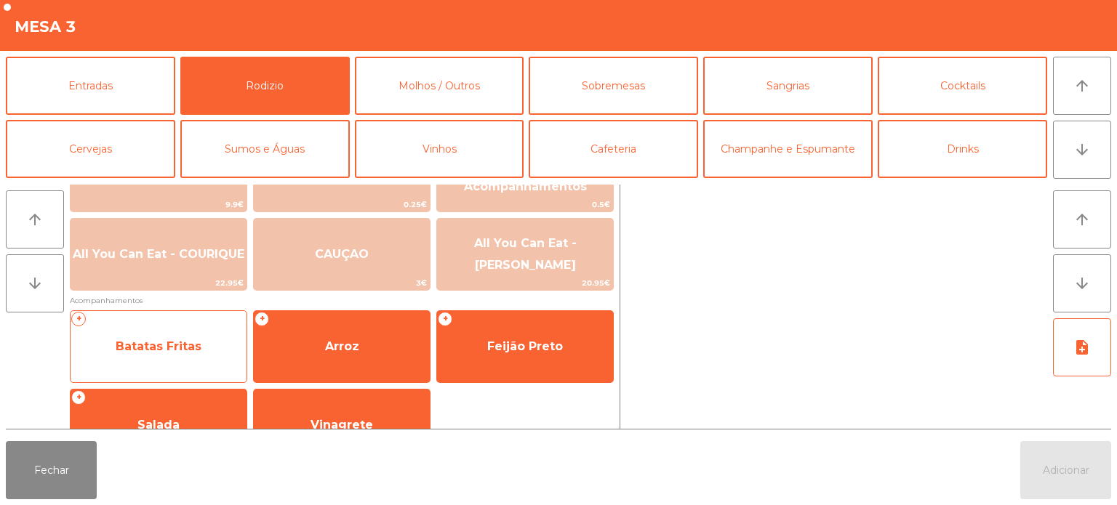
click at [192, 363] on span "Batatas Fritas" at bounding box center [159, 346] width 176 height 39
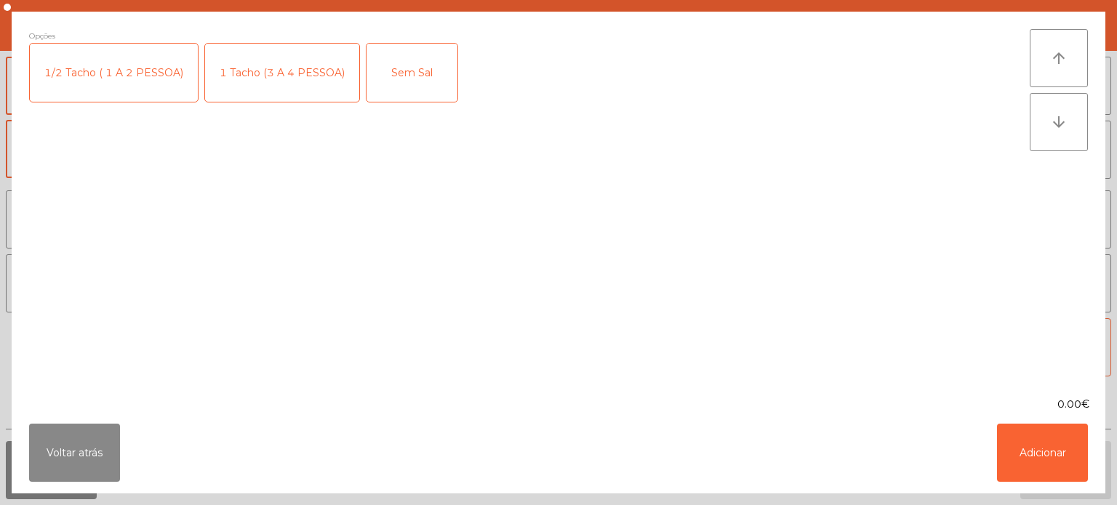
click at [267, 67] on div "1 Tacho (3 A 4 PESSOA)" at bounding box center [282, 73] width 154 height 58
click at [1062, 451] on button "Adicionar" at bounding box center [1042, 453] width 91 height 58
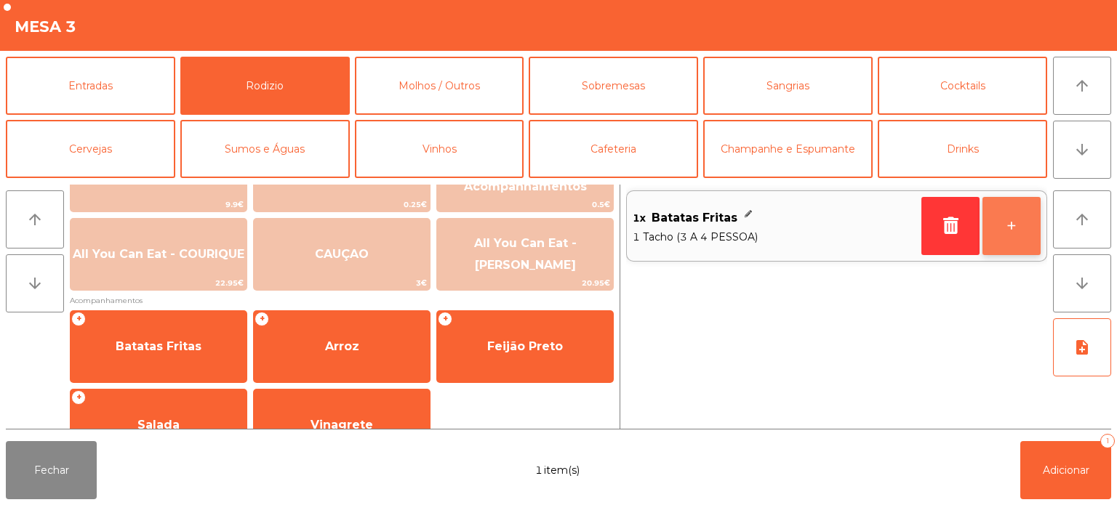
click at [999, 233] on button "+" at bounding box center [1011, 226] width 58 height 58
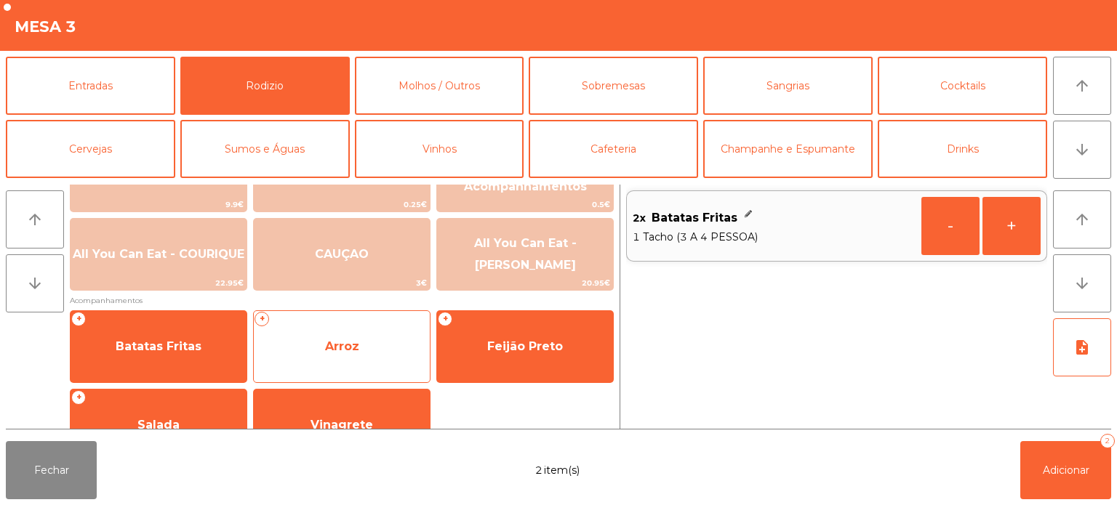
click at [374, 332] on span "Arroz" at bounding box center [342, 346] width 176 height 39
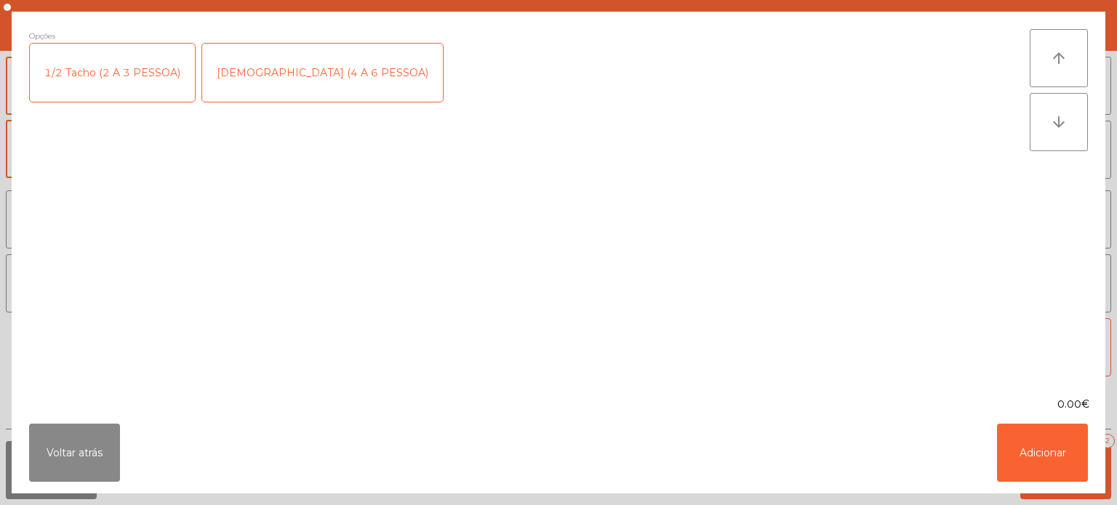
click at [230, 64] on div "[DEMOGRAPHIC_DATA] (4 A 6 PESSOA)" at bounding box center [322, 73] width 241 height 58
click at [1004, 467] on button "Adicionar" at bounding box center [1042, 453] width 91 height 58
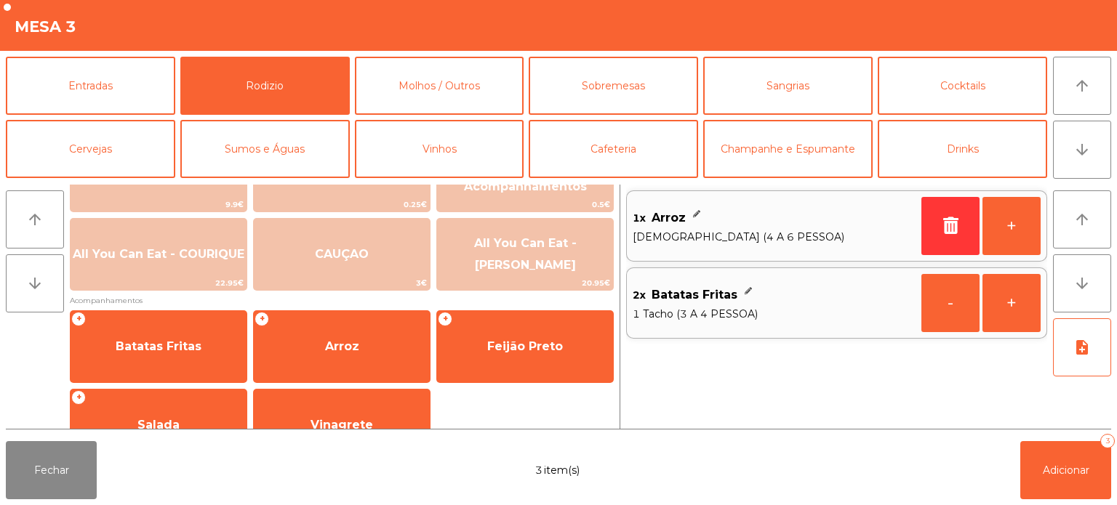
scroll to position [260, 0]
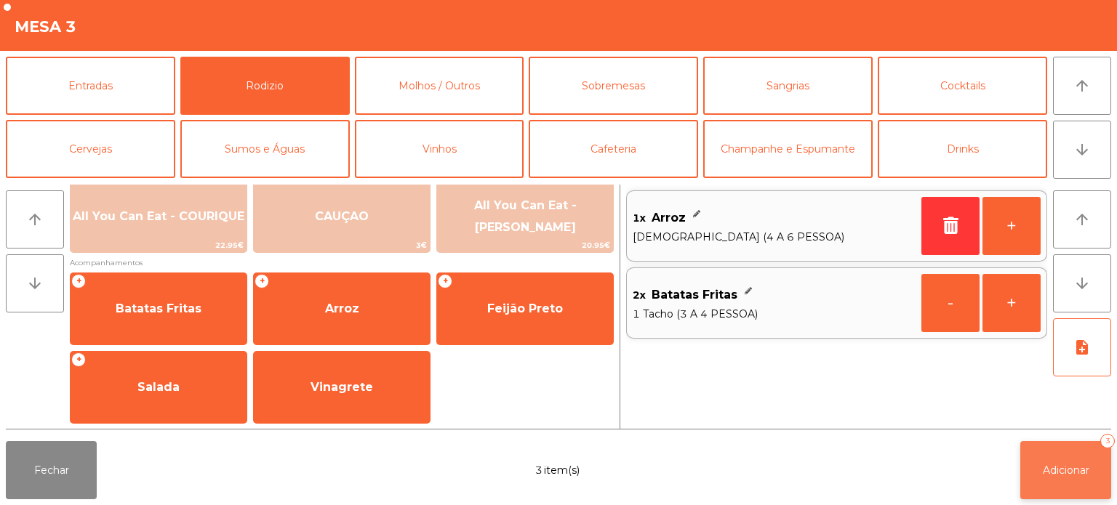
click at [1021, 452] on button "Adicionar 3" at bounding box center [1065, 470] width 91 height 58
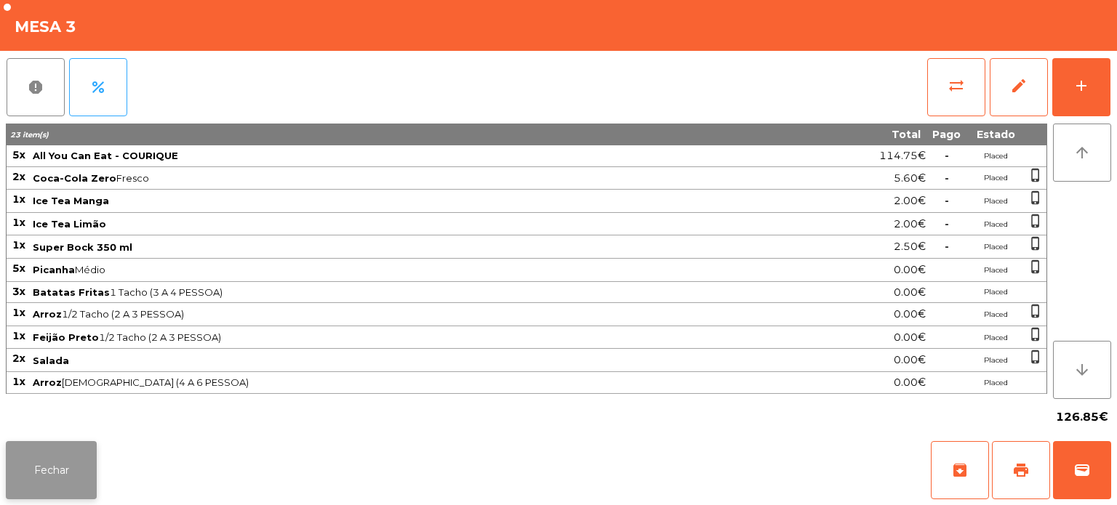
click at [87, 457] on button "Fechar" at bounding box center [51, 470] width 91 height 58
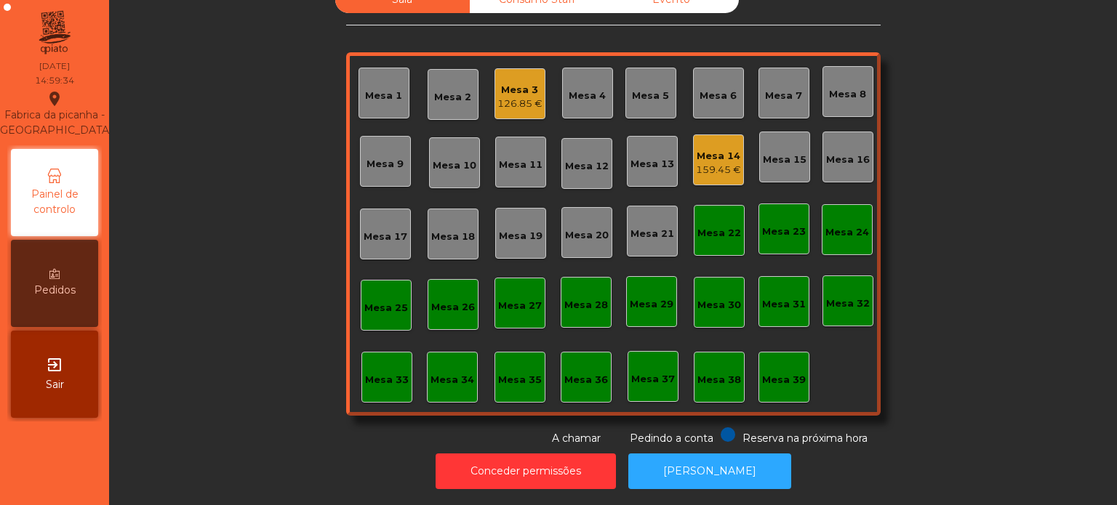
scroll to position [0, 0]
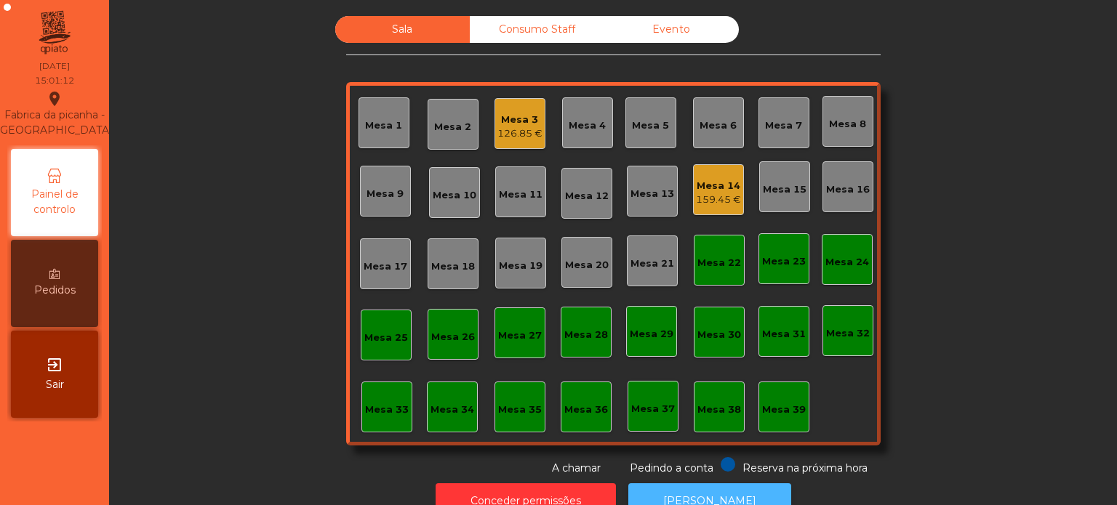
click at [720, 485] on button "[PERSON_NAME]" at bounding box center [709, 501] width 163 height 36
click at [499, 110] on div "Mesa 3 126.85 €" at bounding box center [519, 124] width 45 height 34
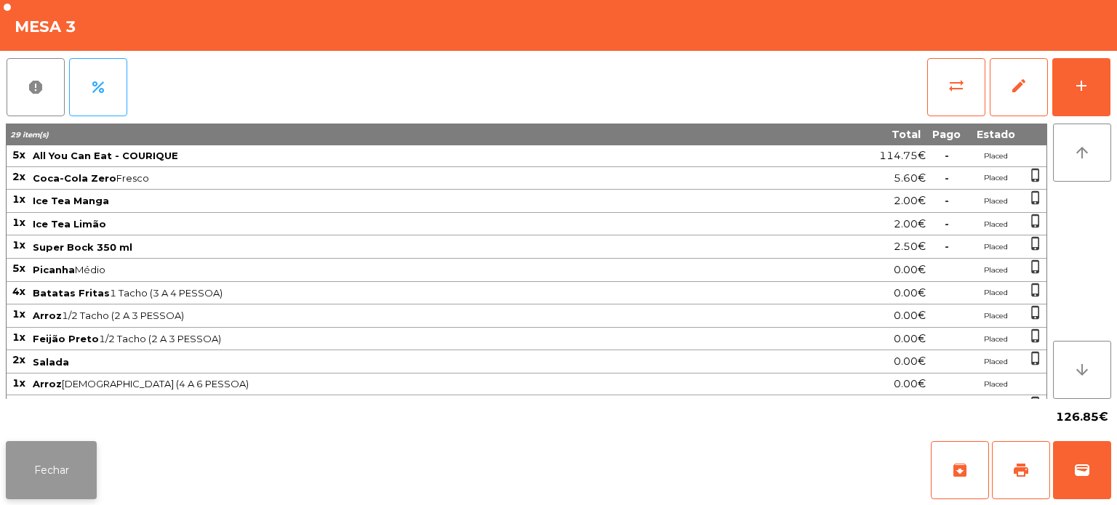
click at [59, 452] on button "Fechar" at bounding box center [51, 470] width 91 height 58
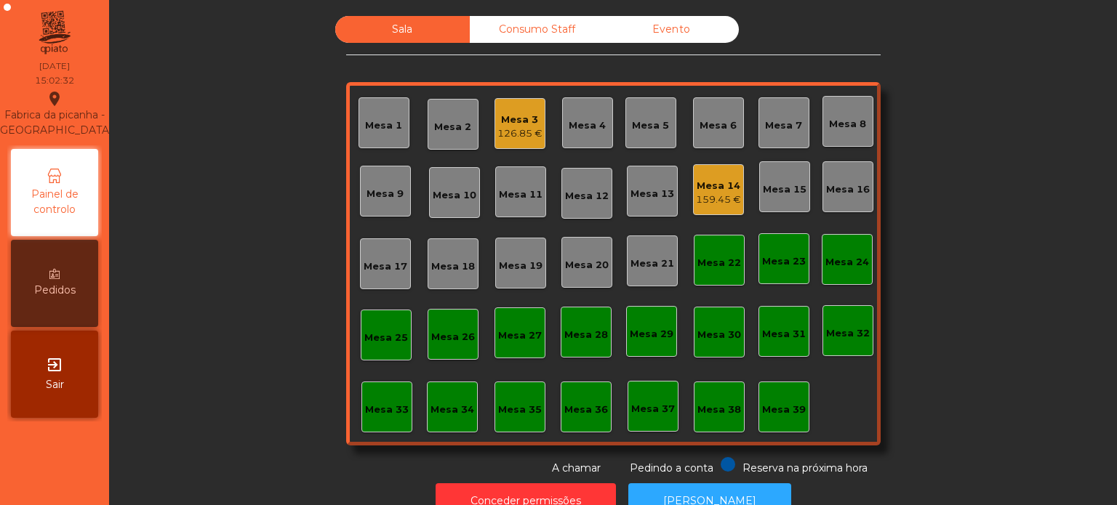
click at [696, 195] on div "159.45 €" at bounding box center [718, 200] width 45 height 15
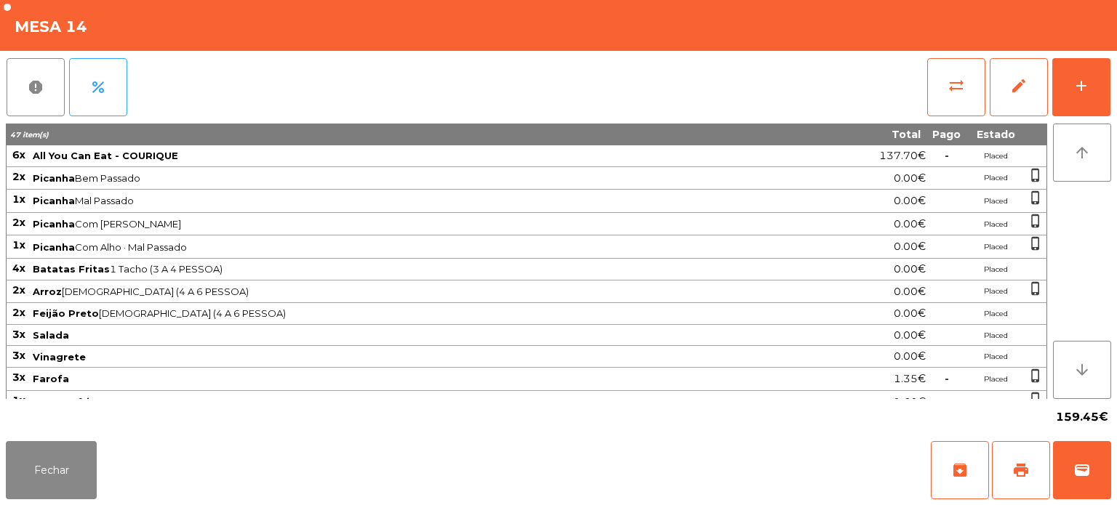
scroll to position [228, 0]
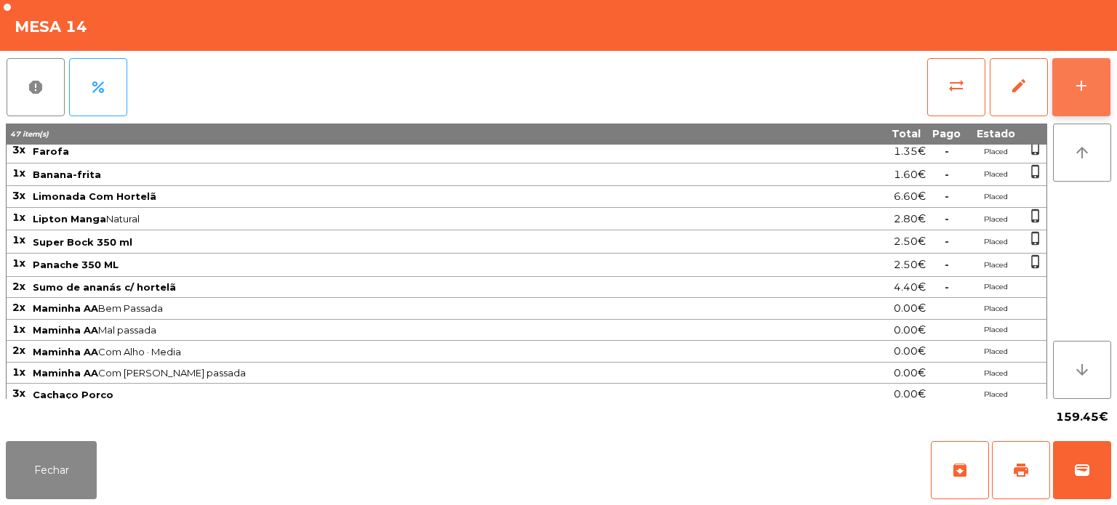
click at [1079, 91] on div "add" at bounding box center [1080, 85] width 17 height 17
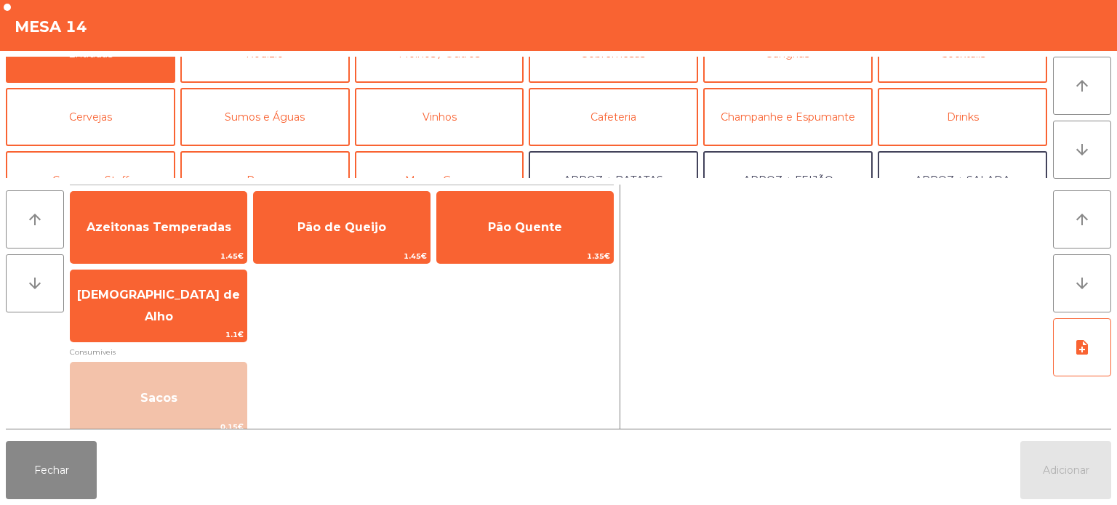
scroll to position [0, 0]
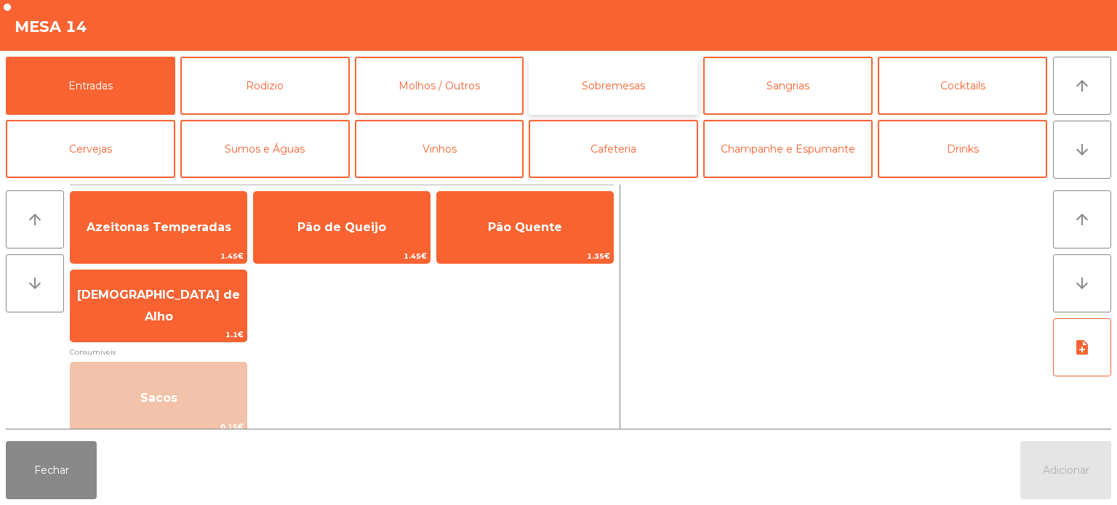
click at [614, 91] on button "Sobremesas" at bounding box center [613, 86] width 169 height 58
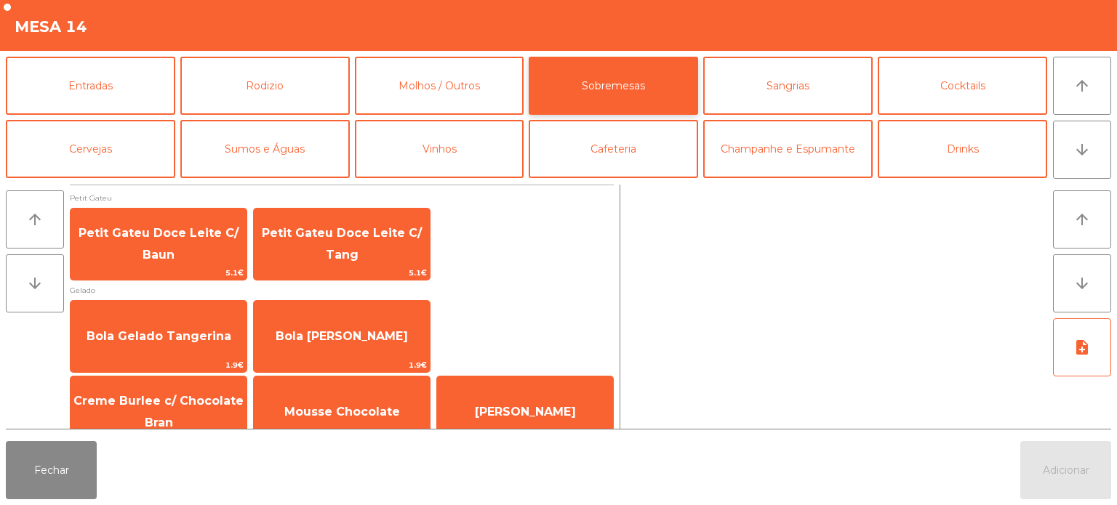
scroll to position [25, 0]
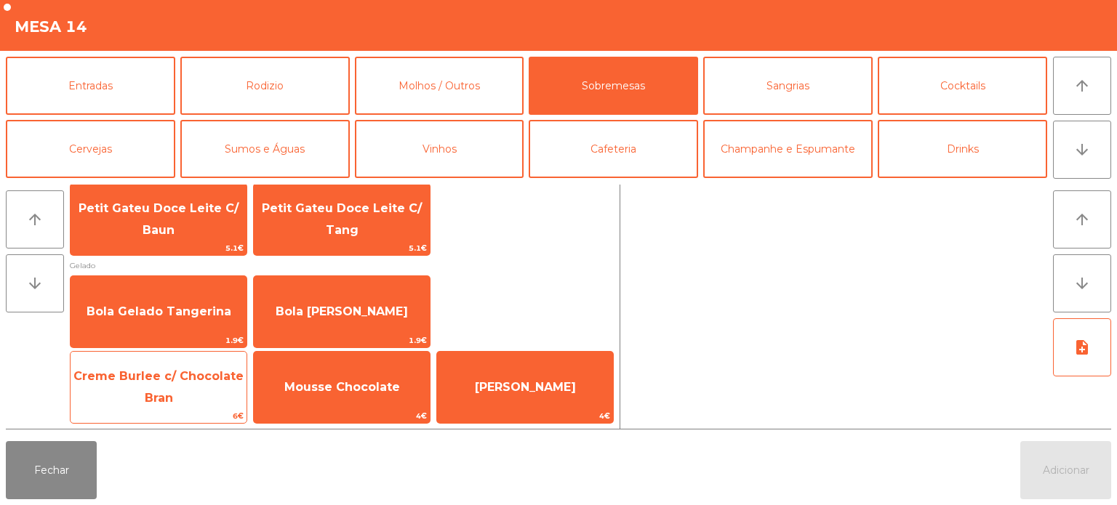
click at [171, 393] on span "Creme Burlee c/ Chocolate Bran" at bounding box center [158, 387] width 170 height 36
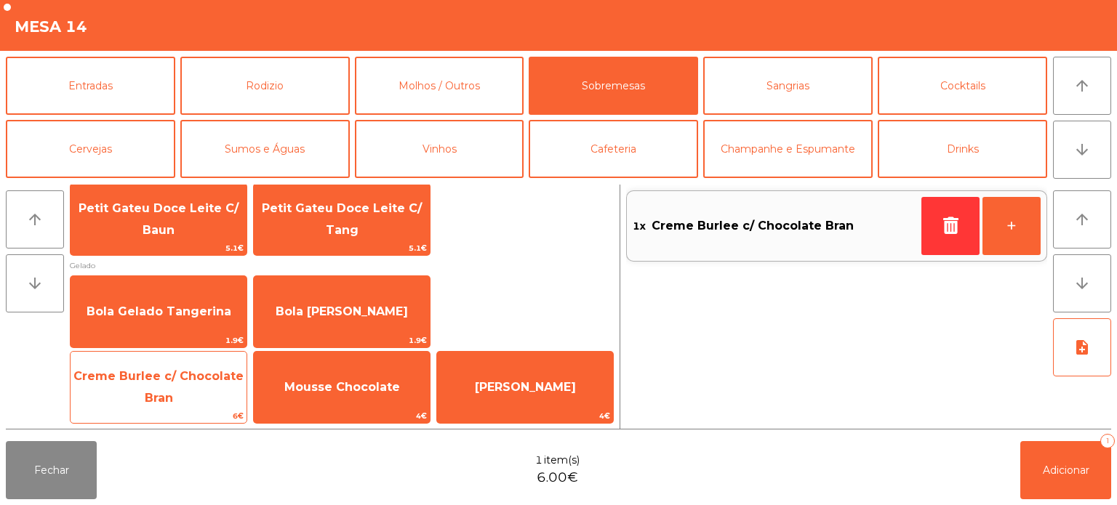
click at [230, 385] on span "Creme Burlee c/ Chocolate Bran" at bounding box center [159, 388] width 176 height 62
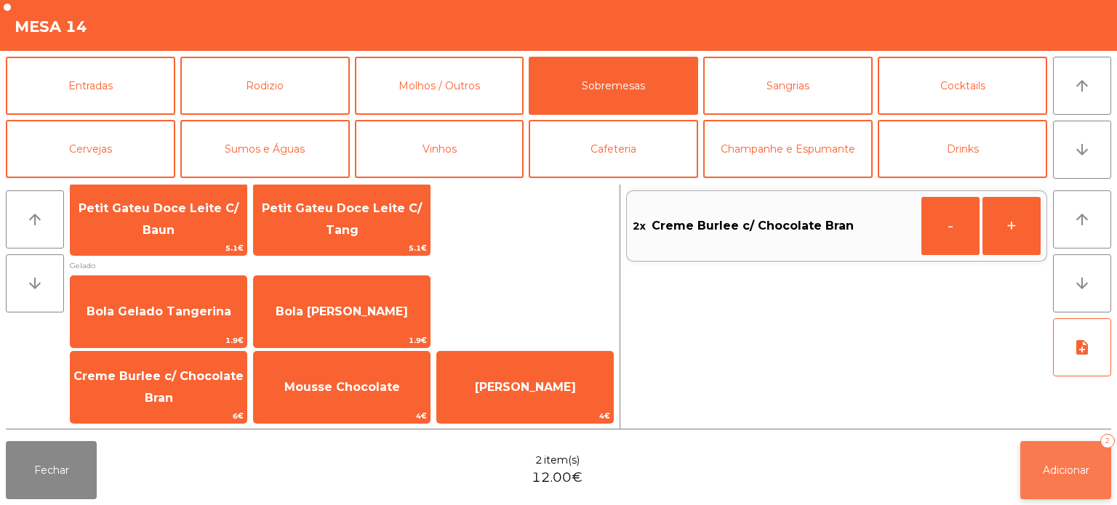
click at [1051, 467] on span "Adicionar" at bounding box center [1066, 470] width 47 height 13
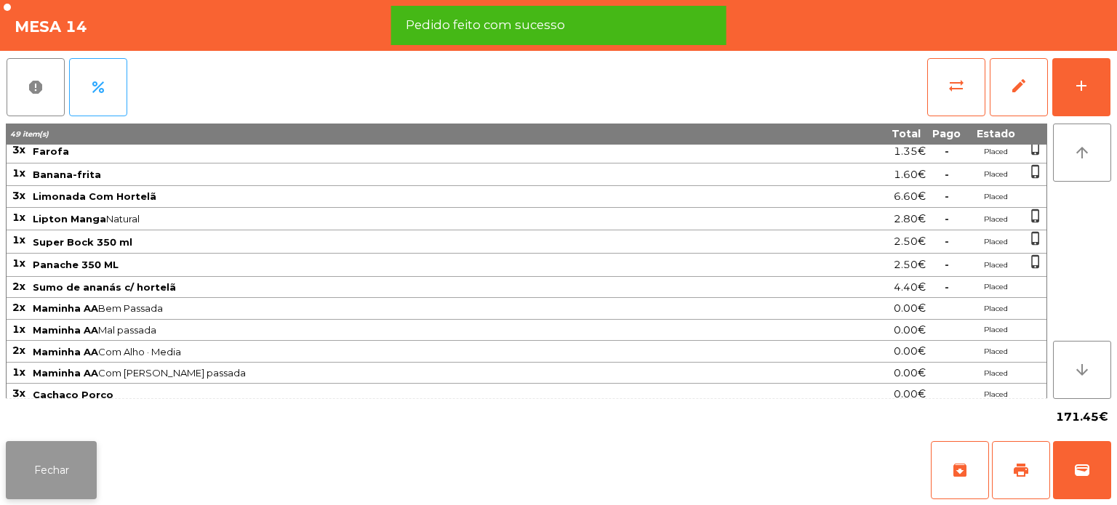
click at [76, 444] on button "Fechar" at bounding box center [51, 470] width 91 height 58
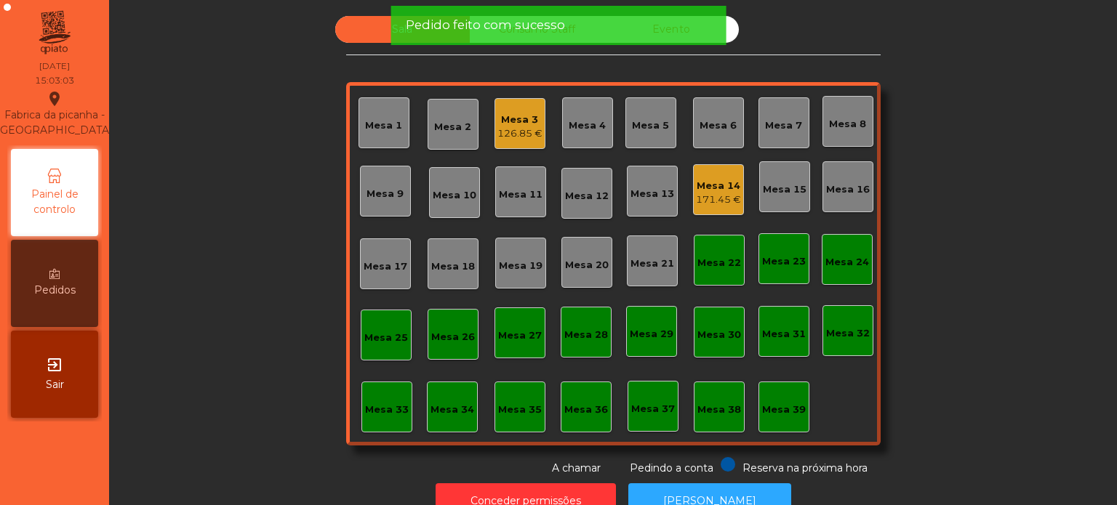
click at [726, 201] on div "171.45 €" at bounding box center [718, 200] width 45 height 15
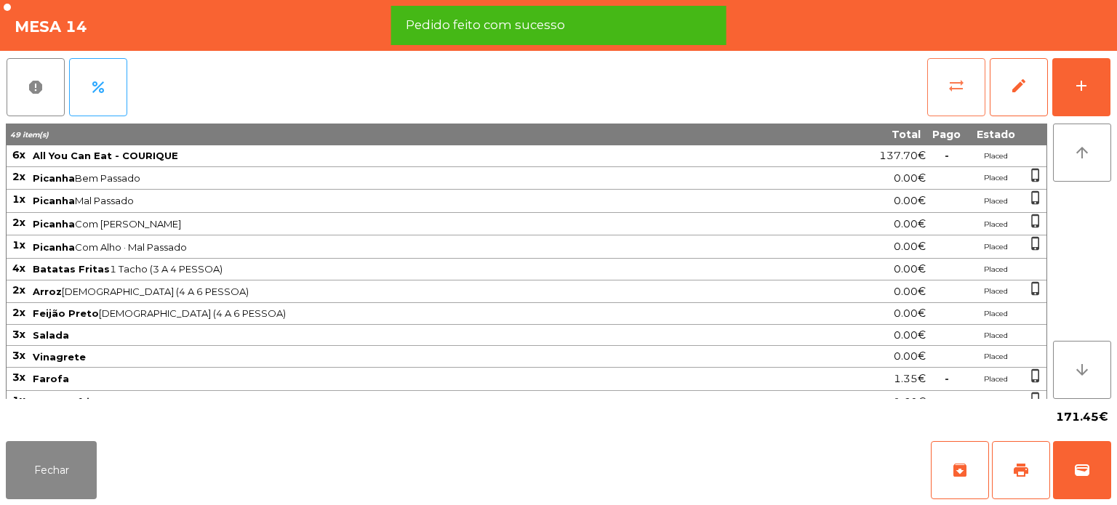
click at [950, 84] on span "sync_alt" at bounding box center [955, 85] width 17 height 17
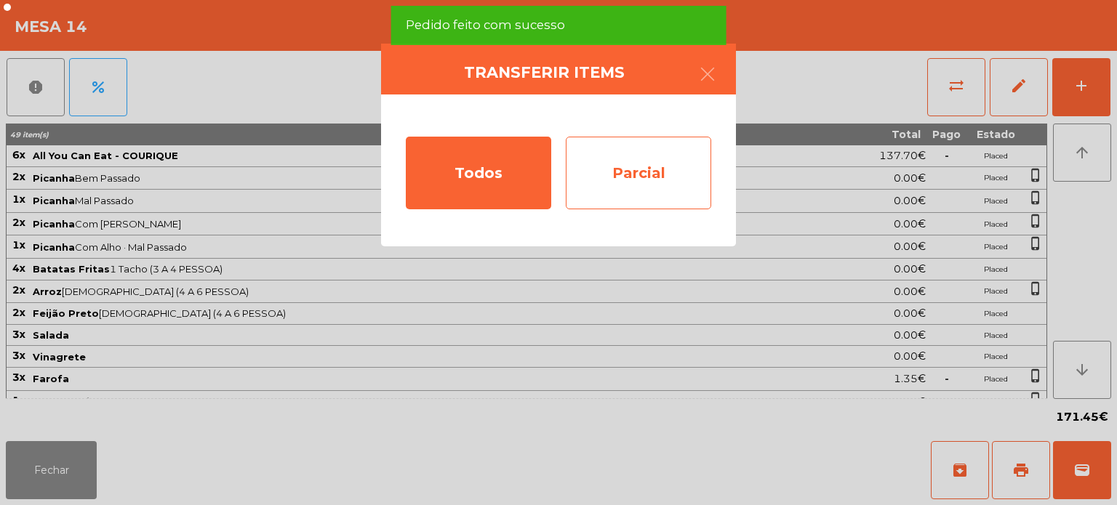
click at [651, 177] on div "Parcial" at bounding box center [638, 173] width 145 height 73
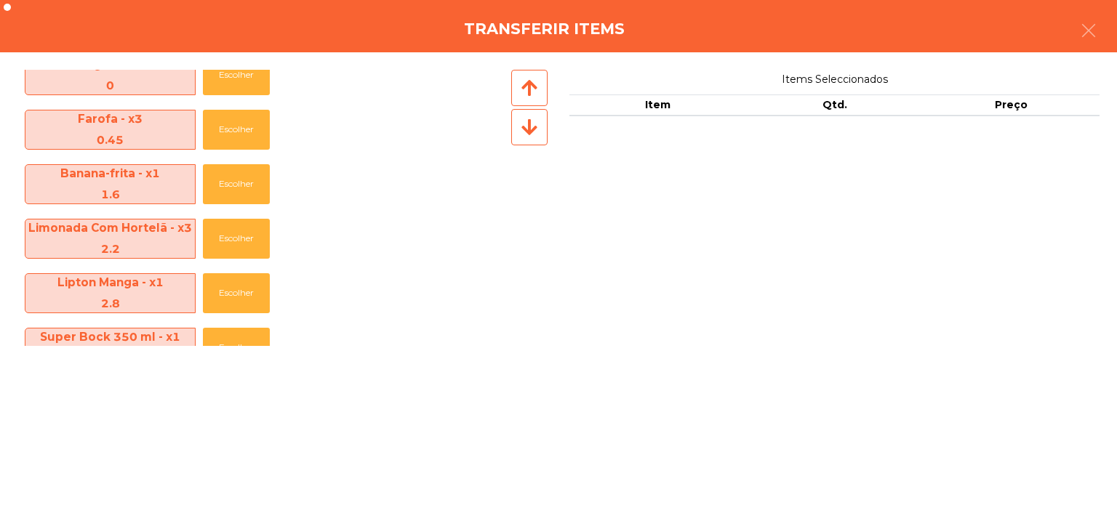
scroll to position [655, 0]
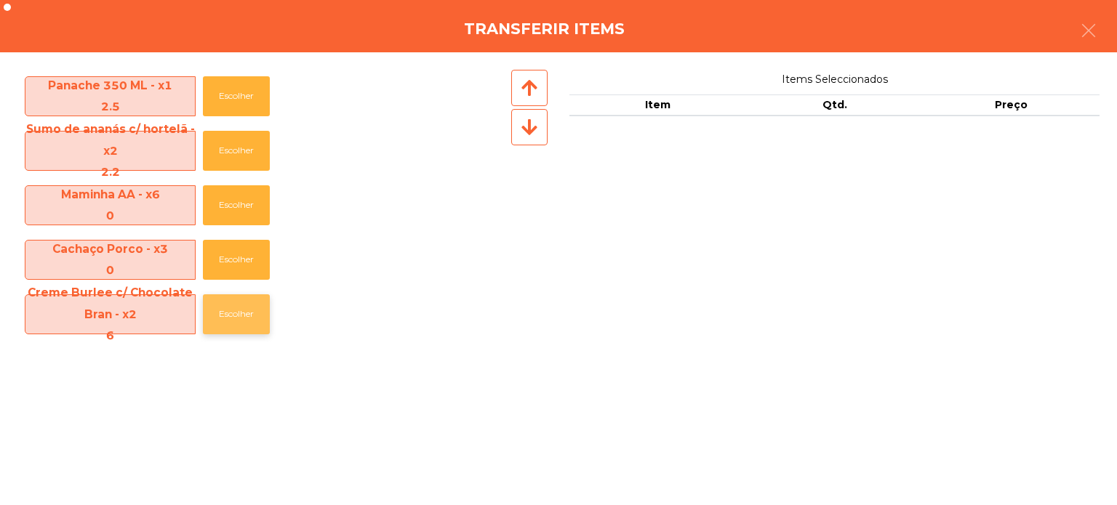
click at [233, 328] on button "Escolher" at bounding box center [236, 314] width 67 height 40
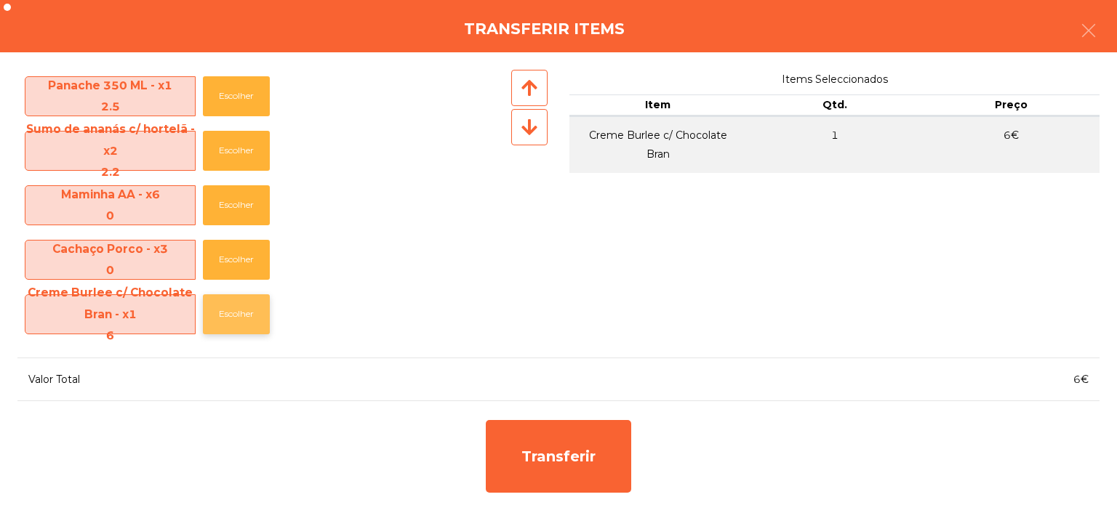
click at [217, 332] on button "Escolher" at bounding box center [236, 314] width 67 height 40
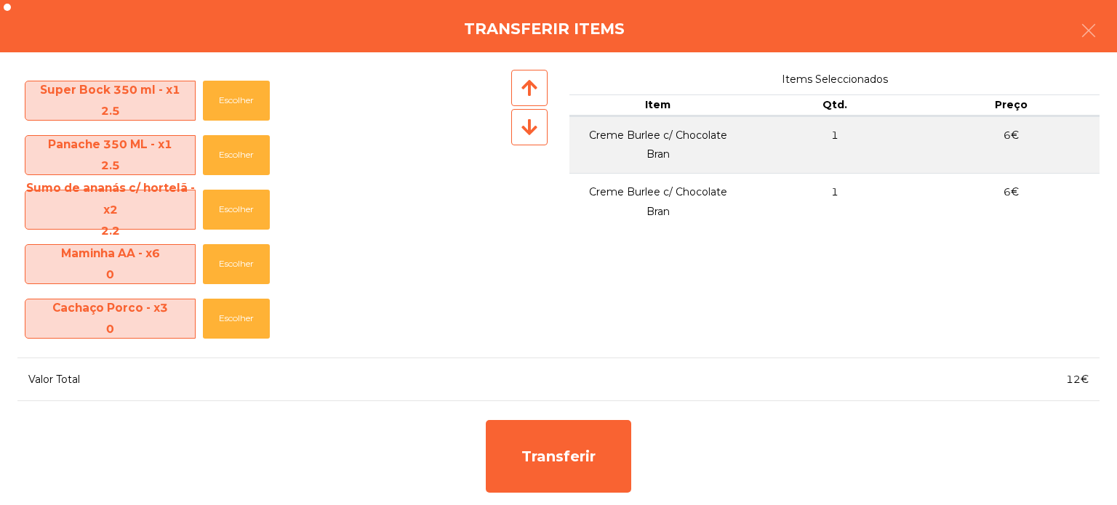
scroll to position [596, 0]
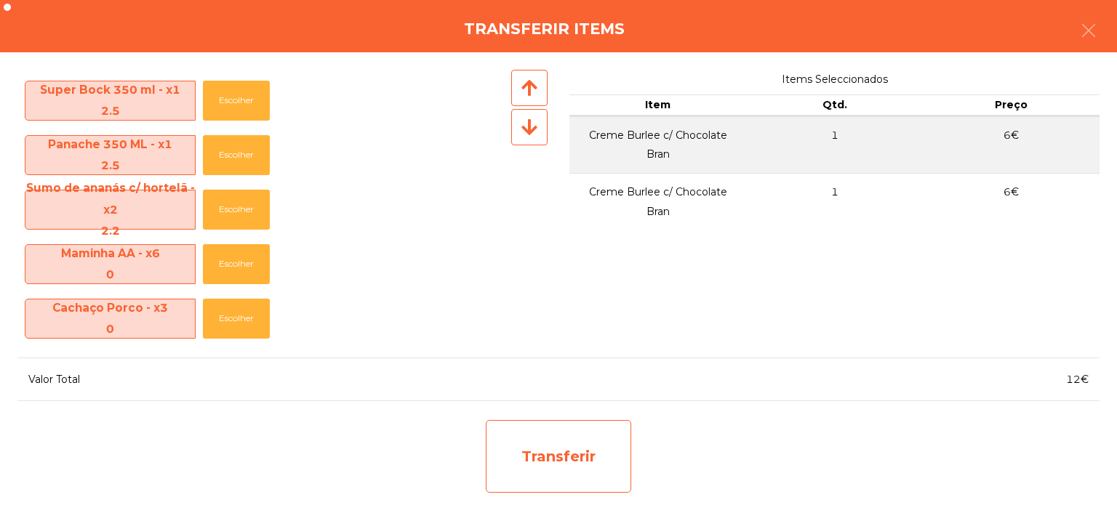
click at [529, 442] on div "Transferir" at bounding box center [558, 456] width 145 height 73
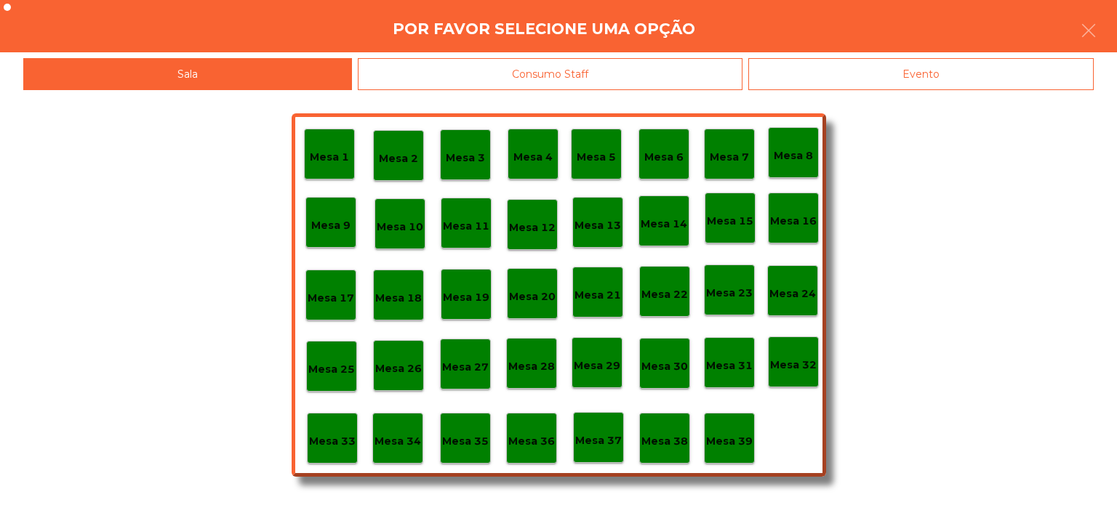
click at [731, 461] on div "Mesa 39" at bounding box center [729, 438] width 51 height 51
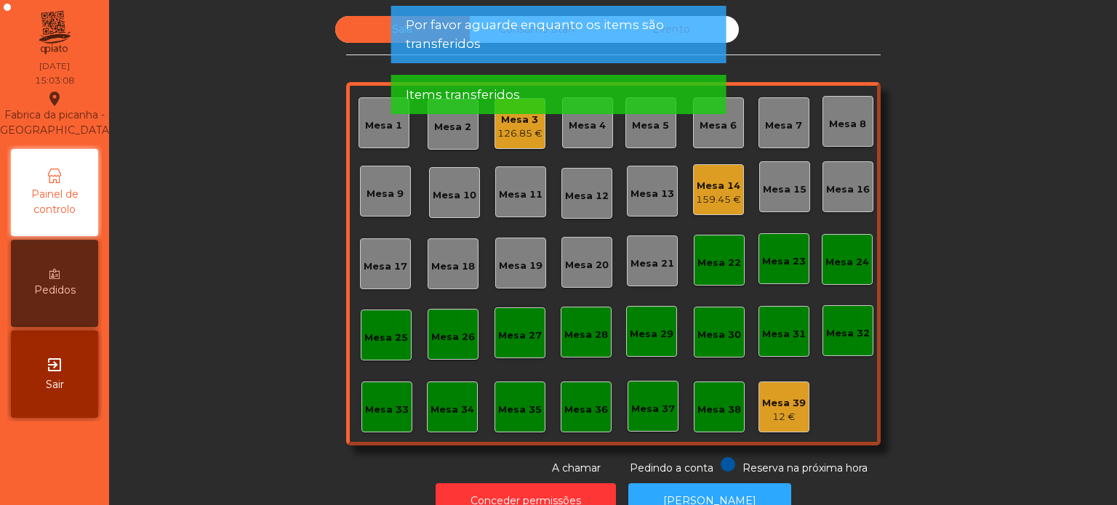
click at [776, 387] on div "Mesa 39 12 €" at bounding box center [783, 407] width 51 height 51
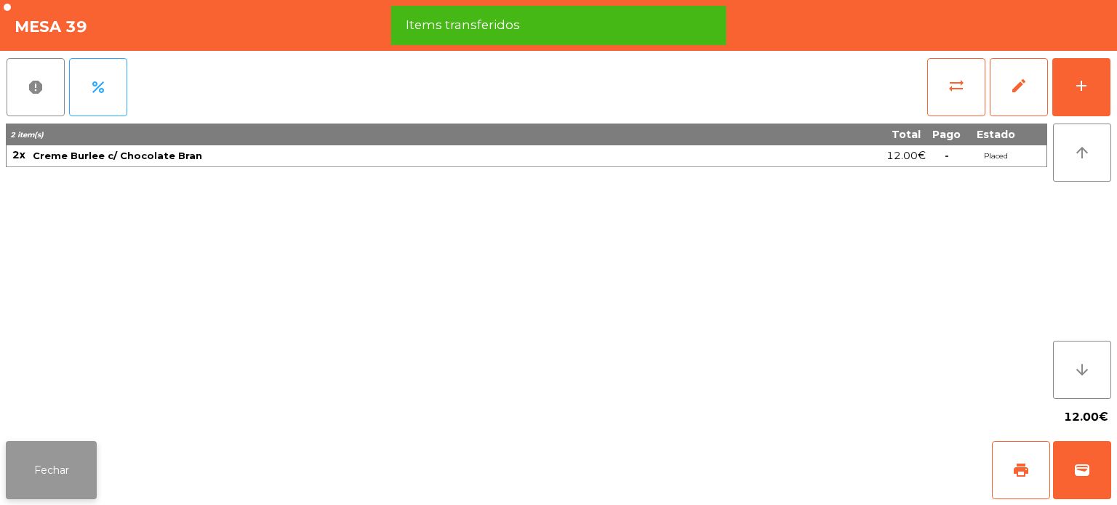
click at [10, 468] on button "Fechar" at bounding box center [51, 470] width 91 height 58
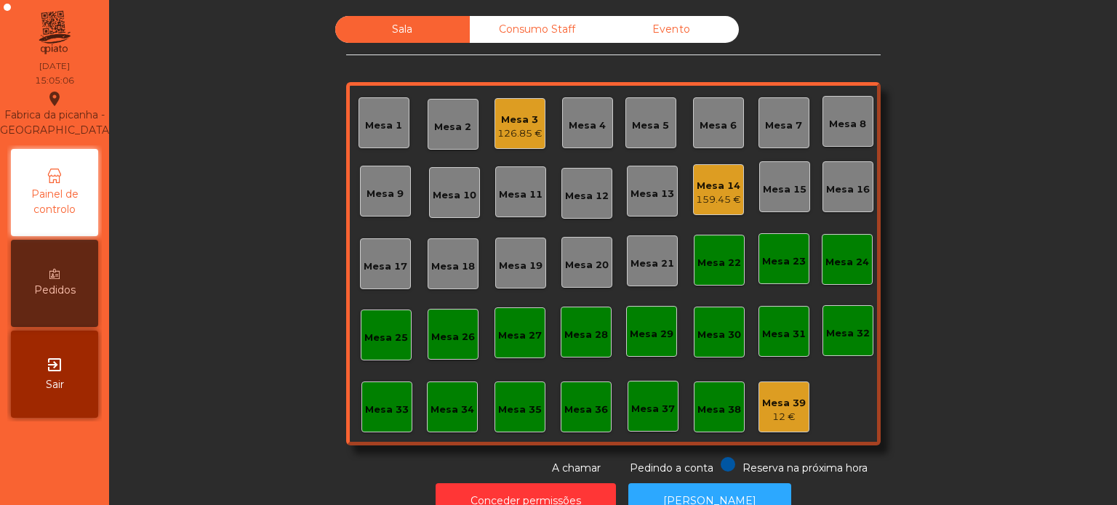
click at [718, 197] on div "159.45 €" at bounding box center [718, 200] width 45 height 15
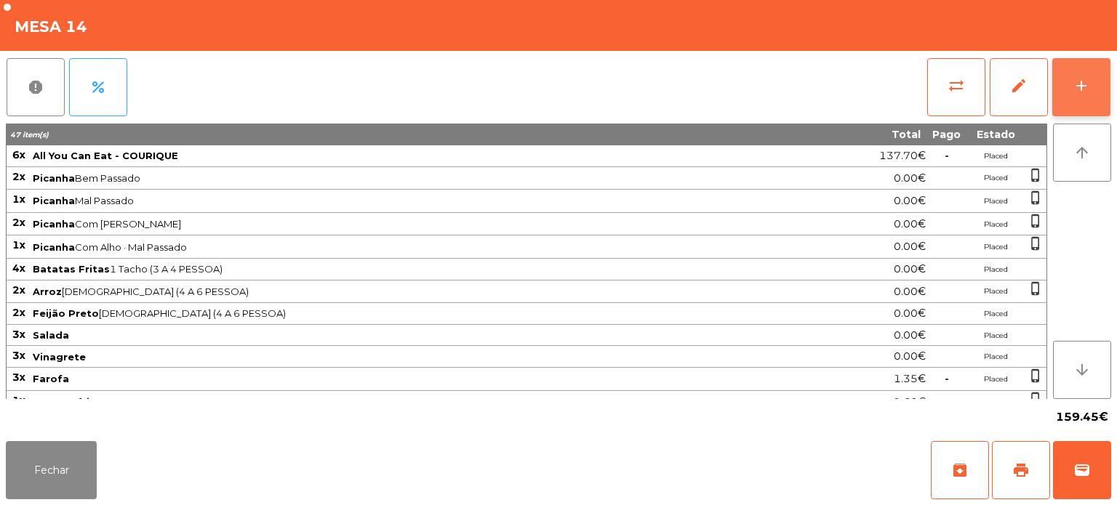
click at [1079, 105] on button "add" at bounding box center [1081, 87] width 58 height 58
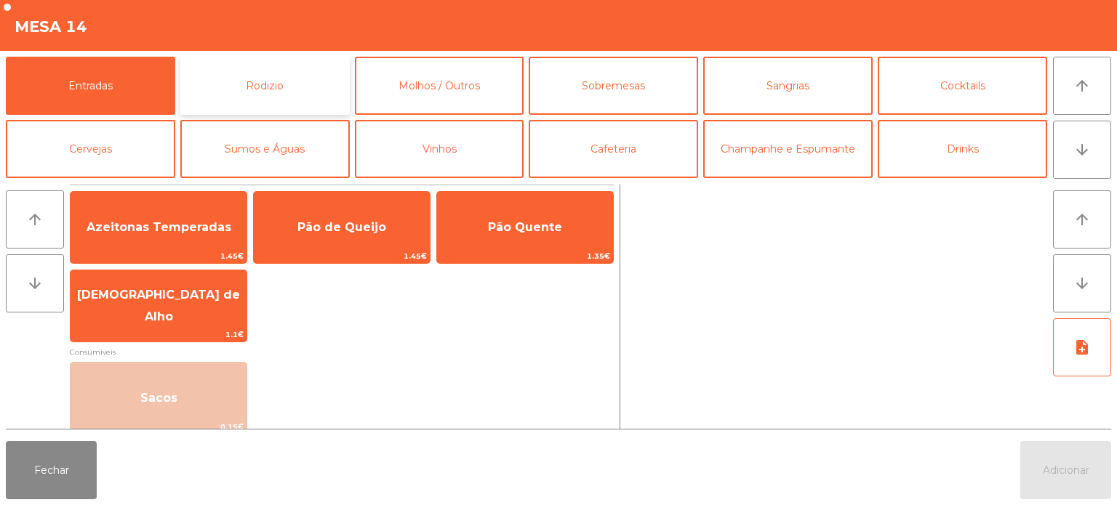
click at [260, 92] on button "Rodizio" at bounding box center [264, 86] width 169 height 58
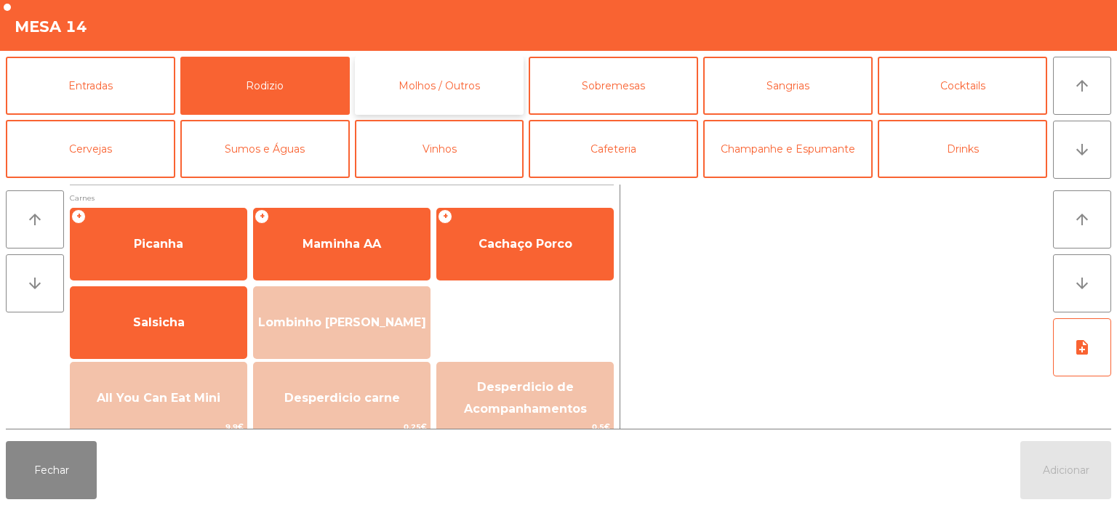
click at [451, 105] on button "Molhos / Outros" at bounding box center [439, 86] width 169 height 58
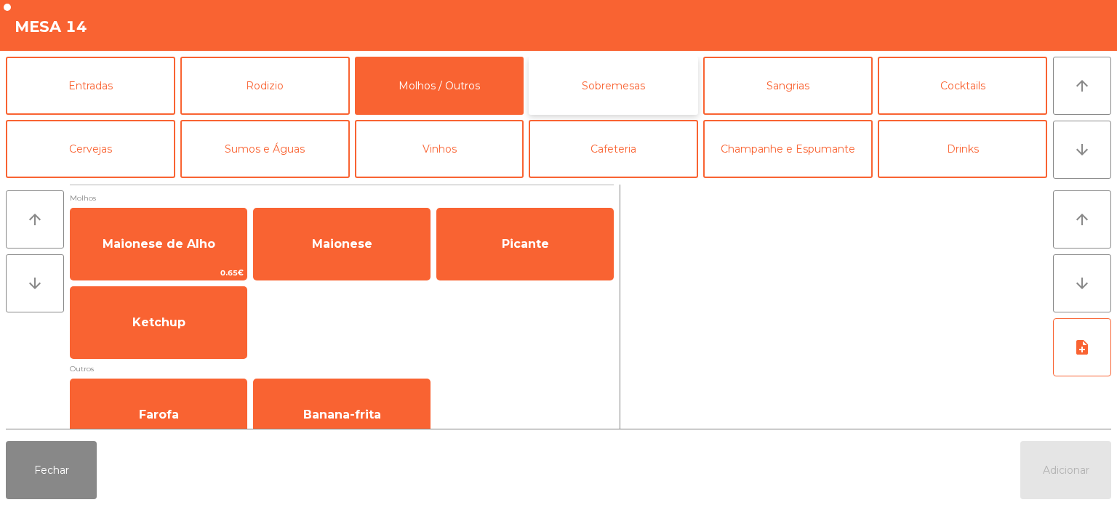
click at [599, 92] on button "Sobremesas" at bounding box center [613, 86] width 169 height 58
click at [669, 84] on button "Sobremesas" at bounding box center [613, 86] width 169 height 58
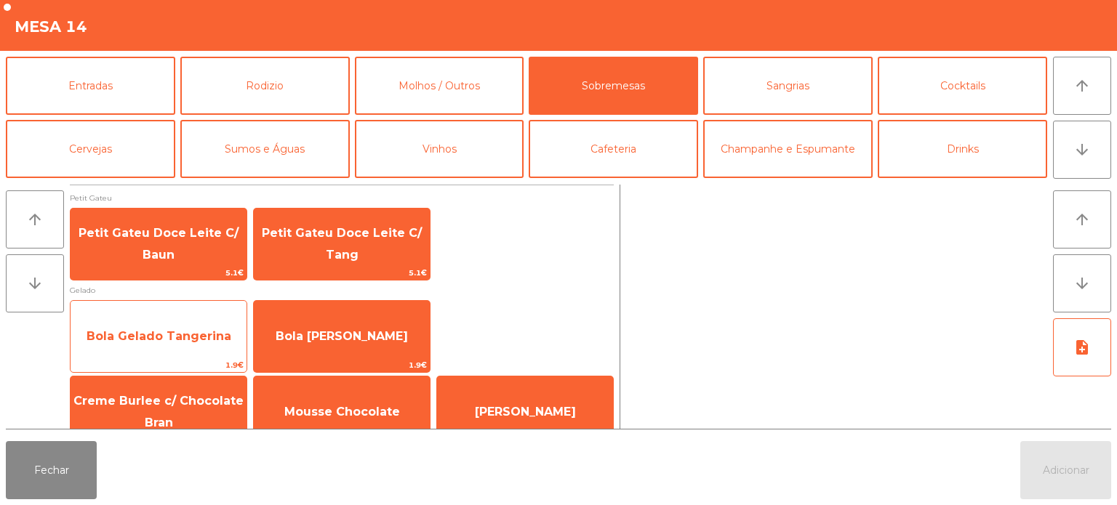
click at [200, 338] on span "Bola Gelado Tangerina" at bounding box center [159, 336] width 145 height 14
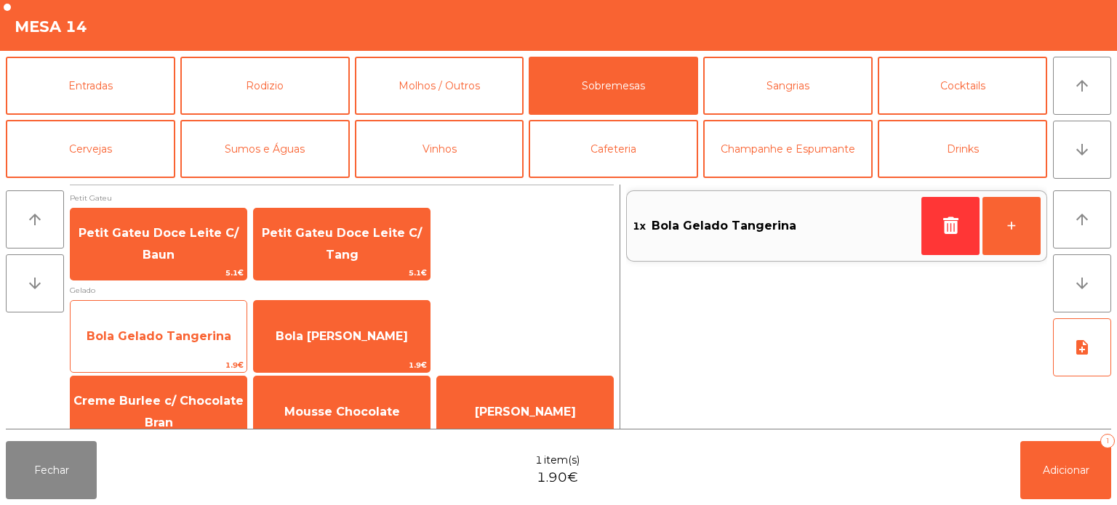
click at [174, 356] on div "Bola Gelado Tangerina 1.9€" at bounding box center [158, 336] width 177 height 73
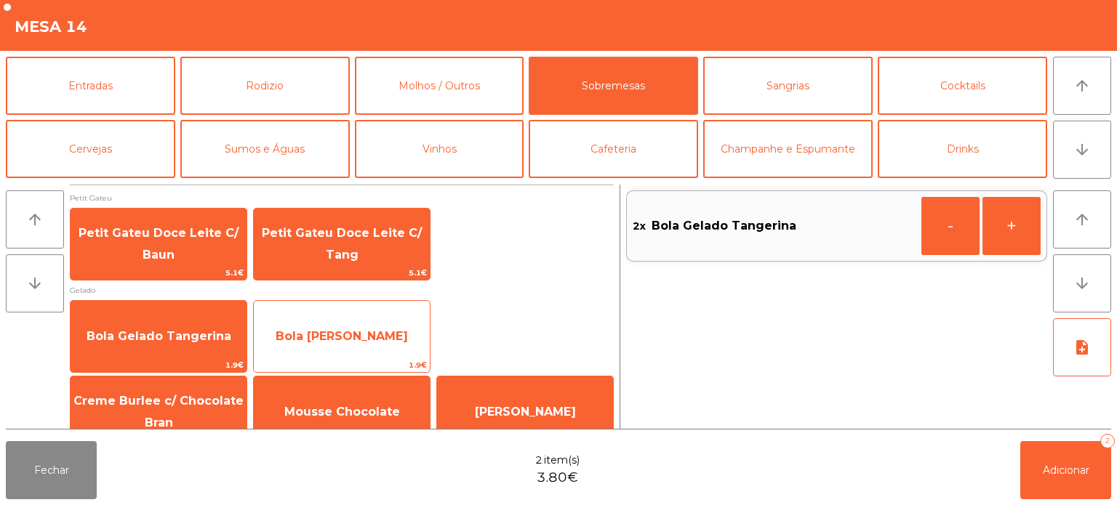
click at [366, 334] on span "Bola [PERSON_NAME]" at bounding box center [342, 336] width 132 height 14
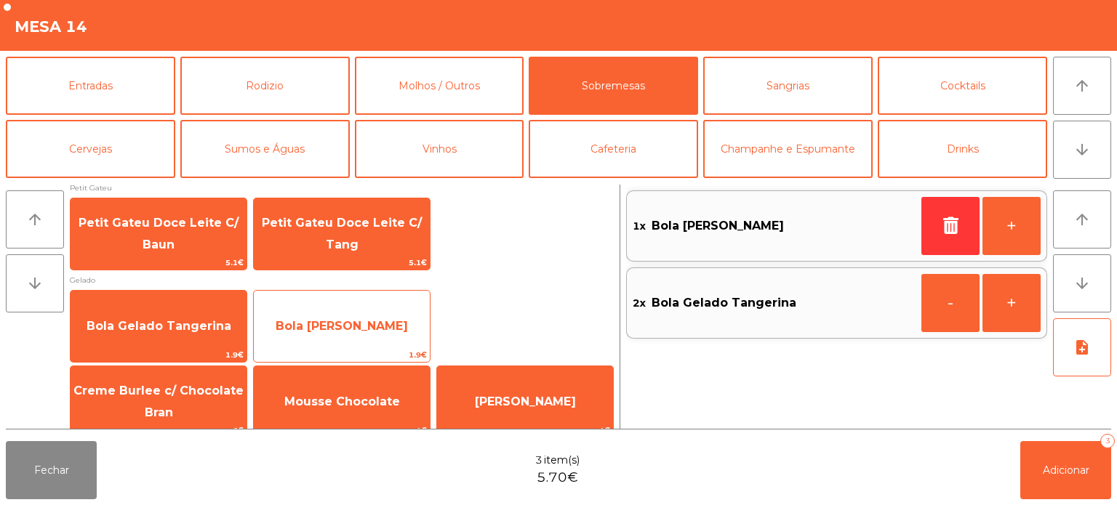
scroll to position [25, 0]
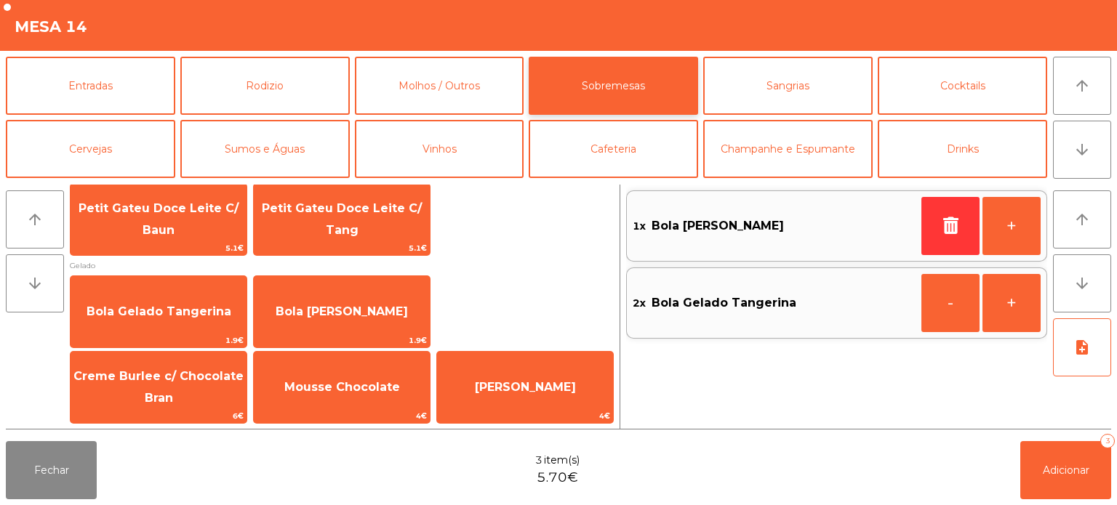
click at [631, 110] on button "Sobremesas" at bounding box center [613, 86] width 169 height 58
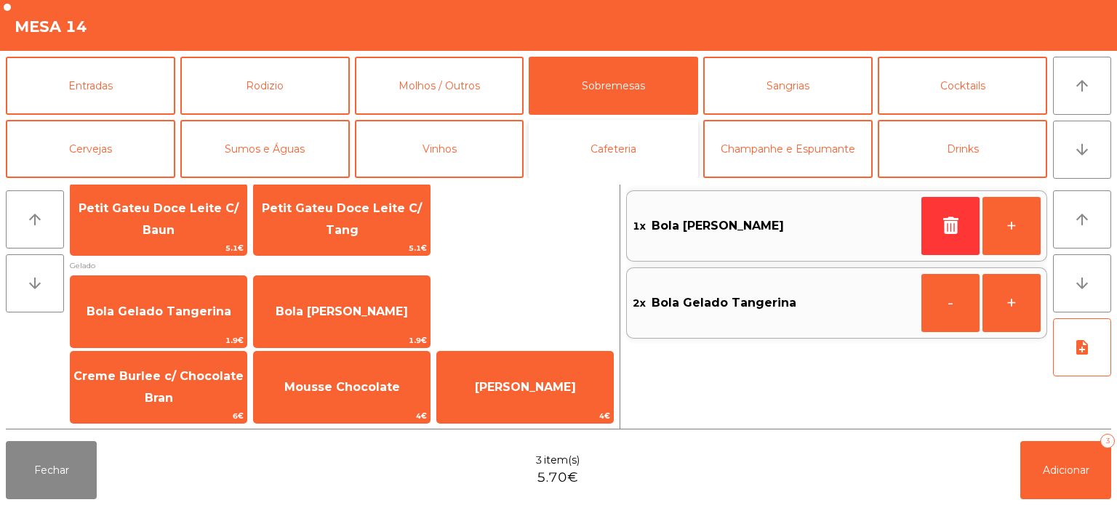
click at [641, 165] on button "Cafeteria" at bounding box center [613, 149] width 169 height 58
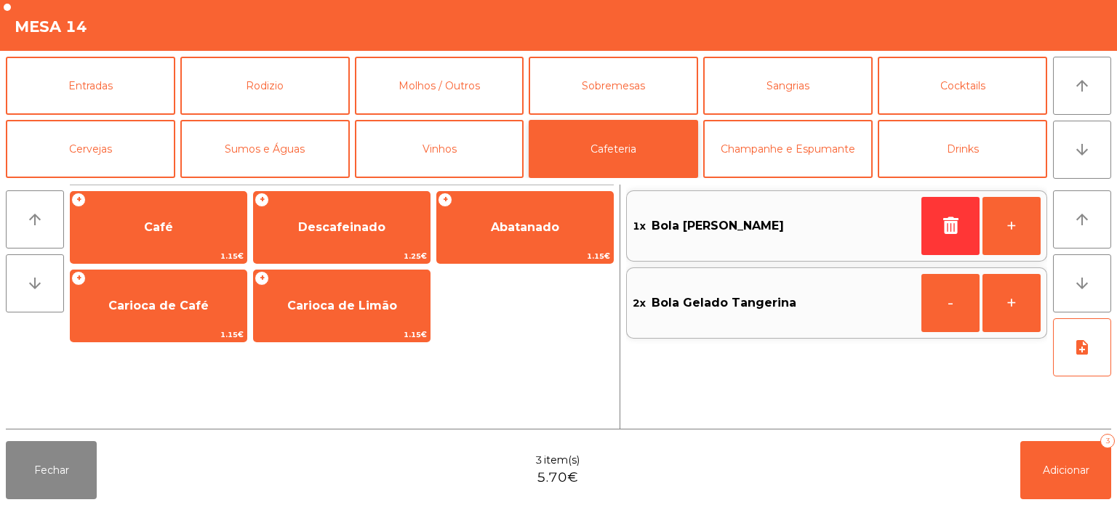
scroll to position [0, 0]
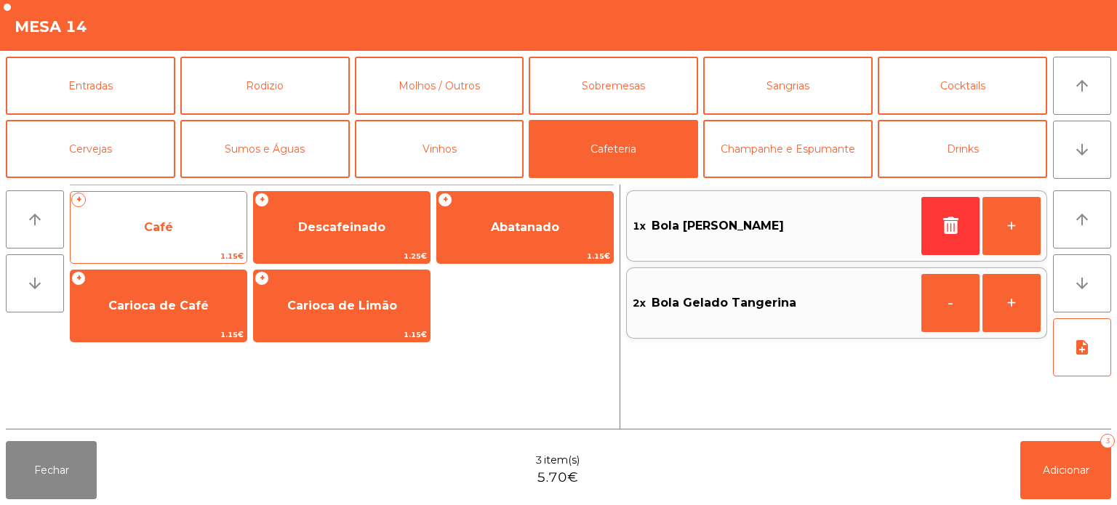
click at [209, 252] on span "1.15€" at bounding box center [159, 256] width 176 height 14
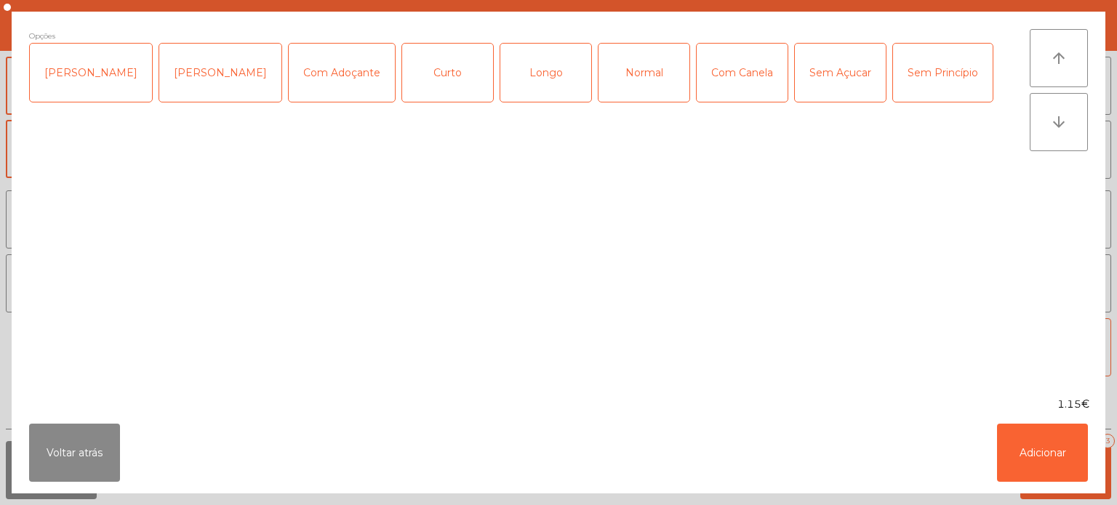
click at [420, 84] on div "Curto" at bounding box center [447, 73] width 91 height 58
click at [422, 82] on div "Curto" at bounding box center [447, 73] width 91 height 58
click at [532, 86] on div "Longo" at bounding box center [545, 73] width 91 height 58
click at [1030, 454] on button "Adicionar" at bounding box center [1042, 453] width 91 height 58
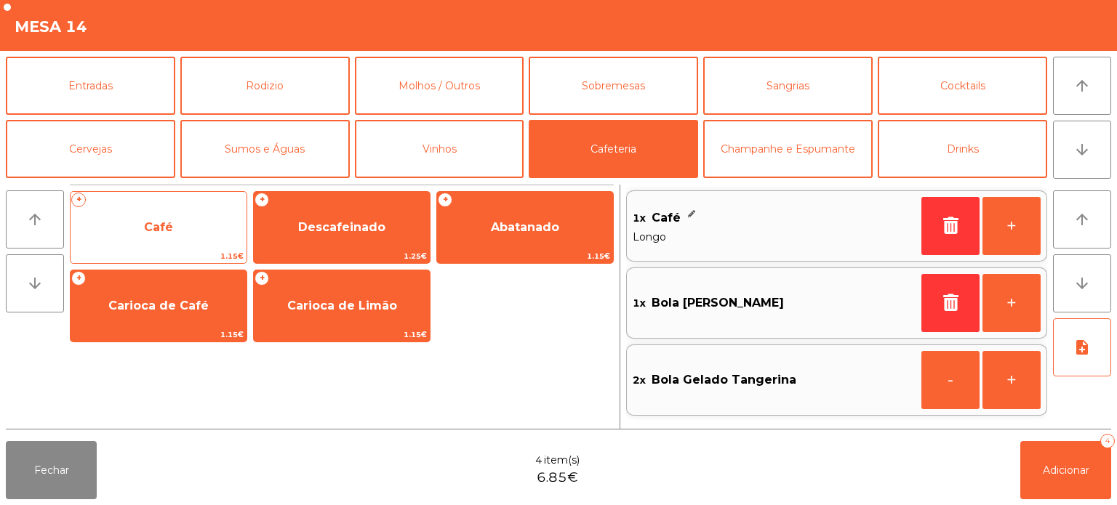
click at [201, 236] on span "Café" at bounding box center [159, 227] width 176 height 39
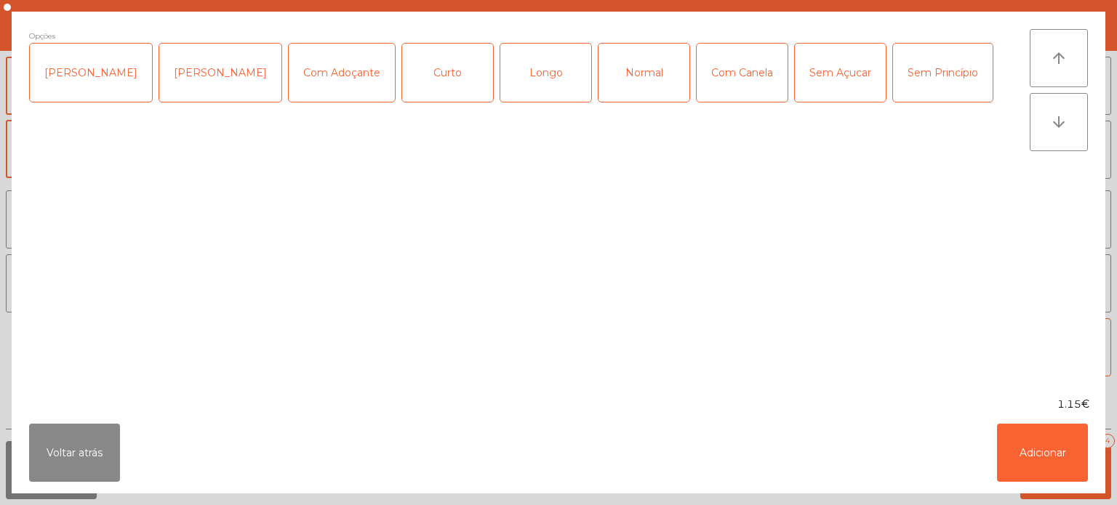
click at [610, 64] on div "Normal" at bounding box center [643, 73] width 91 height 58
click at [609, 83] on div "Normal" at bounding box center [643, 73] width 91 height 58
click at [637, 79] on div "Normal" at bounding box center [643, 73] width 91 height 58
click at [1048, 468] on button "Adicionar" at bounding box center [1042, 453] width 91 height 58
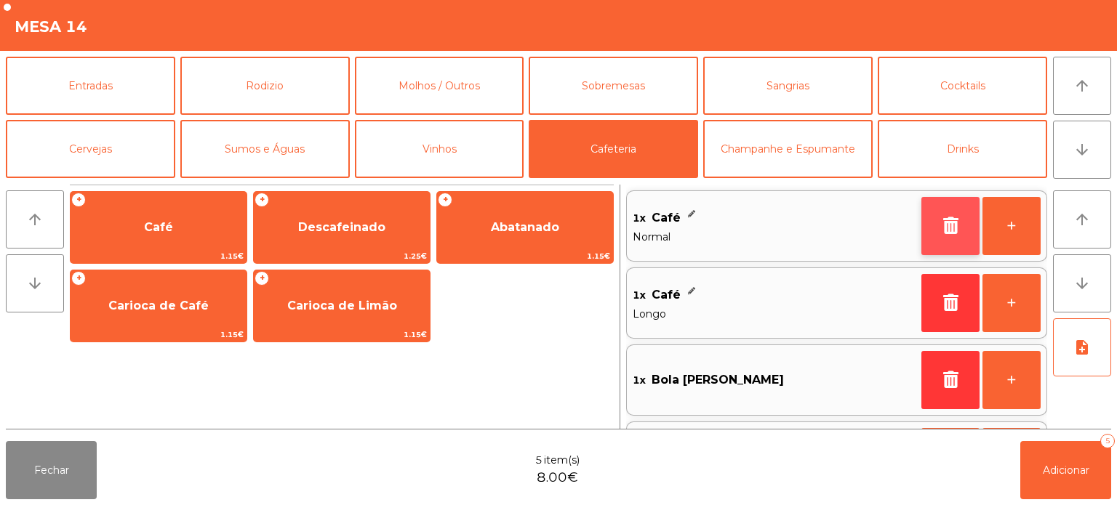
click at [971, 233] on button "button" at bounding box center [950, 226] width 58 height 58
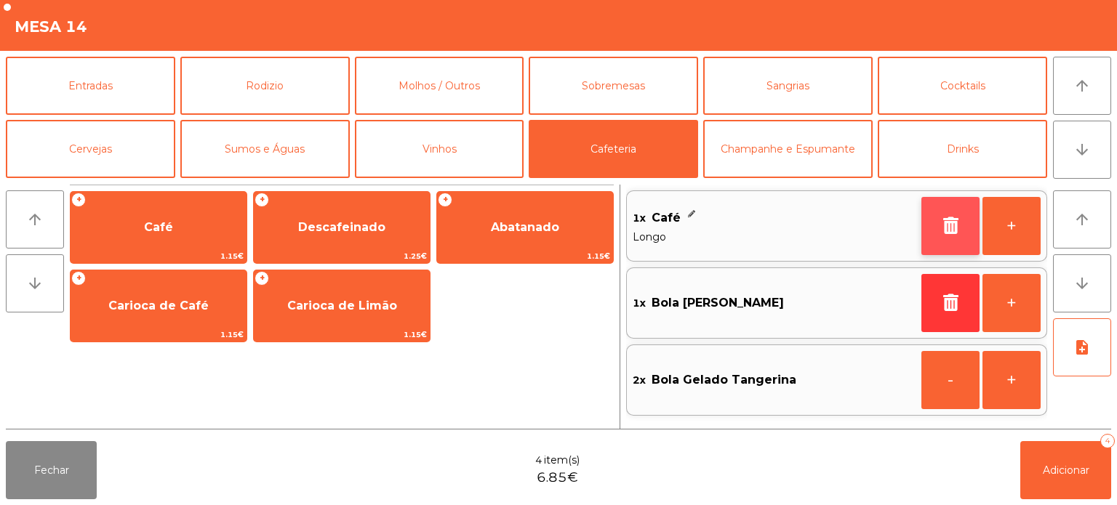
click at [942, 236] on button "button" at bounding box center [950, 226] width 58 height 58
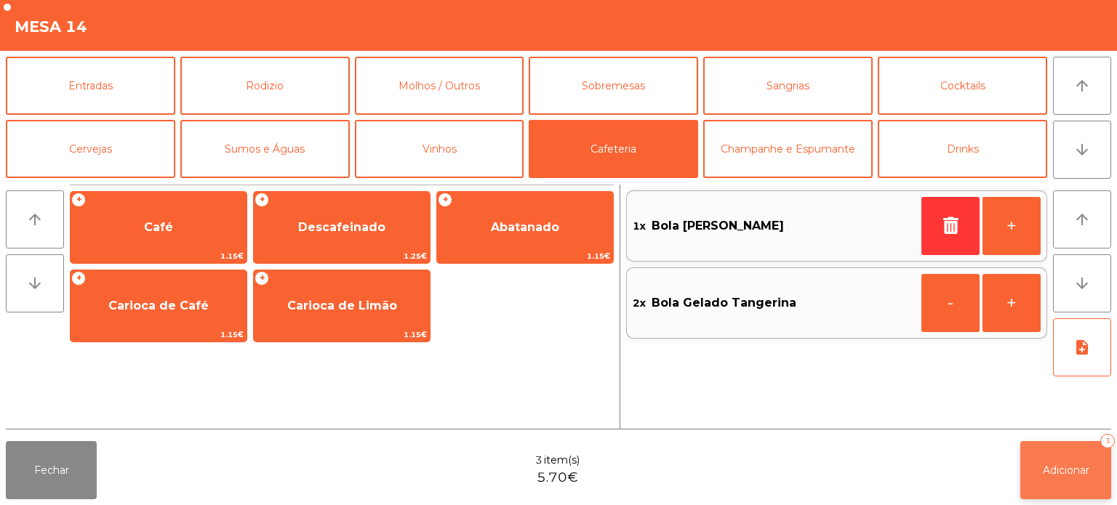
click at [1050, 458] on button "Adicionar 3" at bounding box center [1065, 470] width 91 height 58
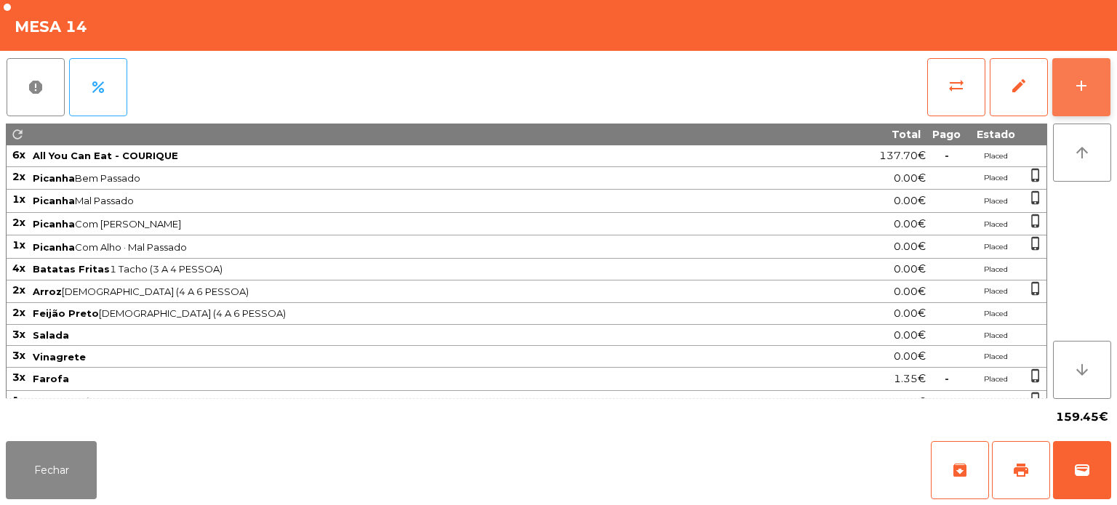
click at [1072, 90] on div "add" at bounding box center [1080, 85] width 17 height 17
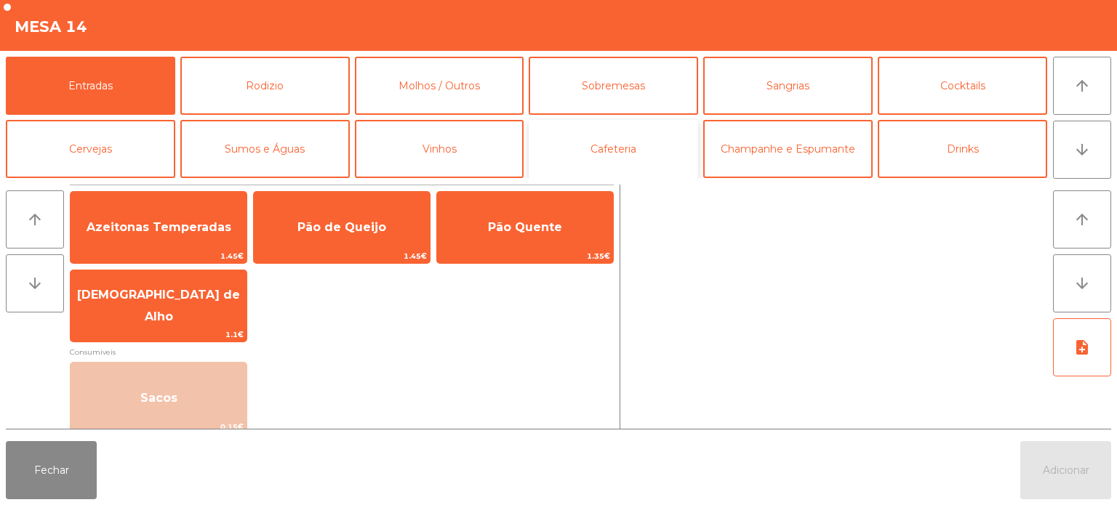
click at [632, 148] on button "Cafeteria" at bounding box center [613, 149] width 169 height 58
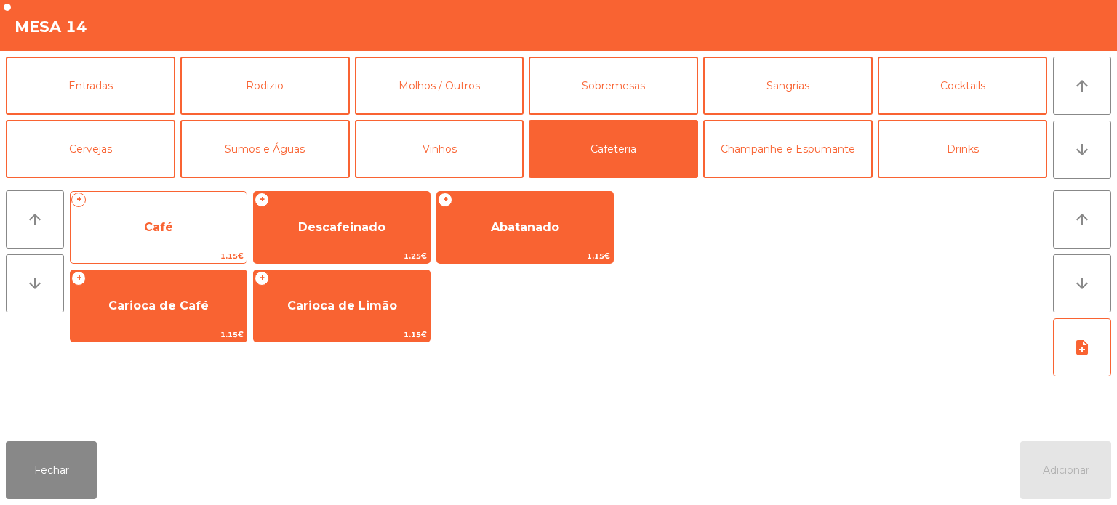
click at [204, 256] on span "1.15€" at bounding box center [159, 256] width 176 height 14
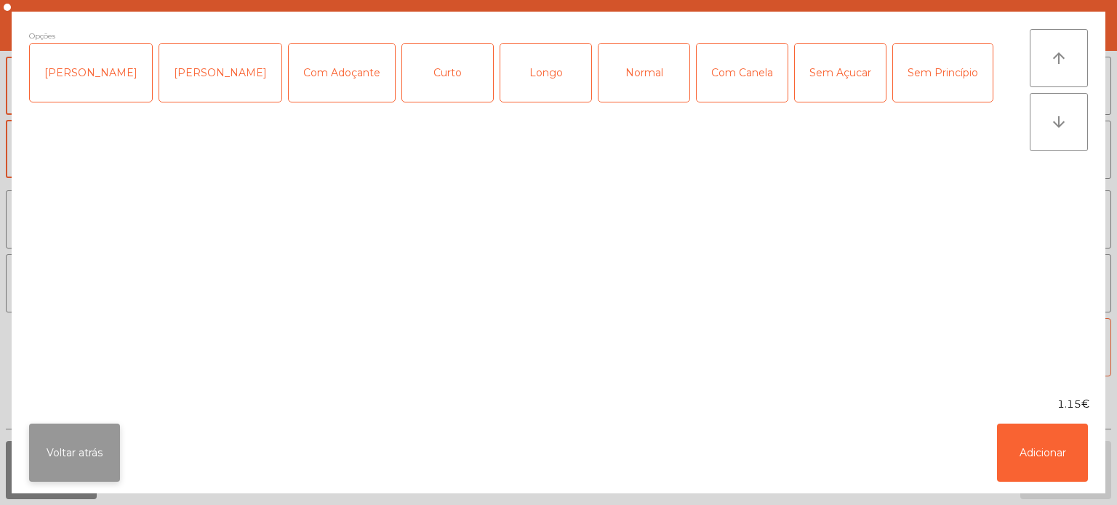
click at [62, 446] on button "Voltar atrás" at bounding box center [74, 453] width 91 height 58
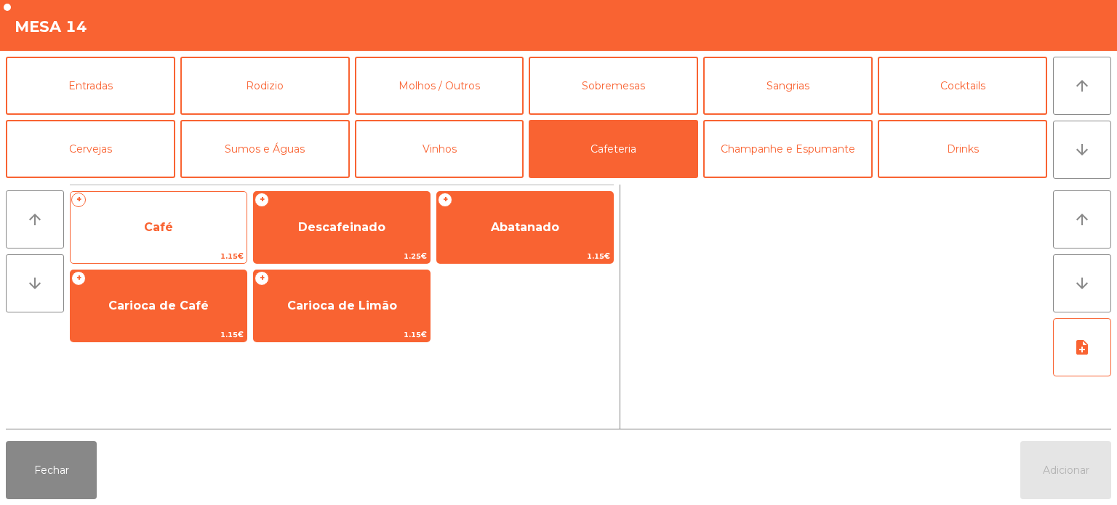
click at [213, 231] on span "Café" at bounding box center [159, 227] width 176 height 39
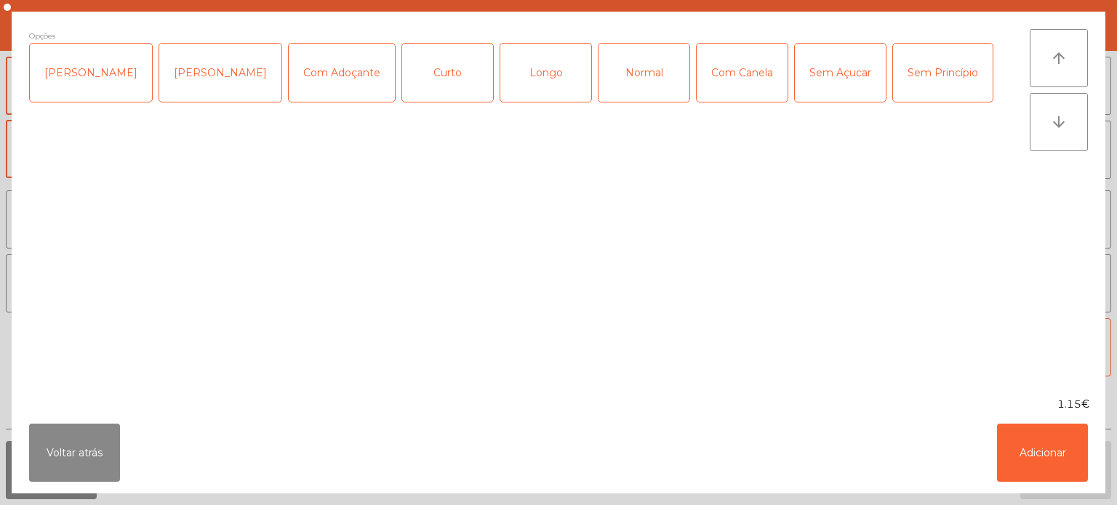
click at [534, 95] on div "Longo" at bounding box center [545, 73] width 91 height 58
click at [1032, 444] on button "Adicionar" at bounding box center [1042, 453] width 91 height 58
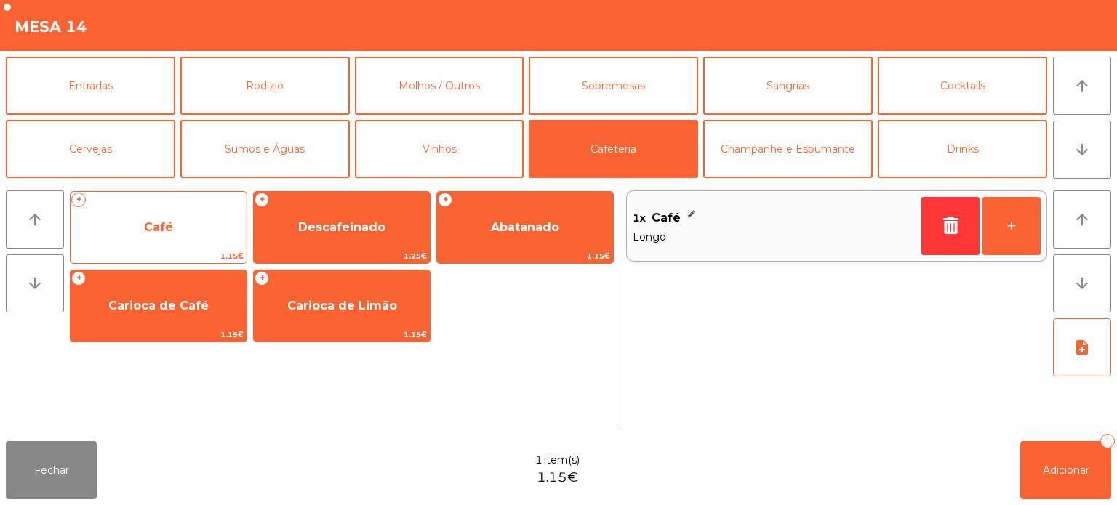
click at [202, 222] on span "Café" at bounding box center [159, 227] width 176 height 39
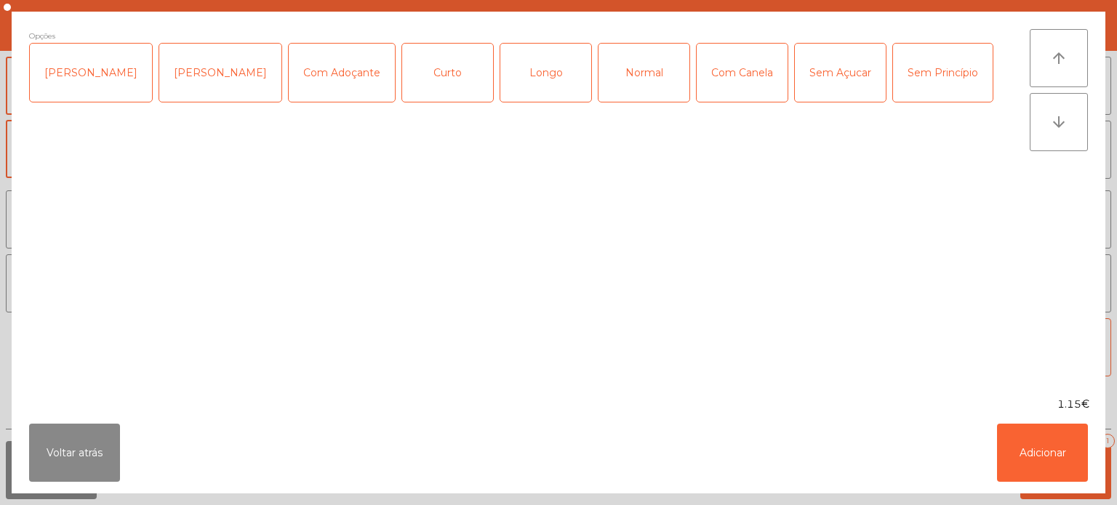
click at [543, 67] on div "Longo" at bounding box center [545, 73] width 91 height 58
click at [623, 84] on div "Normal" at bounding box center [643, 73] width 91 height 58
click at [515, 79] on div "Longo" at bounding box center [545, 73] width 91 height 58
click at [1029, 452] on button "Adicionar" at bounding box center [1042, 453] width 91 height 58
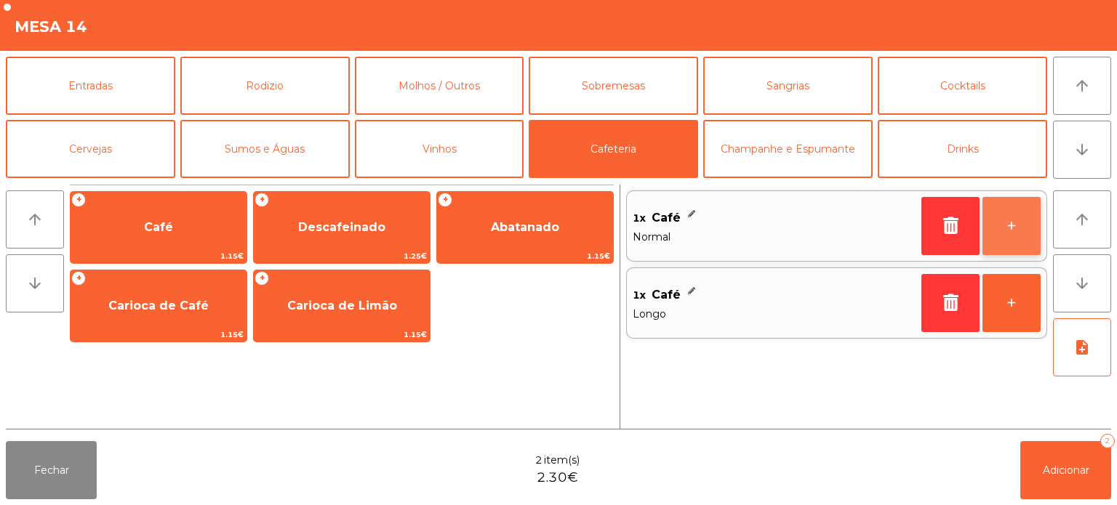
click at [1000, 233] on button "+" at bounding box center [1011, 226] width 58 height 58
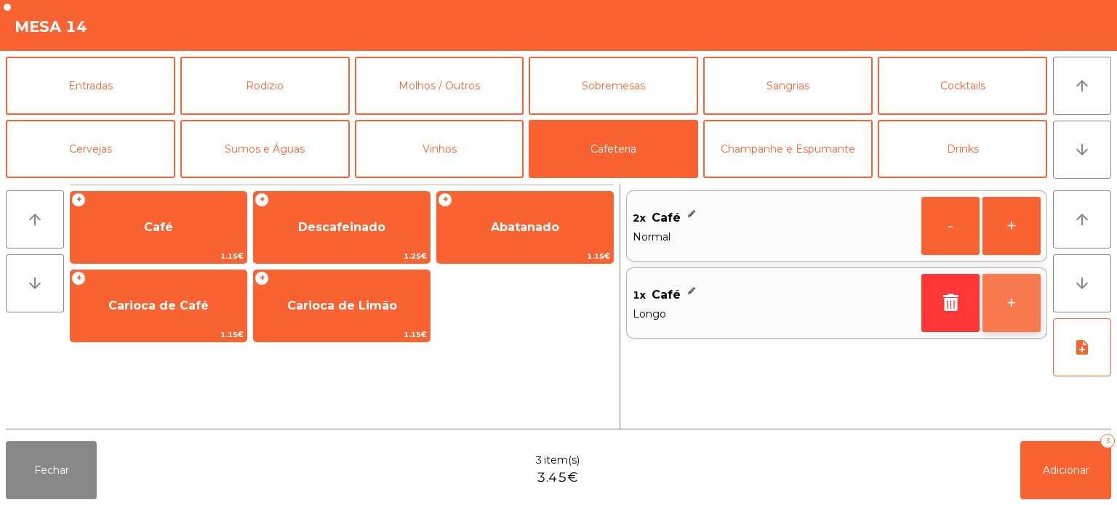
click at [1005, 326] on button "+" at bounding box center [1011, 303] width 58 height 58
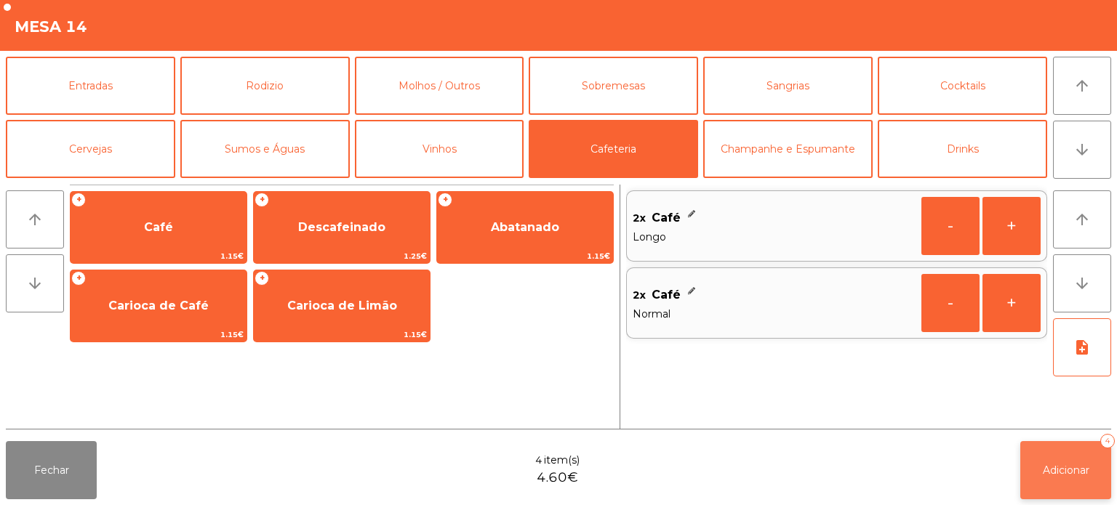
click at [1051, 477] on button "Adicionar 4" at bounding box center [1065, 470] width 91 height 58
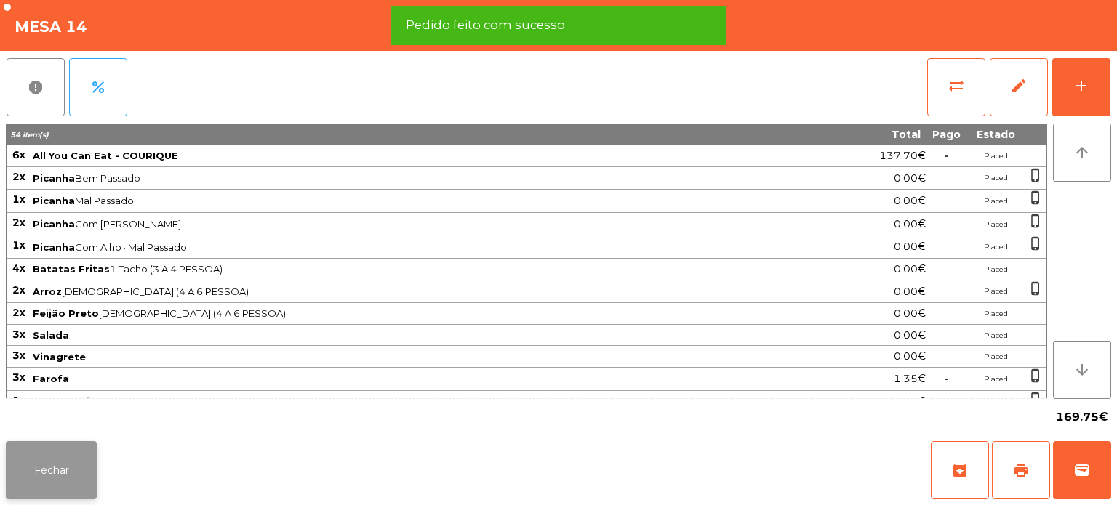
click at [48, 482] on button "Fechar" at bounding box center [51, 470] width 91 height 58
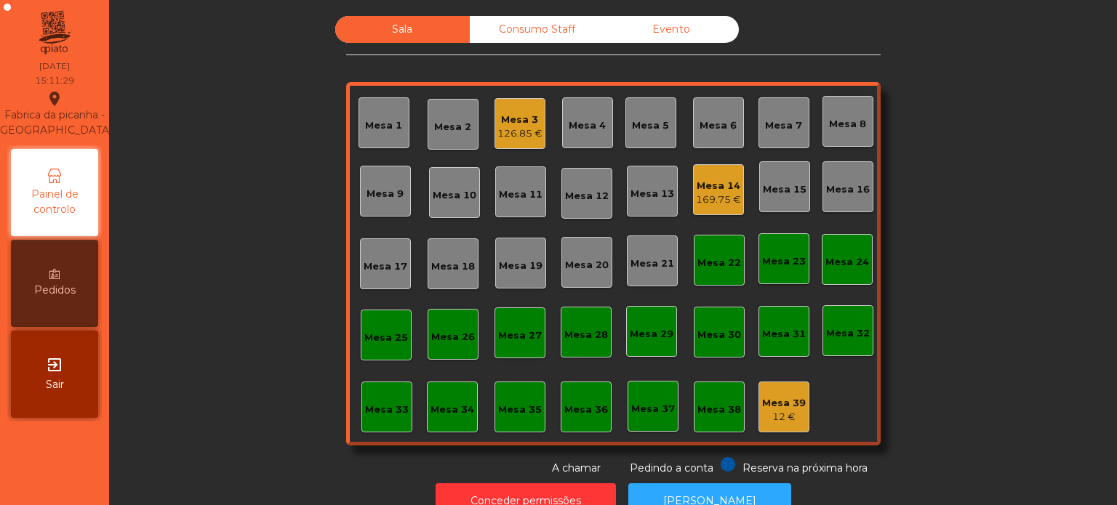
click at [500, 113] on div "Mesa 3" at bounding box center [519, 120] width 45 height 15
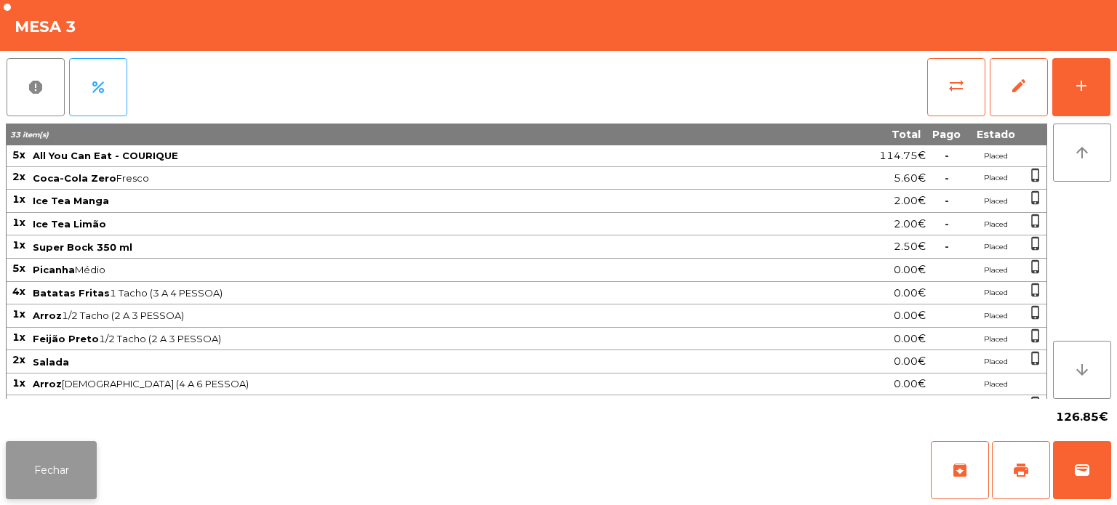
click at [74, 470] on button "Fechar" at bounding box center [51, 470] width 91 height 58
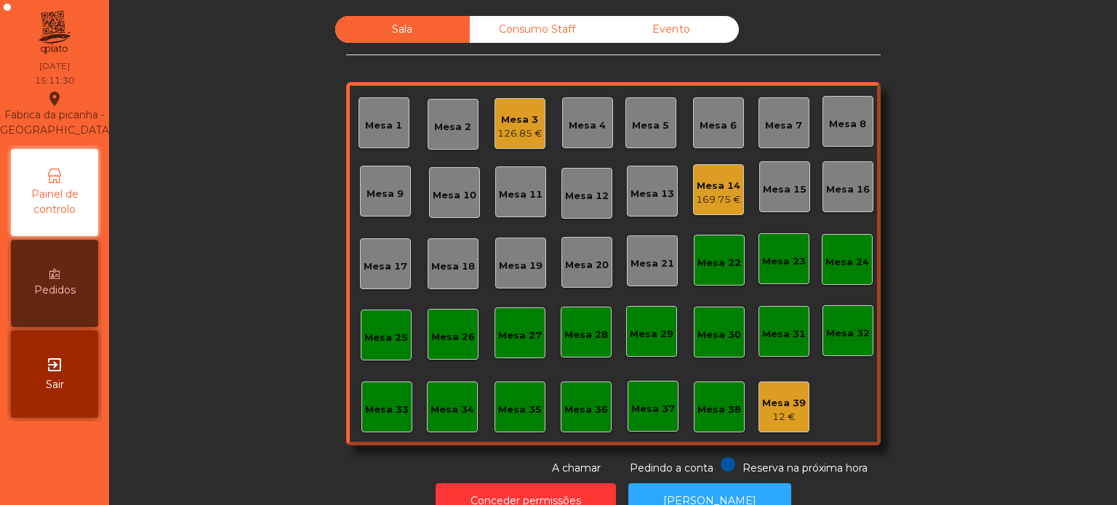
click at [727, 212] on div "Mesa 14 169.75 €" at bounding box center [718, 189] width 51 height 51
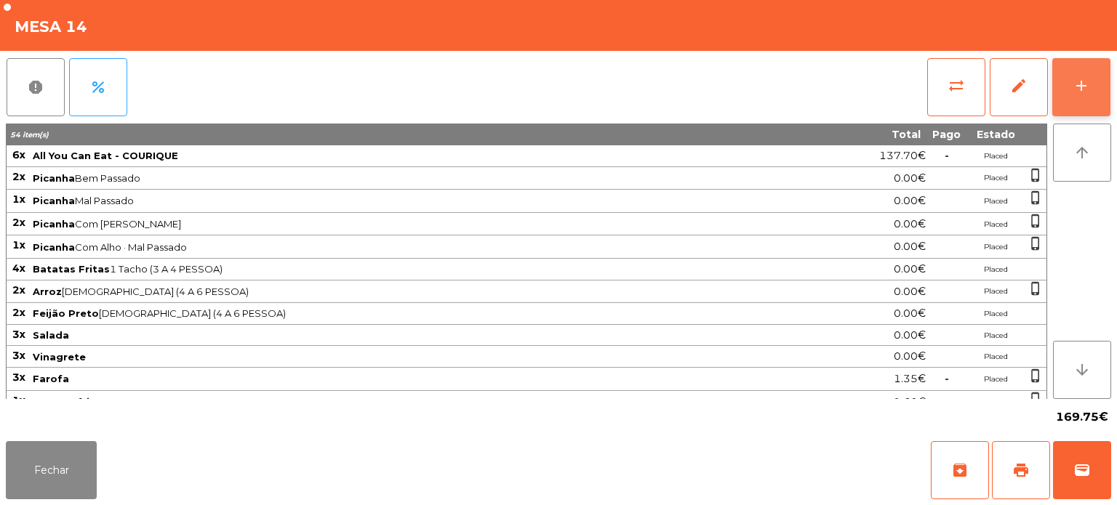
click at [1104, 87] on button "add" at bounding box center [1081, 87] width 58 height 58
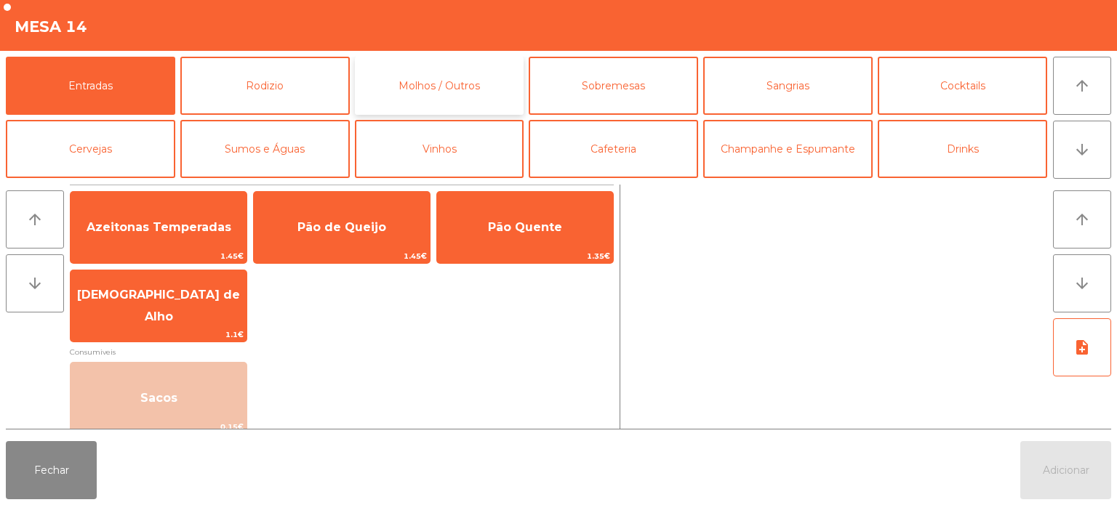
click at [365, 76] on button "Molhos / Outros" at bounding box center [439, 86] width 169 height 58
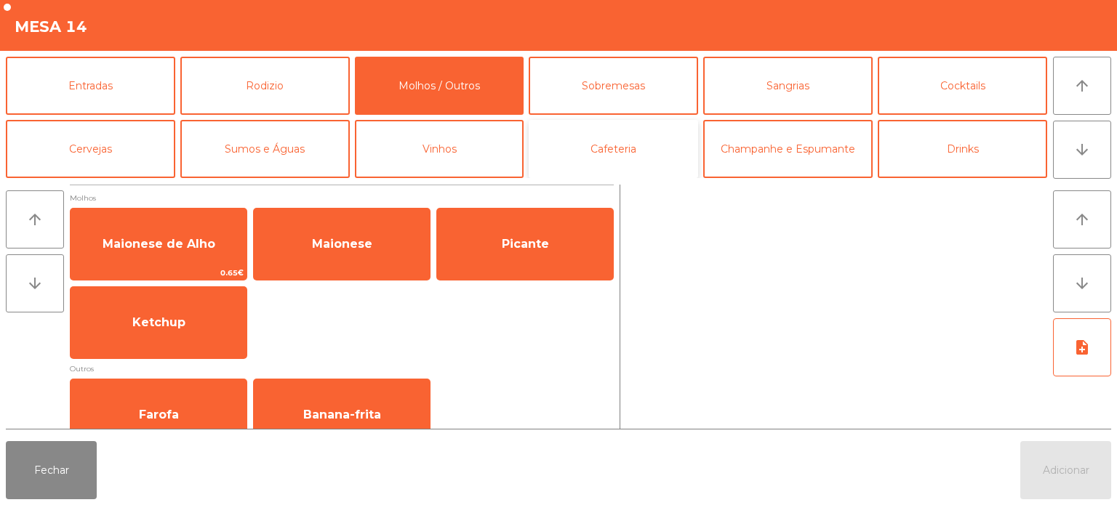
click at [644, 145] on button "Cafeteria" at bounding box center [613, 149] width 169 height 58
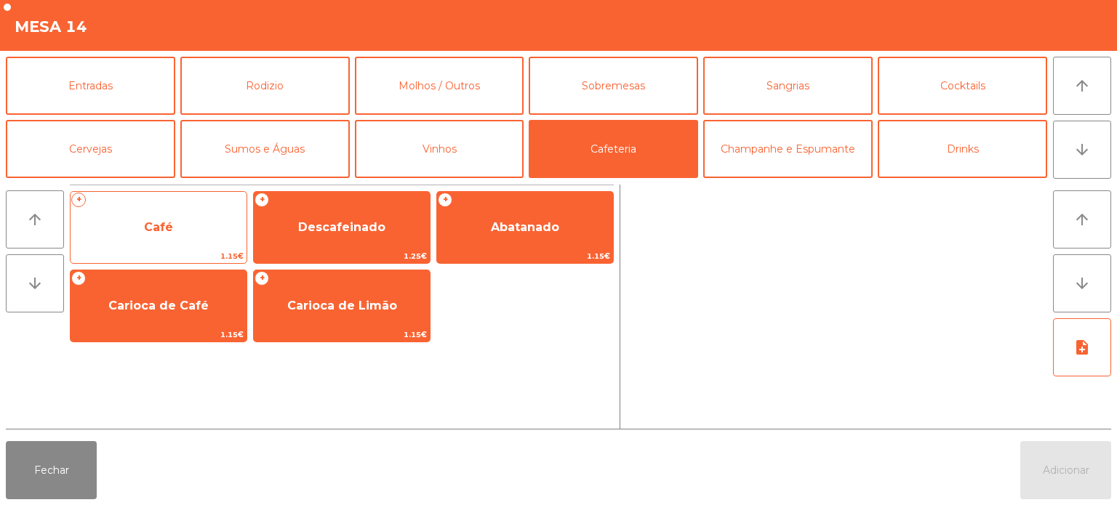
click at [215, 238] on span "Café" at bounding box center [159, 227] width 176 height 39
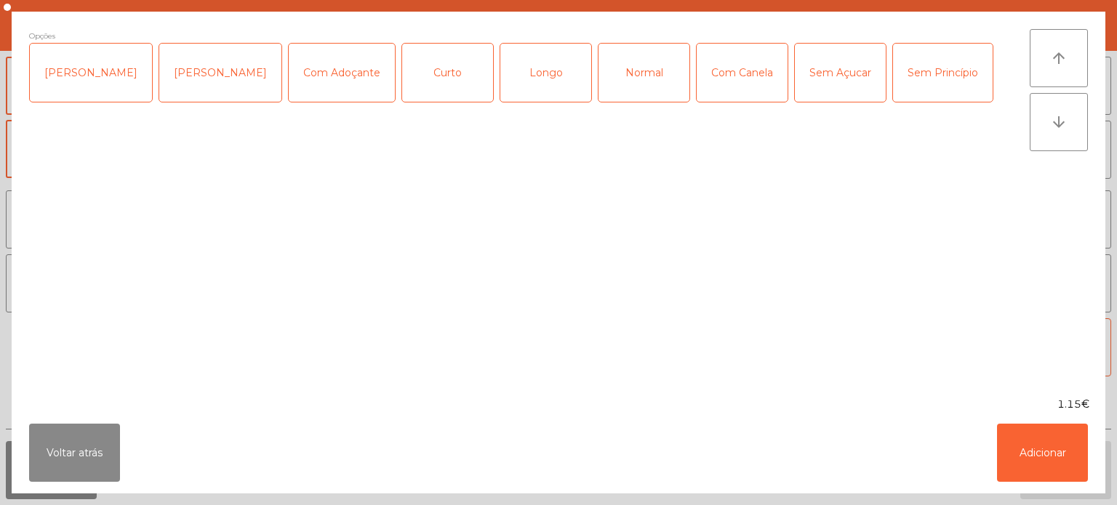
click at [541, 69] on div "Longo" at bounding box center [545, 73] width 91 height 58
click at [75, 76] on div "Chavena Fria" at bounding box center [91, 73] width 122 height 58
click at [1054, 451] on button "Adicionar" at bounding box center [1042, 453] width 91 height 58
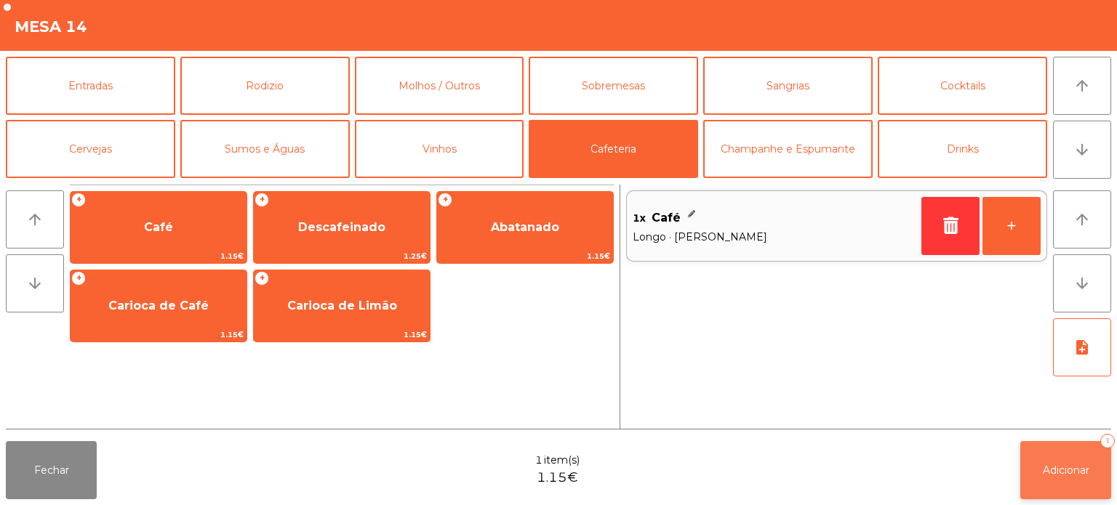
click at [1091, 463] on button "Adicionar 1" at bounding box center [1065, 470] width 91 height 58
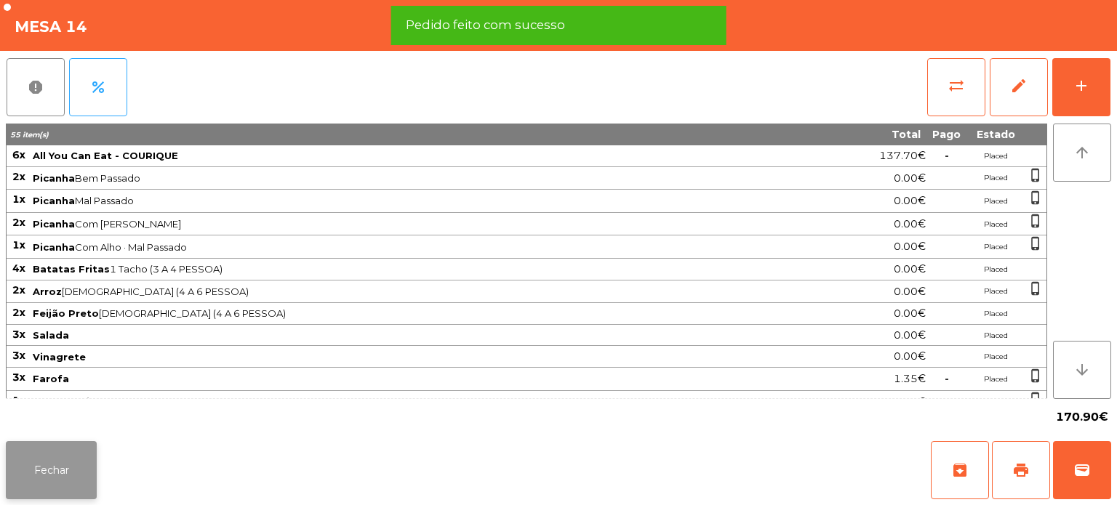
click at [64, 470] on button "Fechar" at bounding box center [51, 470] width 91 height 58
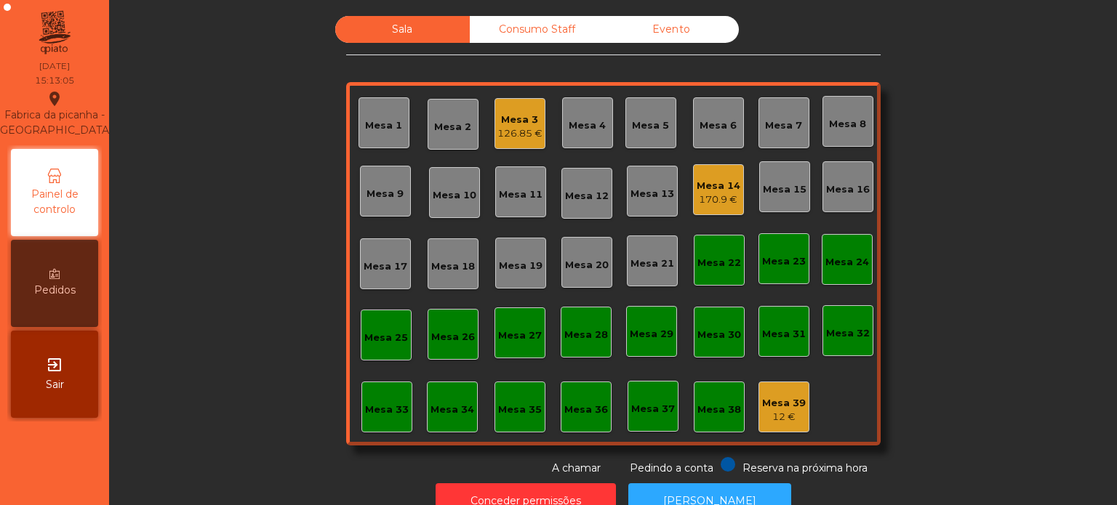
click at [532, 3] on div "Sala Consumo Staff Evento Mesa 1 Mesa 2 Mesa 3 126.85 € Mesa 4 Mesa 5 Mesa 6 Me…" at bounding box center [613, 252] width 1008 height 505
click at [558, 79] on div "Sala Consumo Staff Evento Mesa 1 Mesa 2 Mesa 3 126.85 € Mesa 4 Mesa 5 Mesa 6 Me…" at bounding box center [613, 246] width 534 height 460
click at [542, 30] on div "Consumo Staff" at bounding box center [537, 29] width 135 height 27
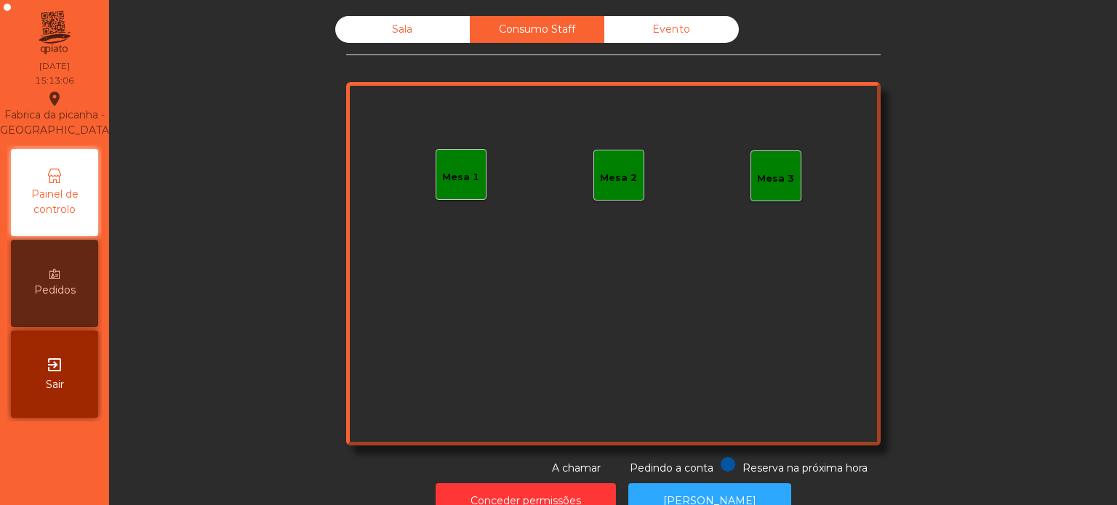
click at [444, 189] on div "Mesa 1" at bounding box center [461, 174] width 51 height 51
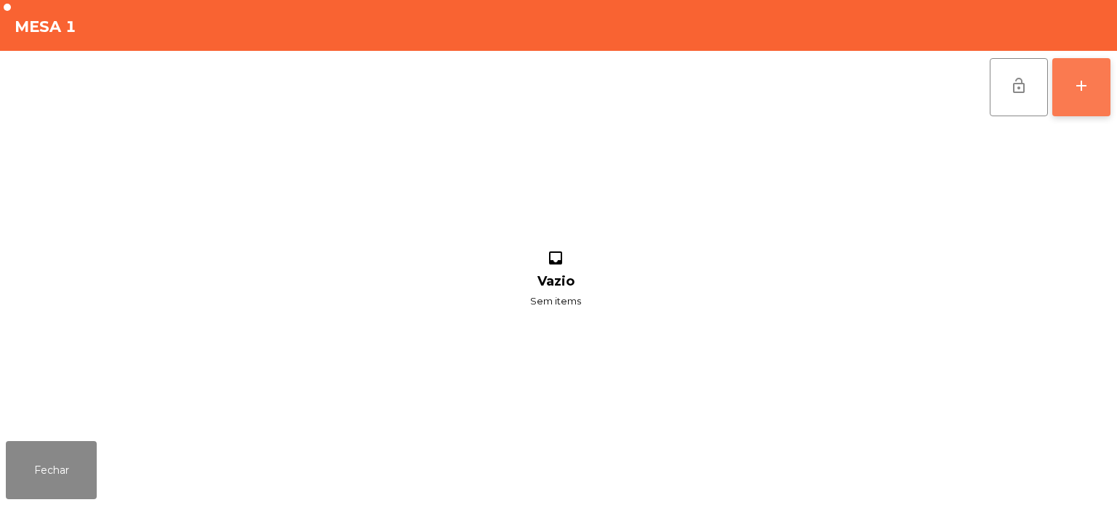
click at [1083, 85] on div "add" at bounding box center [1080, 85] width 17 height 17
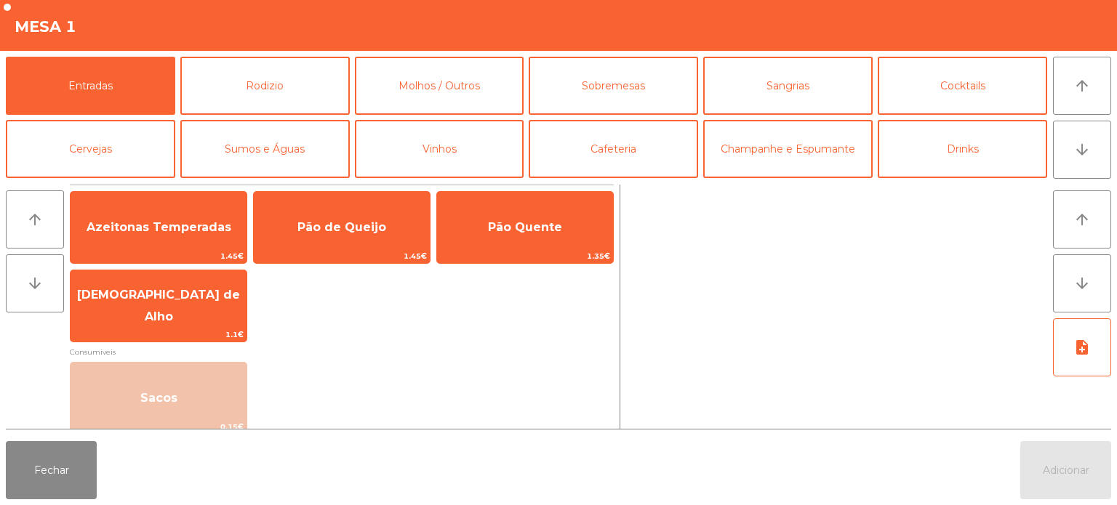
scroll to position [60, 0]
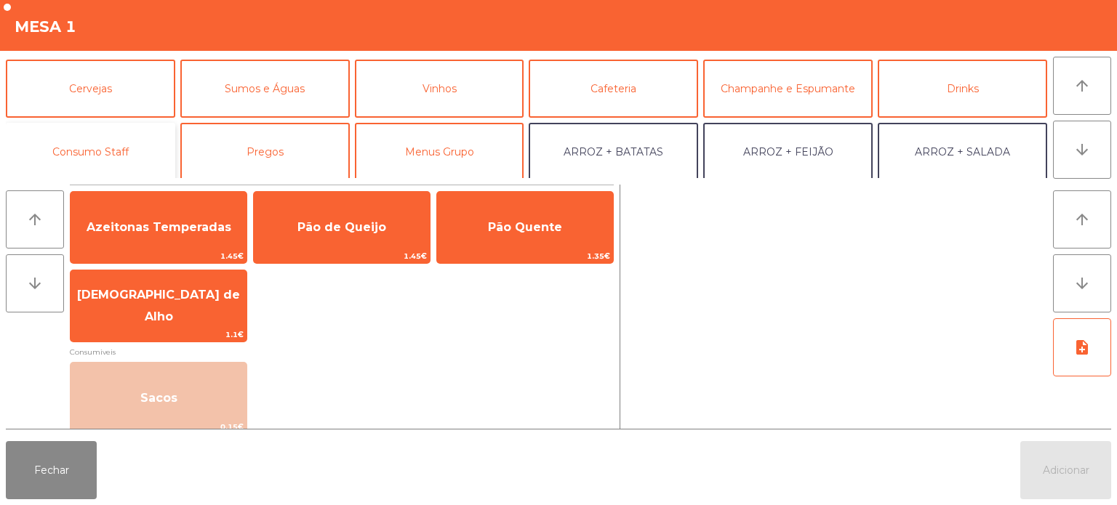
click at [90, 171] on button "Consumo Staff" at bounding box center [90, 152] width 169 height 58
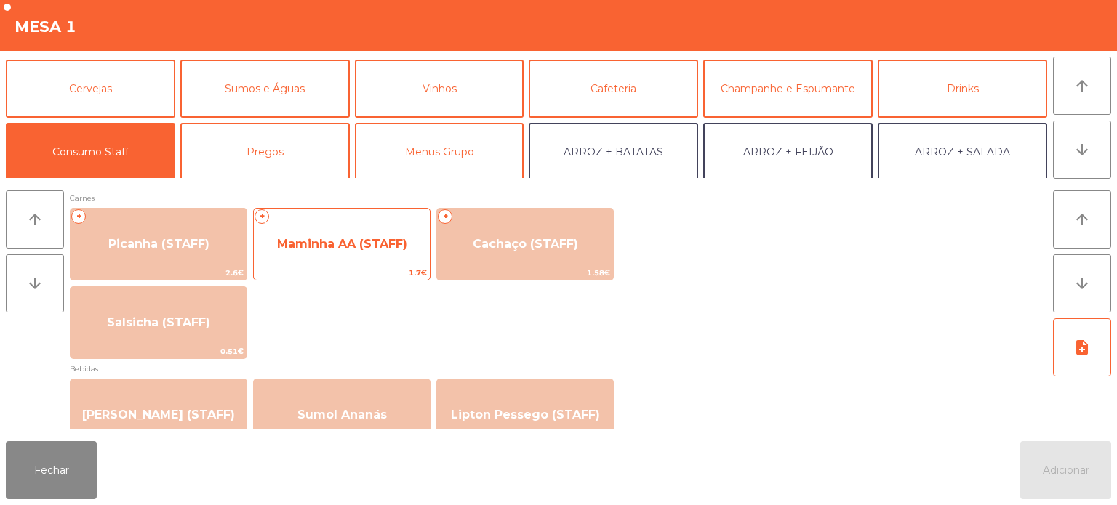
click at [349, 242] on span "Maminha AA (STAFF)" at bounding box center [342, 244] width 130 height 14
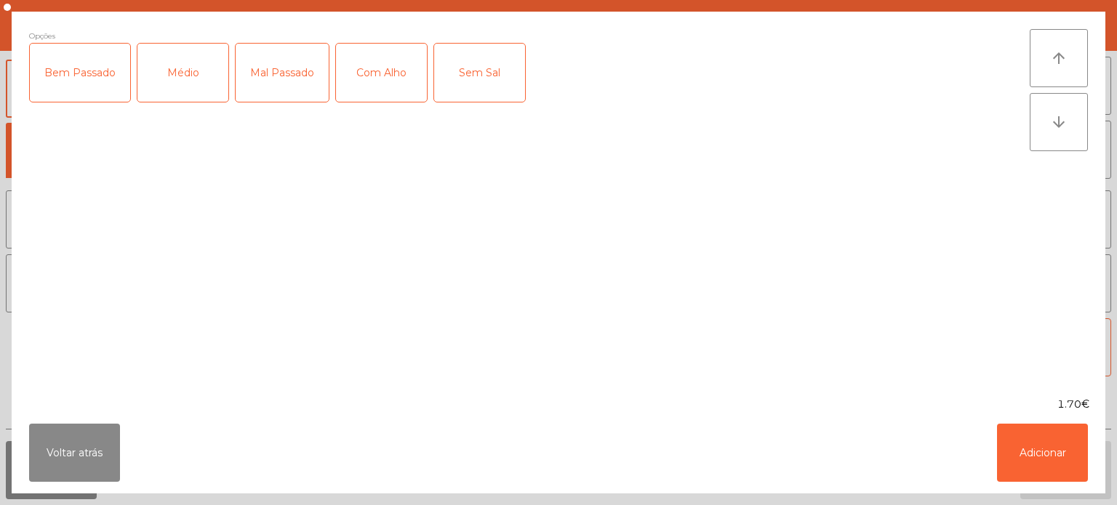
click at [290, 71] on div "Mal Passado" at bounding box center [282, 73] width 93 height 58
click at [388, 56] on div "Com Alho" at bounding box center [381, 73] width 91 height 58
click at [1070, 473] on button "Adicionar" at bounding box center [1042, 453] width 91 height 58
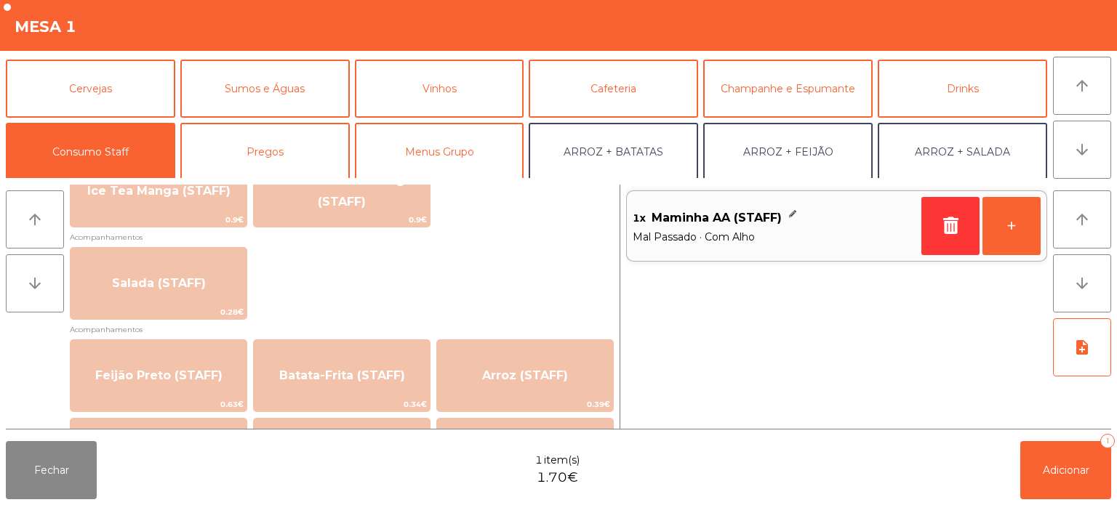
scroll to position [550, 0]
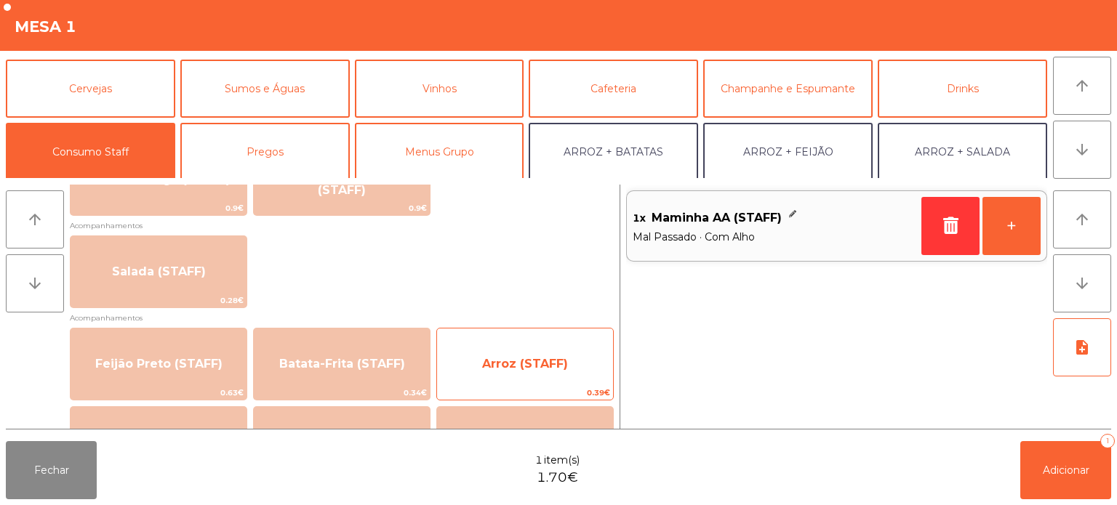
click at [497, 365] on span "Arroz (STAFF)" at bounding box center [525, 364] width 86 height 14
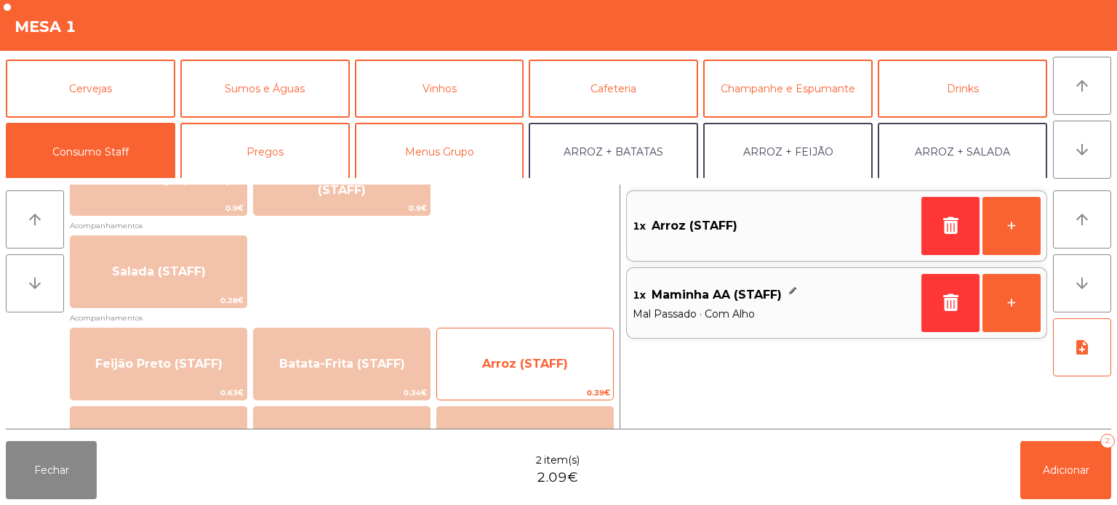
click at [535, 358] on span "Arroz (STAFF)" at bounding box center [525, 364] width 86 height 14
click at [534, 343] on div "Arroz (STAFF) 0.39€" at bounding box center [524, 364] width 177 height 73
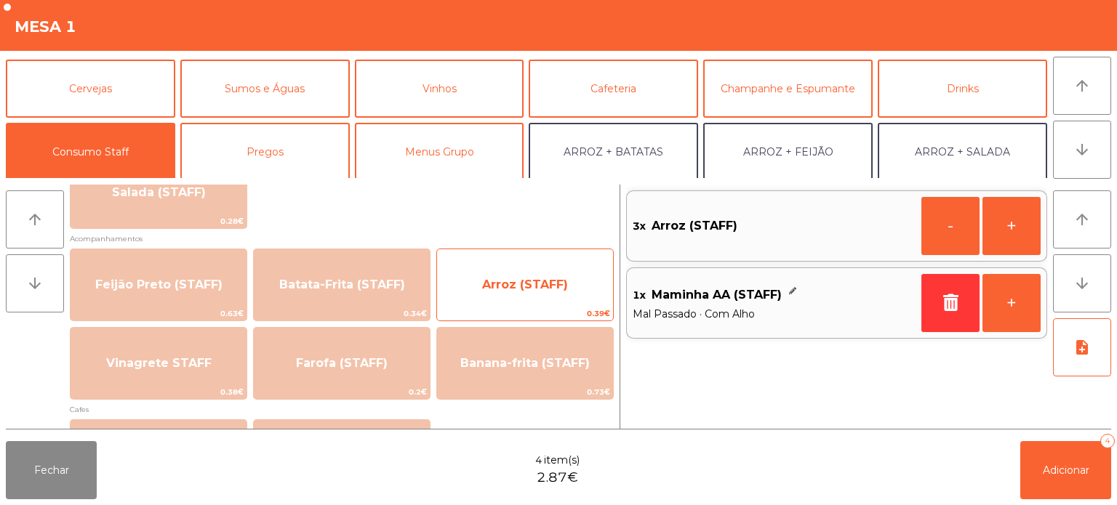
scroll to position [651, 0]
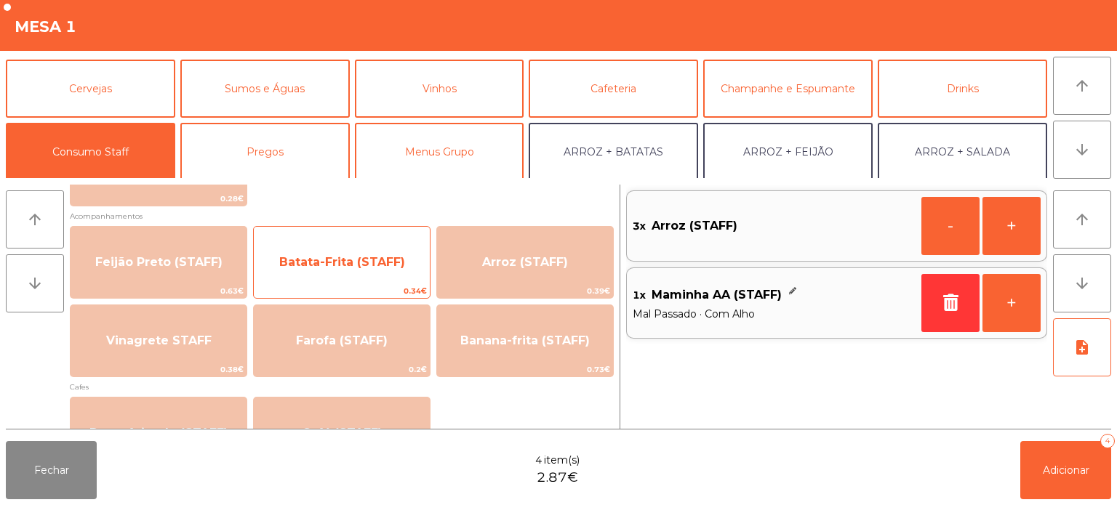
click at [364, 276] on span "Batata-Frita (STAFF)" at bounding box center [342, 262] width 176 height 39
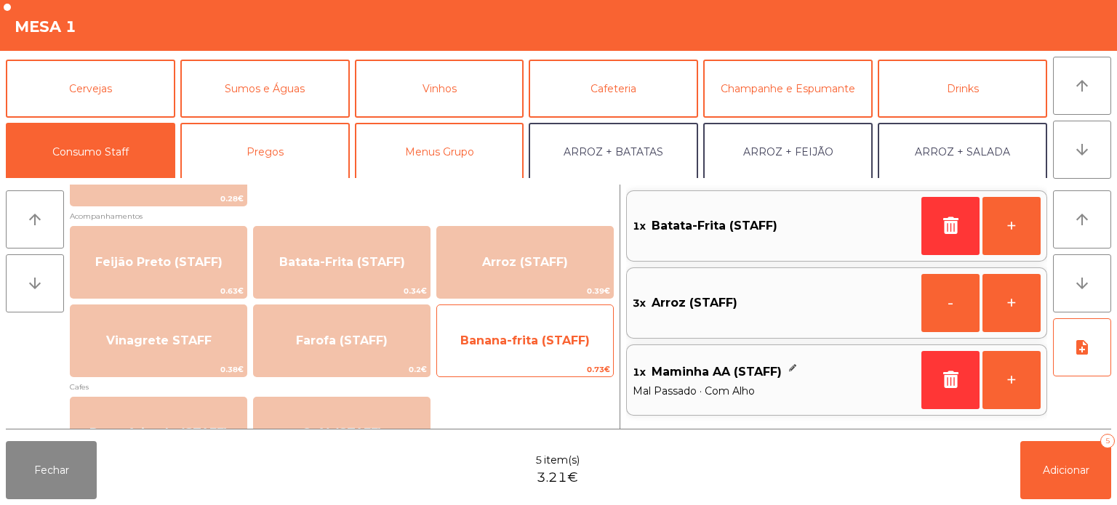
click at [535, 354] on span "Banana-frita (STAFF)" at bounding box center [525, 340] width 176 height 39
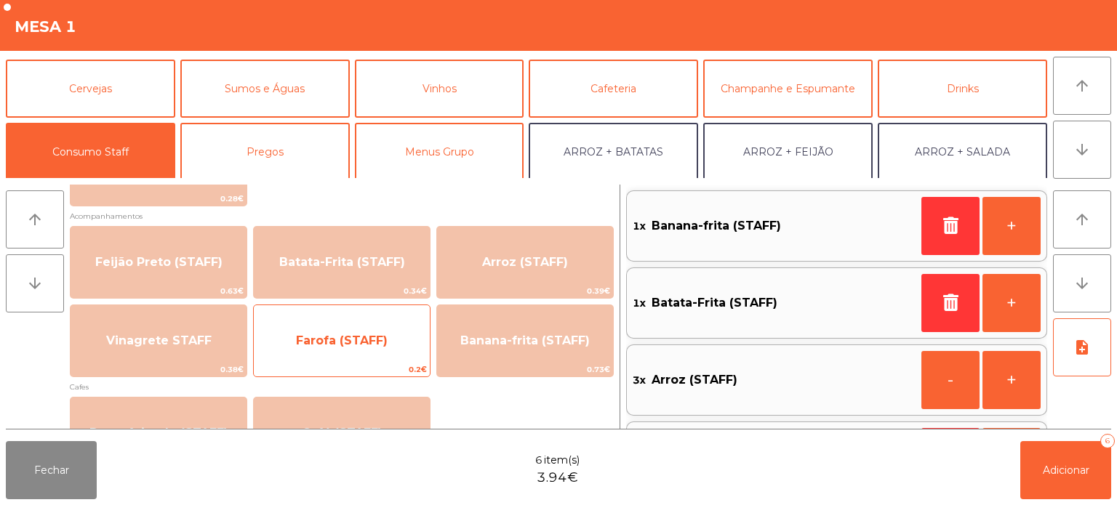
click at [350, 349] on span "Farofa (STAFF)" at bounding box center [342, 340] width 176 height 39
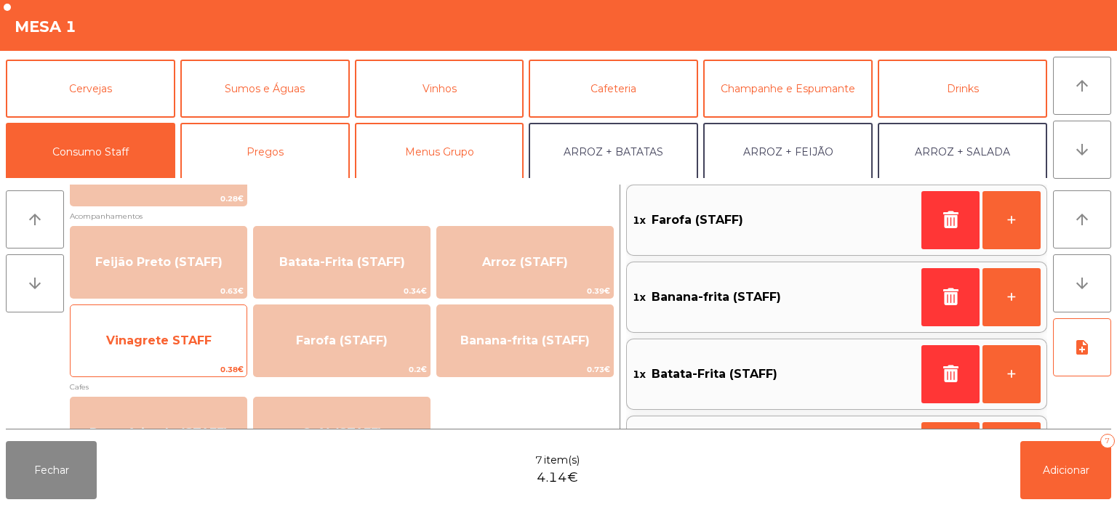
click at [206, 336] on span "Vinagrete STAFF" at bounding box center [158, 341] width 105 height 14
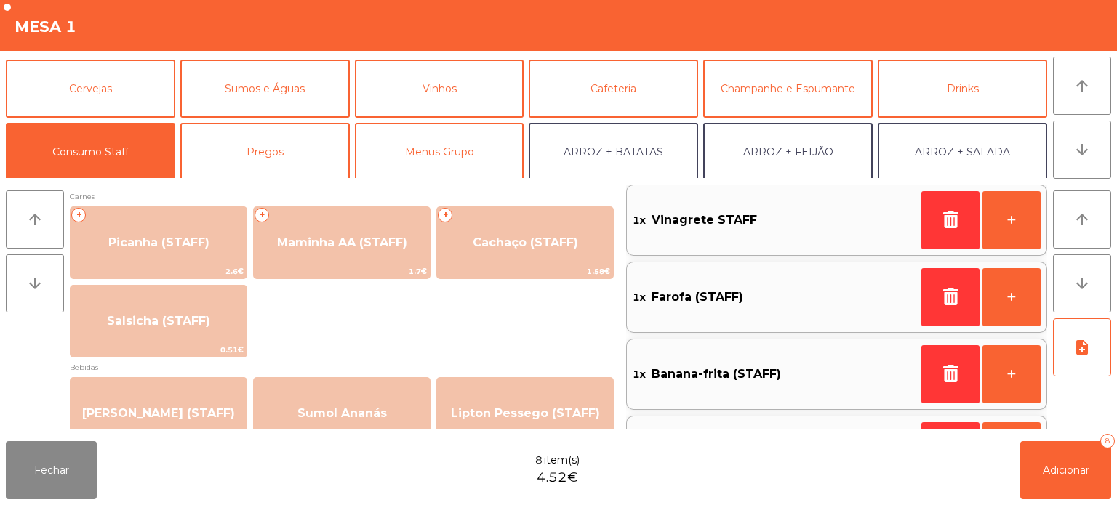
scroll to position [0, 0]
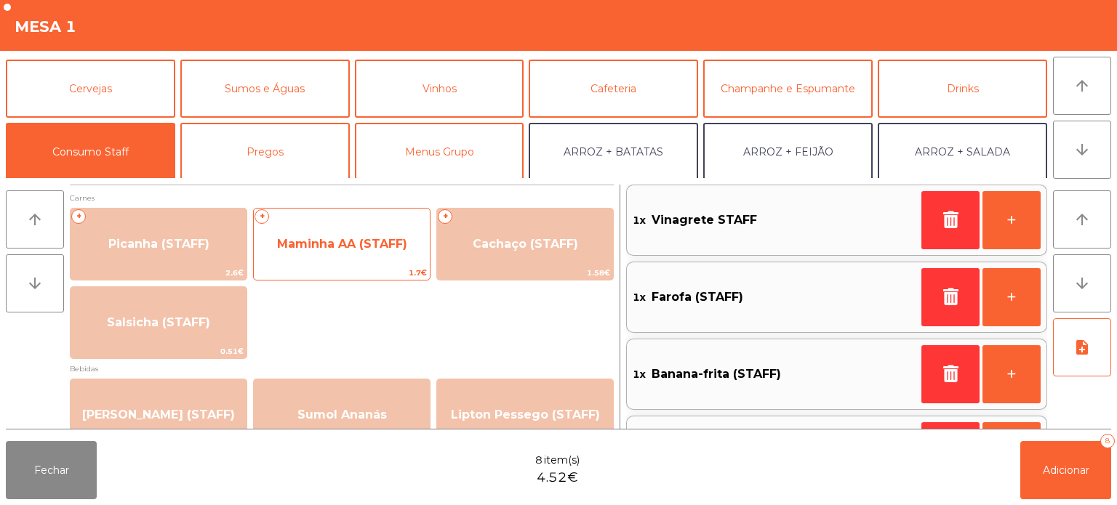
click at [349, 233] on span "Maminha AA (STAFF)" at bounding box center [342, 244] width 176 height 39
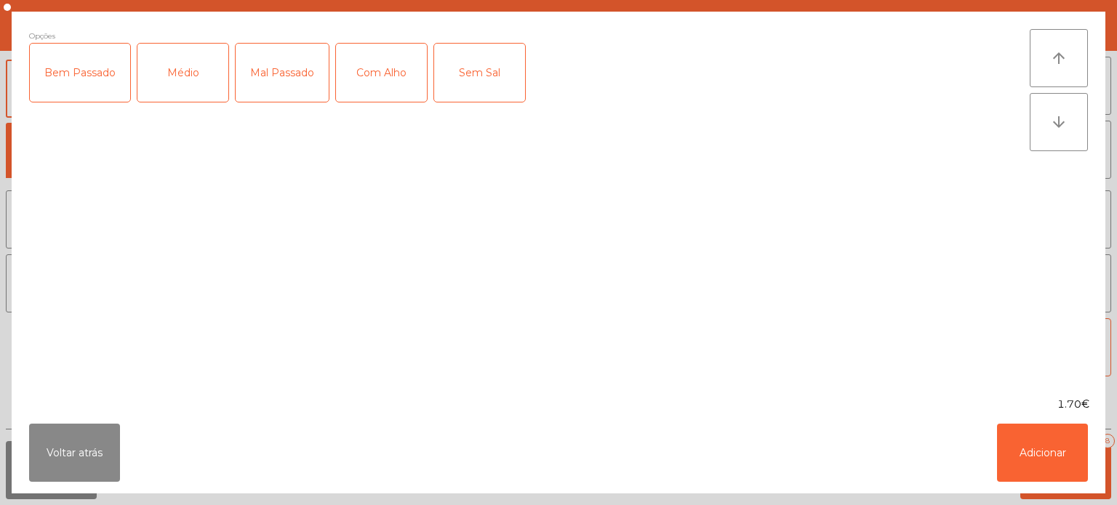
click at [204, 67] on div "Médio" at bounding box center [182, 73] width 91 height 58
click at [304, 69] on div "Mal Passado" at bounding box center [282, 73] width 93 height 58
click at [398, 72] on div "Com Alho" at bounding box center [381, 73] width 91 height 58
click at [1034, 458] on button "Adicionar" at bounding box center [1042, 453] width 91 height 58
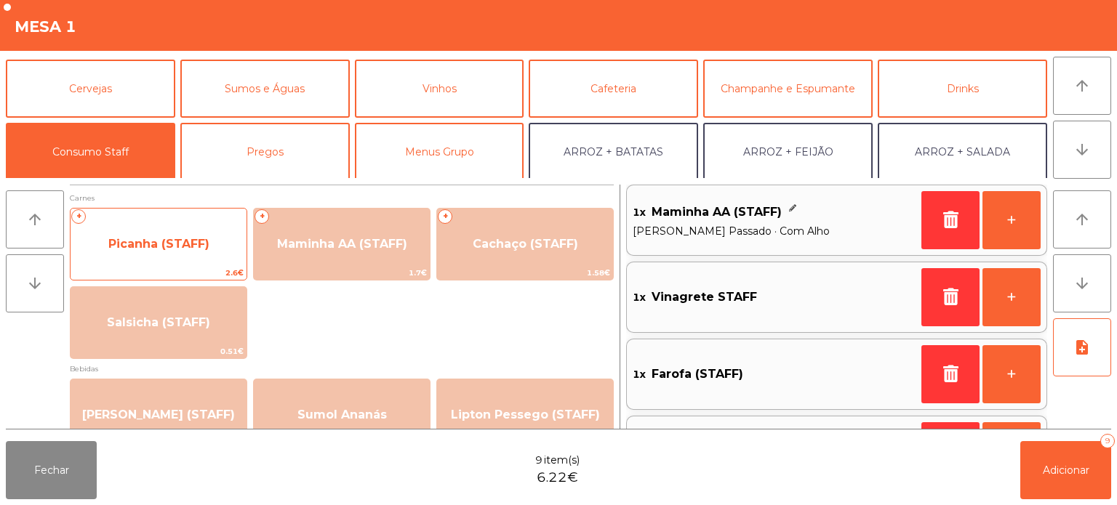
click at [188, 249] on span "Picanha (STAFF)" at bounding box center [158, 244] width 101 height 14
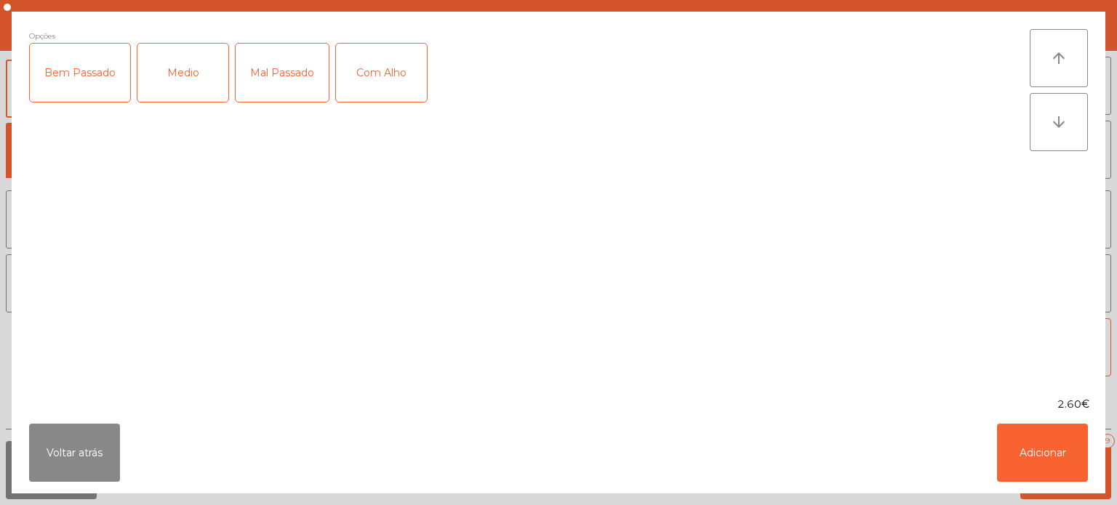
click at [192, 67] on div "Medio" at bounding box center [182, 73] width 91 height 58
click at [1056, 447] on button "Adicionar" at bounding box center [1042, 453] width 91 height 58
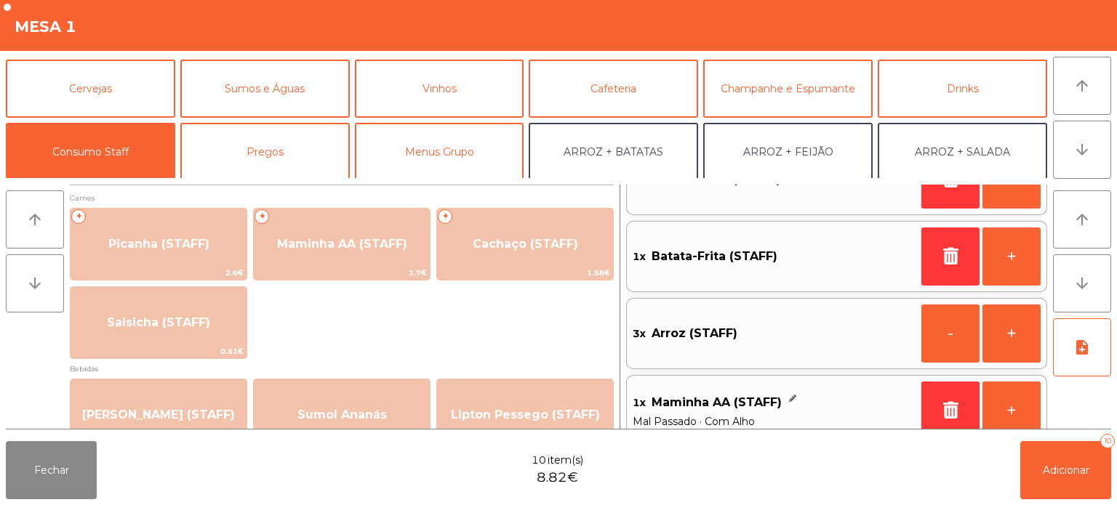
scroll to position [375, 0]
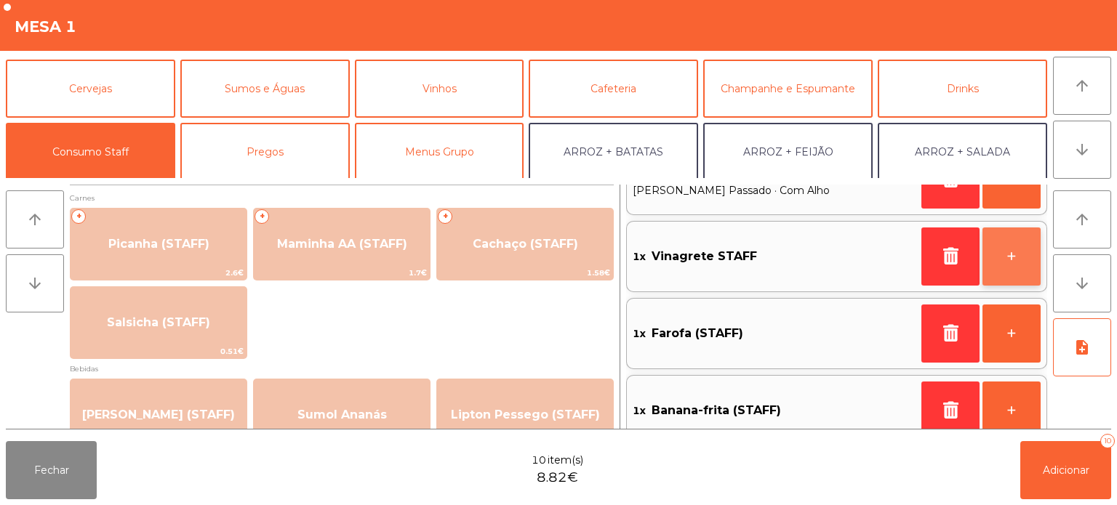
click at [998, 274] on button "+" at bounding box center [1011, 257] width 58 height 58
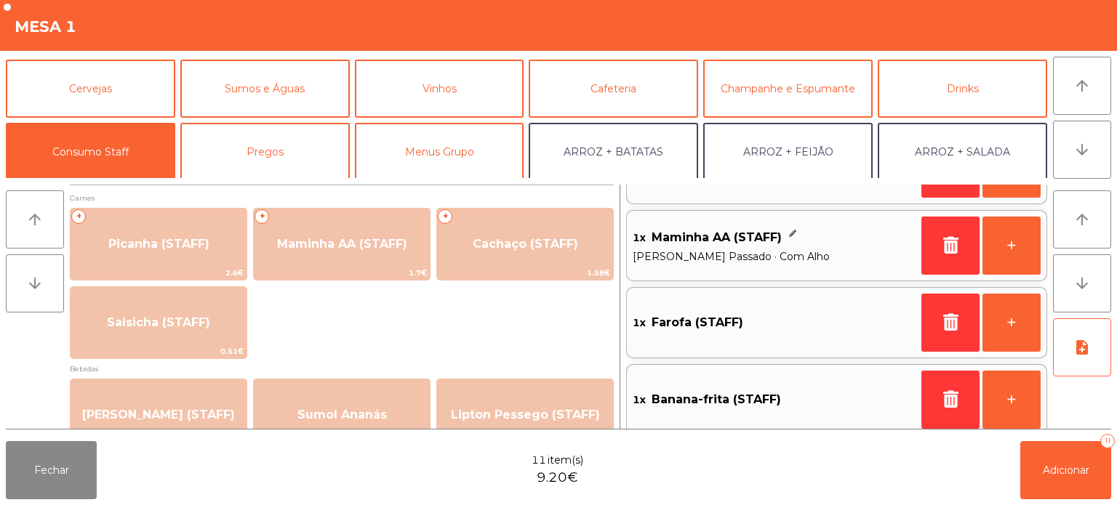
scroll to position [136, 0]
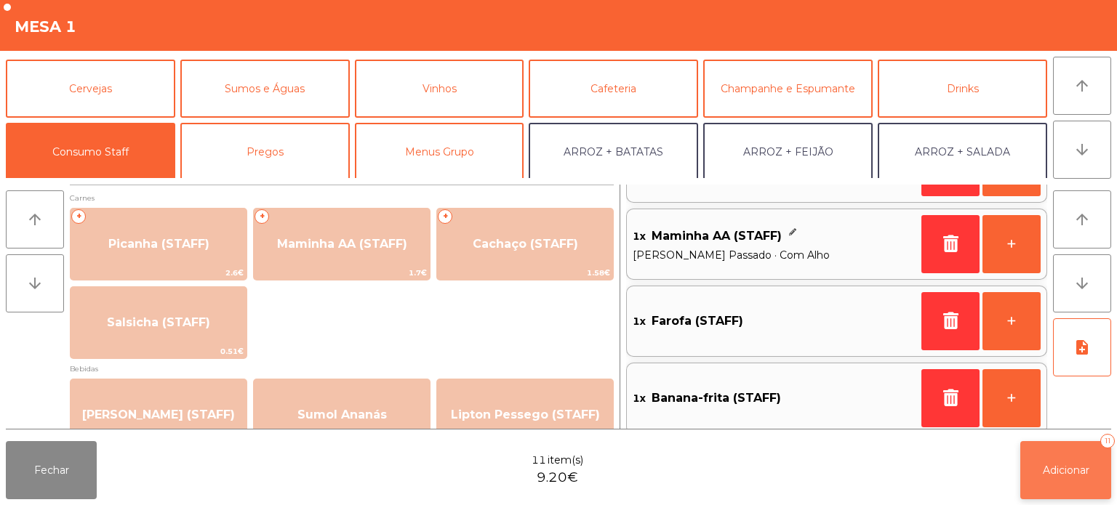
click at [1081, 471] on span "Adicionar" at bounding box center [1066, 470] width 47 height 13
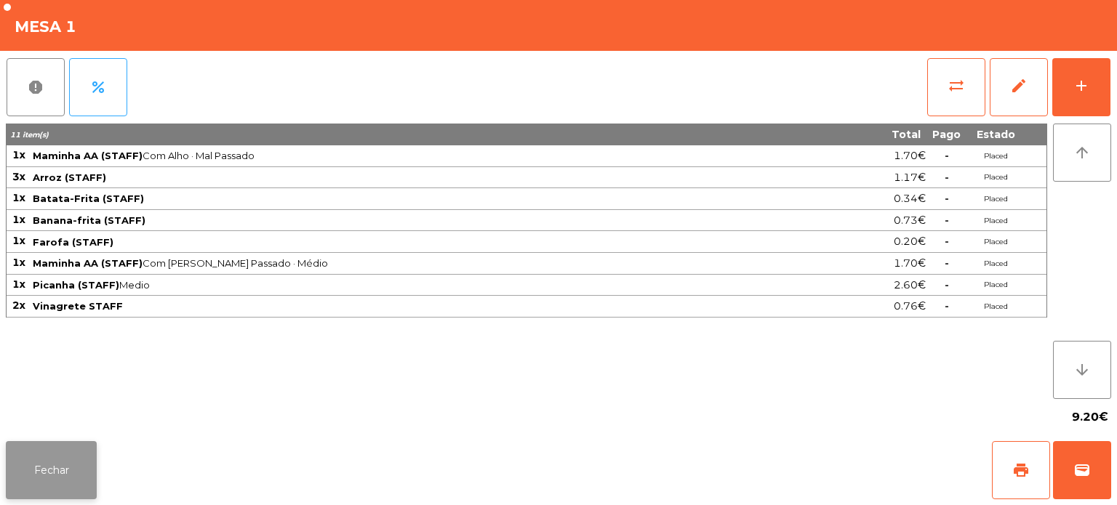
click at [36, 478] on button "Fechar" at bounding box center [51, 470] width 91 height 58
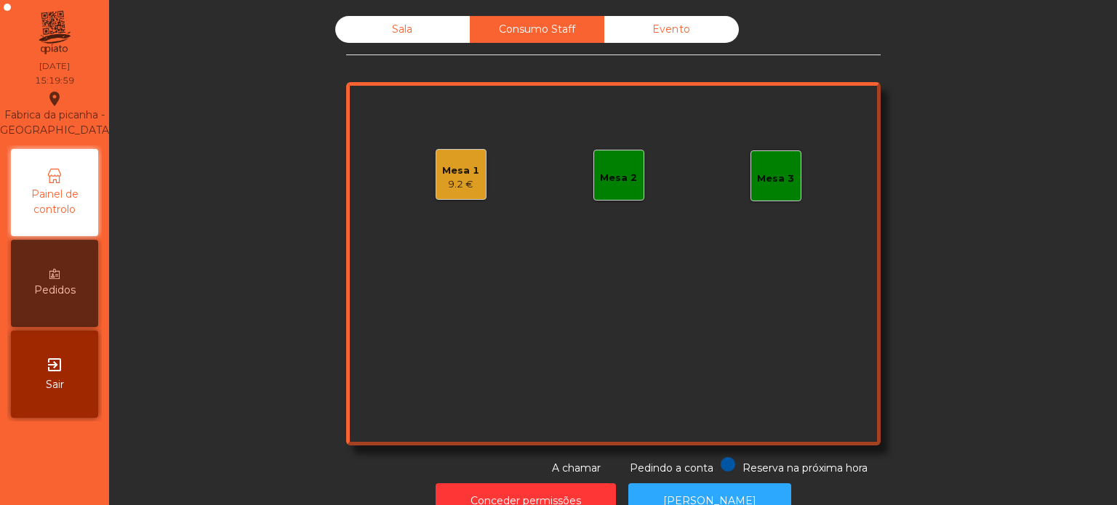
click at [437, 34] on div "Sala" at bounding box center [402, 29] width 135 height 27
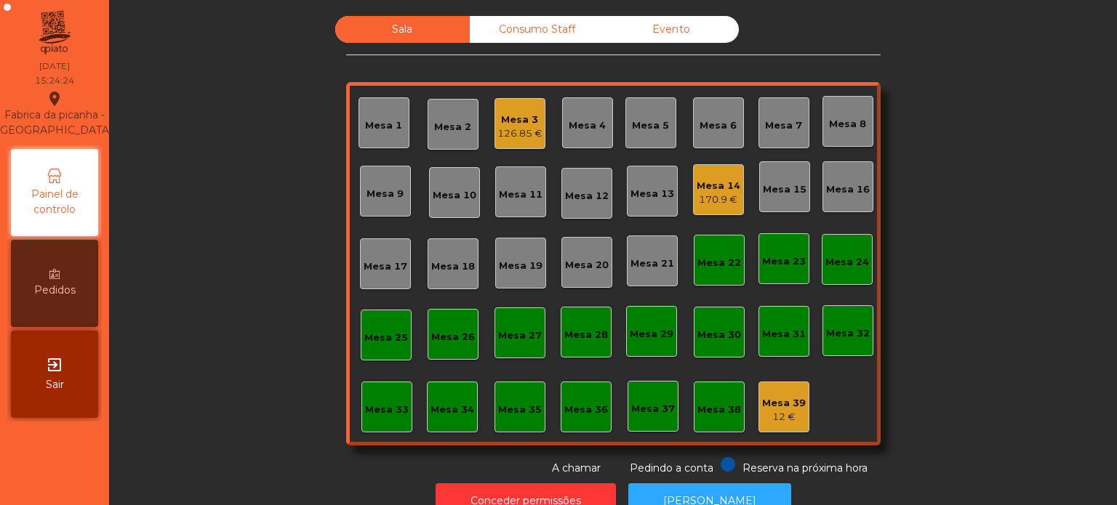
click at [718, 180] on div "Mesa 14" at bounding box center [719, 186] width 44 height 15
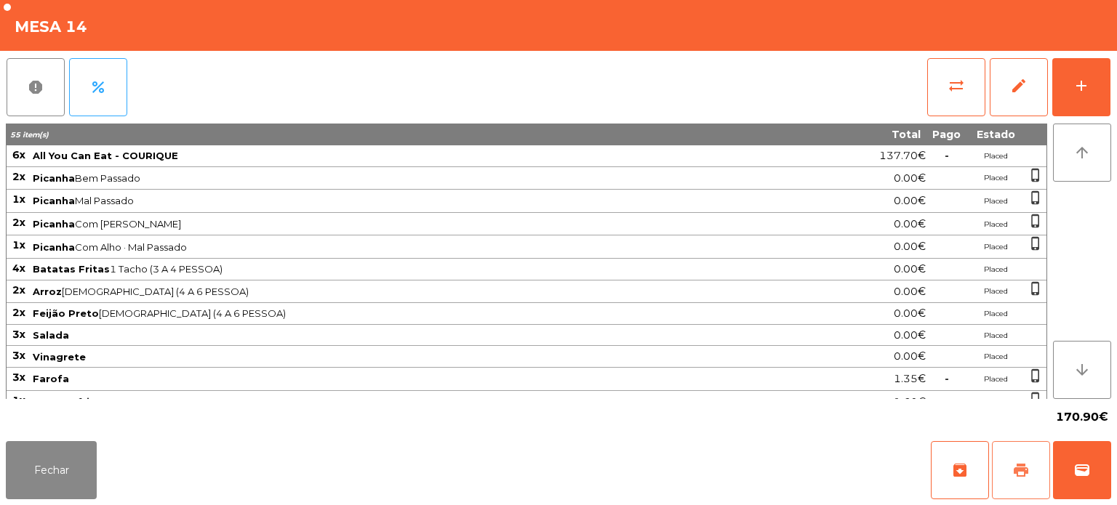
click at [998, 469] on button "print" at bounding box center [1021, 470] width 58 height 58
click at [68, 445] on button "Fechar" at bounding box center [51, 470] width 91 height 58
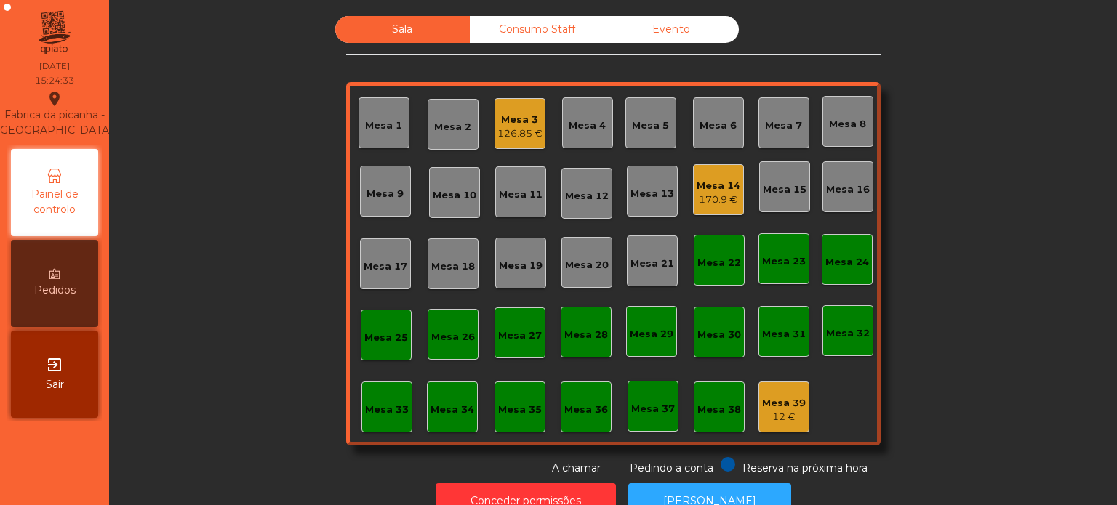
click at [776, 431] on div "Mesa 39 12 €" at bounding box center [783, 407] width 51 height 51
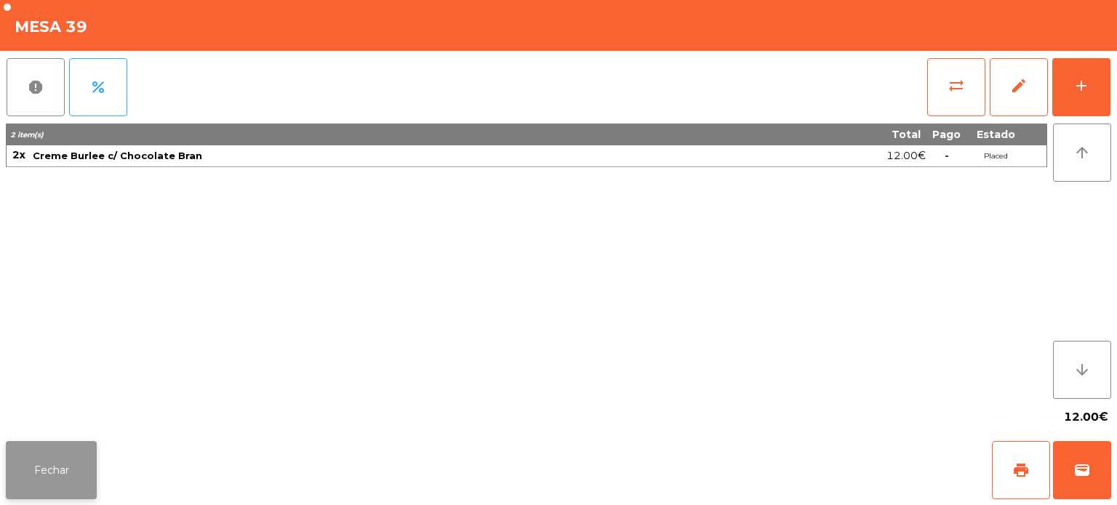
click at [53, 450] on button "Fechar" at bounding box center [51, 470] width 91 height 58
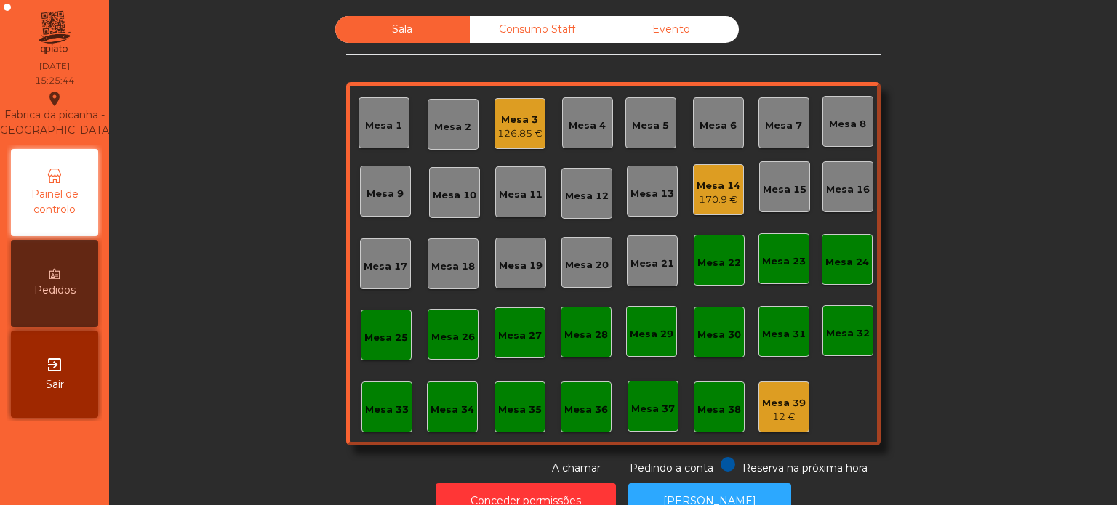
click at [729, 203] on div "170.9 €" at bounding box center [719, 200] width 44 height 15
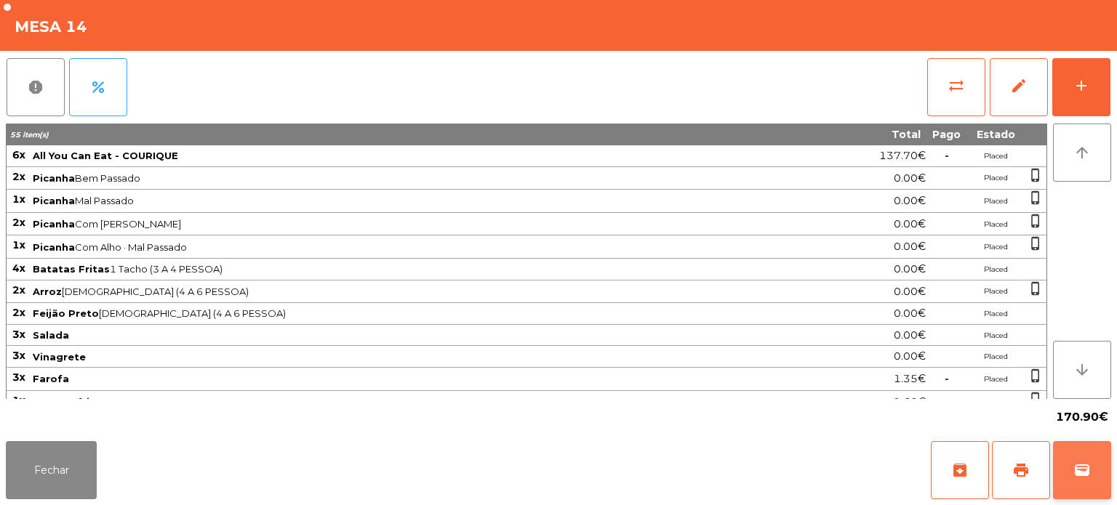
click at [1085, 450] on button "wallet" at bounding box center [1082, 470] width 58 height 58
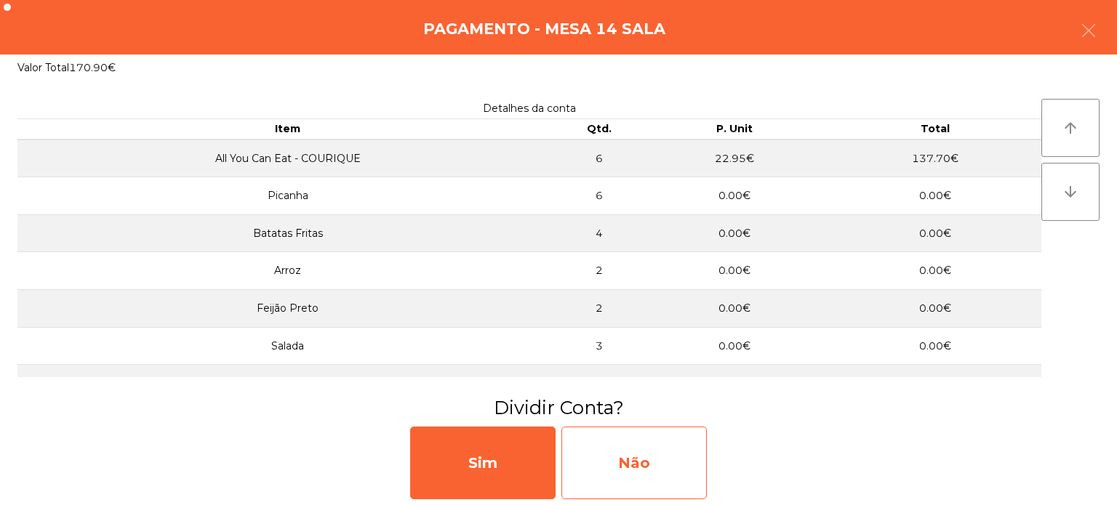
click at [646, 429] on div "Não" at bounding box center [633, 463] width 145 height 73
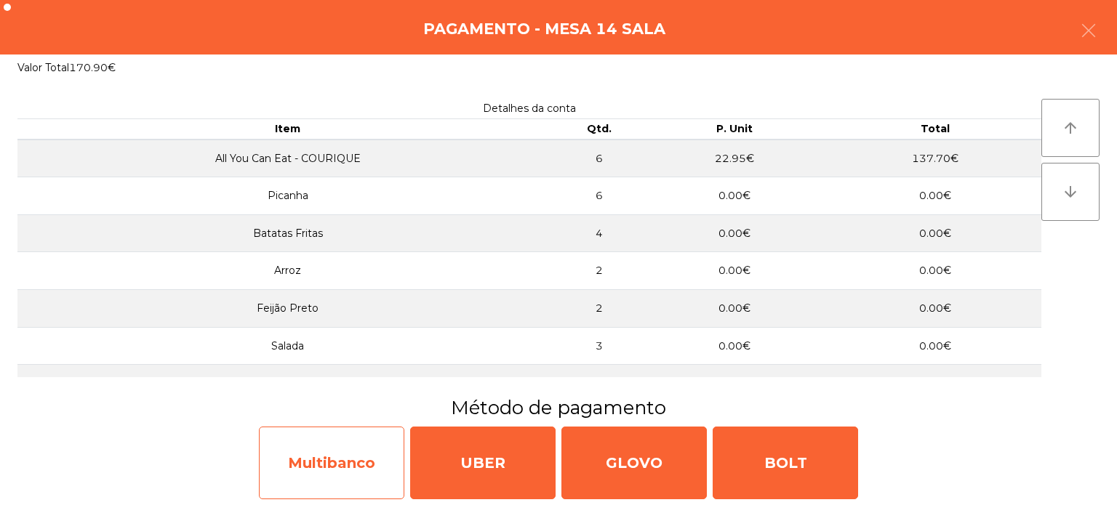
click at [354, 448] on div "Multibanco" at bounding box center [331, 463] width 145 height 73
select select "**"
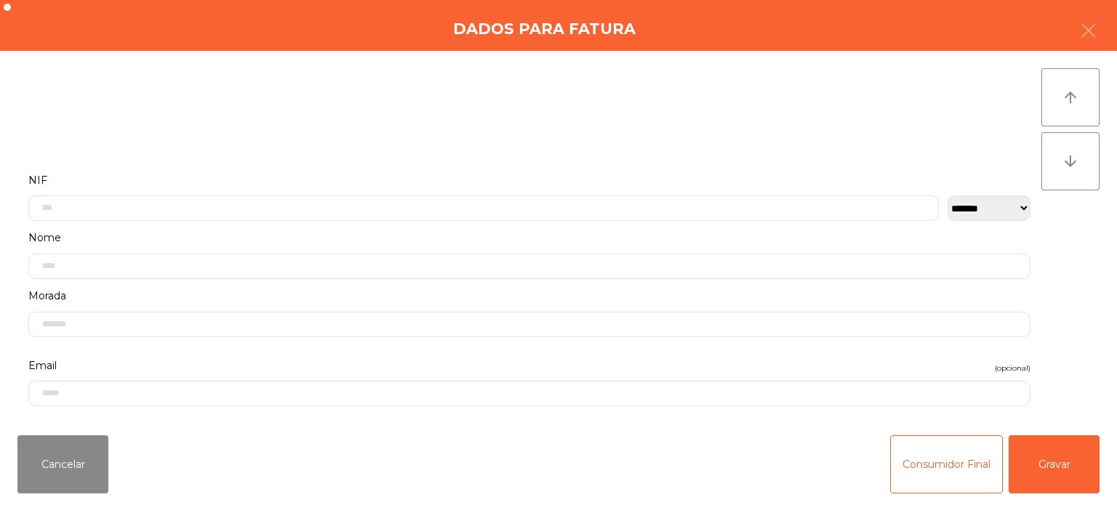
click at [668, 174] on label "NIF" at bounding box center [529, 181] width 1002 height 20
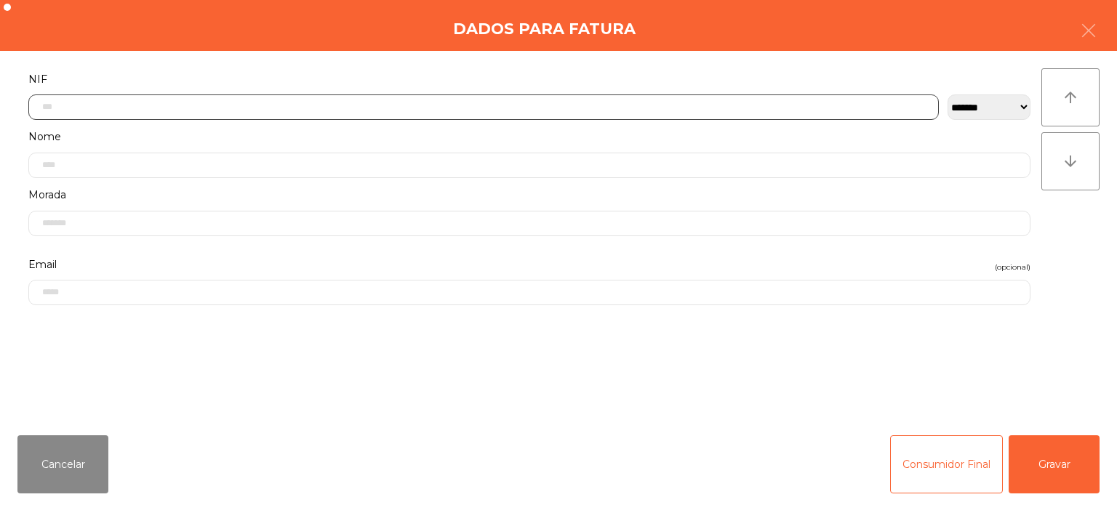
click at [787, 104] on input "text" at bounding box center [483, 107] width 910 height 25
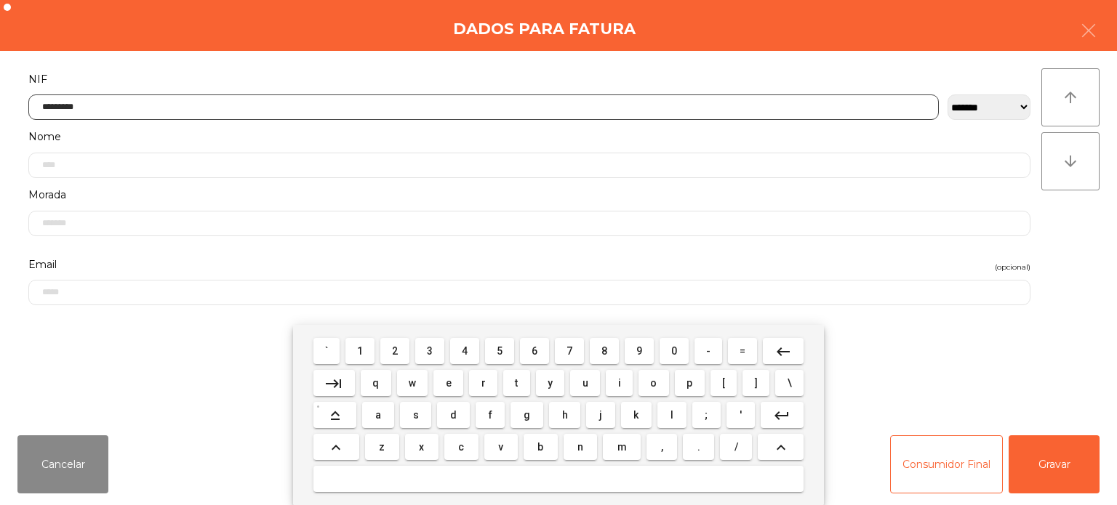
type input "*********"
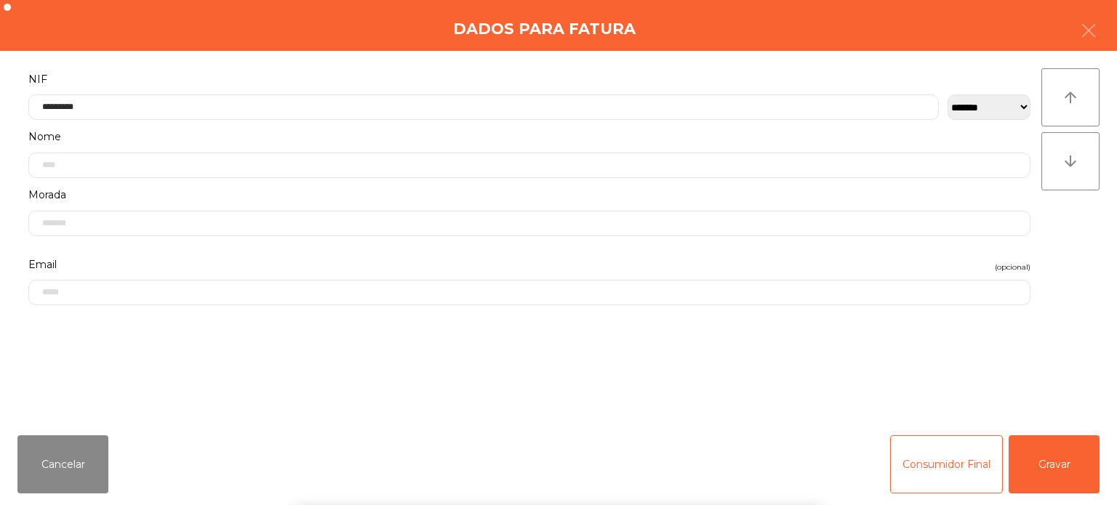
click at [1088, 483] on div "` 1 2 3 4 5 6 7 8 9 0 - = keyboard_backspace keyboard_tab q w e r t y u i o p […" at bounding box center [558, 415] width 1117 height 180
click at [1063, 461] on button "Gravar" at bounding box center [1053, 465] width 91 height 58
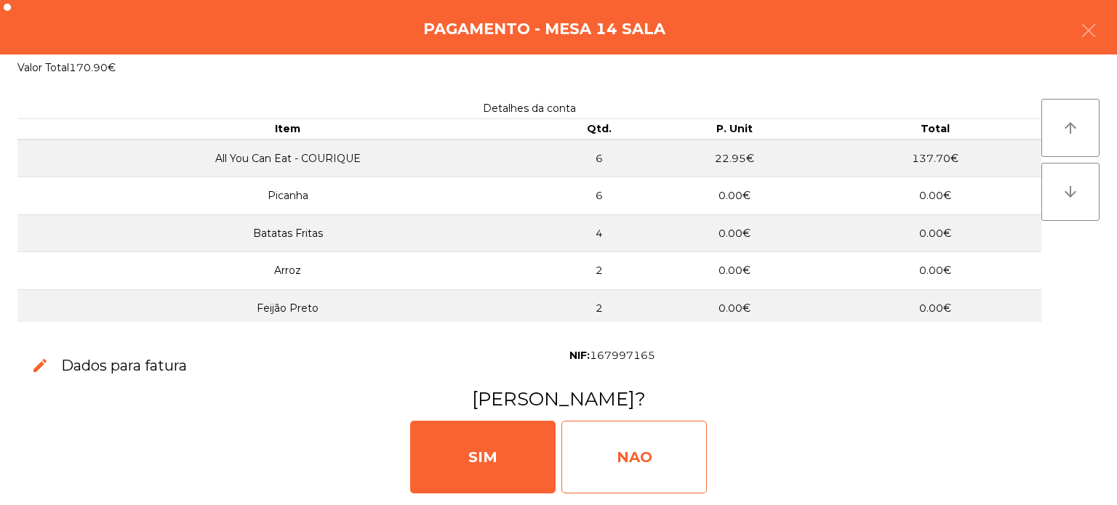
click at [638, 448] on div "NAO" at bounding box center [633, 457] width 145 height 73
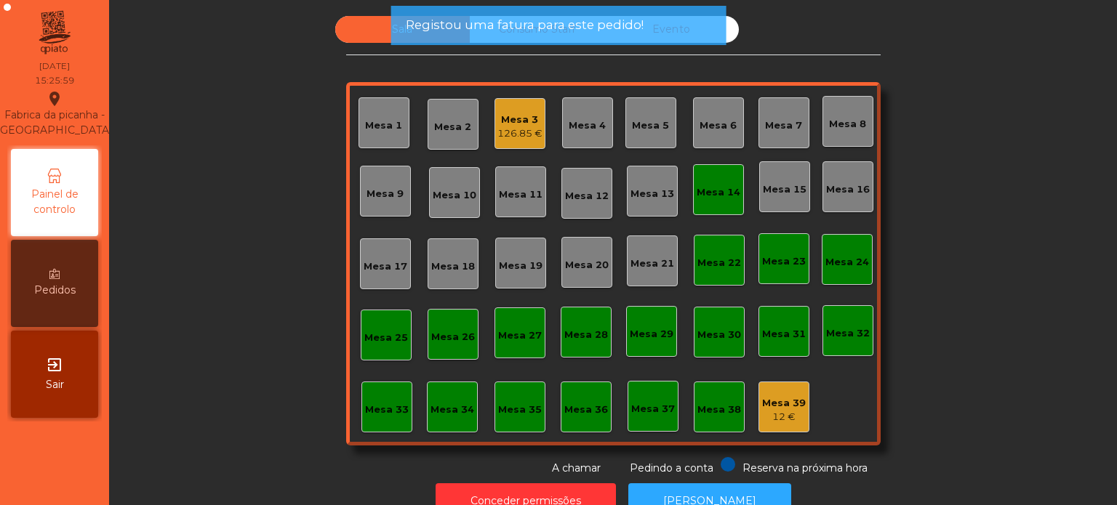
click at [704, 172] on div "Mesa 14" at bounding box center [718, 189] width 51 height 51
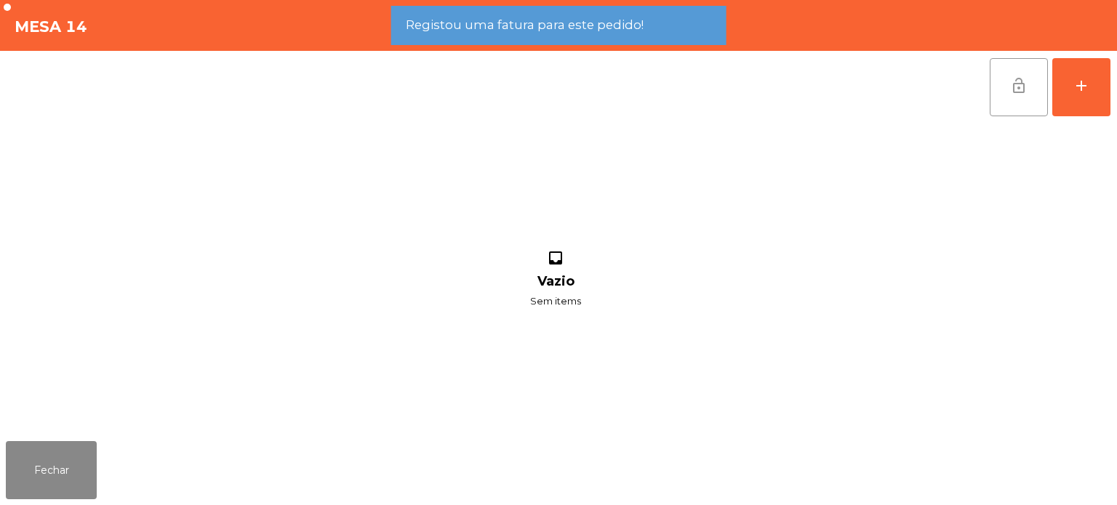
click at [1026, 89] on span "lock_open" at bounding box center [1018, 85] width 17 height 17
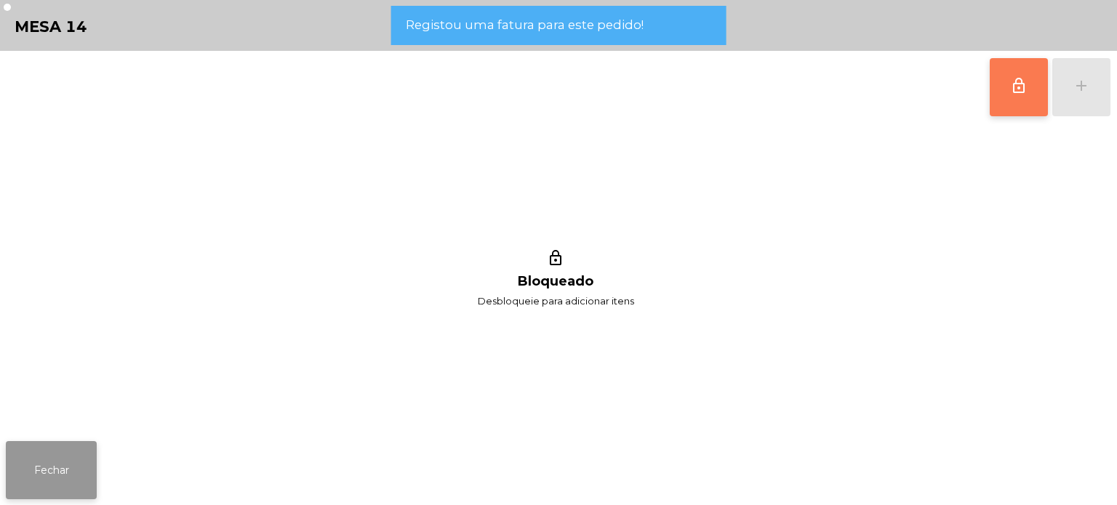
click at [68, 455] on button "Fechar" at bounding box center [51, 470] width 91 height 58
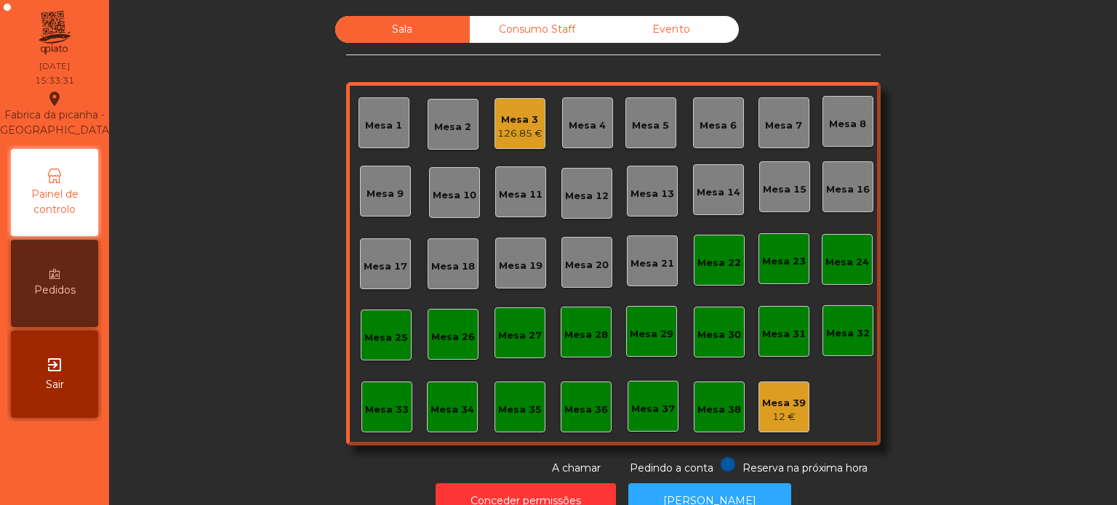
click at [766, 420] on div "12 €" at bounding box center [784, 417] width 44 height 15
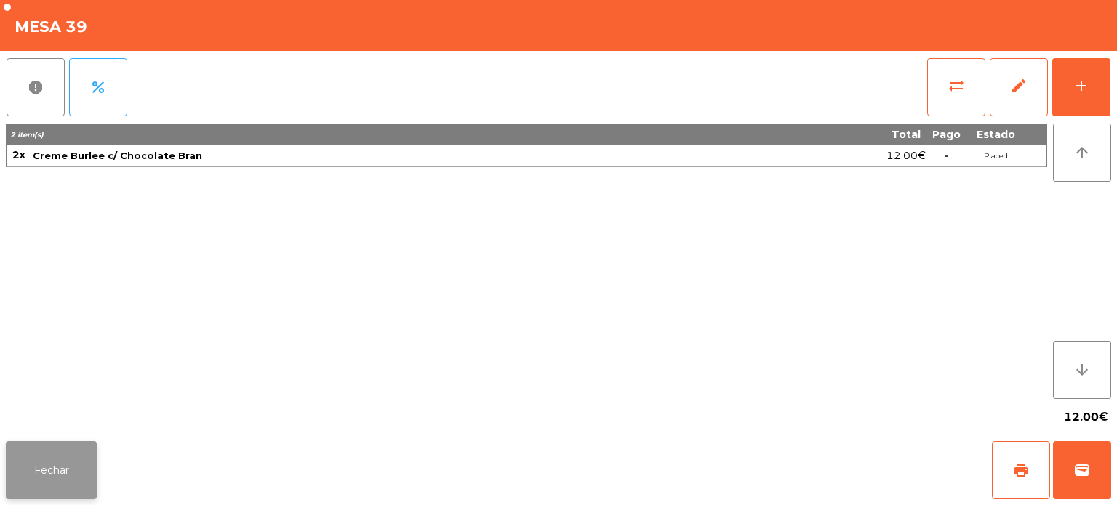
click at [89, 446] on button "Fechar" at bounding box center [51, 470] width 91 height 58
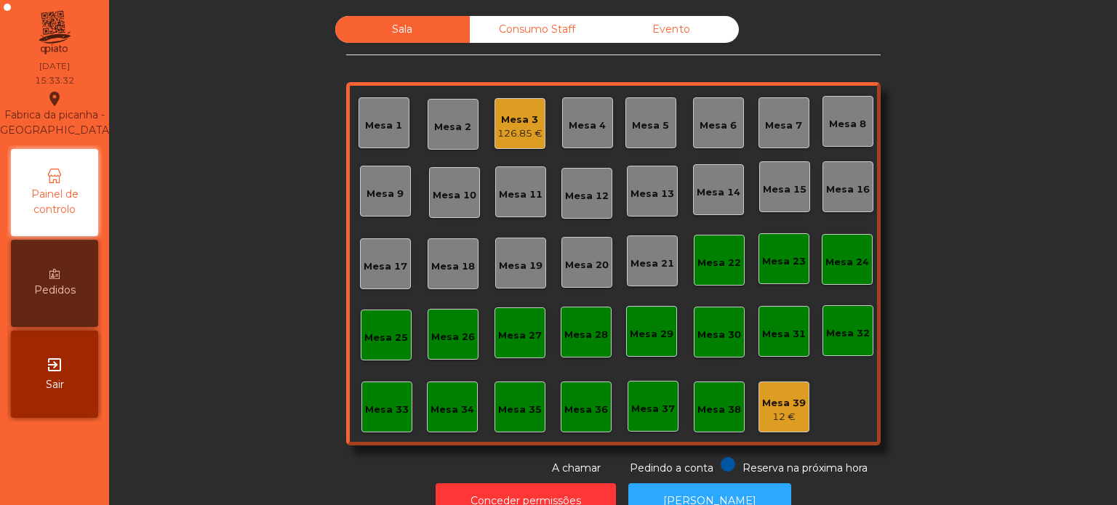
click at [507, 20] on div "Consumo Staff" at bounding box center [537, 29] width 135 height 27
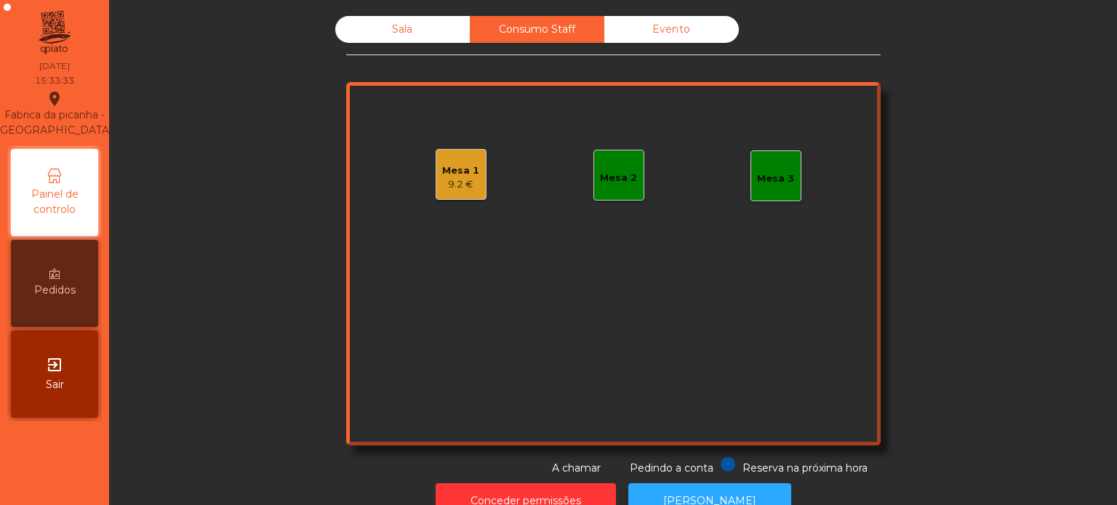
click at [436, 156] on div "Mesa 1 9.2 €" at bounding box center [461, 174] width 51 height 51
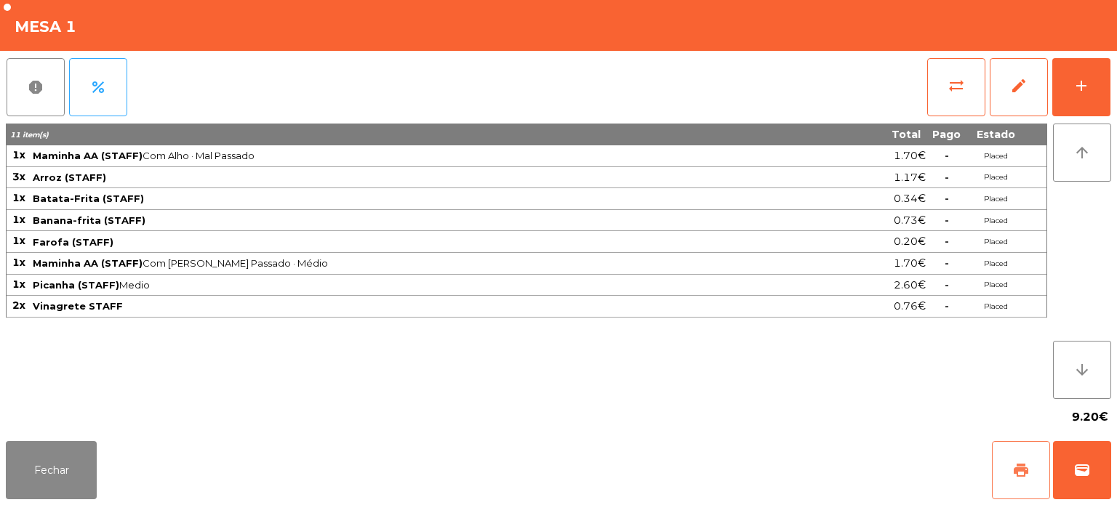
click at [1018, 460] on button "print" at bounding box center [1021, 470] width 58 height 58
click at [14, 95] on button "report" at bounding box center [36, 87] width 58 height 58
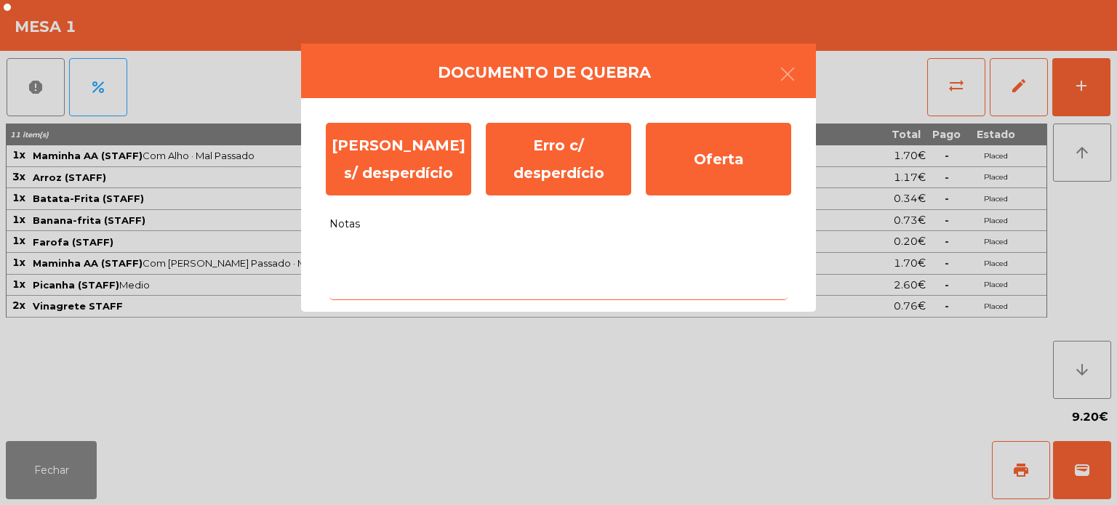
click at [529, 295] on textarea "Notas" at bounding box center [558, 270] width 458 height 60
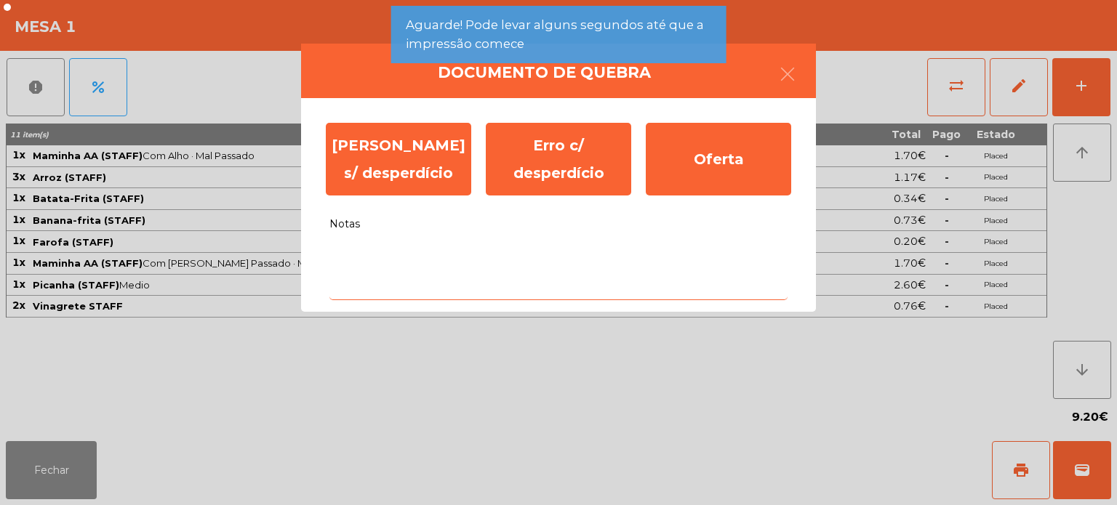
click at [477, 251] on textarea "Notas" at bounding box center [558, 270] width 458 height 60
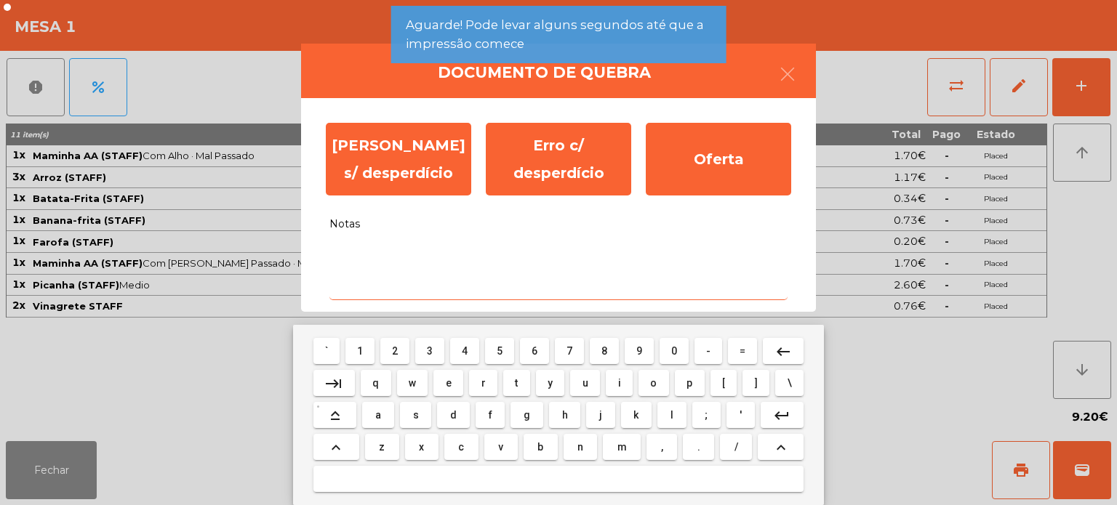
click at [577, 404] on button "h" at bounding box center [564, 415] width 31 height 26
click at [585, 382] on span "u" at bounding box center [585, 383] width 6 height 12
type textarea "**"
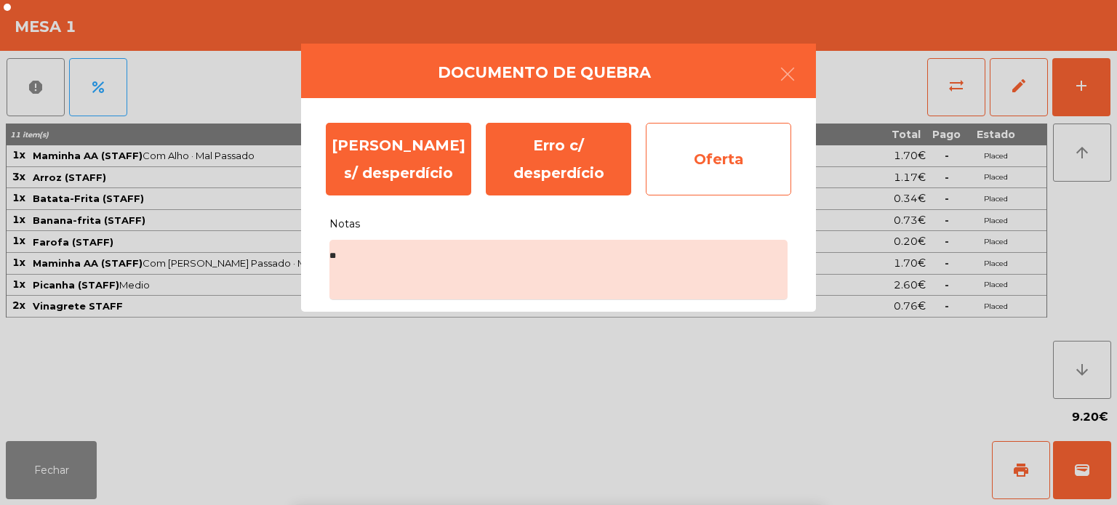
click at [715, 125] on div "Oferta" at bounding box center [718, 159] width 145 height 73
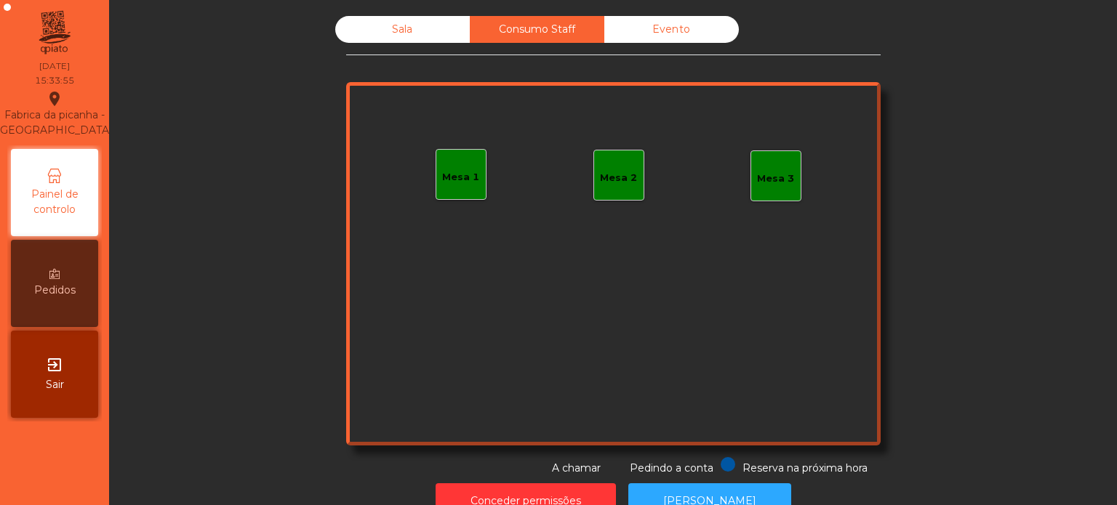
click at [387, 67] on div "Sala Consumo Staff Evento Mesa 1 Mesa 2 Mesa 3 Reserva na próxima hora Pedindo …" at bounding box center [613, 246] width 534 height 460
click at [397, 37] on div "Sala" at bounding box center [402, 29] width 135 height 27
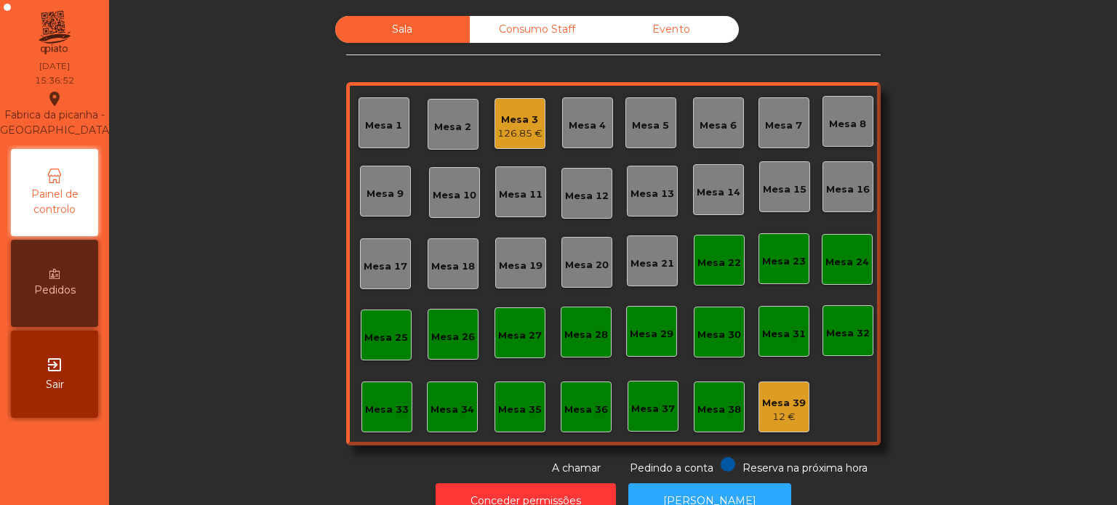
click at [499, 127] on div "126.85 €" at bounding box center [519, 134] width 45 height 15
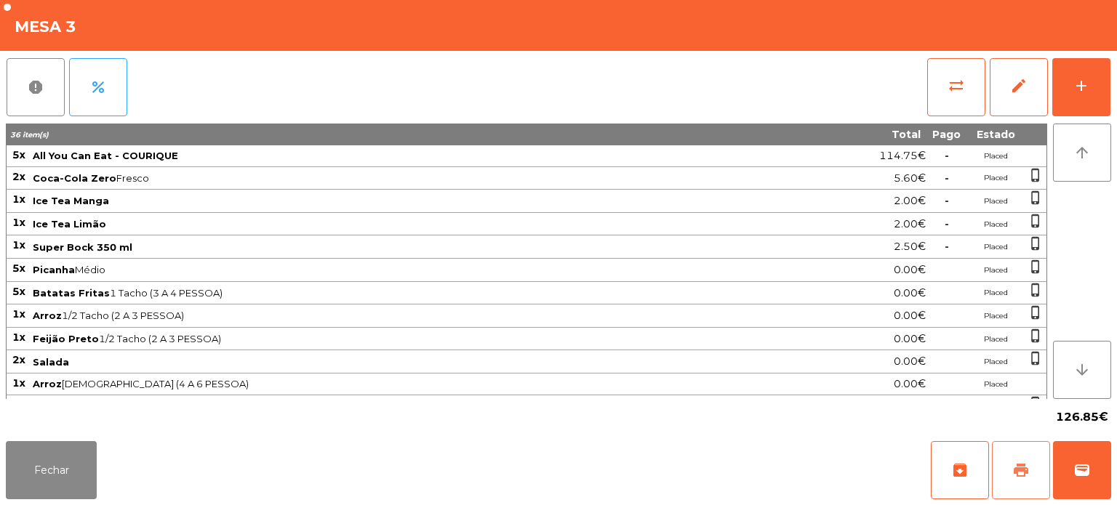
click at [1008, 486] on button "print" at bounding box center [1021, 470] width 58 height 58
click at [48, 453] on button "Fechar" at bounding box center [51, 470] width 91 height 58
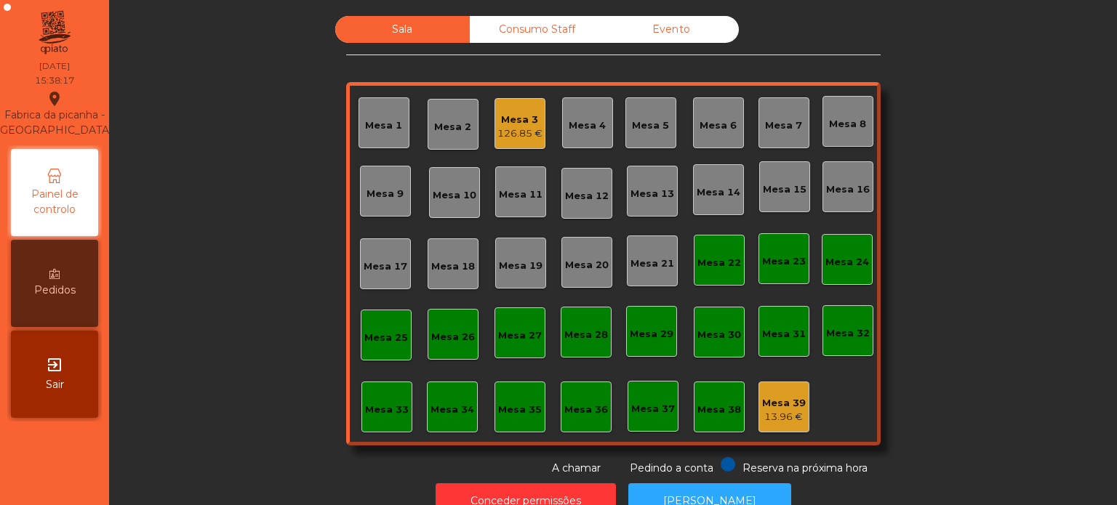
click at [497, 137] on div "126.85 €" at bounding box center [519, 134] width 45 height 15
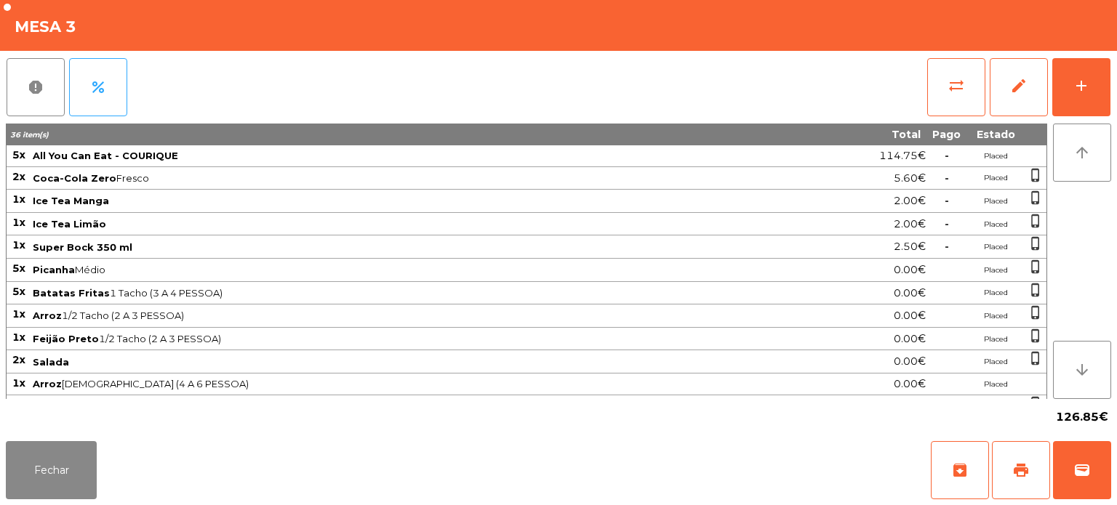
click at [1112, 474] on div "Fechar archive print wallet" at bounding box center [558, 471] width 1117 height 70
click at [678, 449] on div "Fechar archive print wallet" at bounding box center [558, 471] width 1117 height 70
click at [1093, 479] on button "wallet" at bounding box center [1082, 470] width 58 height 58
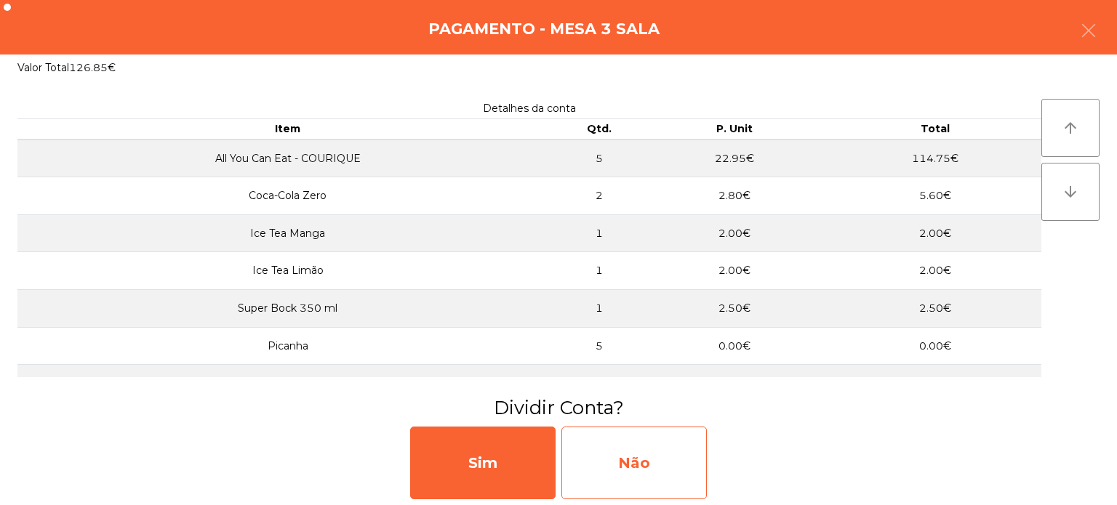
click at [651, 466] on div "Não" at bounding box center [633, 463] width 145 height 73
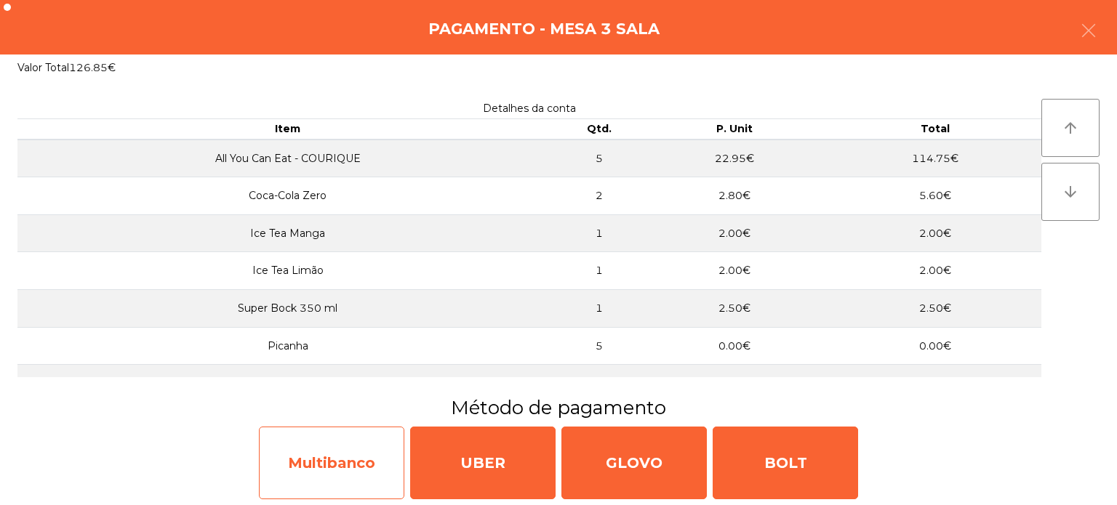
click at [364, 445] on div "Multibanco" at bounding box center [331, 463] width 145 height 73
select select "**"
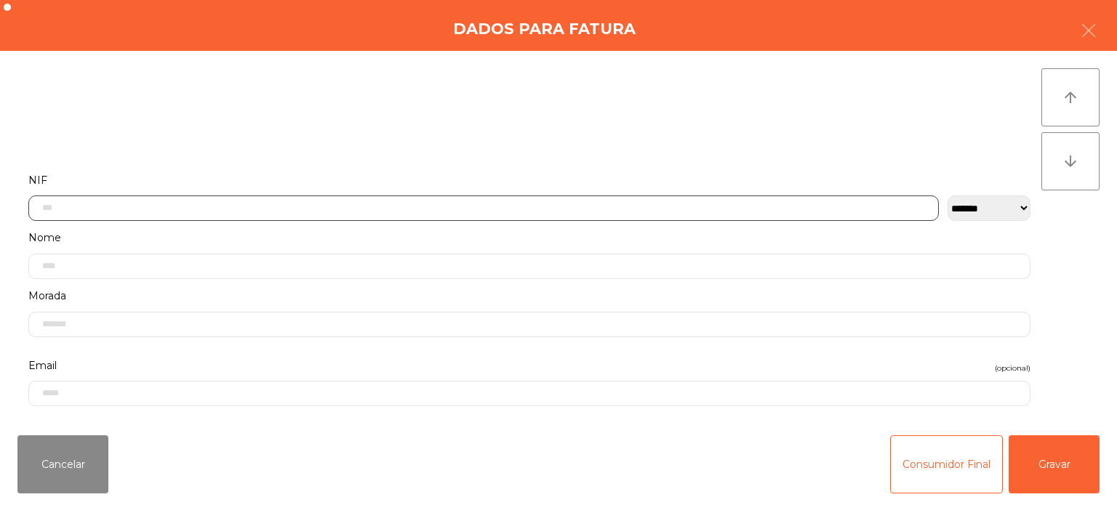
click at [701, 205] on input "text" at bounding box center [483, 208] width 910 height 25
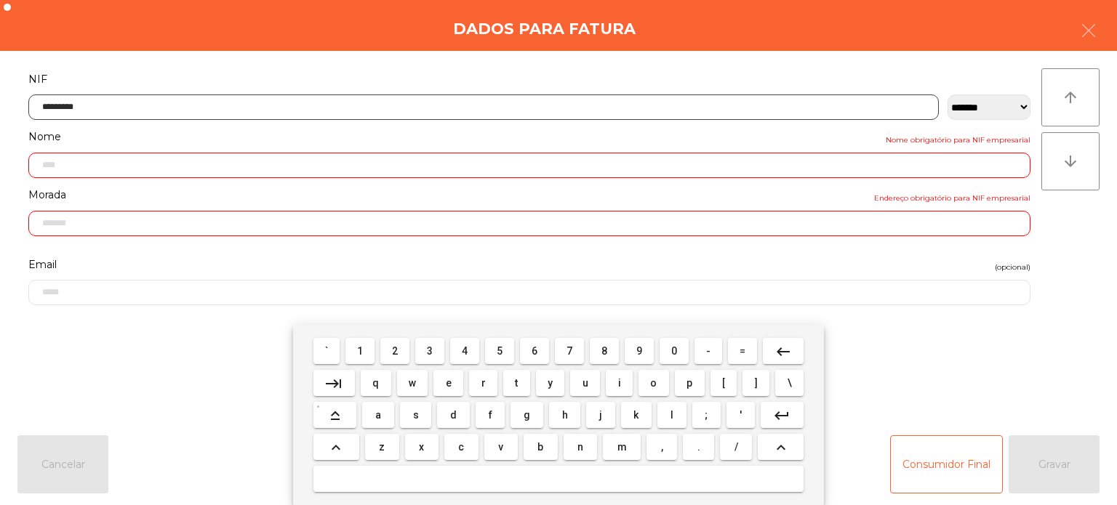
type input "*********"
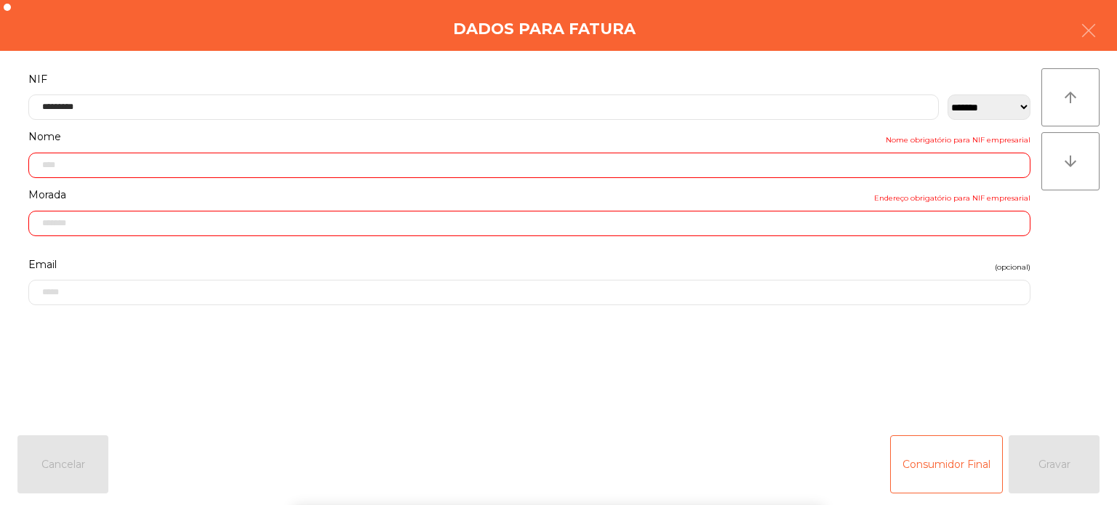
click at [1074, 456] on div "` 1 2 3 4 5 6 7 8 9 0 - = keyboard_backspace keyboard_tab q w e r t y u i o p […" at bounding box center [558, 415] width 1117 height 180
type input "**********"
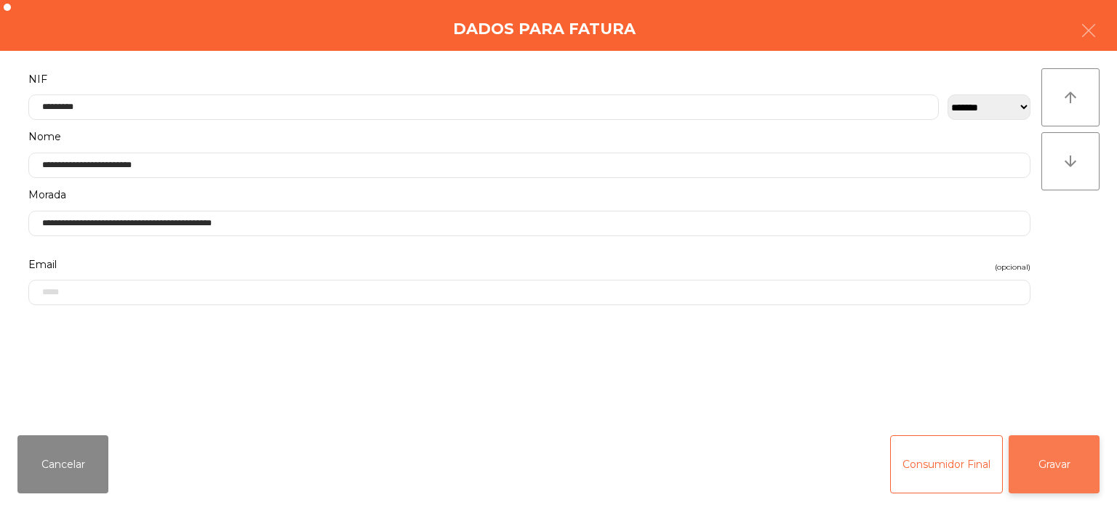
click at [1042, 470] on button "Gravar" at bounding box center [1053, 465] width 91 height 58
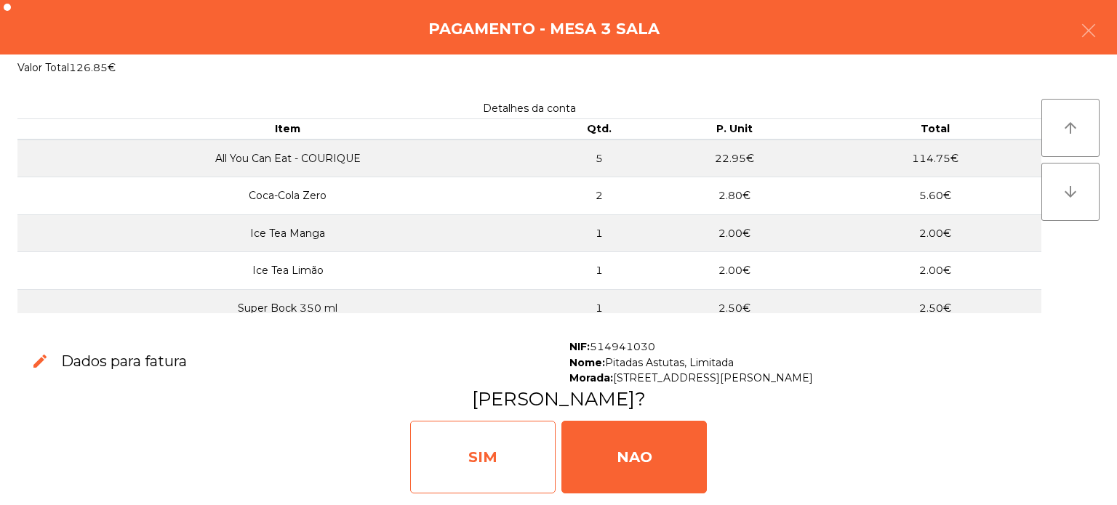
click at [481, 460] on div "SIM" at bounding box center [482, 457] width 145 height 73
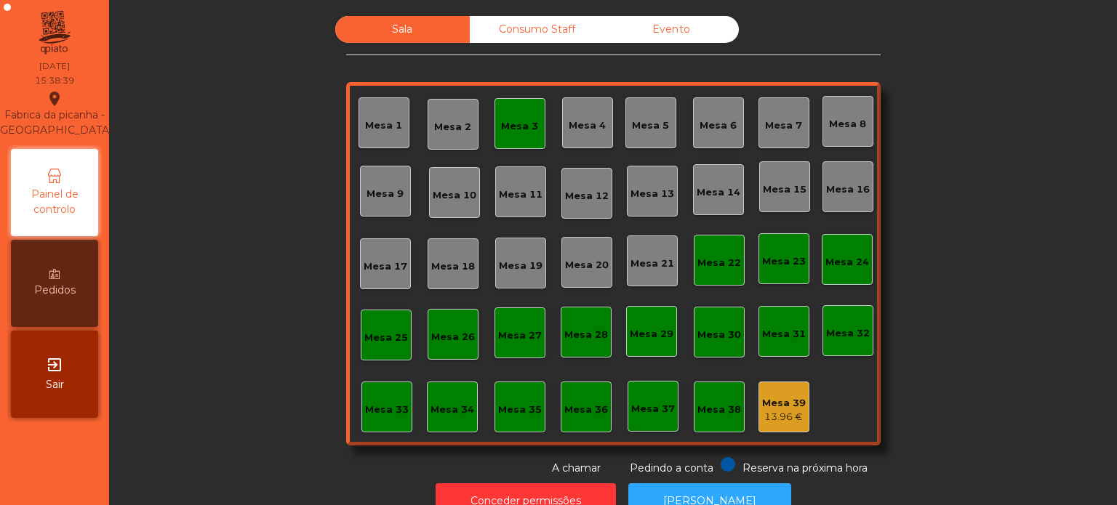
click at [509, 104] on div "Mesa 3" at bounding box center [519, 123] width 51 height 51
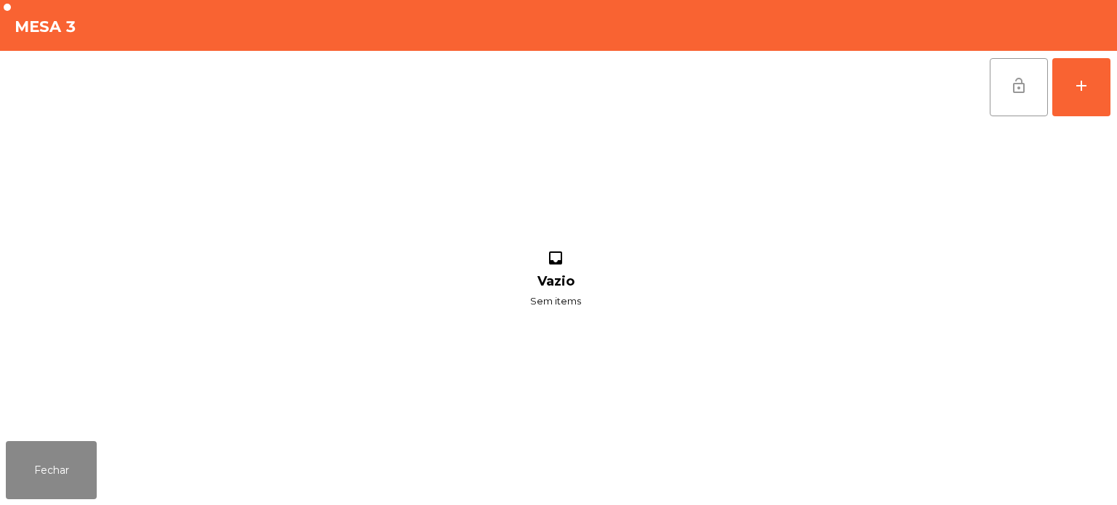
click at [1022, 80] on span "lock_open" at bounding box center [1018, 85] width 17 height 17
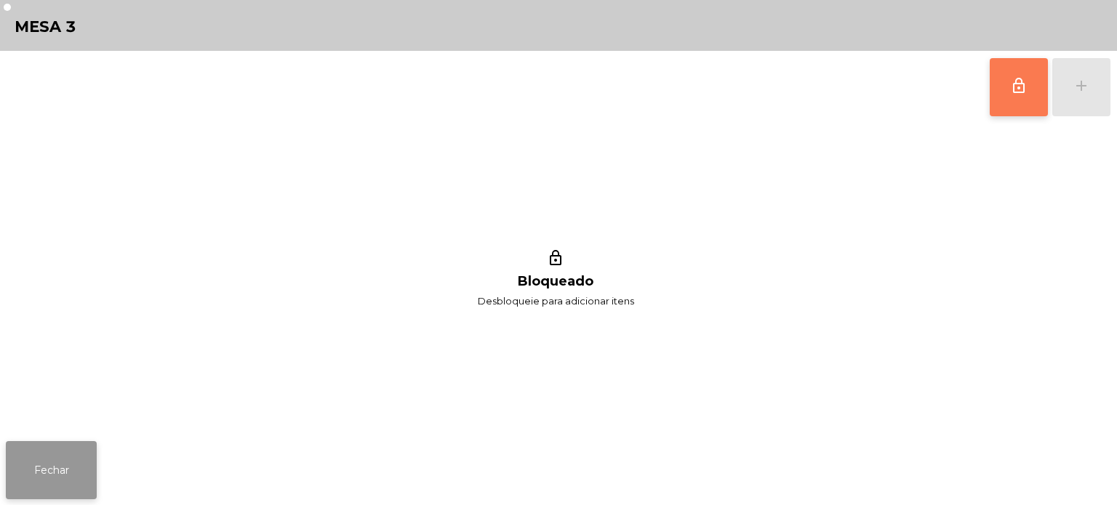
click at [67, 466] on button "Fechar" at bounding box center [51, 470] width 91 height 58
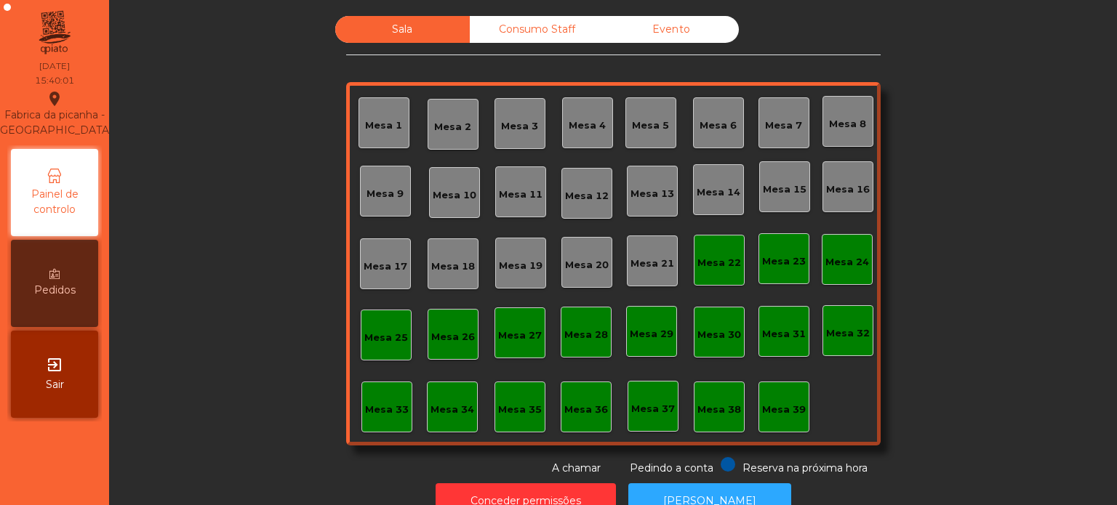
click at [541, 33] on div "Consumo Staff" at bounding box center [537, 29] width 135 height 27
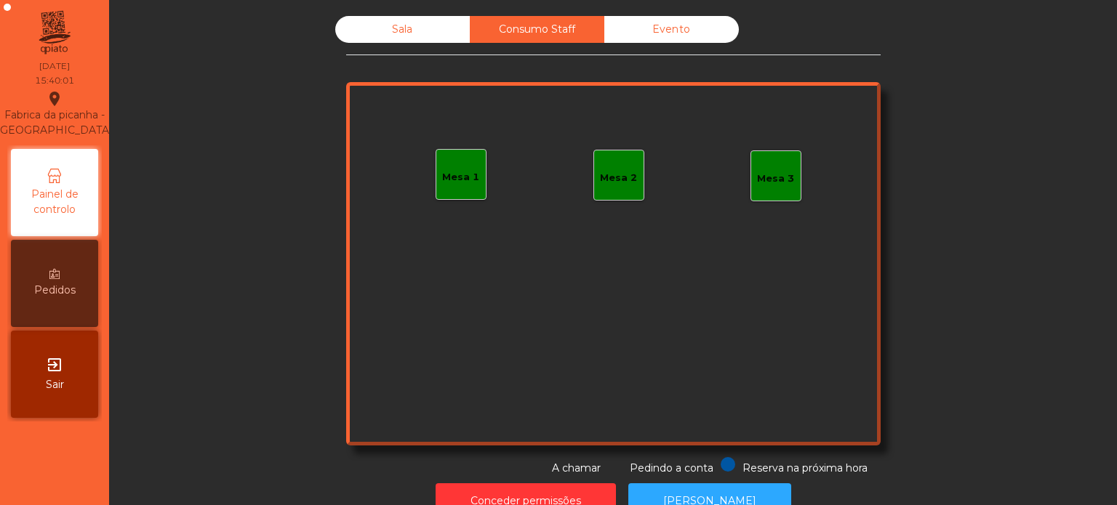
click at [695, 33] on div "Evento" at bounding box center [671, 29] width 135 height 27
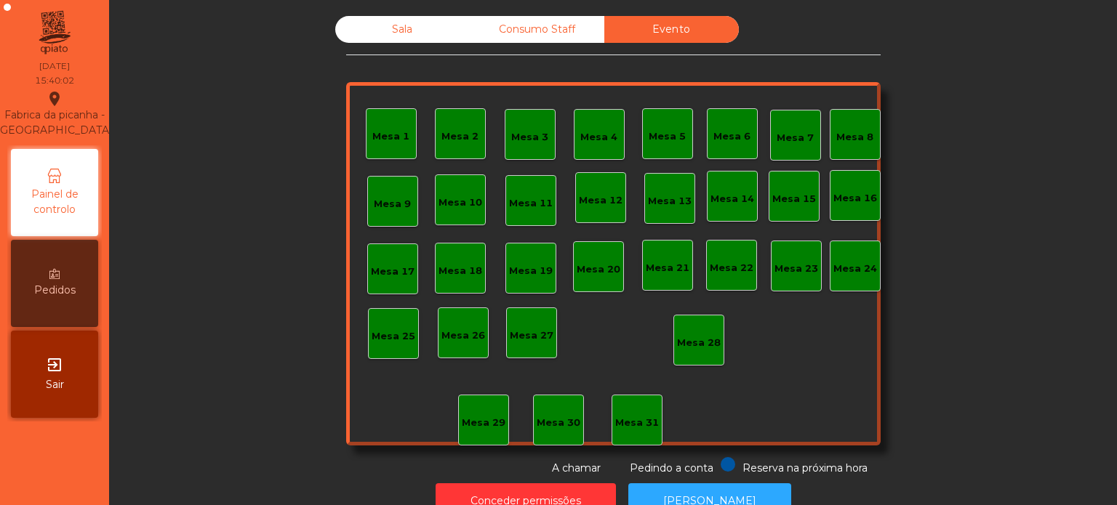
click at [405, 20] on div "Sala" at bounding box center [402, 29] width 135 height 27
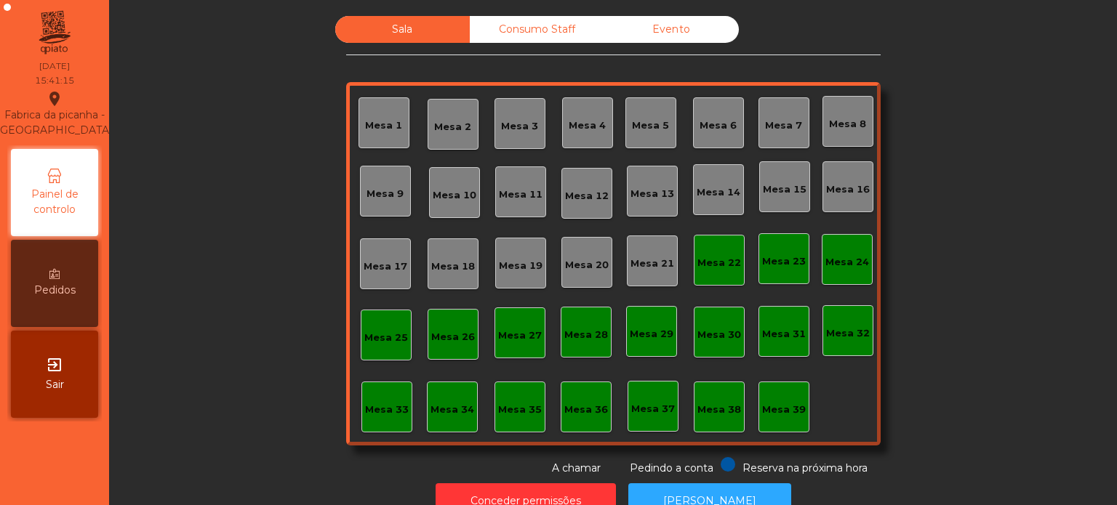
click at [694, 20] on div "Evento" at bounding box center [671, 29] width 135 height 27
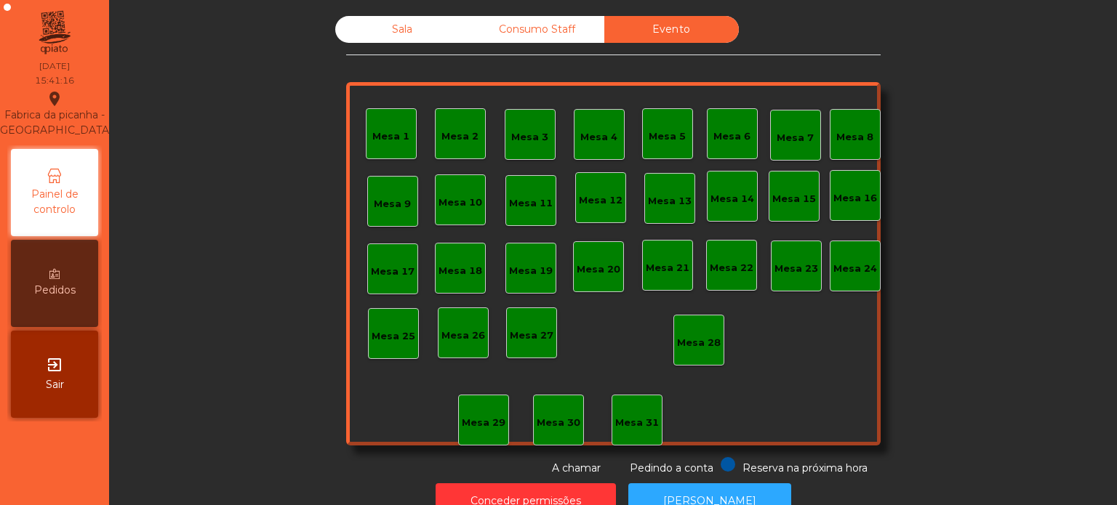
click at [562, 20] on div "Consumo Staff" at bounding box center [537, 29] width 135 height 27
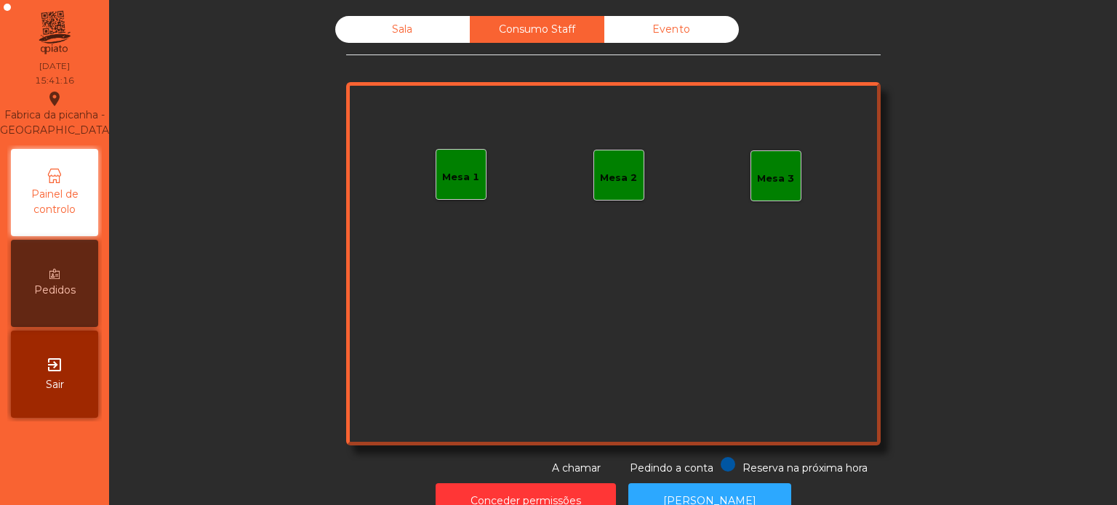
click at [426, 17] on div "Sala" at bounding box center [402, 29] width 135 height 27
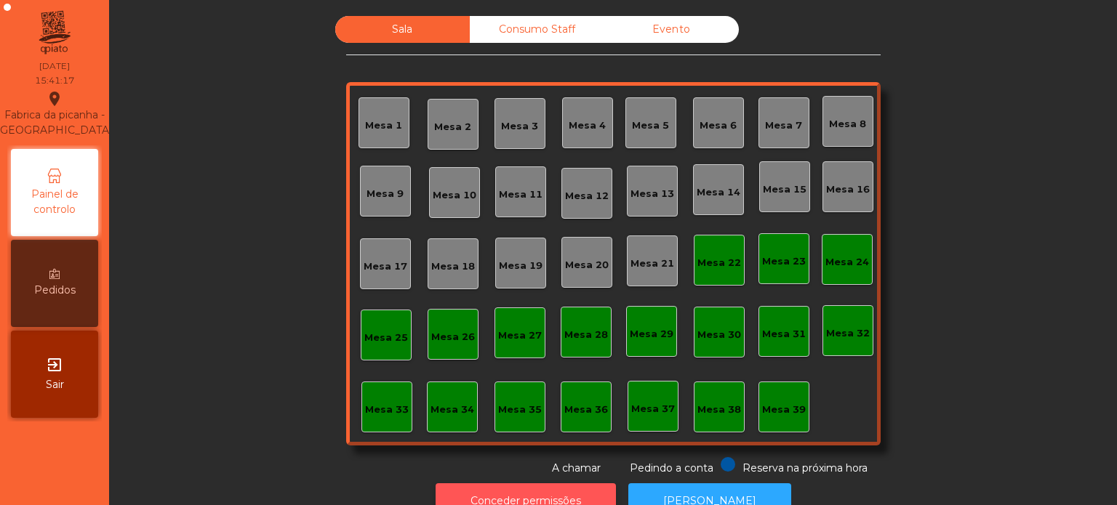
click at [542, 483] on button "Conceder permissões" at bounding box center [526, 501] width 180 height 36
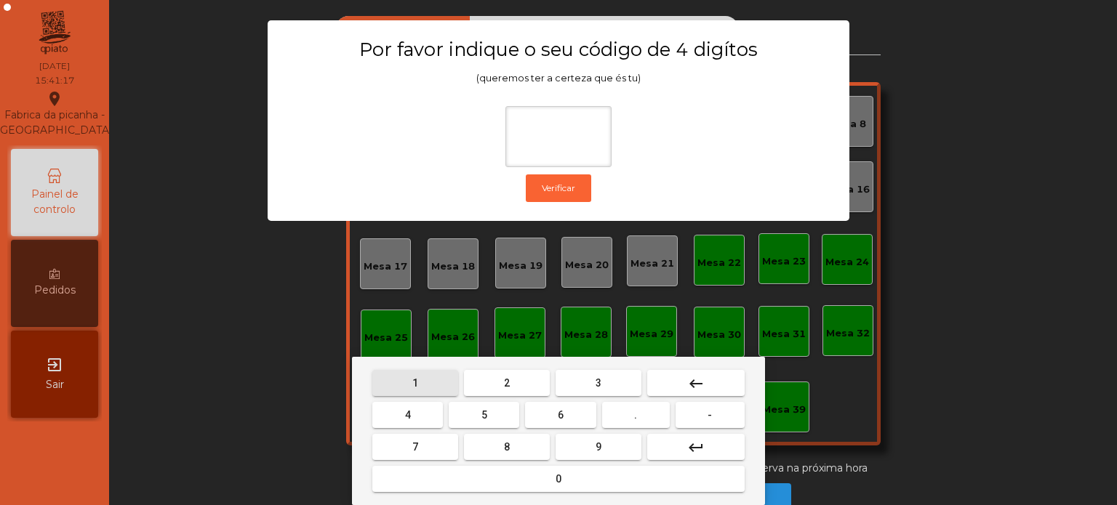
click at [424, 374] on button "1" at bounding box center [415, 383] width 86 height 26
click at [593, 370] on button "3" at bounding box center [598, 383] width 86 height 26
click at [477, 407] on button "5" at bounding box center [484, 415] width 71 height 26
click at [492, 471] on button "0" at bounding box center [558, 479] width 372 height 26
type input "****"
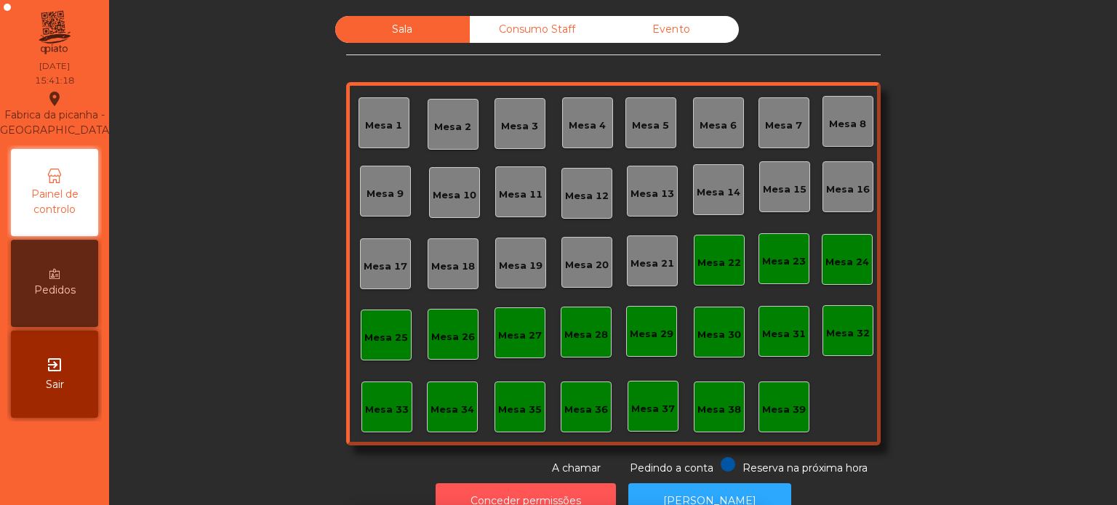
scroll to position [24, 0]
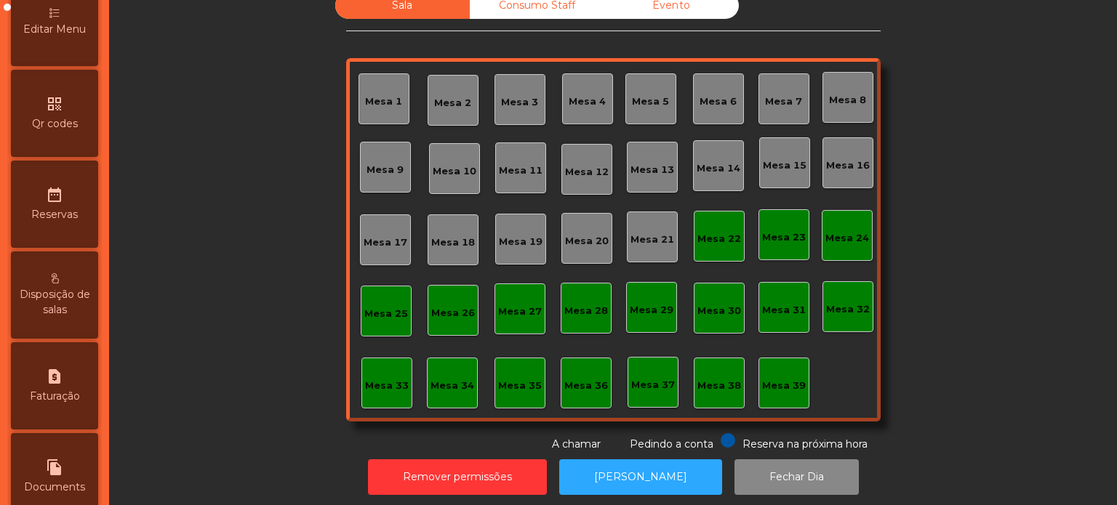
click at [67, 404] on span "Faturação" at bounding box center [55, 396] width 50 height 15
select select "*"
select select "****"
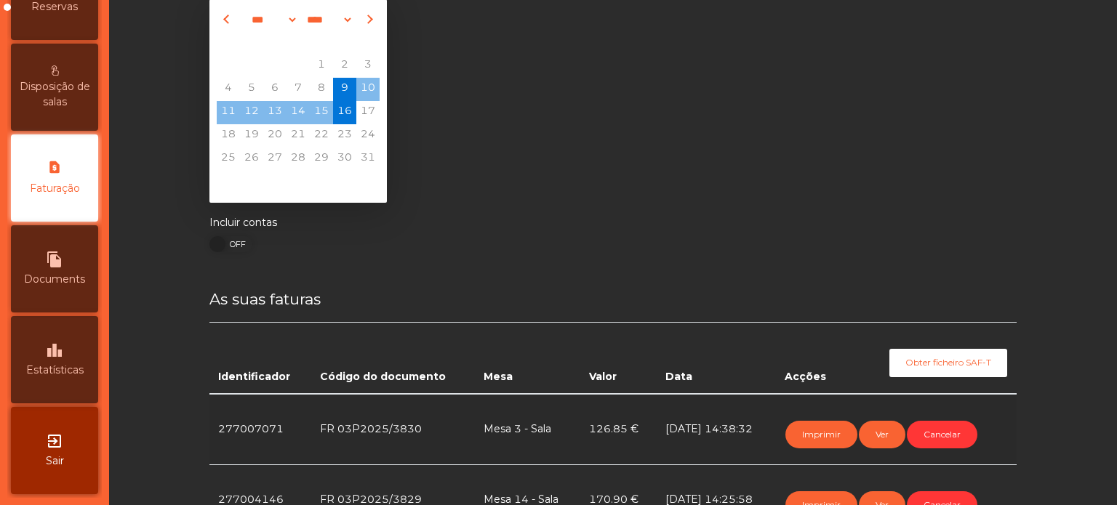
scroll to position [573, 0]
click at [55, 358] on icon "leaderboard" at bounding box center [54, 350] width 17 height 17
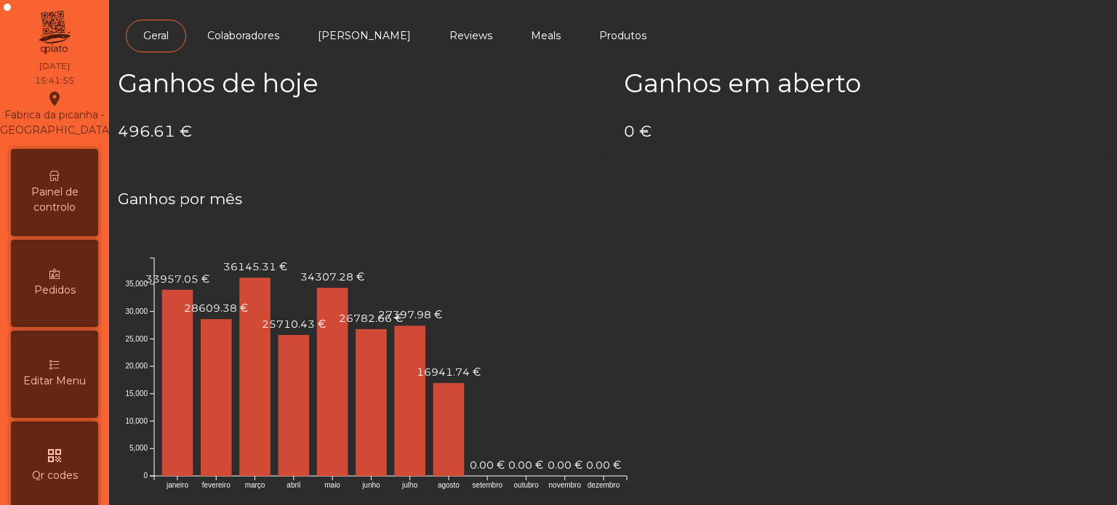
click at [63, 215] on span "Painel de controlo" at bounding box center [55, 200] width 80 height 31
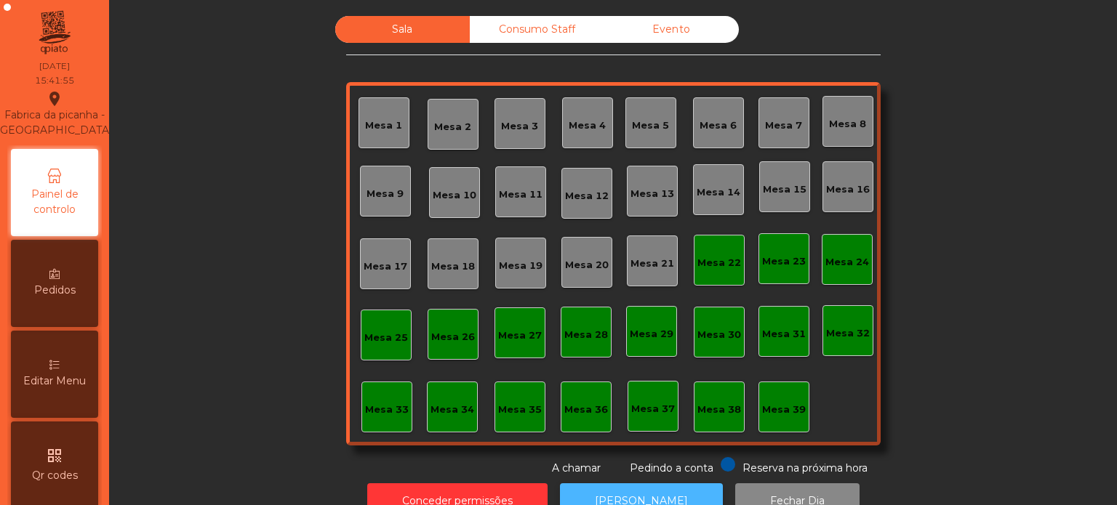
click at [617, 486] on button "[PERSON_NAME]" at bounding box center [641, 501] width 163 height 36
click at [646, 454] on div "Sala Consumo Staff Evento Mesa 1 [GEOGRAPHIC_DATA] 3 Mesa 4 Mesa 5 Mesa 6 [GEOG…" at bounding box center [613, 246] width 534 height 460
click at [644, 488] on button "[PERSON_NAME]" at bounding box center [641, 501] width 163 height 36
